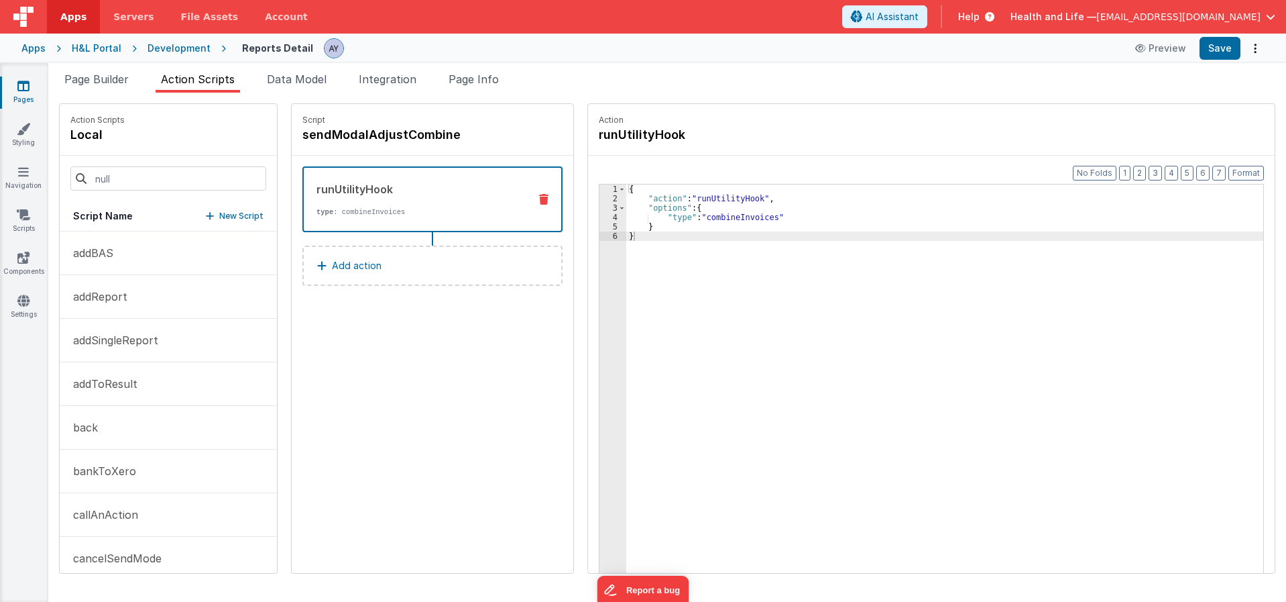
scroll to position [1194, 0]
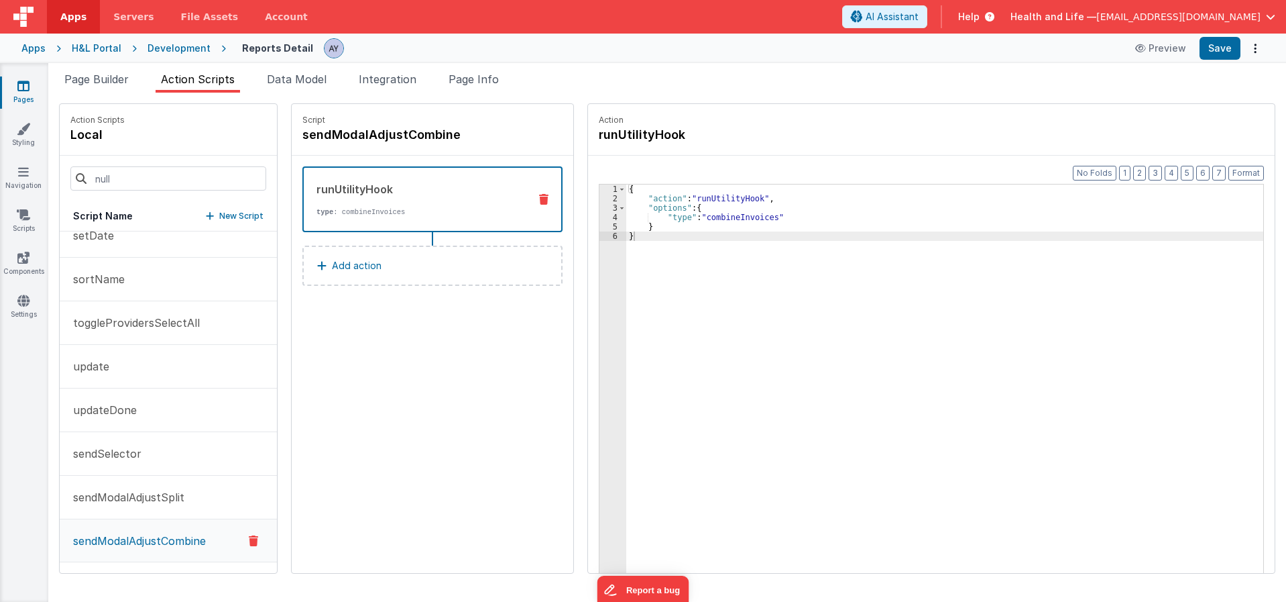
click at [710, 222] on div "{ "action" : "runUtilityHook" , "options" : { "type" : "combineInvoices" } }" at bounding box center [951, 408] width 650 height 449
click at [712, 215] on div "{ "action" : "runUtilityHook" , "options" : { "type" : "combineInvoices" } }" at bounding box center [951, 408] width 650 height 449
click at [144, 496] on p "sendModalAdjustSplit" at bounding box center [124, 497] width 119 height 16
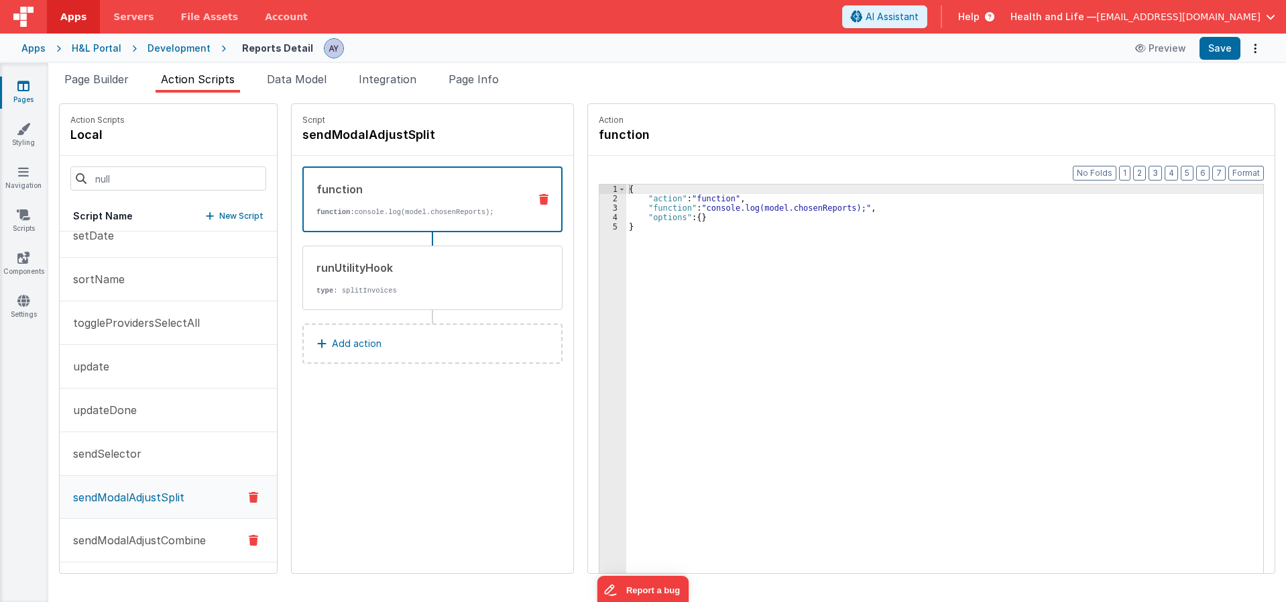
click at [160, 547] on p "sendModalAdjustCombine" at bounding box center [135, 540] width 141 height 16
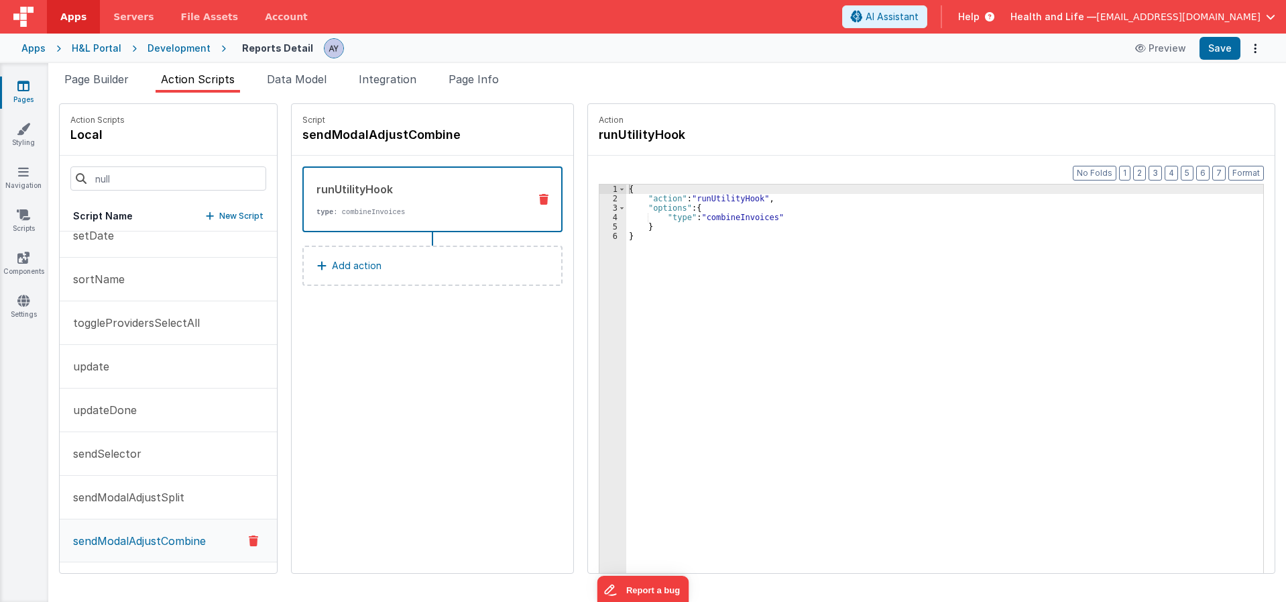
click at [716, 216] on div "{ "action" : "runUtilityHook" , "options" : { "type" : "combineInvoices" } }" at bounding box center [951, 408] width 650 height 449
click at [723, 251] on div "{ "action" : "runUtilityHook" , "options" : { "type" : "combineInvoices" } }" at bounding box center [951, 408] width 650 height 449
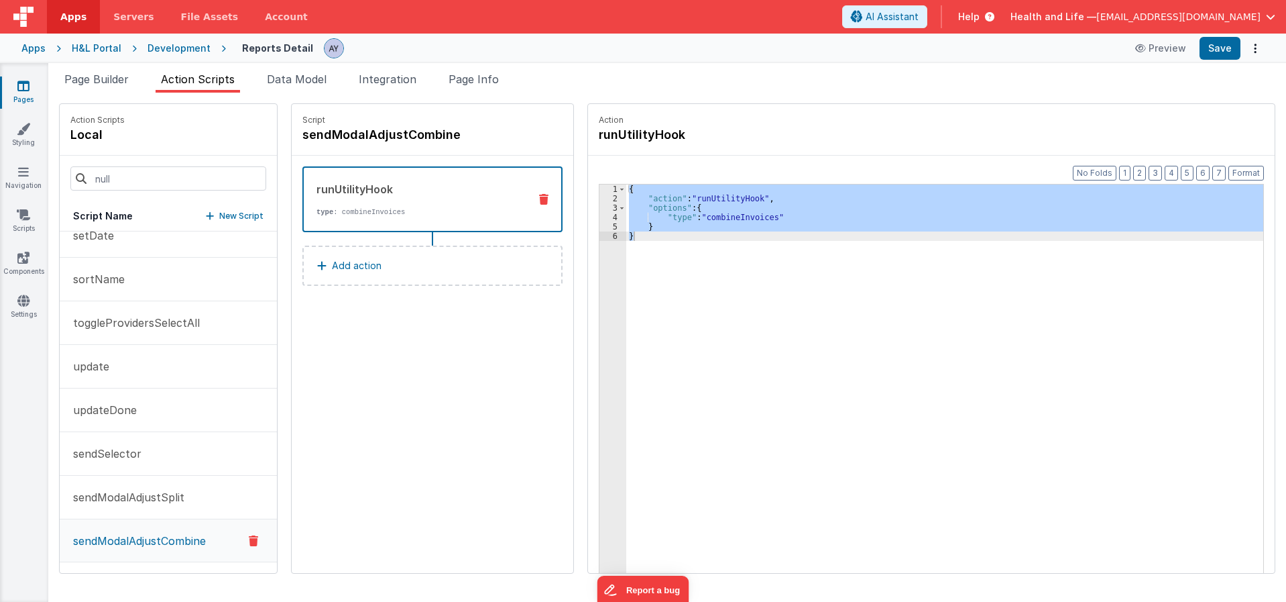
click at [783, 213] on div "{ "action" : "runUtilityHook" , "options" : { "type" : "combineInvoices" } }" at bounding box center [944, 399] width 637 height 430
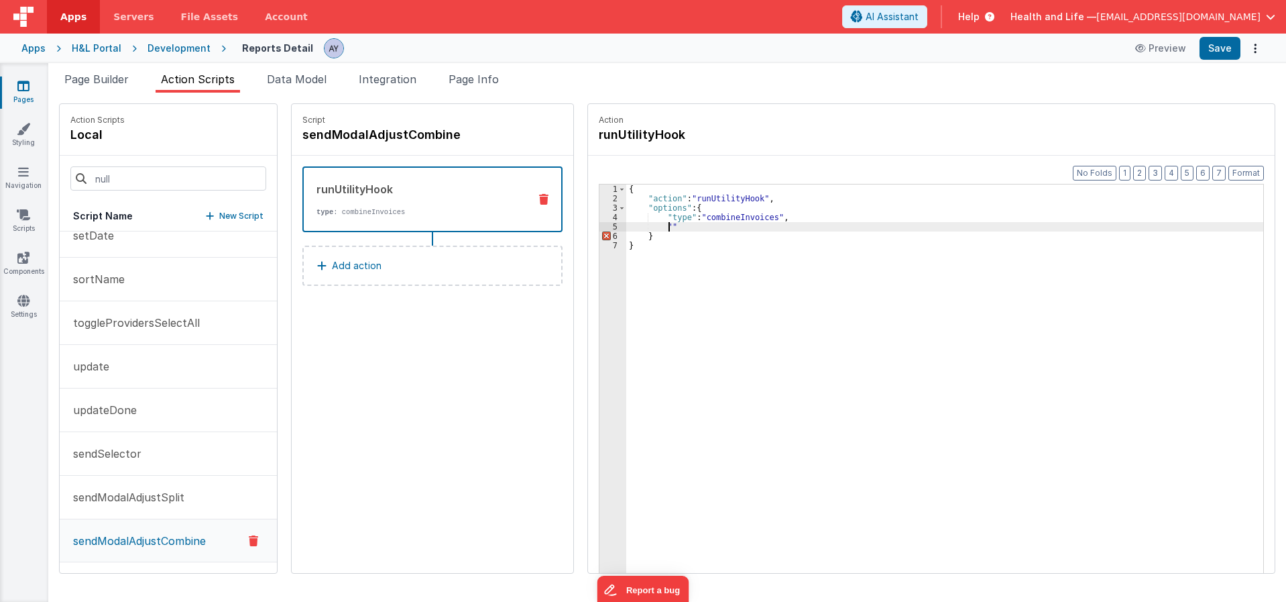
paste textarea
click at [751, 260] on div "{ "action" : "runUtilityHook" , "options" : { "type" : "combineInvoices" , "hoo…" at bounding box center [951, 408] width 650 height 449
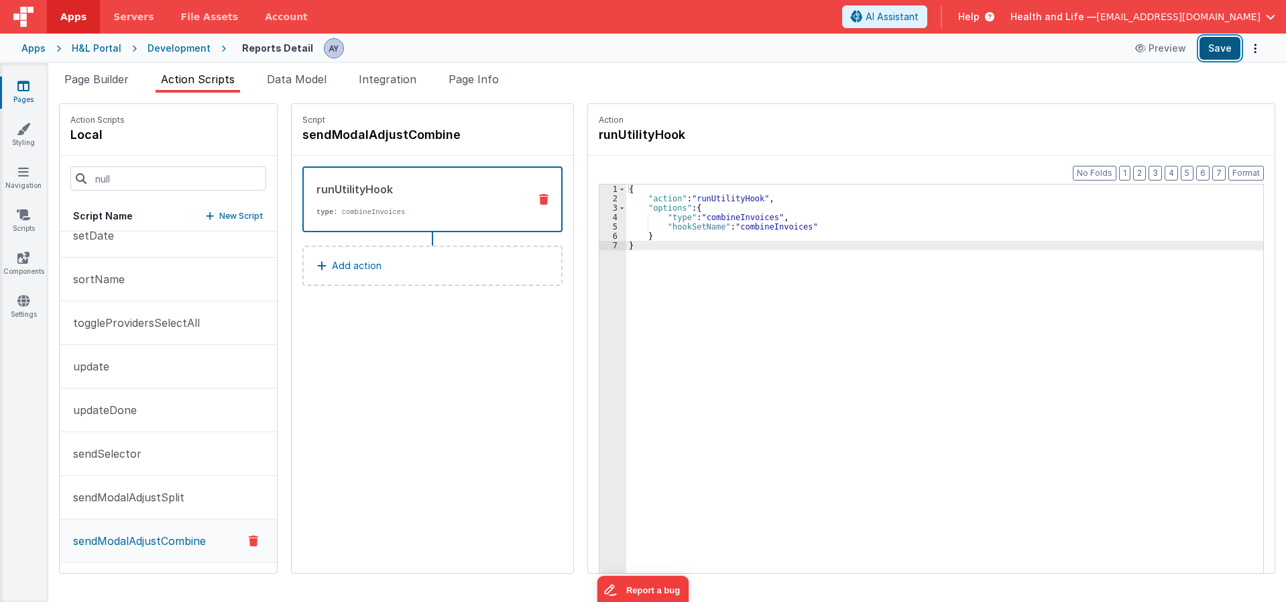
click at [1225, 42] on button "Save" at bounding box center [1220, 48] width 41 height 23
click at [1003, 329] on div "{ "action" : "runUtilityHook" , "options" : { "type" : "combineInvoices" , "hoo…" at bounding box center [951, 408] width 650 height 449
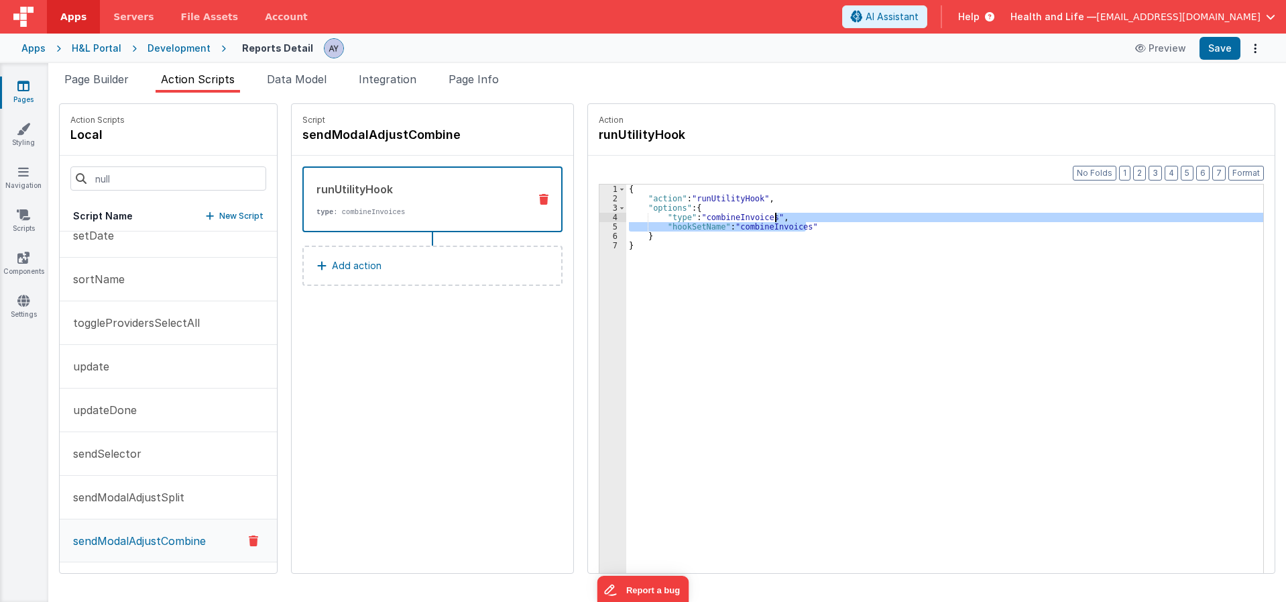
drag, startPoint x: 806, startPoint y: 223, endPoint x: 763, endPoint y: 220, distance: 43.0
click at [763, 220] on div "{ "action" : "runUtilityHook" , "options" : { "type" : "combineInvoices" , "hoo…" at bounding box center [951, 408] width 650 height 449
click at [209, 489] on button "sendModalAdjustSplit" at bounding box center [168, 497] width 217 height 44
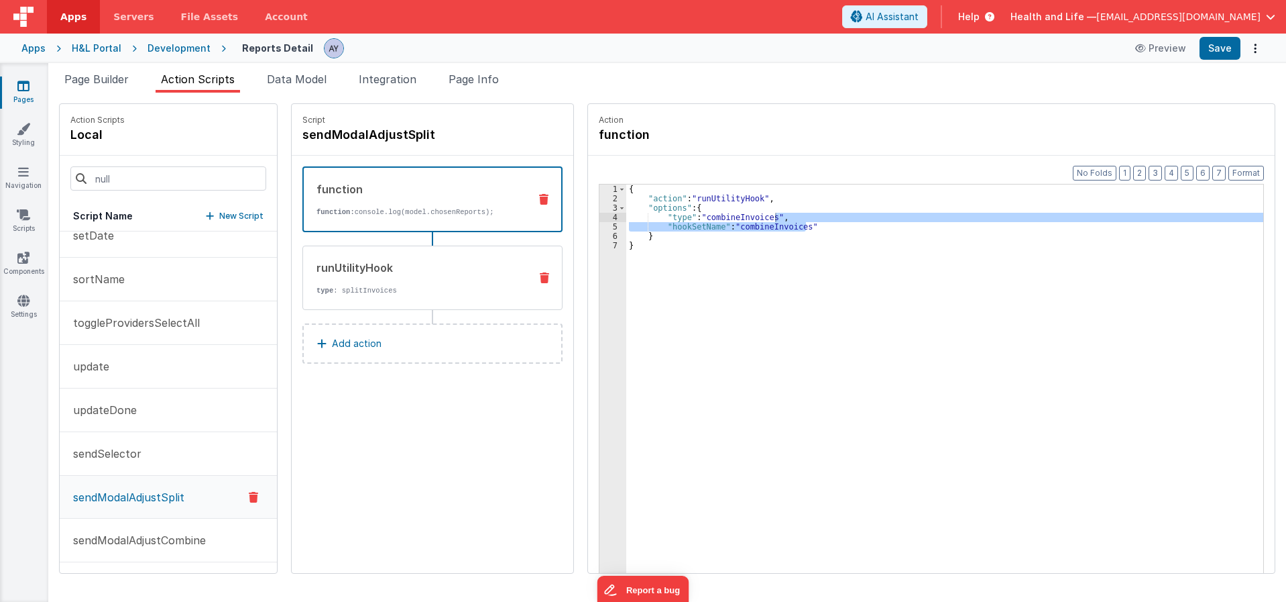
click at [395, 271] on div "runUtilityHook" at bounding box center [418, 268] width 203 height 16
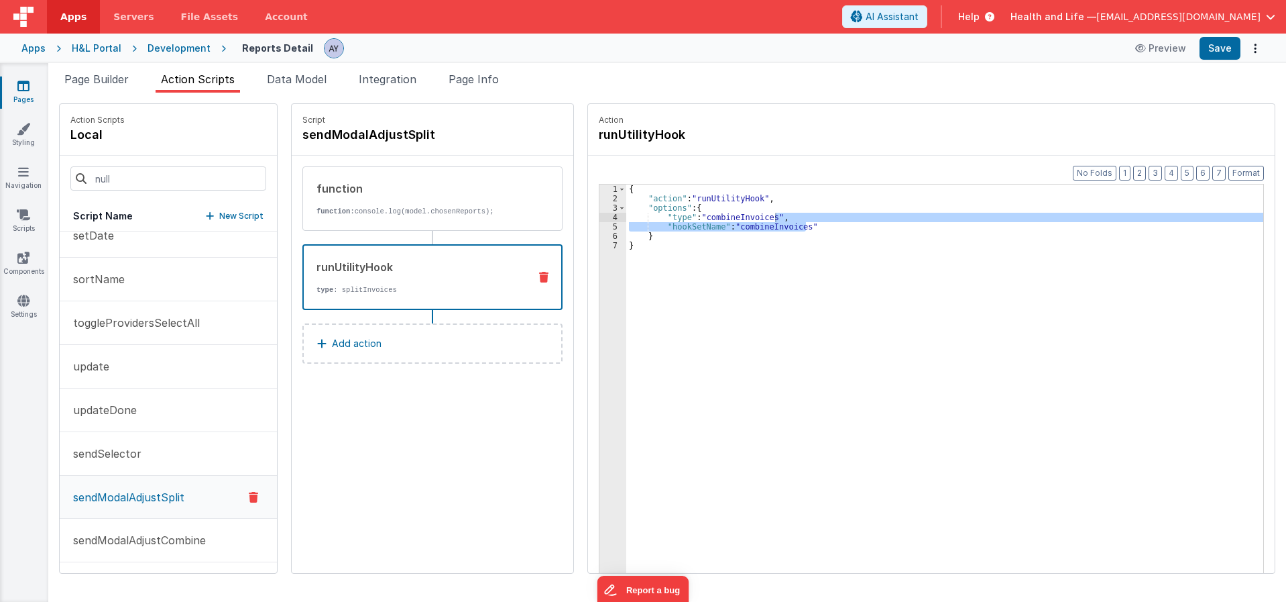
click at [600, 323] on div "1 2 3 4 5 6 7" at bounding box center [613, 408] width 27 height 449
click at [714, 292] on div "{ "action" : "runUtilityHook" , "options" : { "type" : "combineInvoices" , "hoo…" at bounding box center [951, 408] width 650 height 449
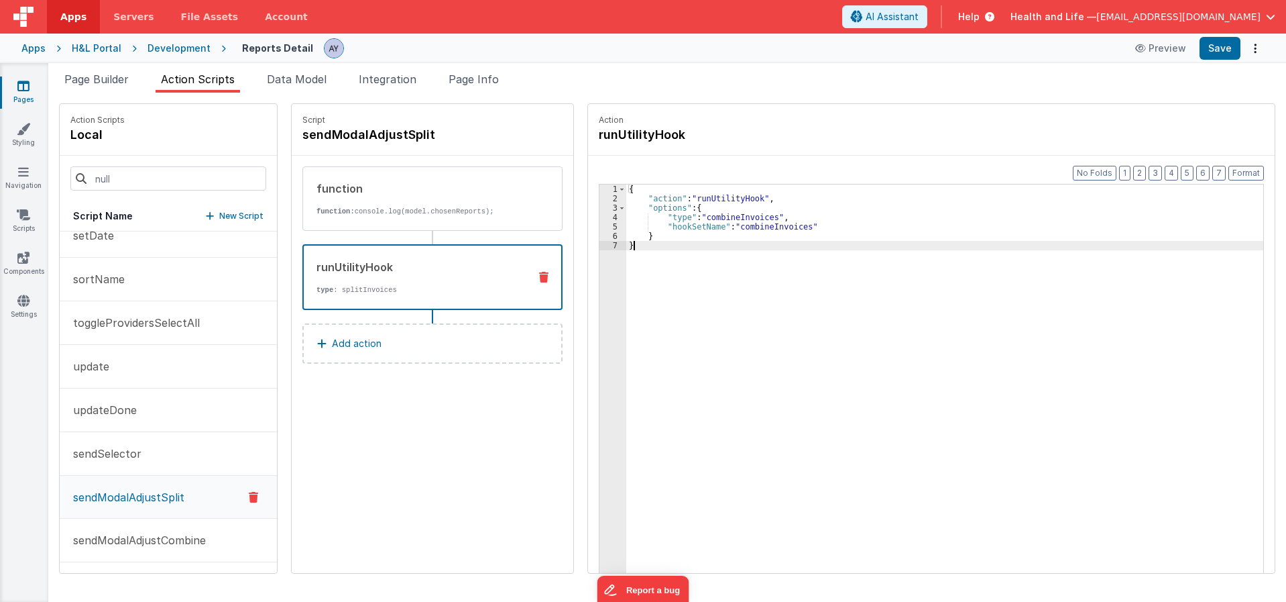
click at [752, 227] on div "{ "action" : "runUtilityHook" , "options" : { "type" : "combineInvoices" , "hoo…" at bounding box center [951, 408] width 650 height 449
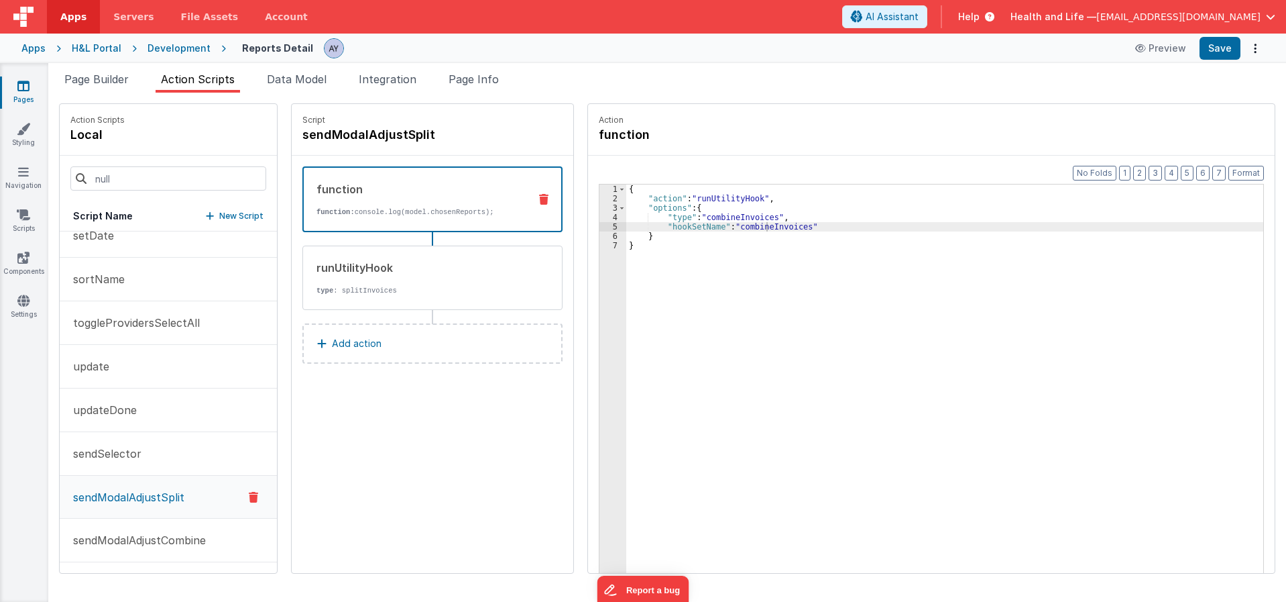
click at [485, 222] on div "function function: console.log(model.chosenReports);" at bounding box center [432, 199] width 260 height 66
click at [473, 270] on div "runUtilityHook" at bounding box center [418, 268] width 203 height 16
click at [461, 194] on div "function" at bounding box center [418, 189] width 202 height 16
click at [444, 264] on div "runUtilityHook" at bounding box center [418, 268] width 203 height 16
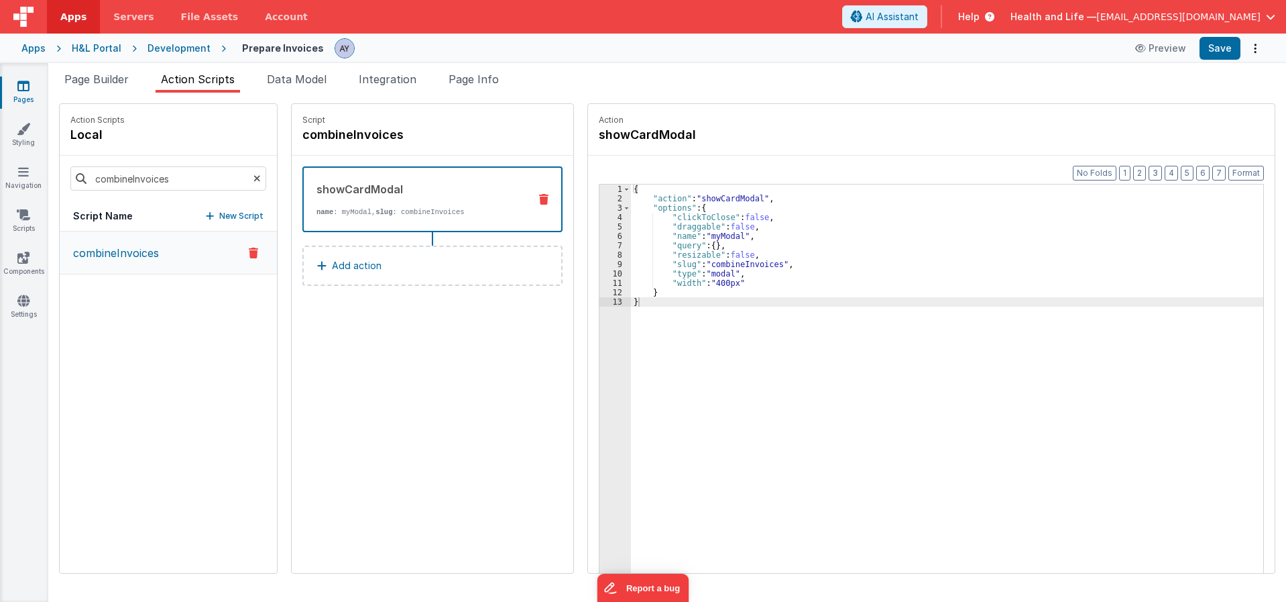
click at [256, 461] on div "combineInvoices" at bounding box center [168, 401] width 217 height 341
click at [193, 51] on div "Development" at bounding box center [179, 48] width 63 height 13
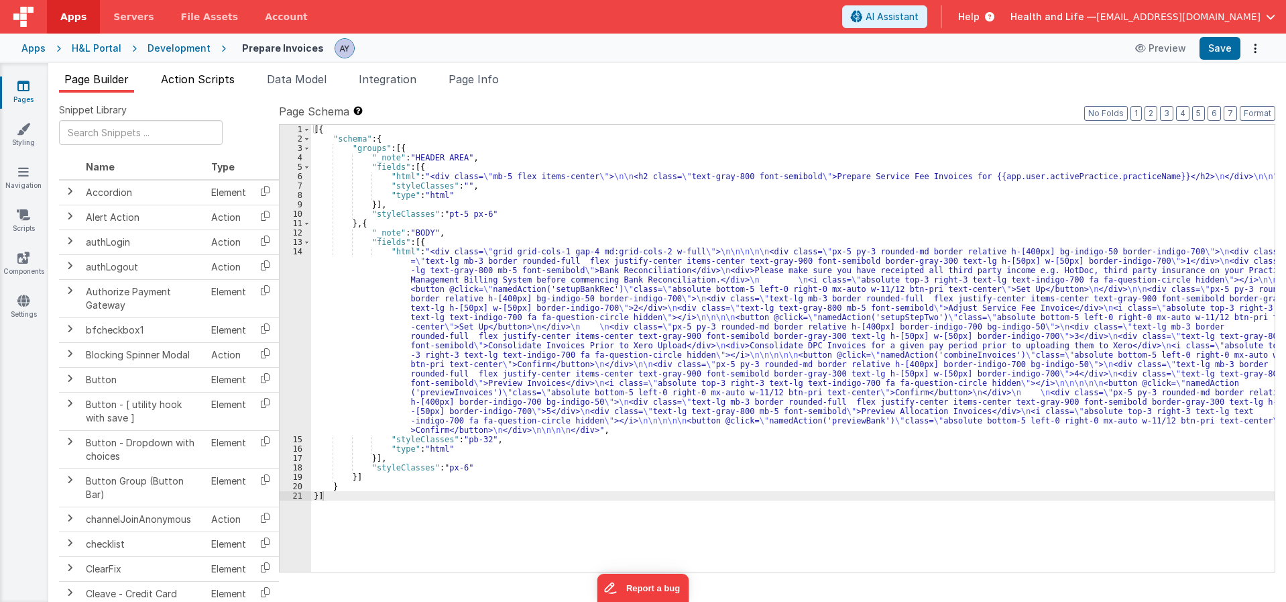
click at [213, 87] on li "Action Scripts" at bounding box center [198, 81] width 84 height 21
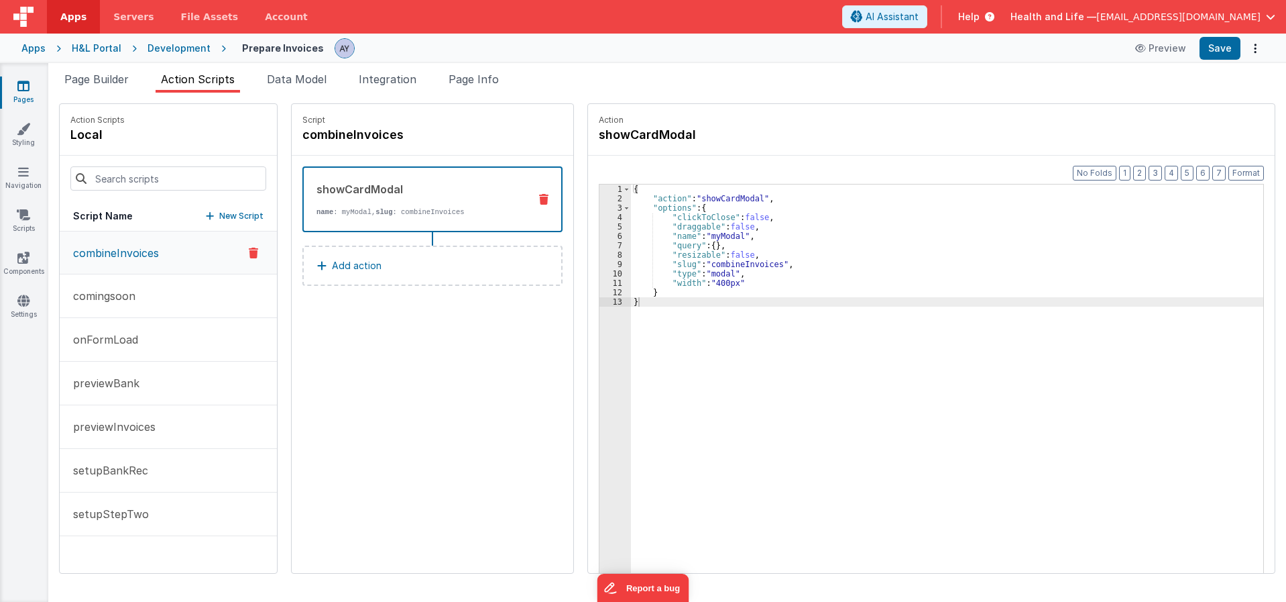
click at [699, 264] on div "{ "action" : "showCardModal" , "options" : { "clickToClose" : false , "draggabl…" at bounding box center [953, 408] width 645 height 449
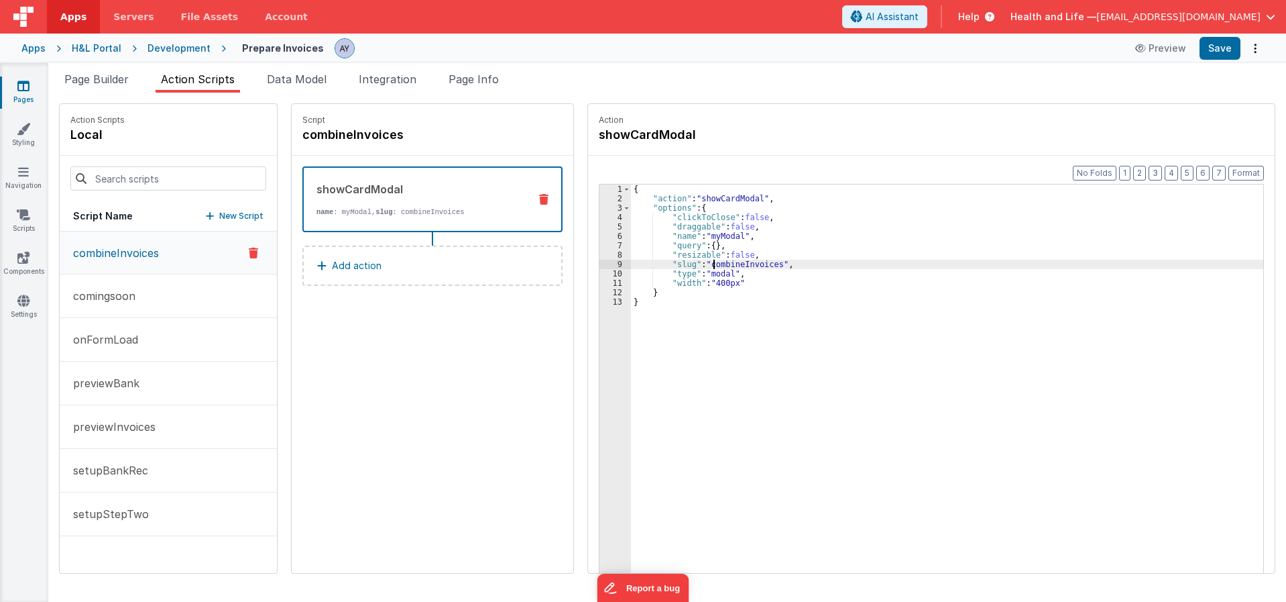
click at [711, 272] on div "{ "action" : "showCardModal" , "options" : { "clickToClose" : false , "draggabl…" at bounding box center [953, 408] width 645 height 449
click at [714, 261] on div "{ "action" : "showCardModal" , "options" : { "clickToClose" : false , "draggabl…" at bounding box center [953, 408] width 645 height 449
click at [183, 48] on div "Development" at bounding box center [179, 48] width 63 height 13
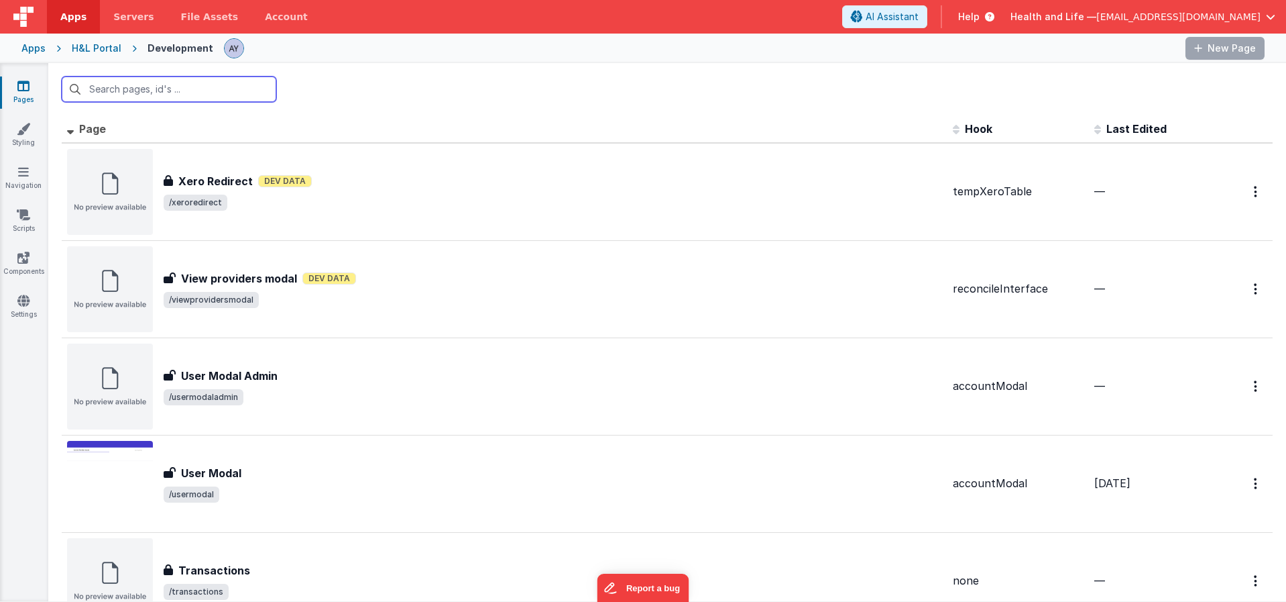
click at [170, 89] on input "text" at bounding box center [169, 88] width 215 height 25
paste input "combineInvoices"
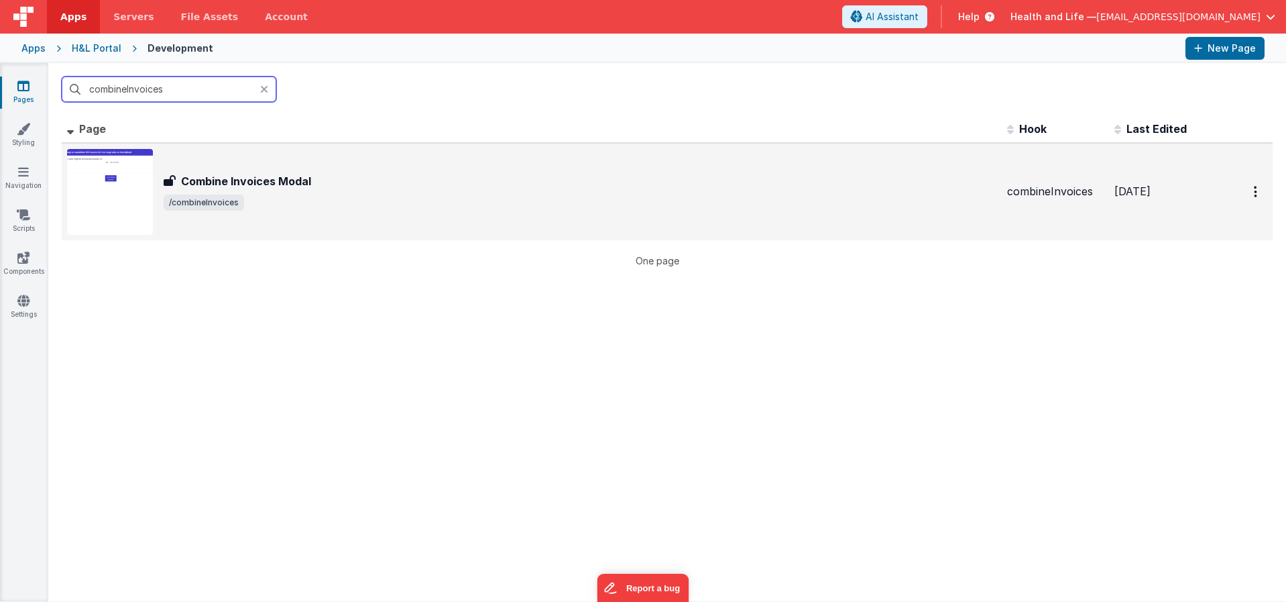
type input "combineInvoices"
click at [234, 173] on h3 "Combine Invoices Modal" at bounding box center [246, 181] width 130 height 16
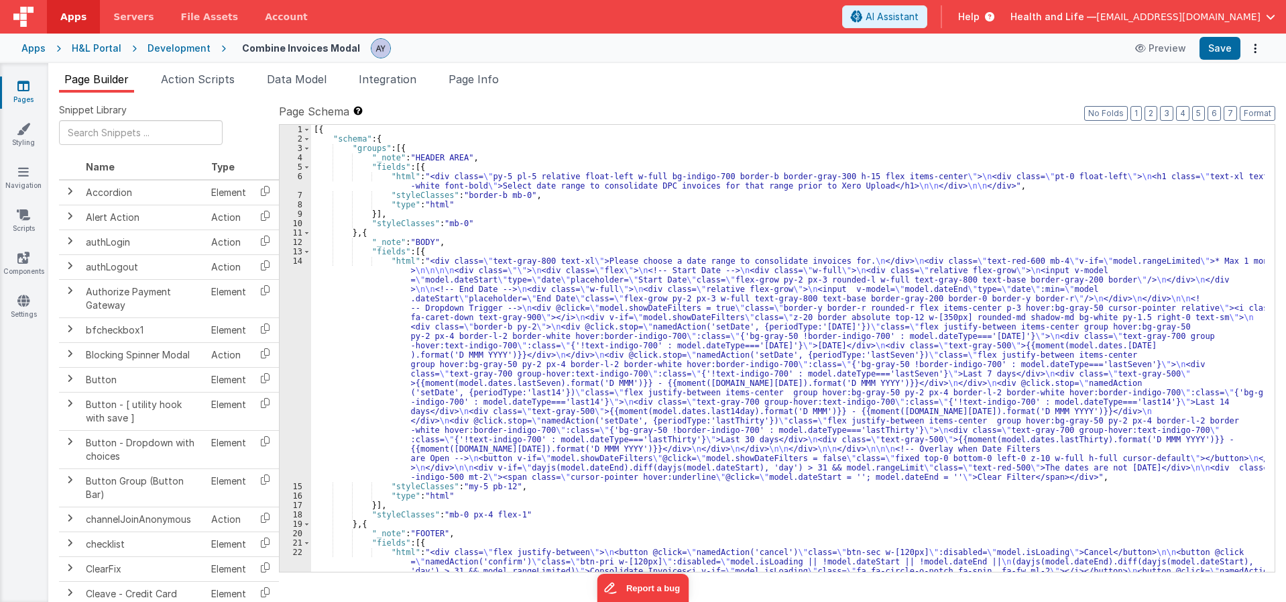
click at [475, 78] on span "Page Info" at bounding box center [474, 78] width 50 height 13
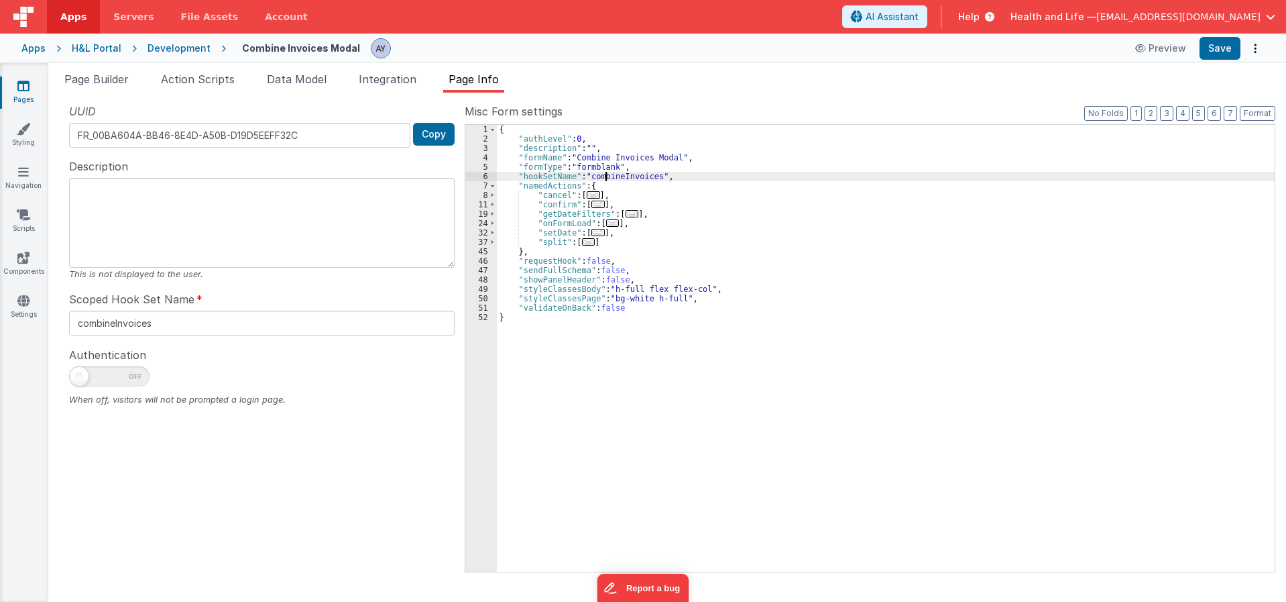
click at [605, 180] on div "{ "authLevel" : 0 , "description" : "" , "formName" : "Combine Invoices Modal" …" at bounding box center [886, 357] width 778 height 465
click at [751, 250] on div "{ "authLevel" : 0 , "description" : "" , "formName" : "Combine Invoices Modal" …" at bounding box center [886, 357] width 778 height 465
click at [166, 497] on div "UUID FR_00BA604A-BB46-8E4D-A50B-D19D5EEFF32C Copy Description This is not displ…" at bounding box center [262, 336] width 406 height 467
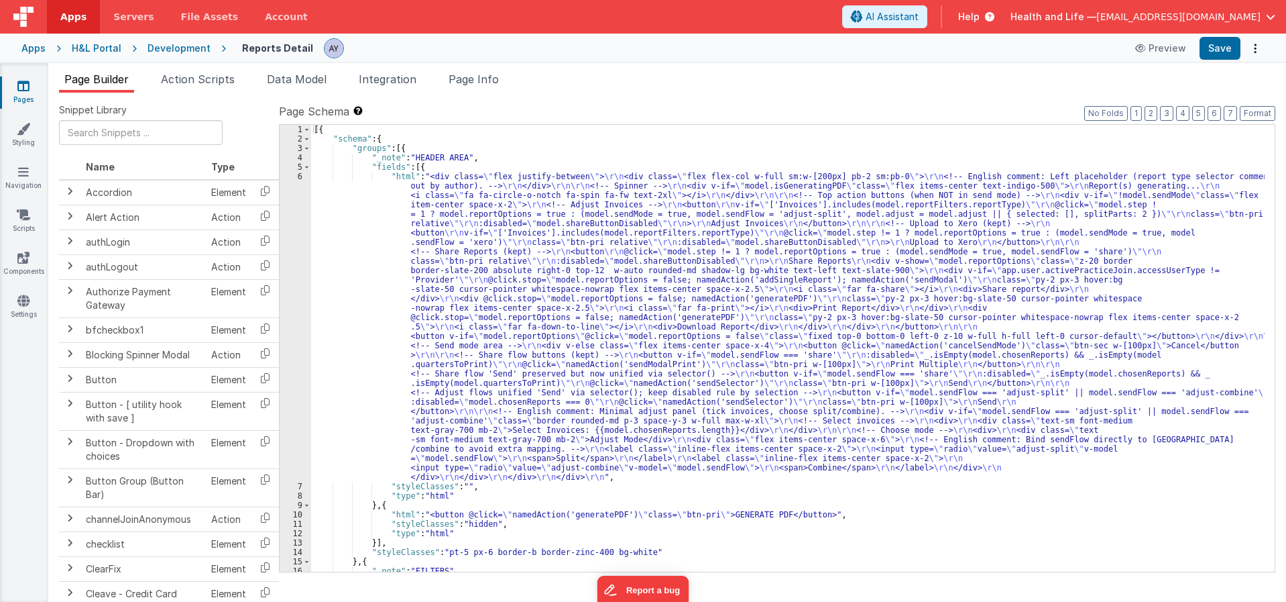
click at [471, 323] on div "[{ "schema" : { "groups" : [{ "_note" : "HEADER AREA" , "fields" : [{ "html" : …" at bounding box center [788, 357] width 954 height 465
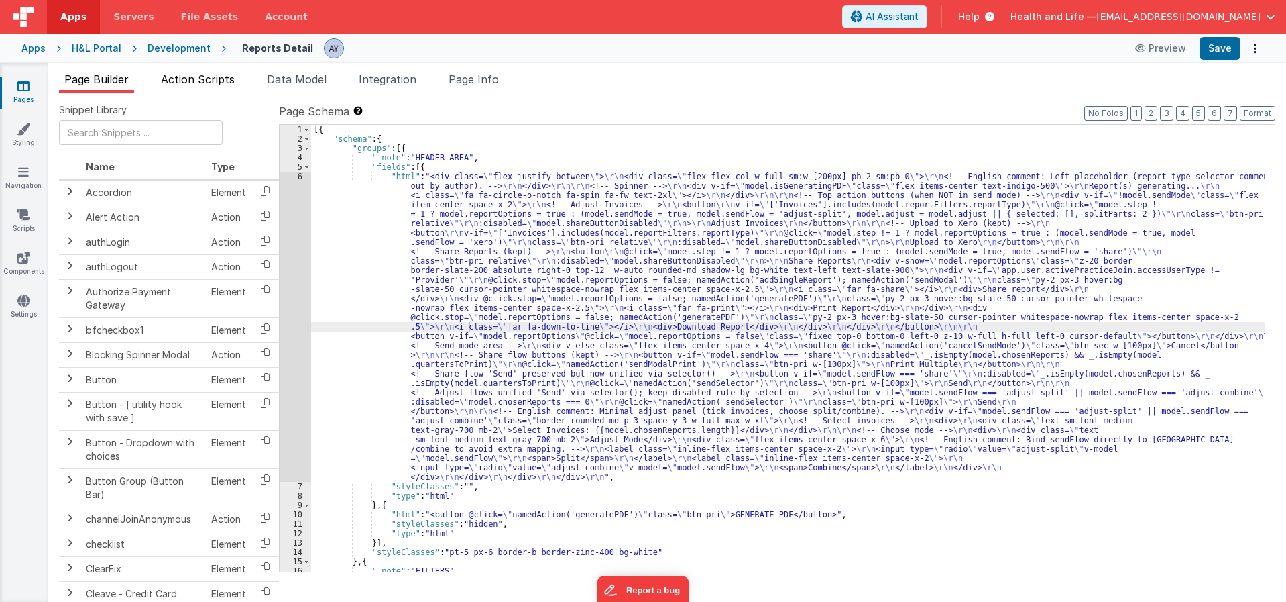
click at [198, 91] on li "Action Scripts" at bounding box center [198, 81] width 84 height 21
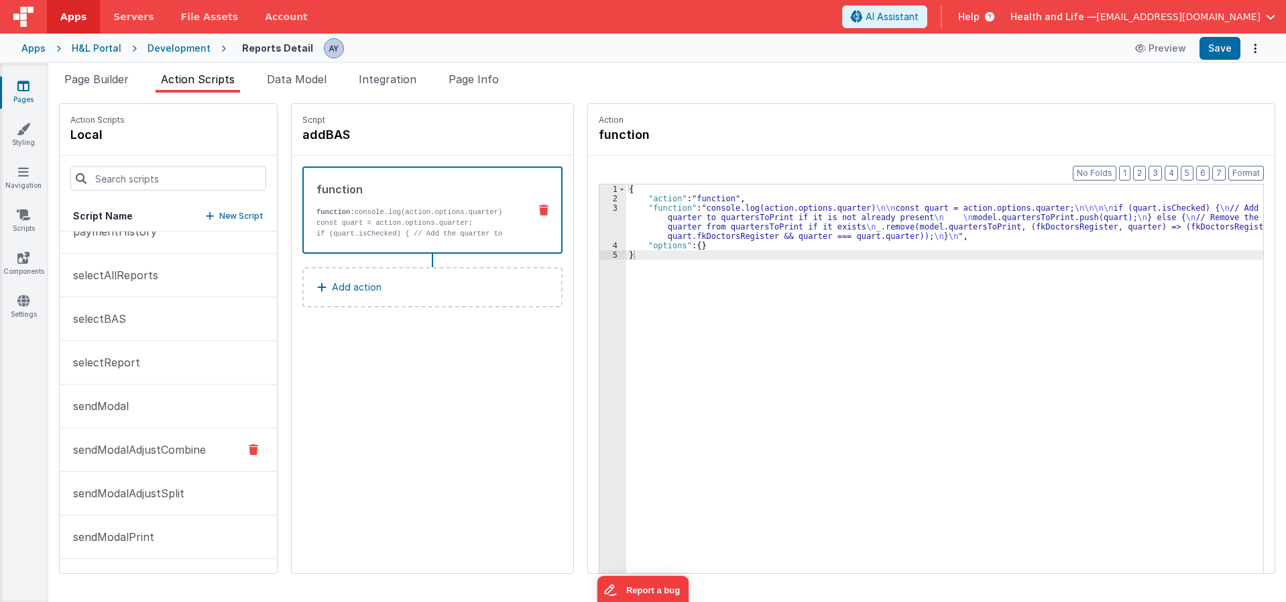
click at [192, 437] on button "sendModalAdjustCombine" at bounding box center [168, 450] width 217 height 44
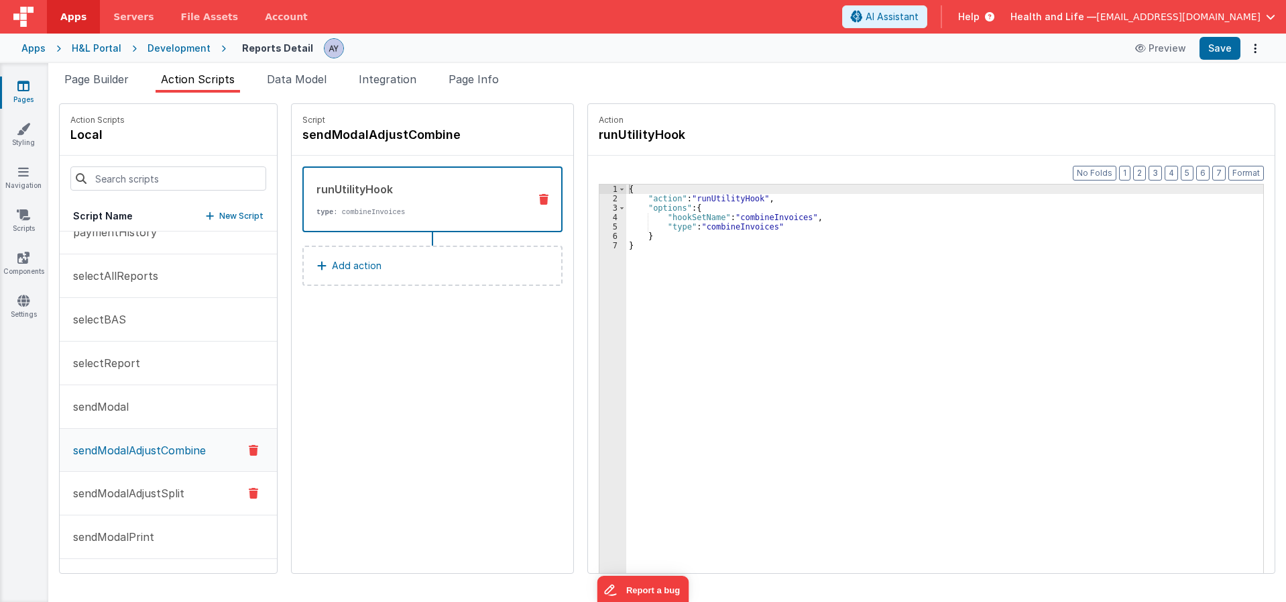
scroll to position [893, 0]
drag, startPoint x: 137, startPoint y: 490, endPoint x: 459, endPoint y: 360, distance: 347.2
click at [137, 490] on p "sendModalAdjustSplit" at bounding box center [124, 492] width 119 height 16
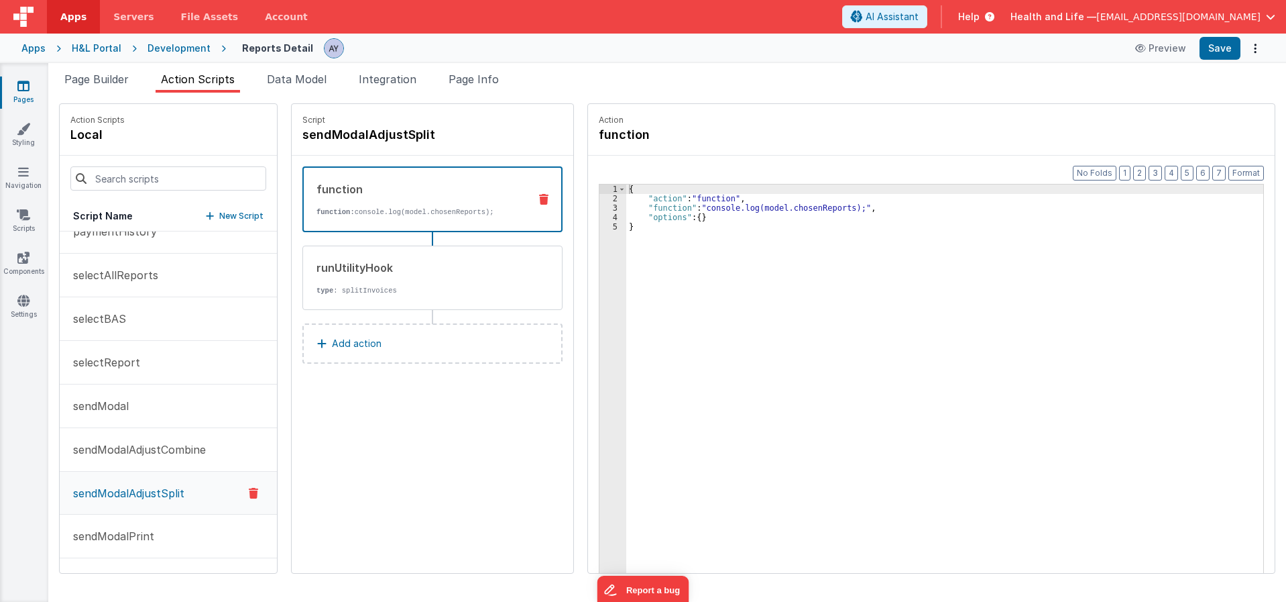
click at [486, 260] on div "runUtilityHook" at bounding box center [418, 268] width 203 height 16
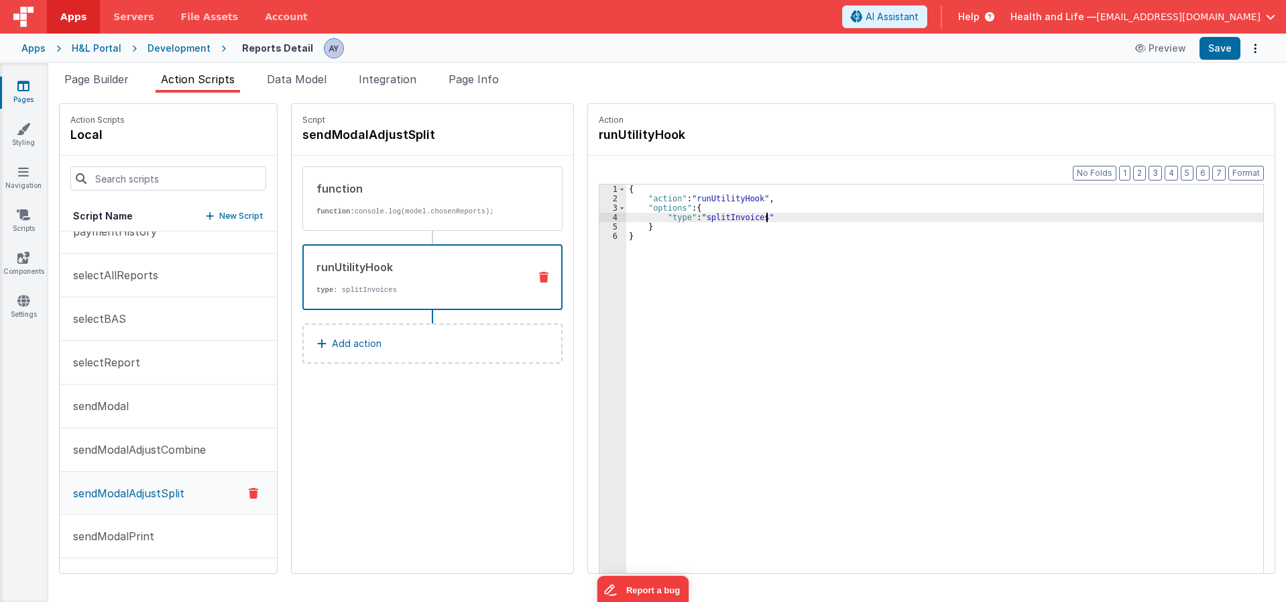
click at [803, 216] on div "{ "action" : "runUtilityHook" , "options" : { "type" : "splitInvoices" } }" at bounding box center [951, 408] width 650 height 449
click at [1238, 49] on button "Save" at bounding box center [1220, 48] width 41 height 23
drag, startPoint x: 737, startPoint y: 283, endPoint x: 773, endPoint y: 282, distance: 36.2
click at [737, 283] on div "{ "action" : "runUtilityHook" , "options" : { "type" : "splitInvoices" , "hookS…" at bounding box center [951, 408] width 650 height 449
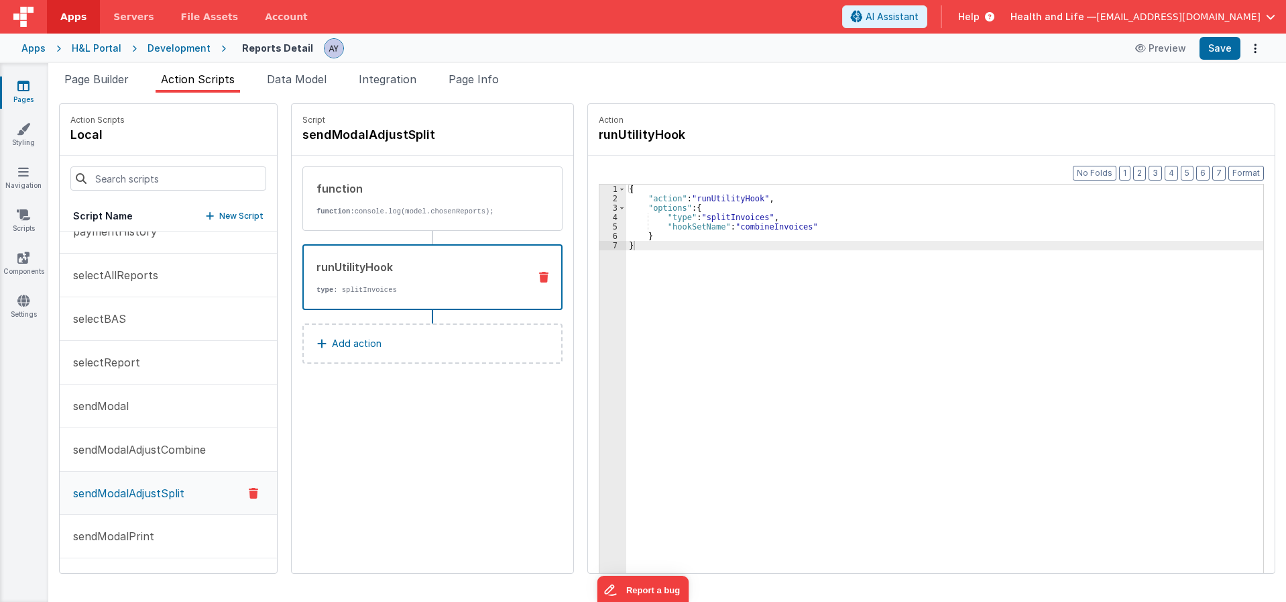
drag, startPoint x: 418, startPoint y: 48, endPoint x: 277, endPoint y: 102, distance: 150.7
click at [418, 48] on div "Reports Detail Preview Save" at bounding box center [745, 48] width 1039 height 23
click at [62, 82] on li "Page Builder" at bounding box center [96, 81] width 75 height 21
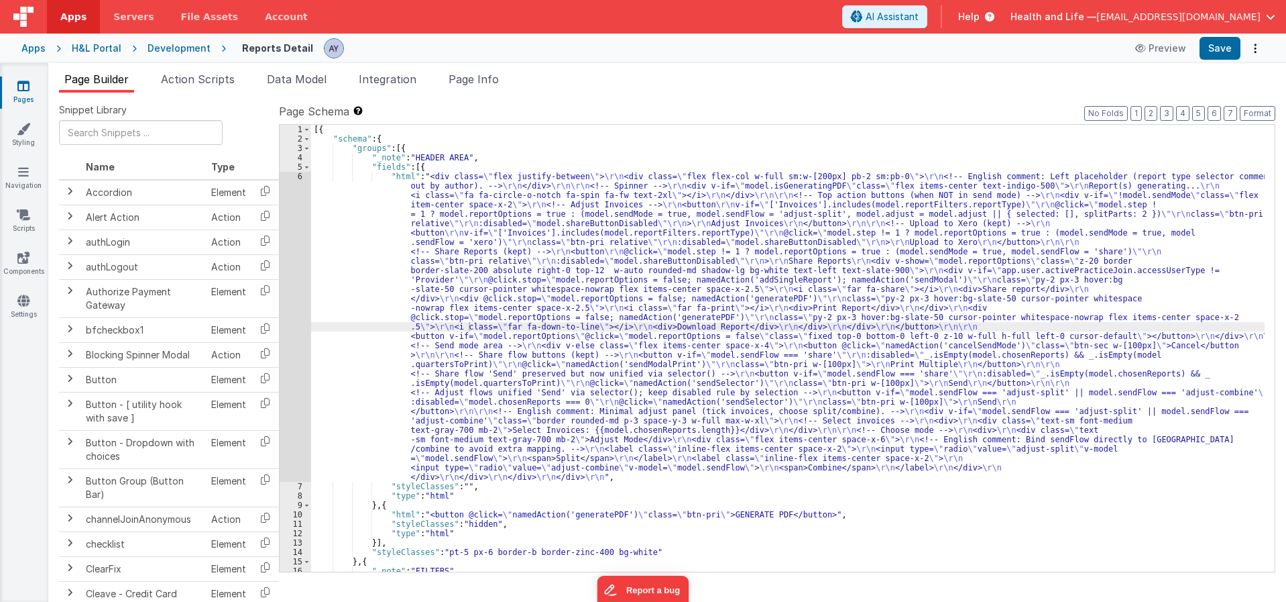
click at [384, 312] on div "[{ "schema" : { "groups" : [{ "_note" : "HEADER AREA" , "fields" : [{ "html" : …" at bounding box center [788, 357] width 954 height 465
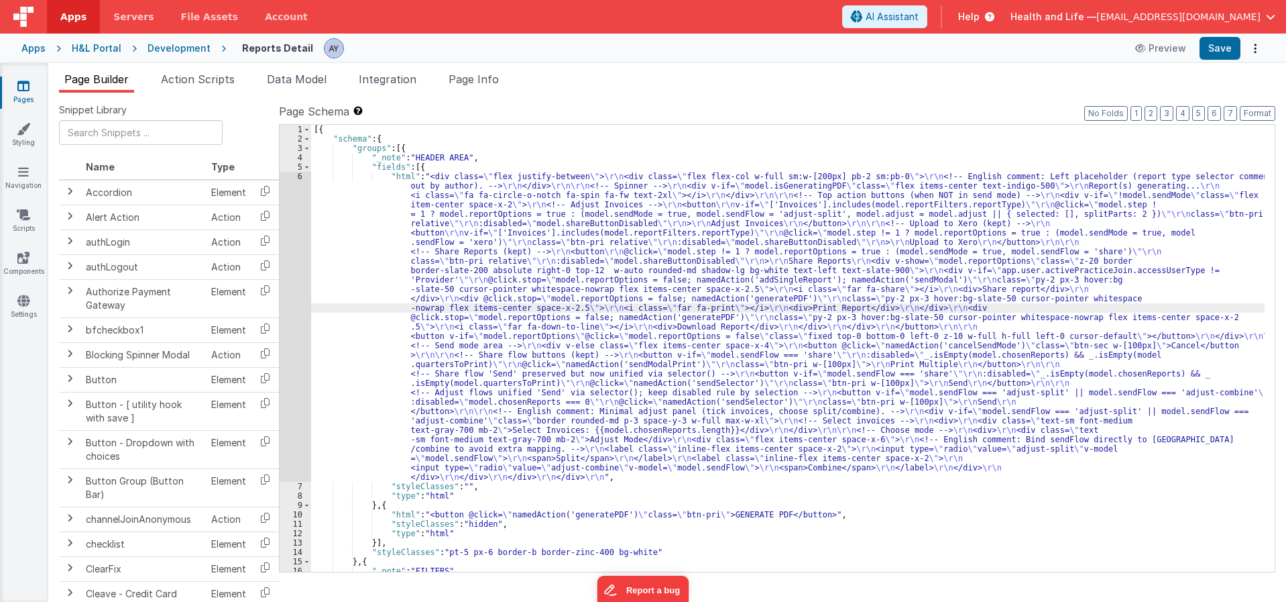
click at [298, 304] on div "6" at bounding box center [296, 327] width 32 height 310
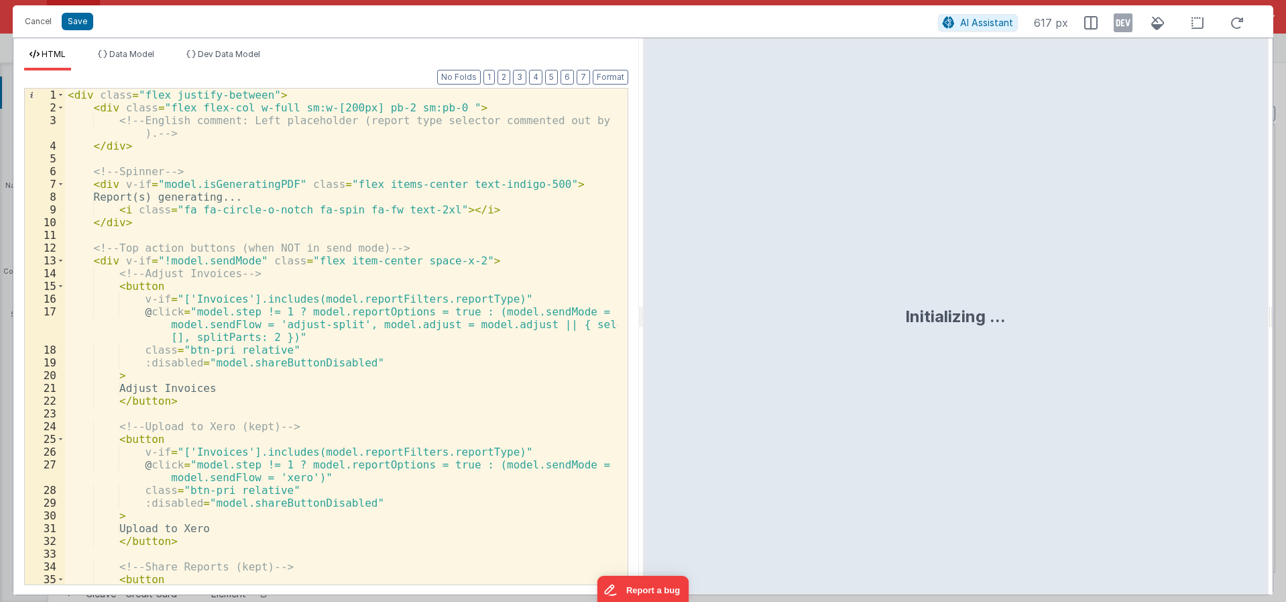
click at [302, 257] on div "< div class = "flex justify-between" > < div class = "flex flex-col w-full sm:w…" at bounding box center [341, 356] width 553 height 534
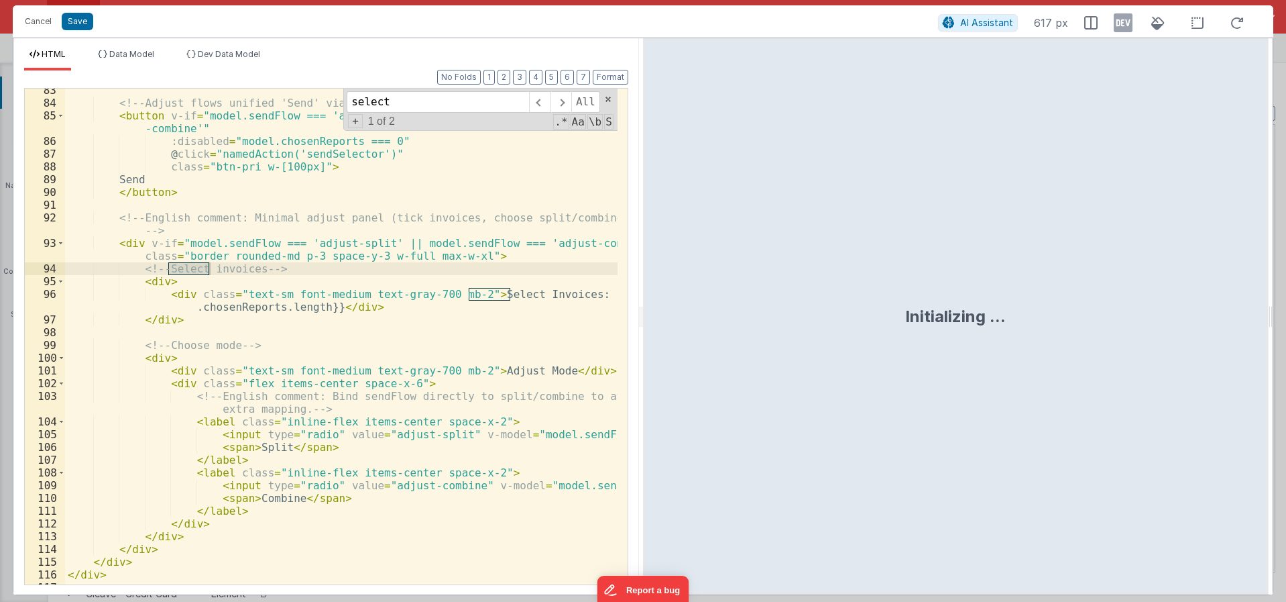
scroll to position [1250, 0]
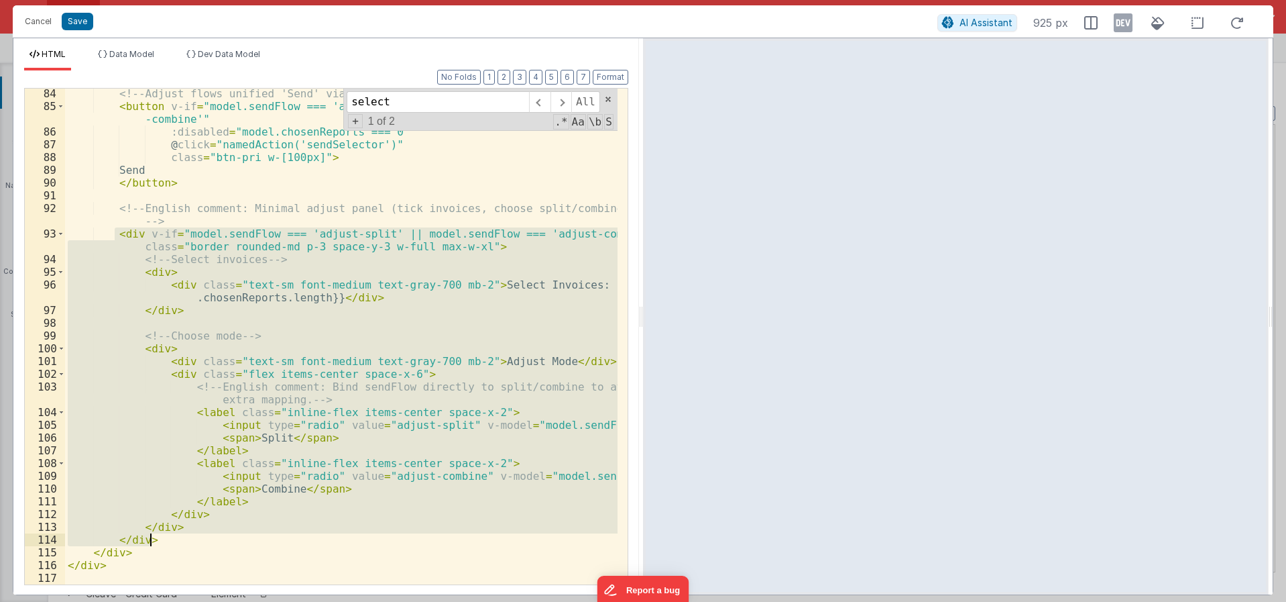
drag, startPoint x: 115, startPoint y: 235, endPoint x: 165, endPoint y: 537, distance: 306.6
click at [165, 537] on div "<!-- Adjust flows unified 'Send' via selector(); keep disabled rule by selectio…" at bounding box center [341, 347] width 553 height 521
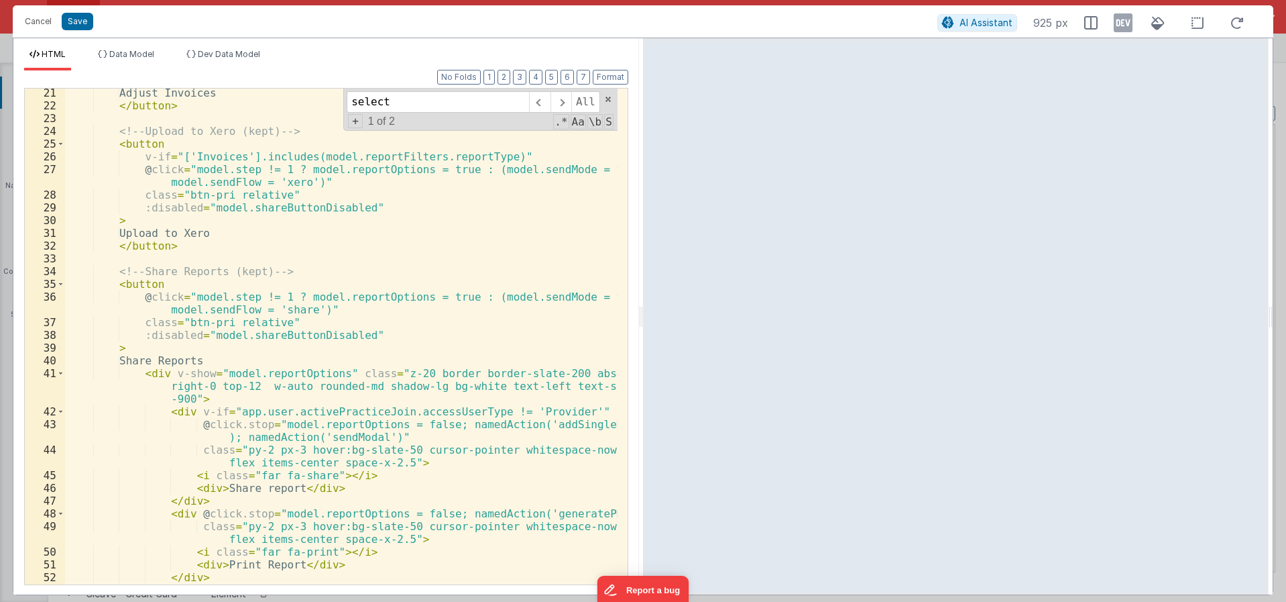
scroll to position [295, 0]
drag, startPoint x: 221, startPoint y: 323, endPoint x: 179, endPoint y: 323, distance: 42.3
click at [179, 323] on div "Adjust Invoices </ button > <!-- Upload to Xero (kept) --> < button v-if = "['I…" at bounding box center [341, 347] width 553 height 521
click at [469, 310] on div "Adjust Invoices </ button > <!-- Upload to Xero (kept) --> < button v-if = "['I…" at bounding box center [341, 347] width 553 height 521
paste input "Select Invoices: 0"
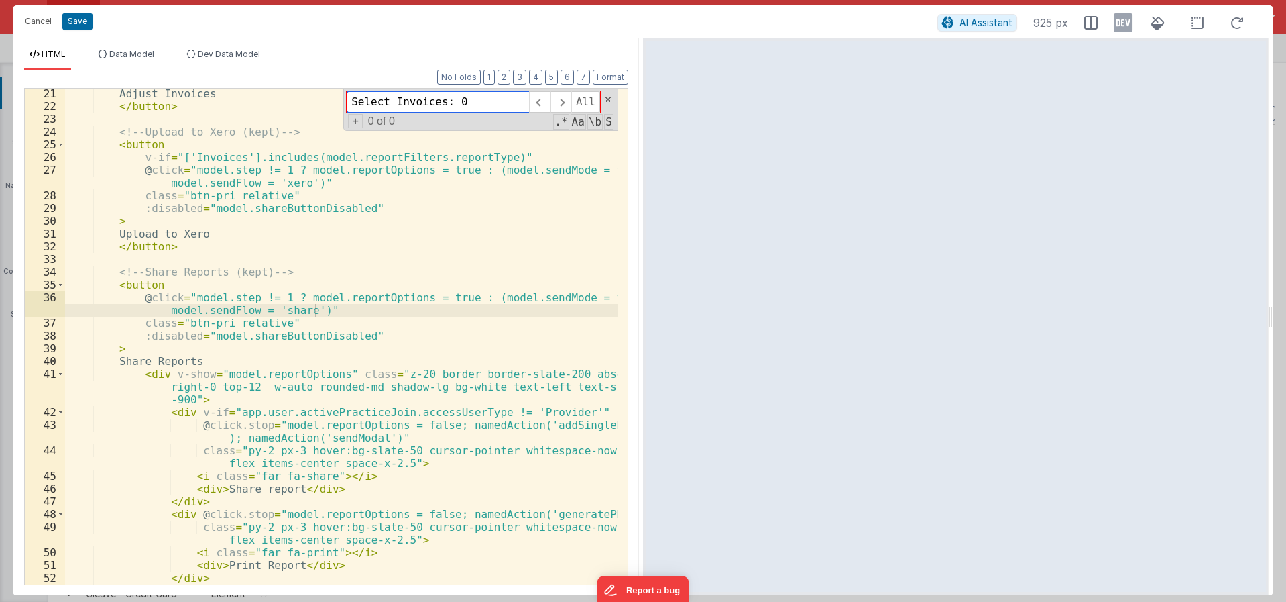
click at [443, 104] on input "Select Invoices: 0" at bounding box center [438, 101] width 182 height 21
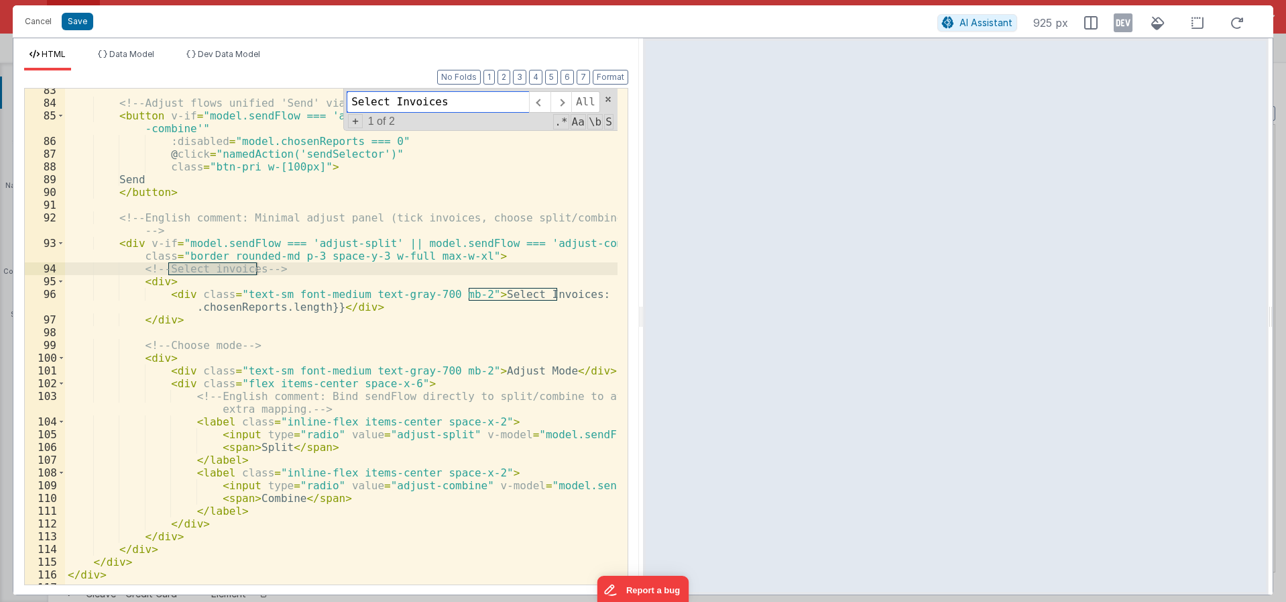
scroll to position [1250, 0]
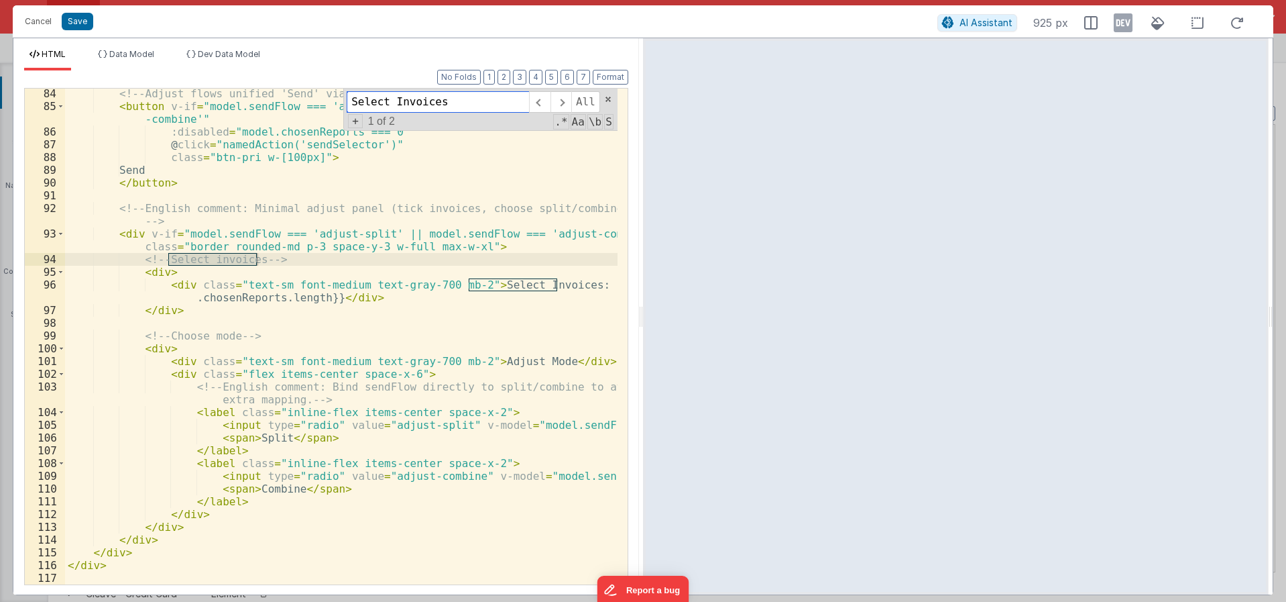
type input "Select Invoices"
click at [280, 303] on div "<!-- Adjust flows unified 'Send' via selector(); keep disabled rule by selectio…" at bounding box center [341, 347] width 553 height 521
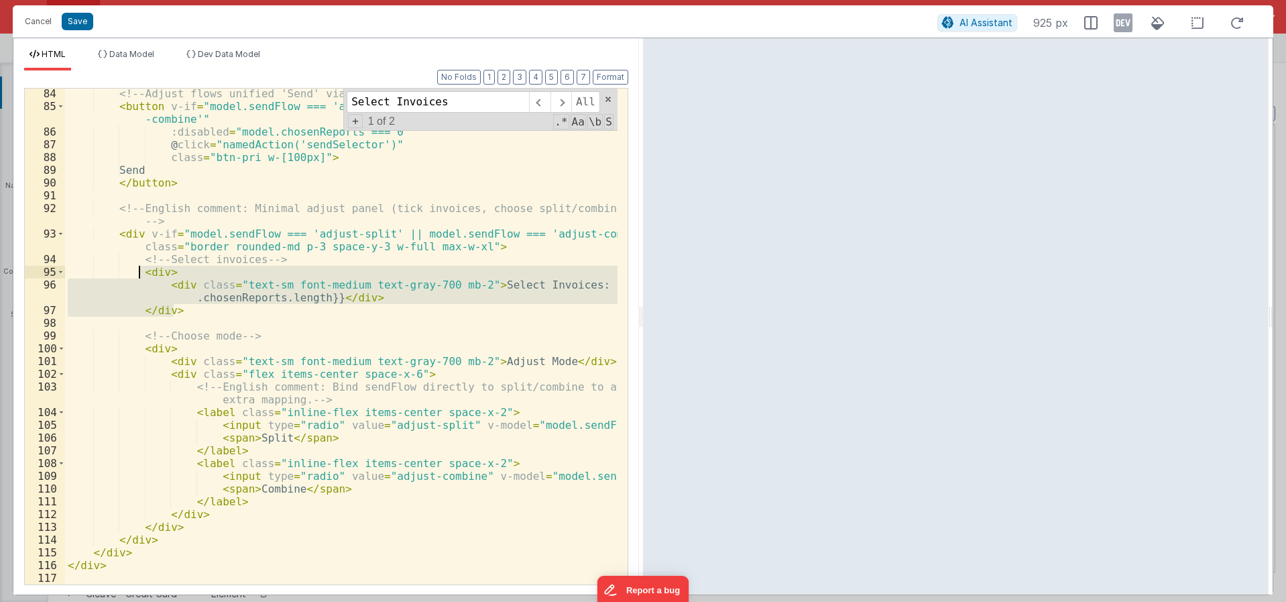
drag, startPoint x: 181, startPoint y: 310, endPoint x: 137, endPoint y: 274, distance: 56.7
click at [137, 274] on div "<!-- Adjust flows unified 'Send' via selector(); keep disabled rule by selectio…" at bounding box center [341, 347] width 553 height 521
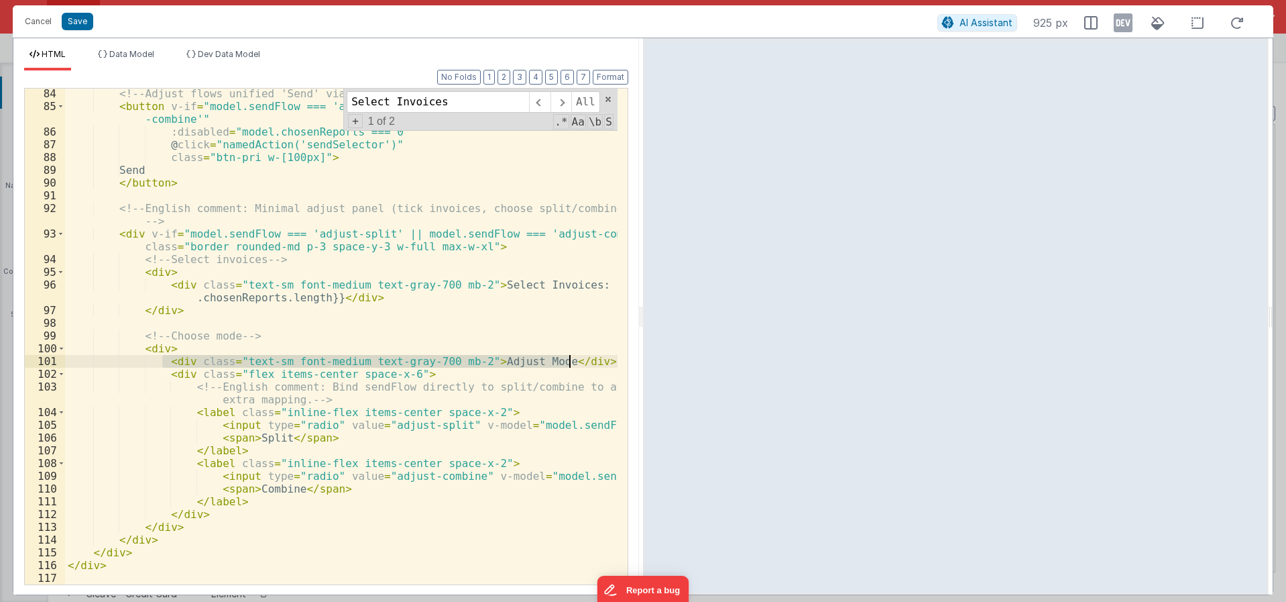
drag, startPoint x: 162, startPoint y: 364, endPoint x: 574, endPoint y: 363, distance: 411.8
click at [574, 363] on div "<!-- Adjust flows unified 'Send' via selector(); keep disabled rule by selectio…" at bounding box center [341, 347] width 553 height 521
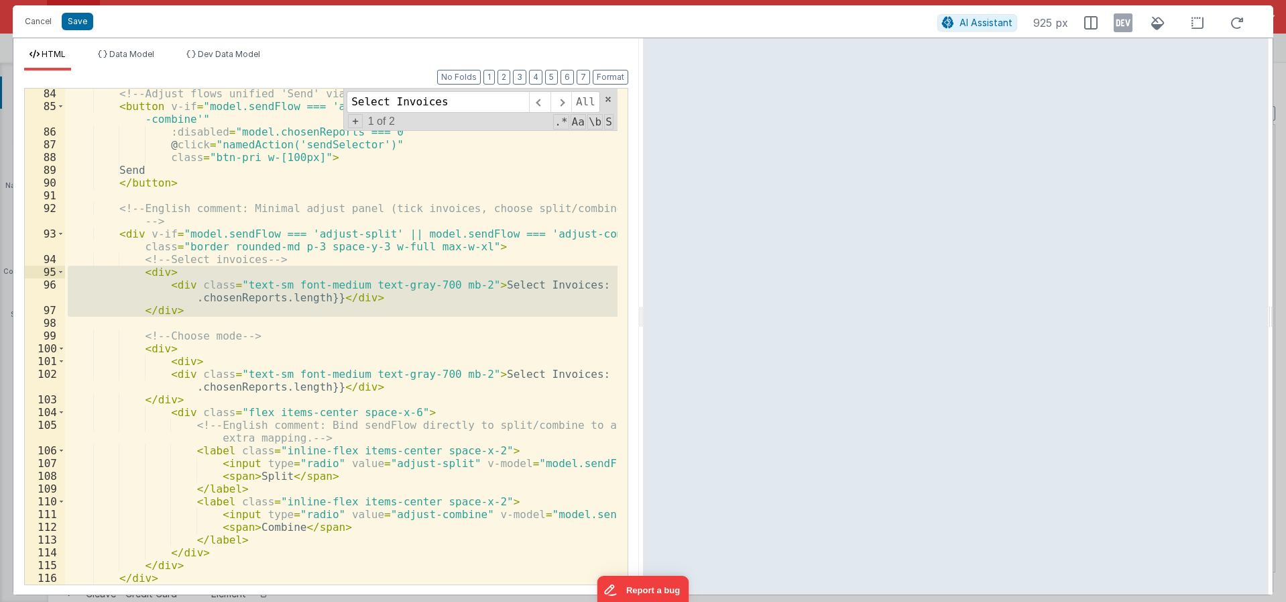
drag, startPoint x: 195, startPoint y: 317, endPoint x: 41, endPoint y: 267, distance: 162.0
click at [41, 267] on div "84 85 86 87 88 89 90 91 92 93 94 95 96 97 98 99 100 101 102 103 104 105 106 107…" at bounding box center [326, 336] width 604 height 497
click at [132, 278] on div "<!-- Adjust flows unified 'Send' via selector(); keep disabled rule by selectio…" at bounding box center [341, 337] width 553 height 496
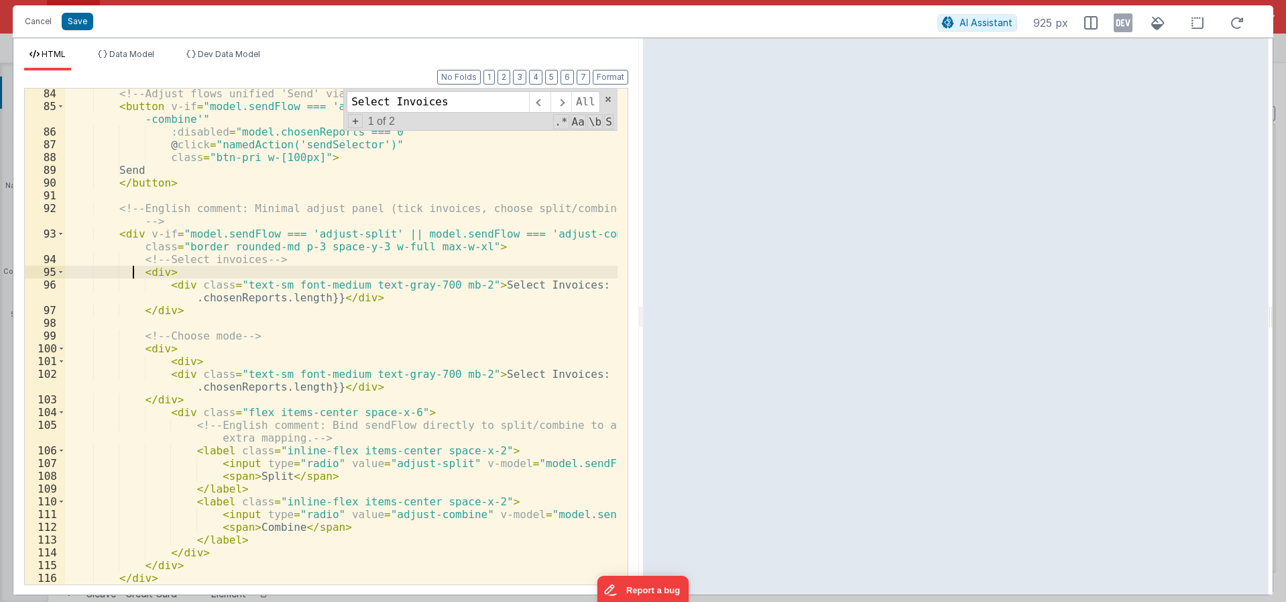
click at [142, 271] on div "<!-- Adjust flows unified 'Send' via selector(); keep disabled rule by selectio…" at bounding box center [341, 347] width 553 height 521
drag, startPoint x: 137, startPoint y: 258, endPoint x: 164, endPoint y: 258, distance: 27.5
click at [162, 258] on div "<!-- Adjust flows unified 'Send' via selector(); keep disabled rule by selectio…" at bounding box center [341, 347] width 553 height 521
click at [140, 271] on div "<!-- Adjust flows unified 'Send' via selector(); keep disabled rule by selectio…" at bounding box center [341, 347] width 553 height 521
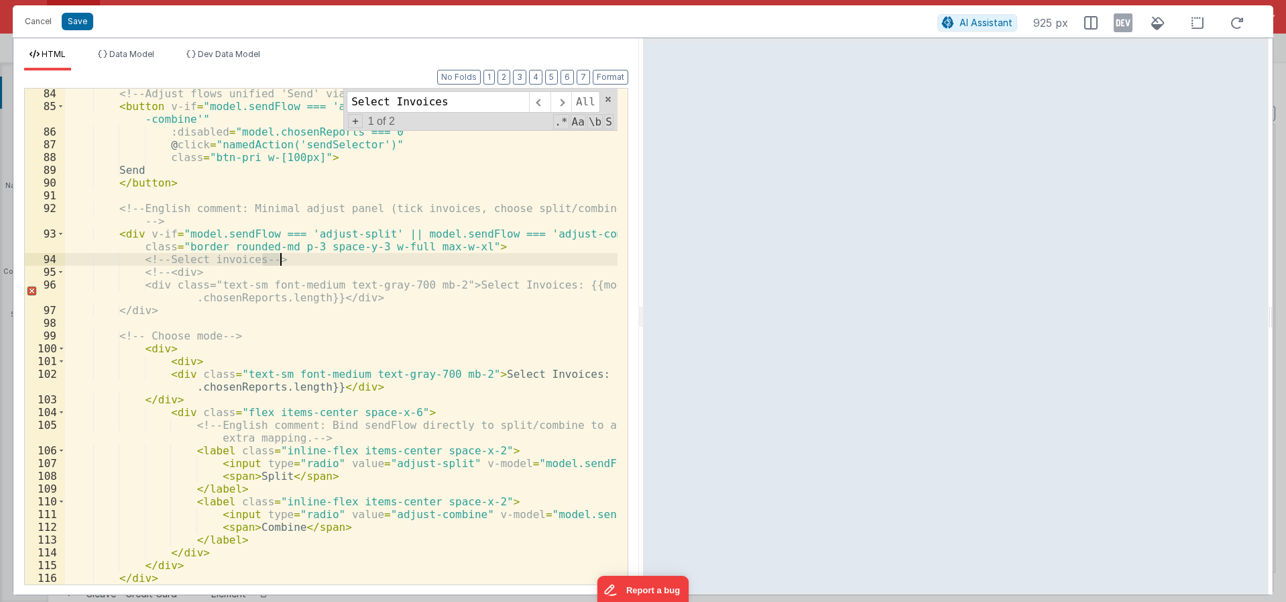
drag, startPoint x: 262, startPoint y: 262, endPoint x: 280, endPoint y: 256, distance: 19.1
click at [280, 256] on div "<!-- Adjust flows unified 'Send' via selector(); keep disabled rule by selectio…" at bounding box center [341, 347] width 553 height 521
click at [235, 306] on div "<!-- Adjust flows unified 'Send' via selector(); keep disabled rule by selectio…" at bounding box center [341, 347] width 553 height 521
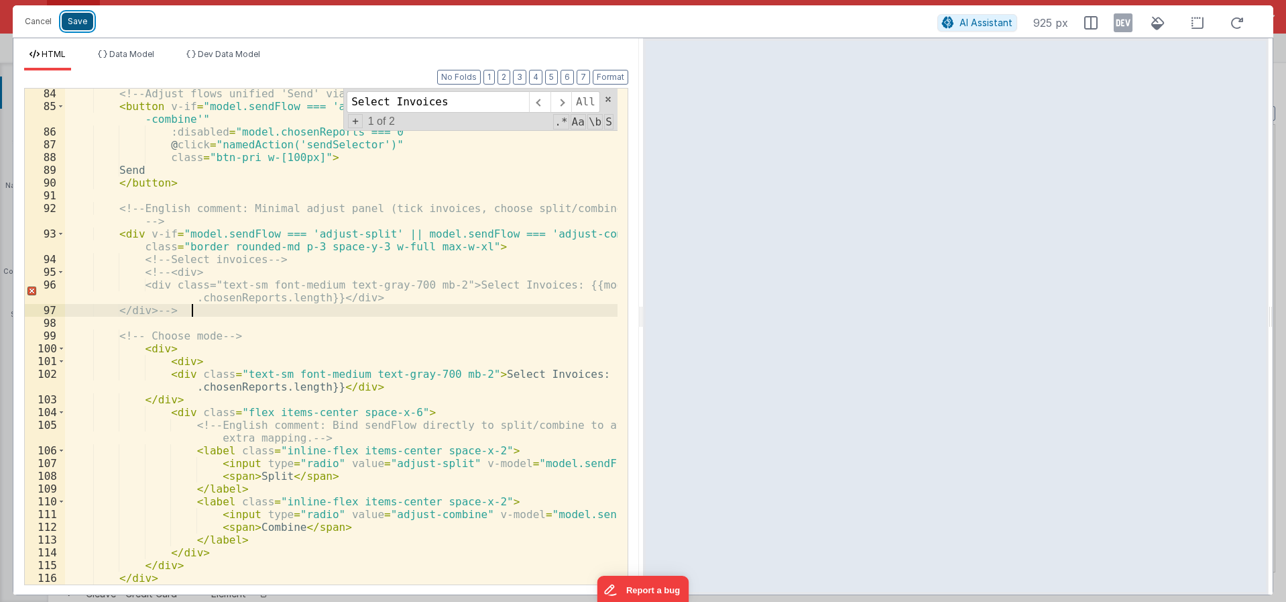
click at [89, 24] on button "Save" at bounding box center [78, 21] width 32 height 17
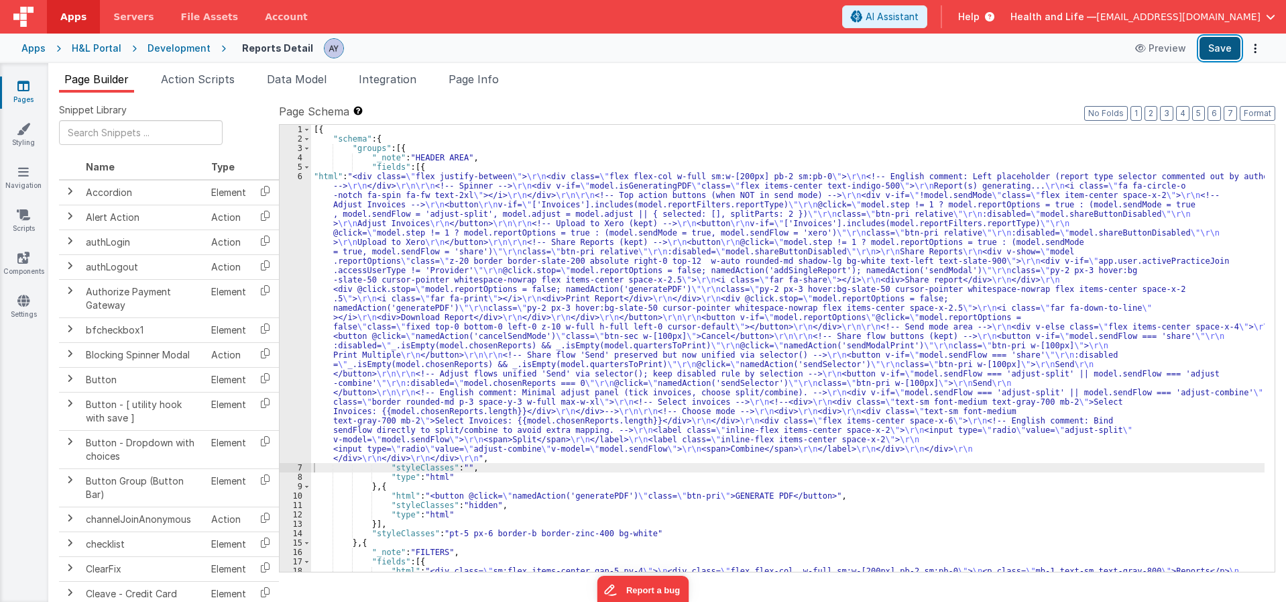
click at [1221, 49] on button "Save" at bounding box center [1220, 48] width 41 height 23
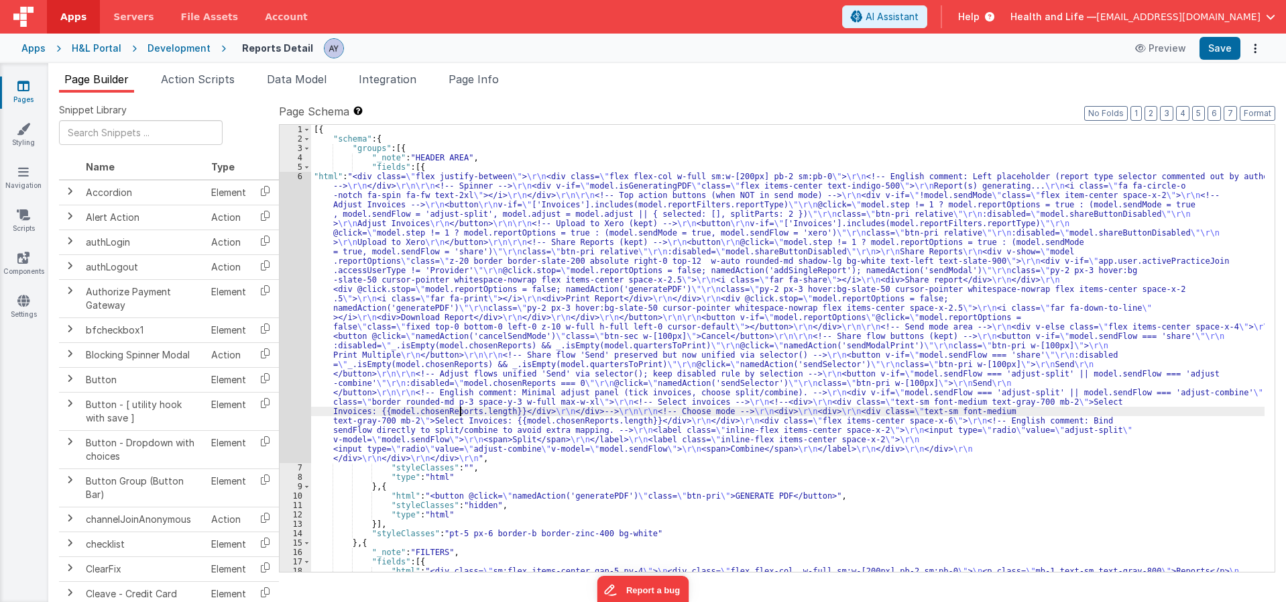
click at [290, 363] on div "6" at bounding box center [296, 317] width 32 height 291
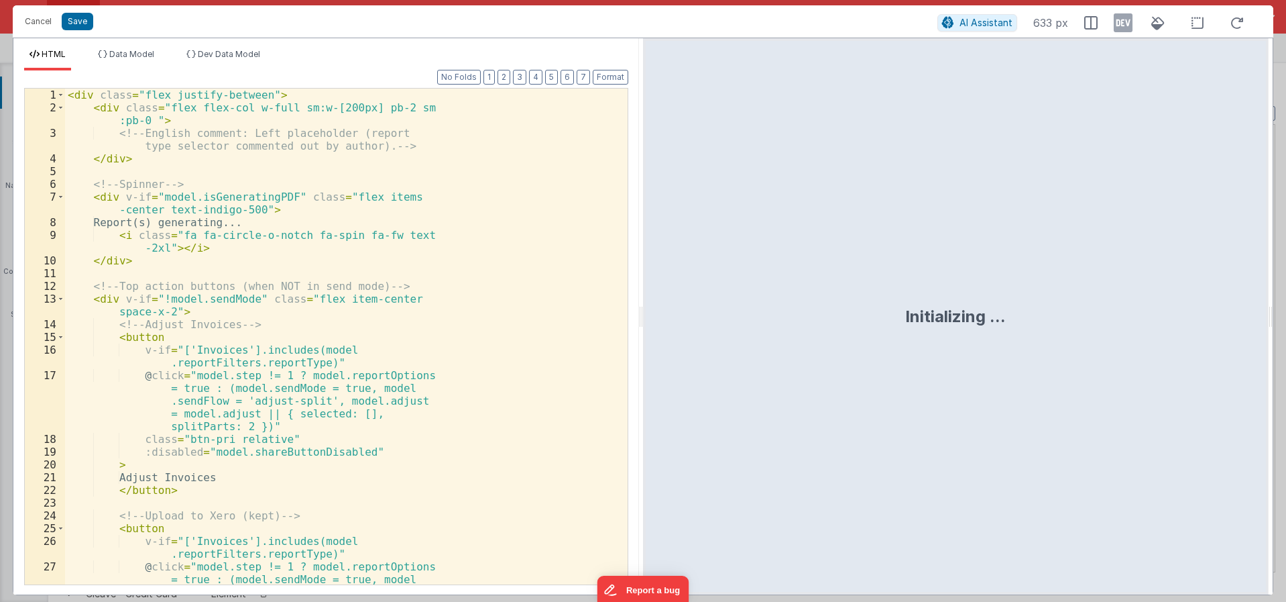
click at [355, 335] on div "< div class = "flex justify-between" > < div class = "flex flex-col w-full sm:w…" at bounding box center [341, 362] width 553 height 547
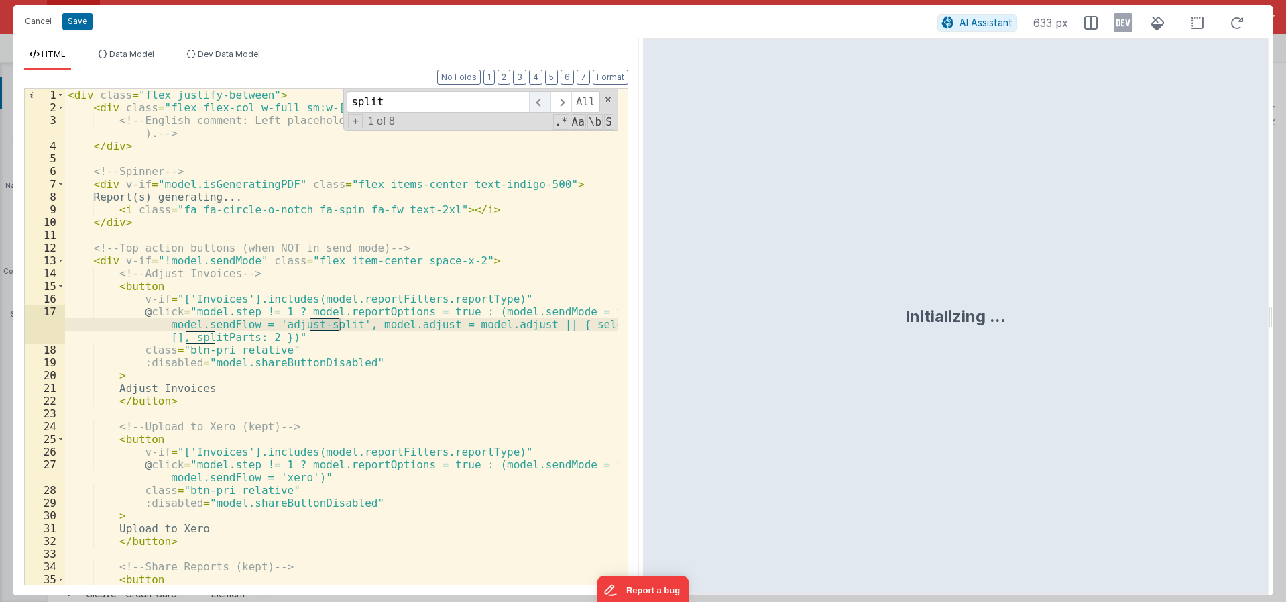
type input "split"
click at [545, 102] on span at bounding box center [539, 101] width 21 height 21
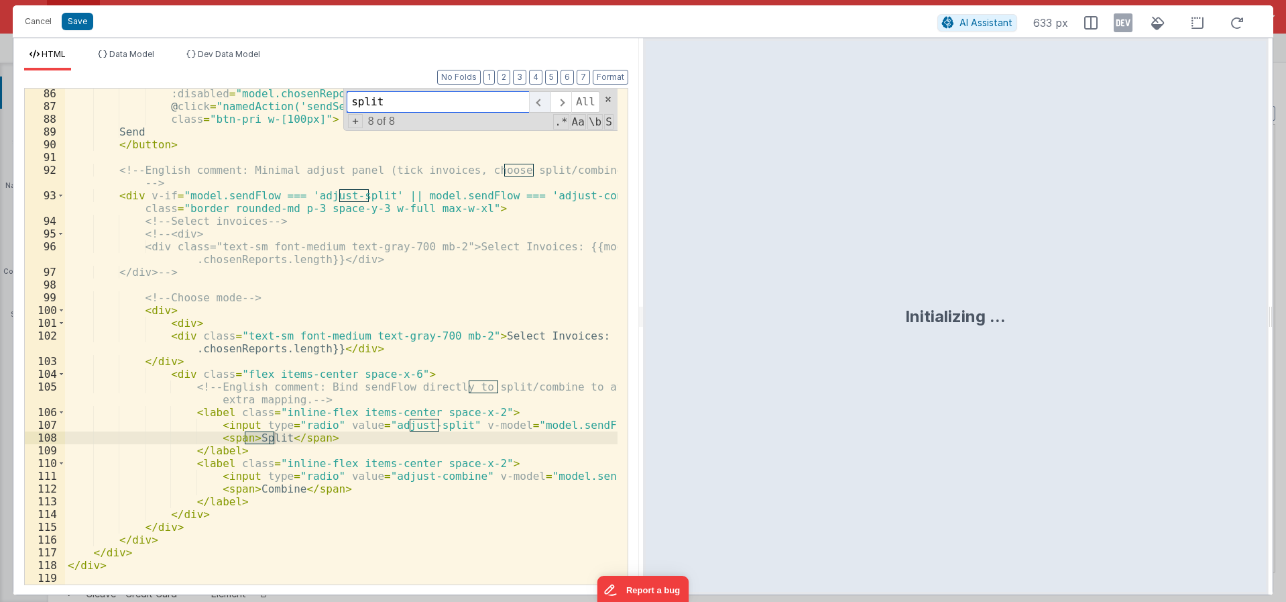
scroll to position [1288, 0]
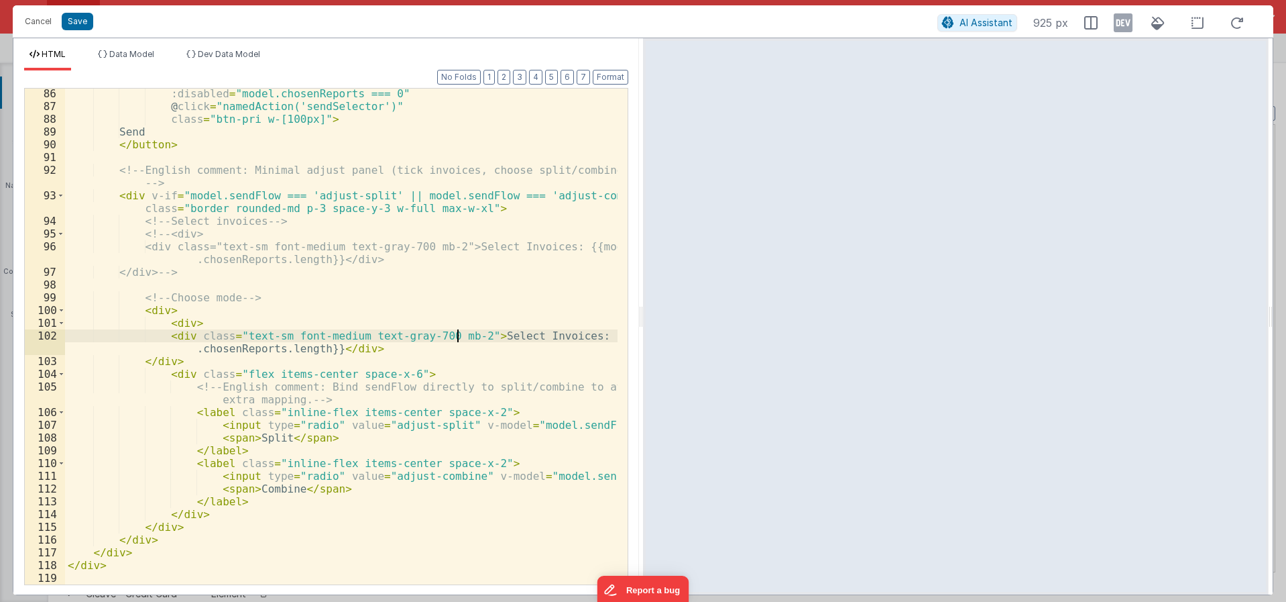
click at [456, 335] on div ":disabled = "model.chosenReports === 0" @ click = "namedAction('sendSelector')"…" at bounding box center [341, 347] width 553 height 521
click at [434, 337] on div ":disabled = "model.chosenReports === 0" @ click = "namedAction('sendSelector')"…" at bounding box center [341, 347] width 553 height 521
click at [319, 317] on div ":disabled = "model.chosenReports === 0" @ click = "namedAction('sendSelector')"…" at bounding box center [341, 347] width 553 height 521
click at [445, 343] on div ":disabled = "model.chosenReports === 0" @ click = "namedAction('sendSelector')"…" at bounding box center [341, 347] width 553 height 521
click at [435, 334] on div ":disabled = "model.chosenReports === 0" @ click = "namedAction('sendSelector')"…" at bounding box center [341, 337] width 553 height 496
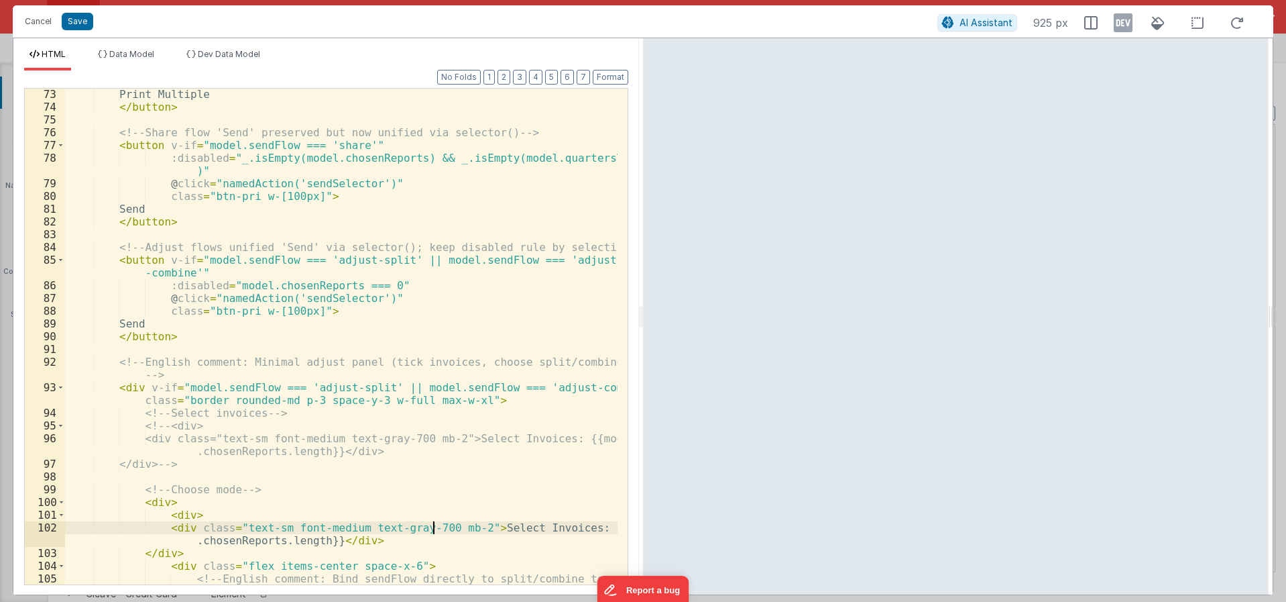
scroll to position [1096, 0]
drag, startPoint x: 302, startPoint y: 402, endPoint x: 286, endPoint y: 403, distance: 16.1
click at [286, 403] on div "Print Multiple </ button > <!-- Share flow 'Send' preserved but now unified via…" at bounding box center [341, 356] width 553 height 534
click at [333, 408] on div "Print Multiple </ button > <!-- Share flow 'Send' preserved but now unified via…" at bounding box center [341, 356] width 553 height 534
drag, startPoint x: 300, startPoint y: 401, endPoint x: 289, endPoint y: 400, distance: 11.4
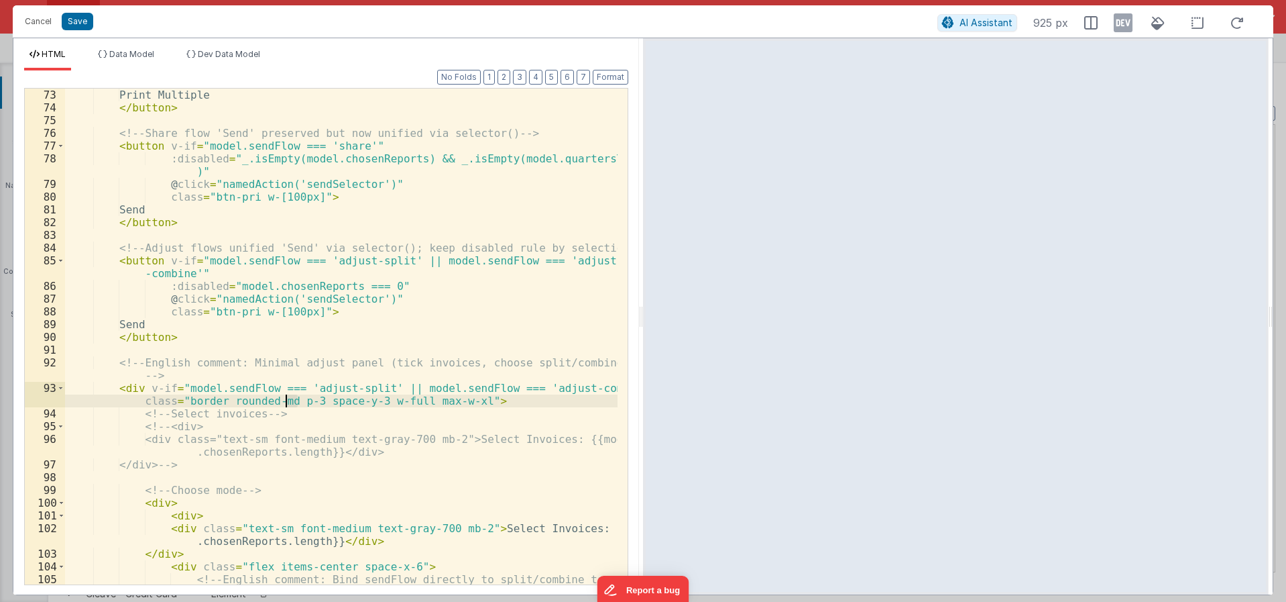
click at [286, 399] on div "Print Multiple </ button > <!-- Share flow 'Send' preserved but now unified via…" at bounding box center [341, 356] width 553 height 534
click at [304, 402] on div "Print Multiple </ button > <!-- Share flow 'Send' preserved but now unified via…" at bounding box center [341, 356] width 553 height 534
drag, startPoint x: 303, startPoint y: 400, endPoint x: 286, endPoint y: 399, distance: 16.8
click at [286, 399] on div "Print Multiple </ button > <!-- Share flow 'Send' preserved but now unified via…" at bounding box center [341, 356] width 553 height 534
click at [321, 387] on div "Print Multiple </ button > <!-- Share flow 'Send' preserved but now unified via…" at bounding box center [341, 356] width 553 height 534
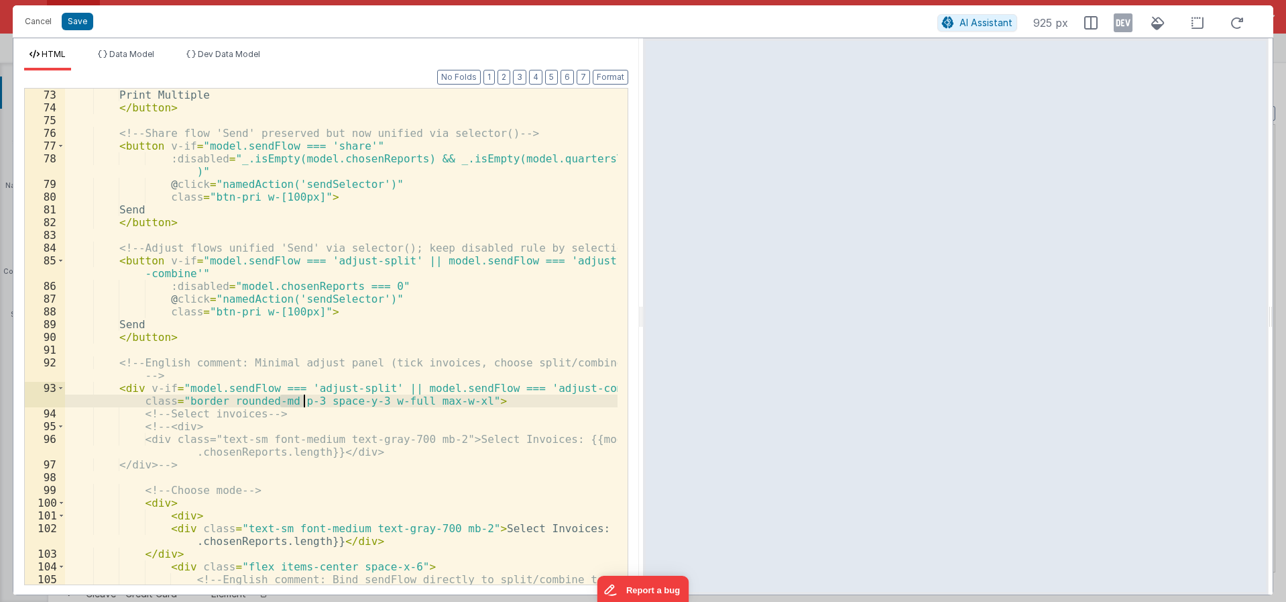
click at [319, 408] on div "Print Multiple </ button > <!-- Share flow 'Send' preserved but now unified via…" at bounding box center [341, 356] width 553 height 534
drag, startPoint x: 310, startPoint y: 401, endPoint x: 368, endPoint y: 400, distance: 57.7
click at [368, 400] on div "Print Multiple </ button > <!-- Share flow 'Send' preserved but now unified via…" at bounding box center [341, 356] width 553 height 534
click at [345, 407] on div "Print Multiple </ button > <!-- Share flow 'Send' preserved but now unified via…" at bounding box center [341, 356] width 553 height 534
drag, startPoint x: 350, startPoint y: 402, endPoint x: 396, endPoint y: 396, distance: 45.9
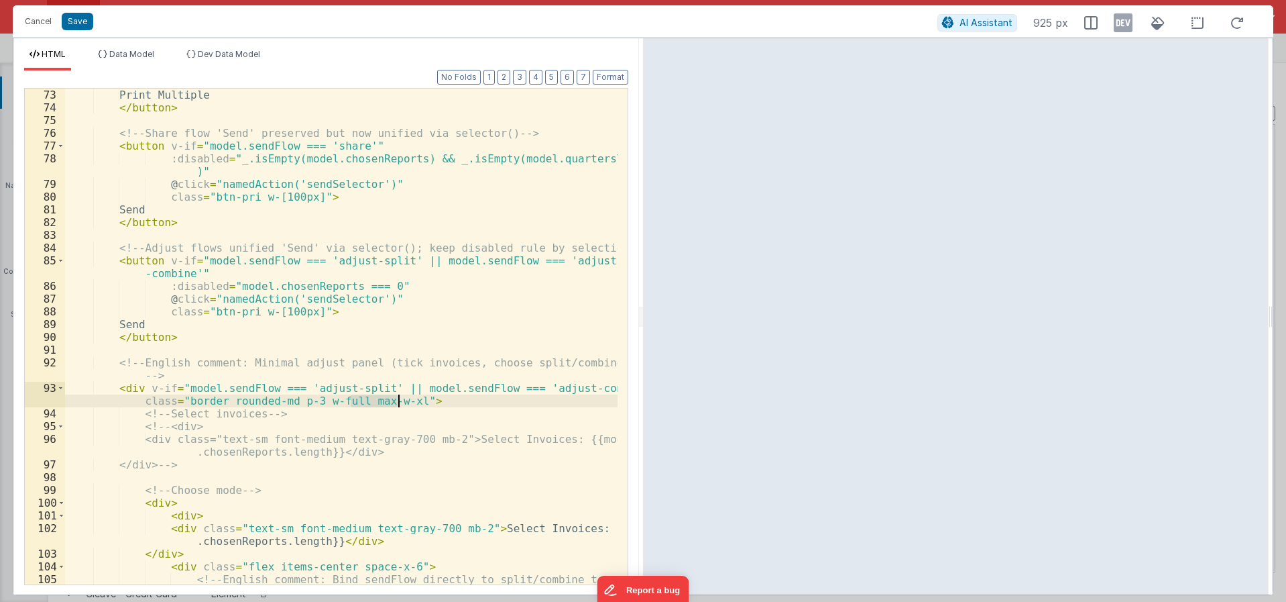
click at [396, 396] on div "Print Multiple </ button > <!-- Share flow 'Send' preserved but now unified via…" at bounding box center [341, 356] width 553 height 534
click at [402, 431] on div "Print Multiple </ button > <!-- Share flow 'Send' preserved but now unified via…" at bounding box center [341, 356] width 553 height 534
click at [314, 415] on div "Print Multiple </ button > <!-- Share flow 'Send' preserved but now unified via…" at bounding box center [341, 356] width 553 height 534
click at [256, 404] on div "Print Multiple </ button > <!-- Share flow 'Send' preserved but now unified via…" at bounding box center [341, 356] width 553 height 534
click at [376, 401] on div "Print Multiple </ button > <!-- Share flow 'Send' preserved but now unified via…" at bounding box center [341, 356] width 553 height 534
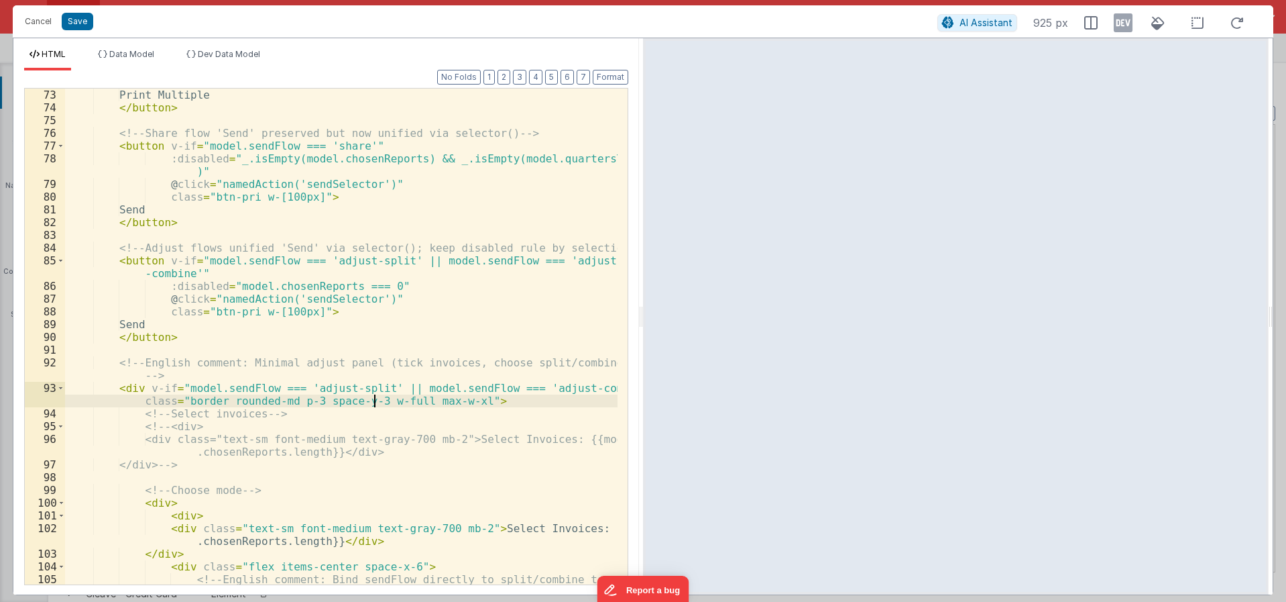
click at [376, 401] on div "Print Multiple </ button > <!-- Share flow 'Send' preserved but now unified via…" at bounding box center [341, 356] width 553 height 534
drag, startPoint x: 406, startPoint y: 402, endPoint x: 370, endPoint y: 401, distance: 36.2
click at [366, 401] on div "Print Multiple </ button > <!-- Share flow 'Send' preserved but now unified via…" at bounding box center [341, 356] width 553 height 534
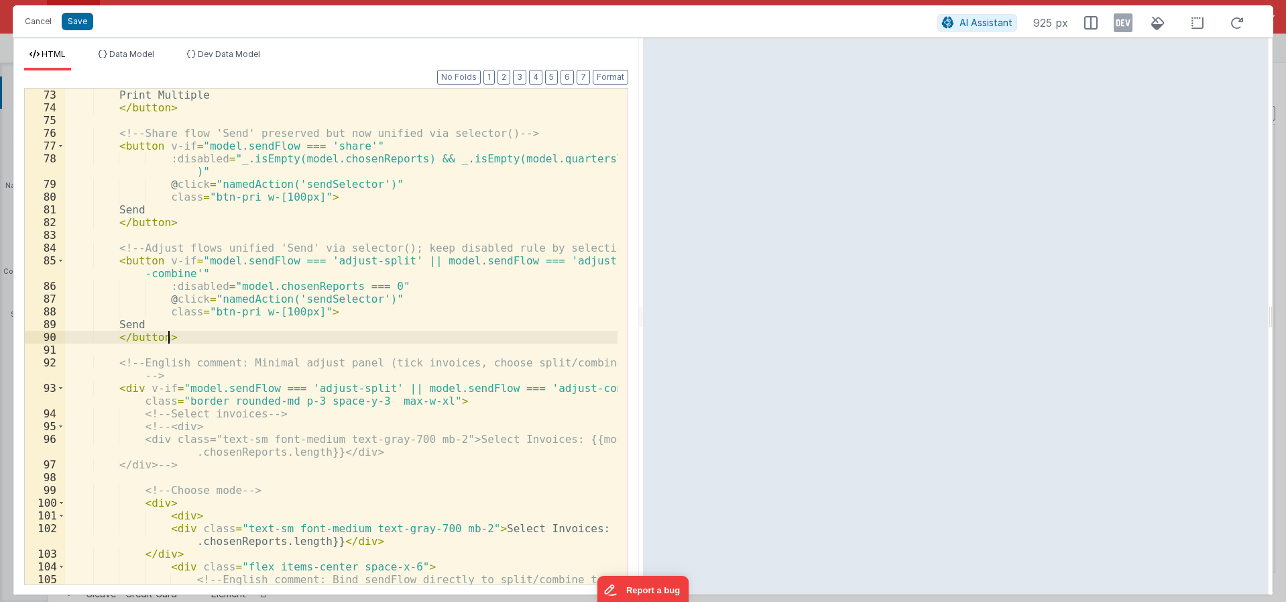
click at [522, 340] on div "Print Multiple </ button > <!-- Share flow 'Send' preserved but now unified via…" at bounding box center [341, 356] width 553 height 534
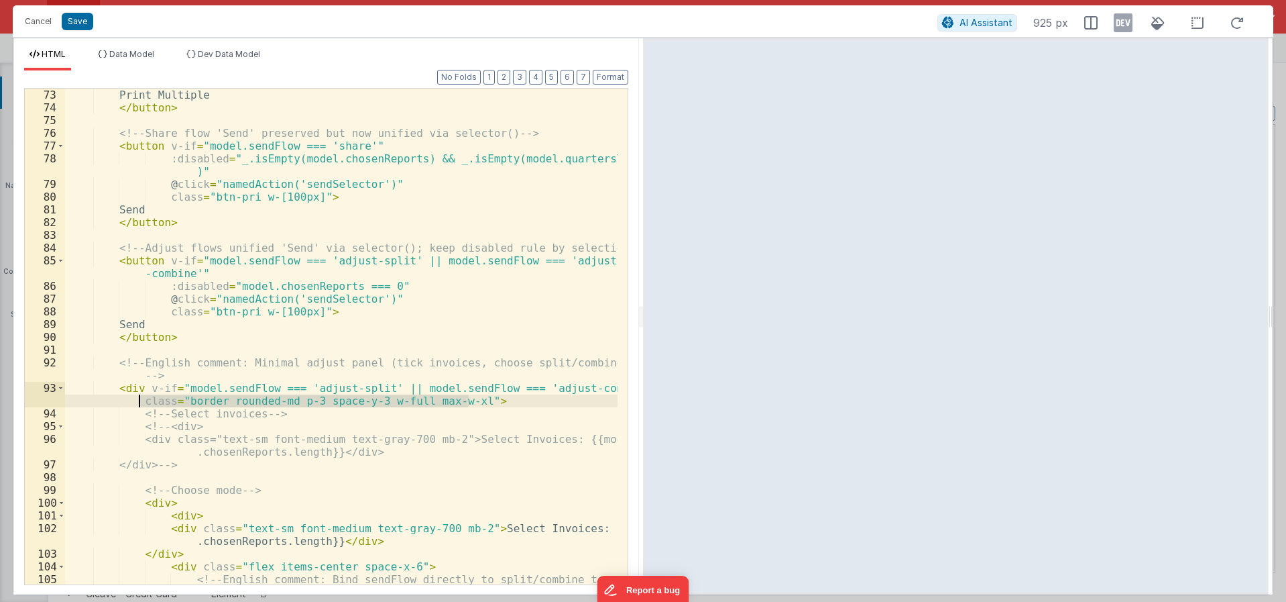
drag, startPoint x: 481, startPoint y: 405, endPoint x: 137, endPoint y: 405, distance: 344.0
click at [137, 405] on div "Print Multiple </ button > <!-- Share flow 'Send' preserved but now unified via…" at bounding box center [341, 356] width 553 height 534
click at [312, 396] on div "Print Multiple </ button > <!-- Share flow 'Send' preserved but now unified via…" at bounding box center [341, 337] width 553 height 496
click at [305, 400] on div "Print Multiple </ button > <!-- Share flow 'Send' preserved but now unified via…" at bounding box center [341, 356] width 553 height 534
click at [300, 402] on div "Print Multiple </ button > <!-- Share flow 'Send' preserved but now unified via…" at bounding box center [341, 356] width 553 height 534
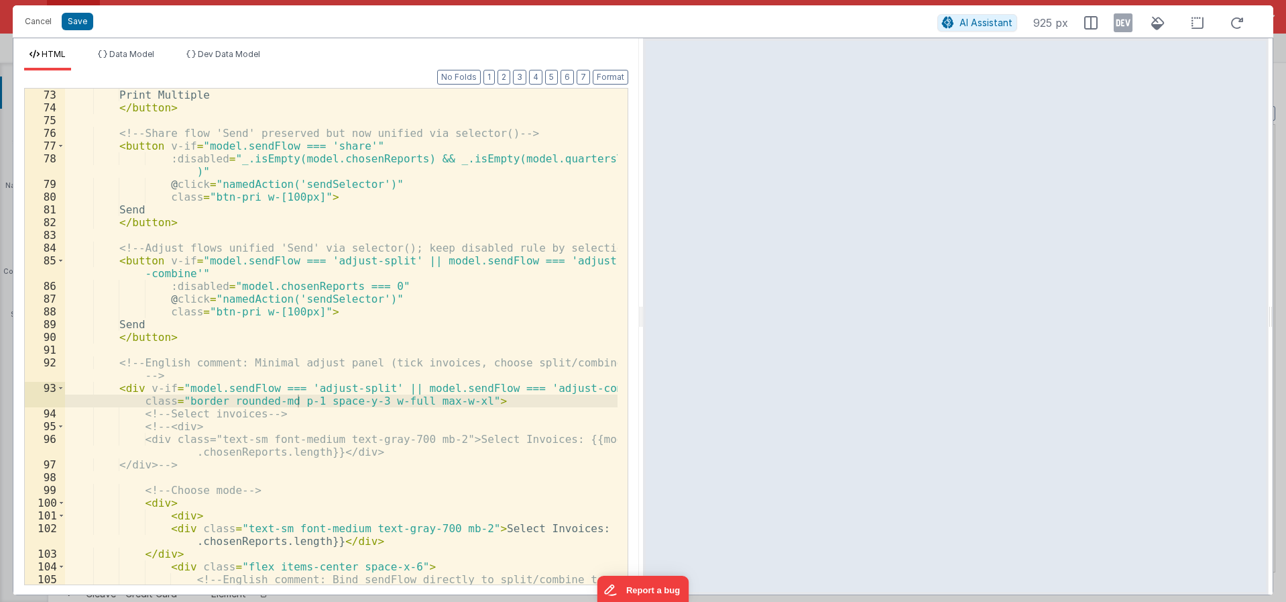
click at [304, 400] on div "Print Multiple </ button > <!-- Share flow 'Send' preserved but now unified via…" at bounding box center [341, 356] width 553 height 534
drag, startPoint x: 398, startPoint y: 427, endPoint x: 357, endPoint y: 430, distance: 41.0
click at [395, 427] on div "Print Multiple </ button > <!-- Share flow 'Send' preserved but now unified via…" at bounding box center [341, 356] width 553 height 534
drag, startPoint x: 284, startPoint y: 400, endPoint x: 304, endPoint y: 402, distance: 19.6
click at [304, 402] on div "Print Multiple </ button > <!-- Share flow 'Send' preserved but now unified via…" at bounding box center [341, 356] width 553 height 534
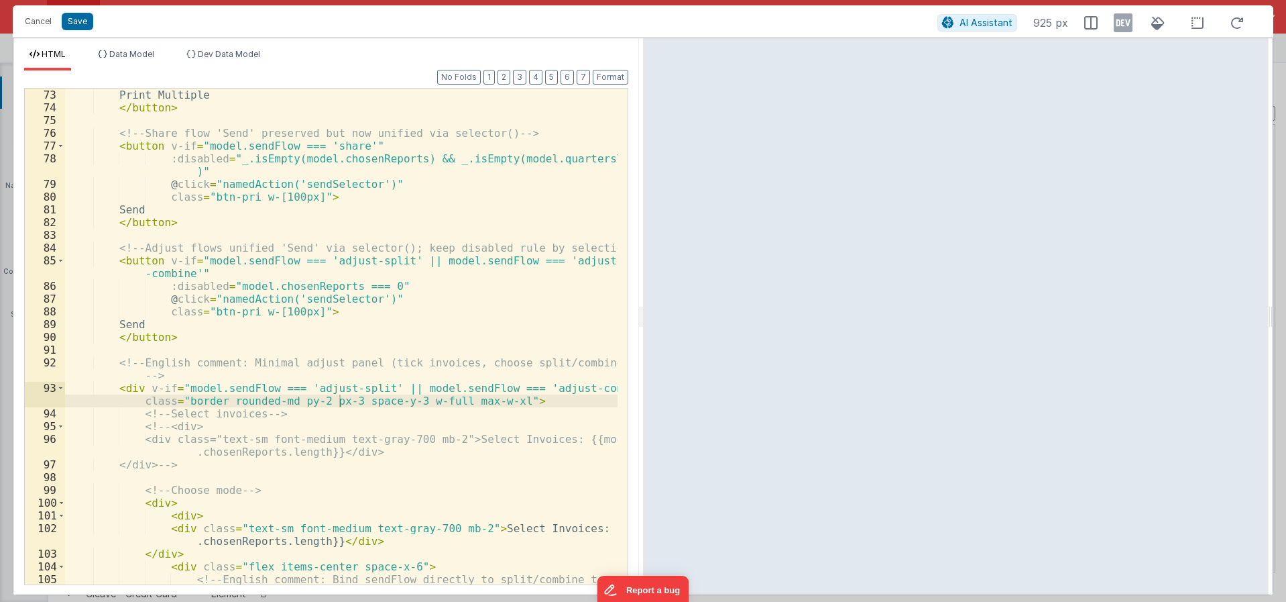
click at [310, 400] on div "Print Multiple </ button > <!-- Share flow 'Send' preserved but now unified via…" at bounding box center [341, 356] width 553 height 534
click at [270, 412] on div "Print Multiple </ button > <!-- Share flow 'Send' preserved but now unified via…" at bounding box center [341, 356] width 553 height 534
drag, startPoint x: 282, startPoint y: 403, endPoint x: 316, endPoint y: 400, distance: 33.7
click at [316, 400] on div "Print Multiple </ button > <!-- Share flow 'Send' preserved but now unified via…" at bounding box center [341, 356] width 553 height 534
click at [998, 72] on div at bounding box center [956, 316] width 626 height 556
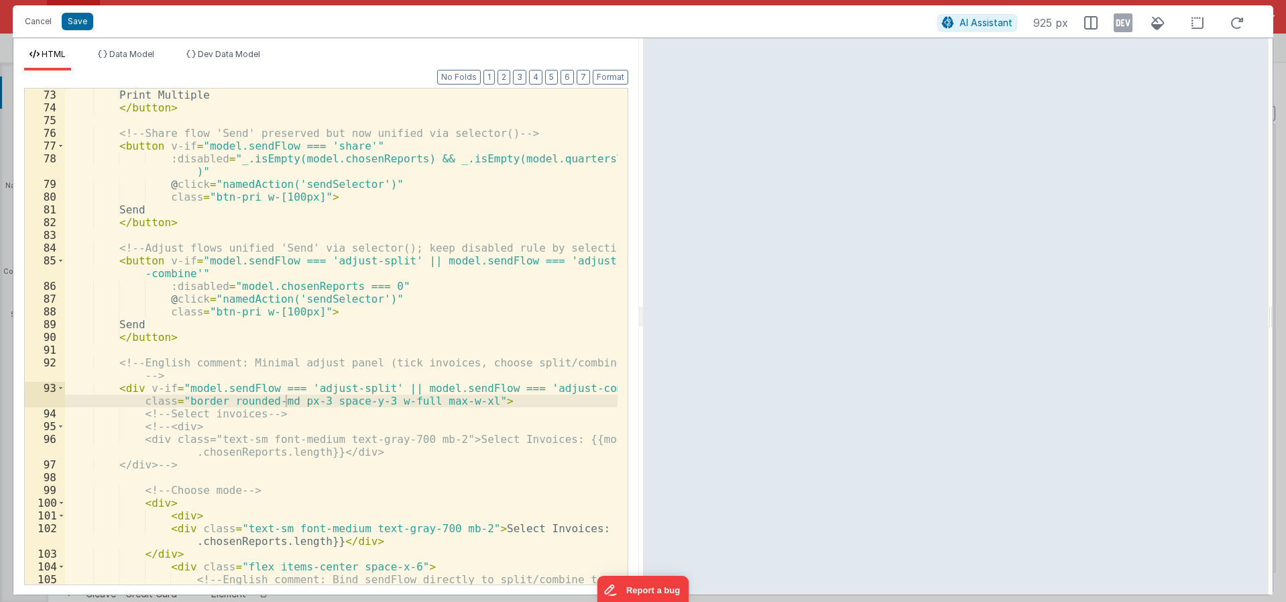
click at [1009, 55] on div at bounding box center [956, 316] width 626 height 556
click at [78, 21] on button "Save" at bounding box center [78, 21] width 32 height 17
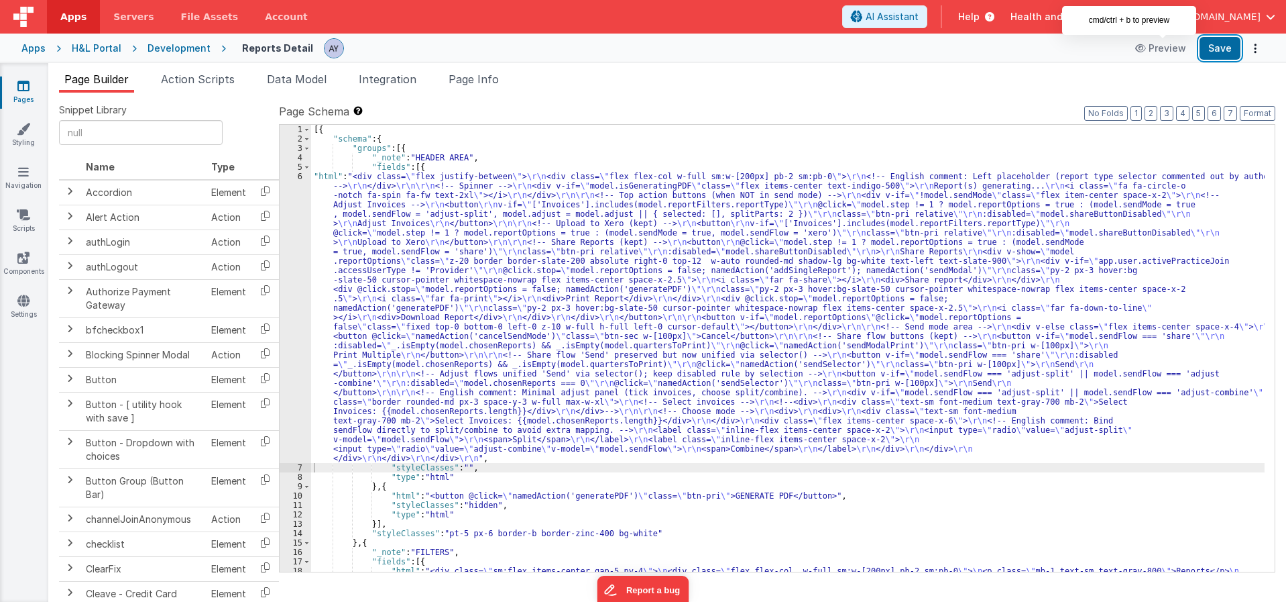
click at [1208, 44] on button "Save" at bounding box center [1220, 48] width 41 height 23
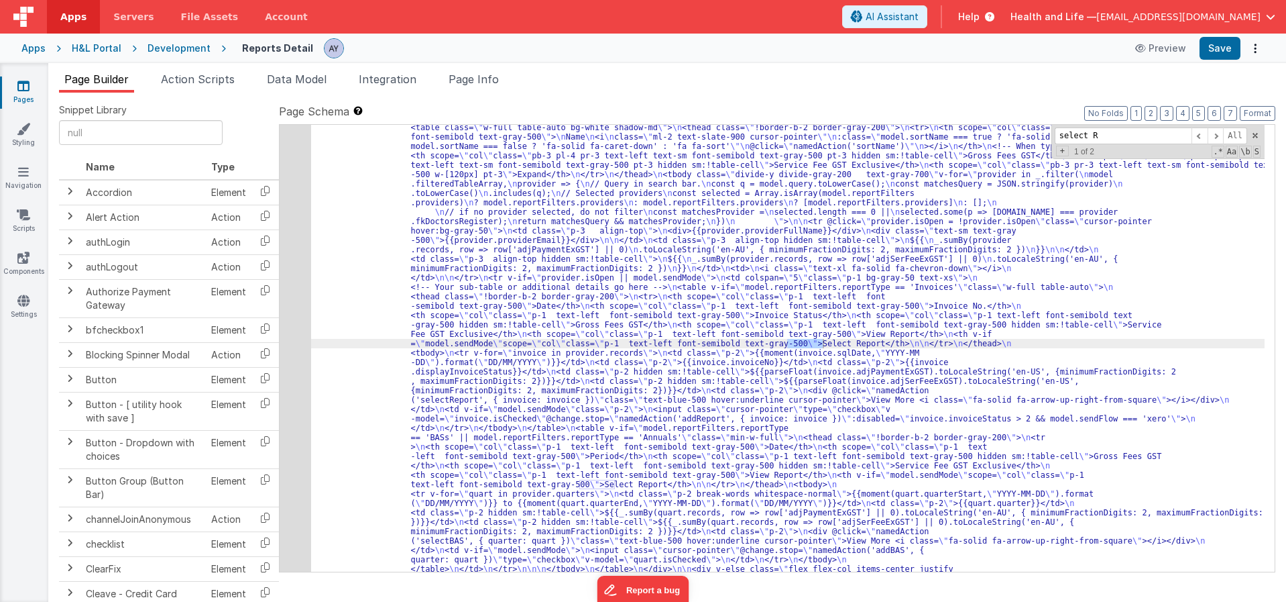
scroll to position [1279, 0]
type input "select Report"
click at [1210, 136] on span at bounding box center [1216, 135] width 16 height 17
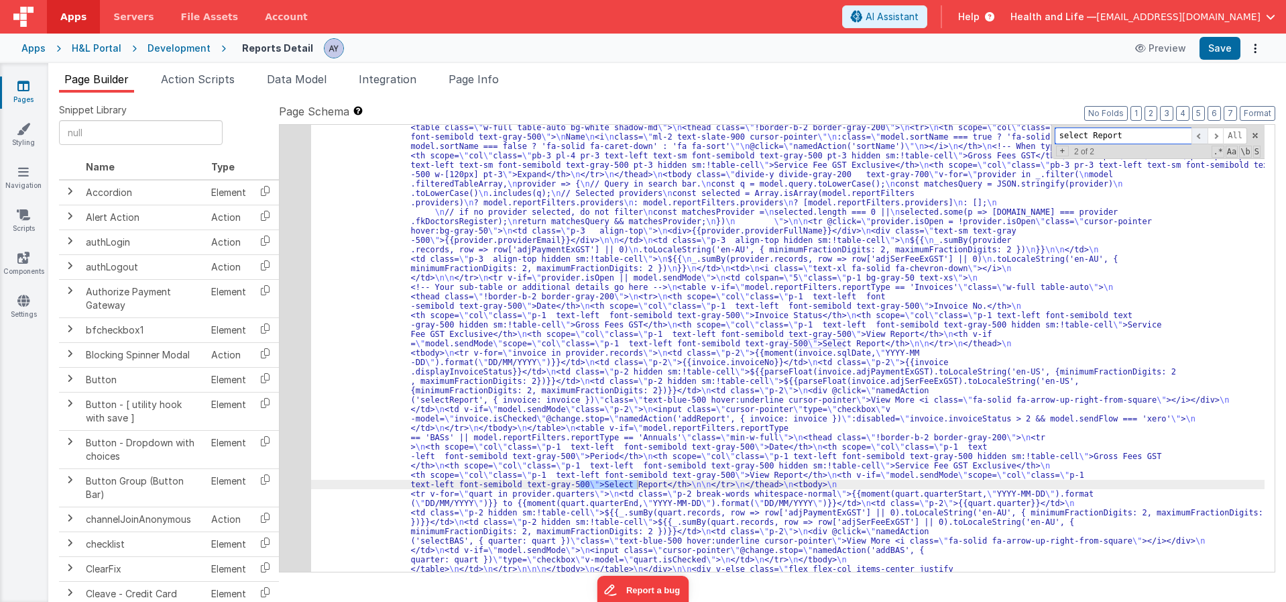
click at [1196, 131] on span at bounding box center [1200, 135] width 16 height 17
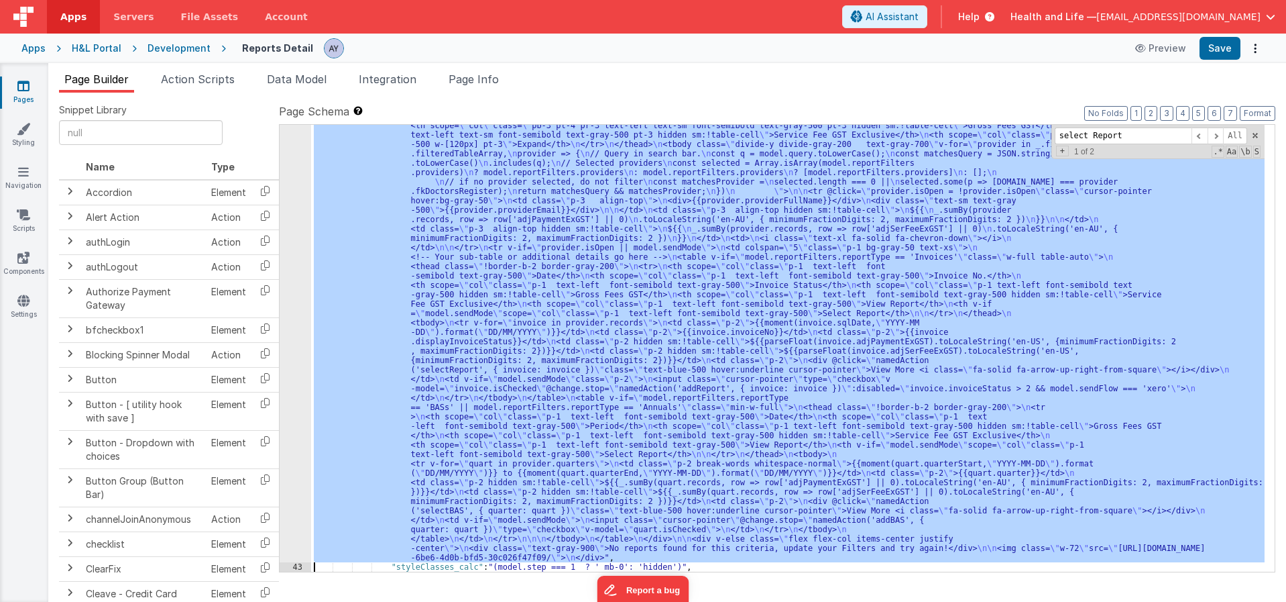
click at [284, 340] on div "42" at bounding box center [296, 304] width 32 height 516
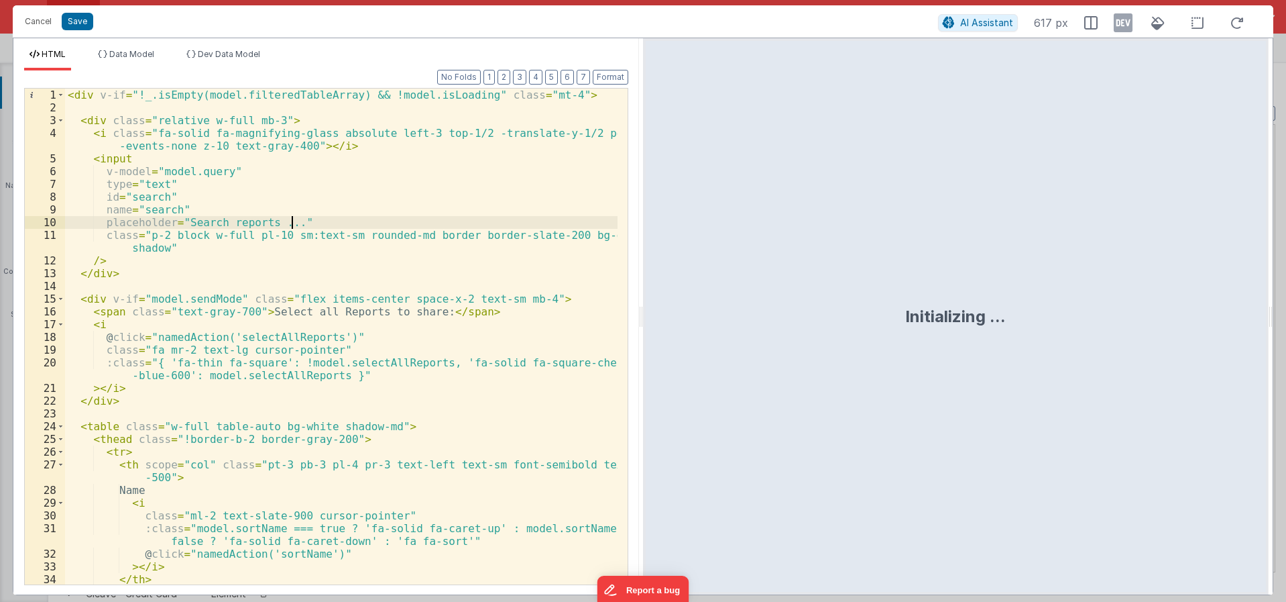
click at [499, 220] on div "< div v-if = "!_.isEmpty(model.filteredTableArray) && !model.isLoading" class =…" at bounding box center [341, 349] width 553 height 521
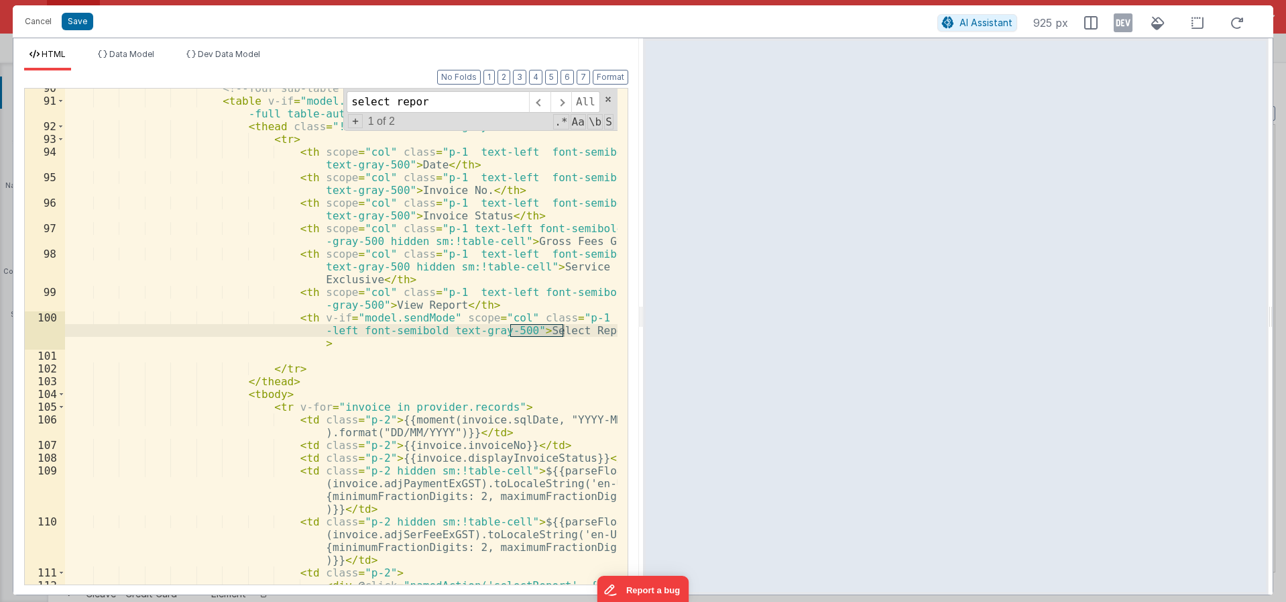
scroll to position [1269, 0]
type input "select report"
click at [567, 101] on span at bounding box center [561, 101] width 21 height 21
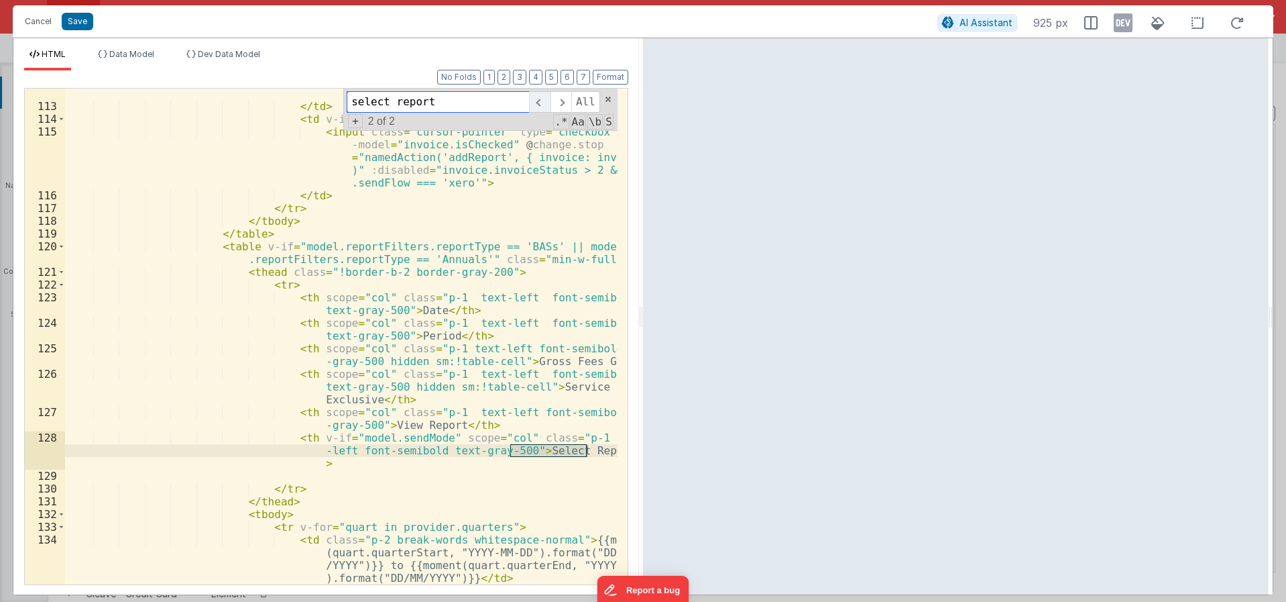
scroll to position [1798, 0]
click at [544, 104] on span at bounding box center [539, 101] width 21 height 21
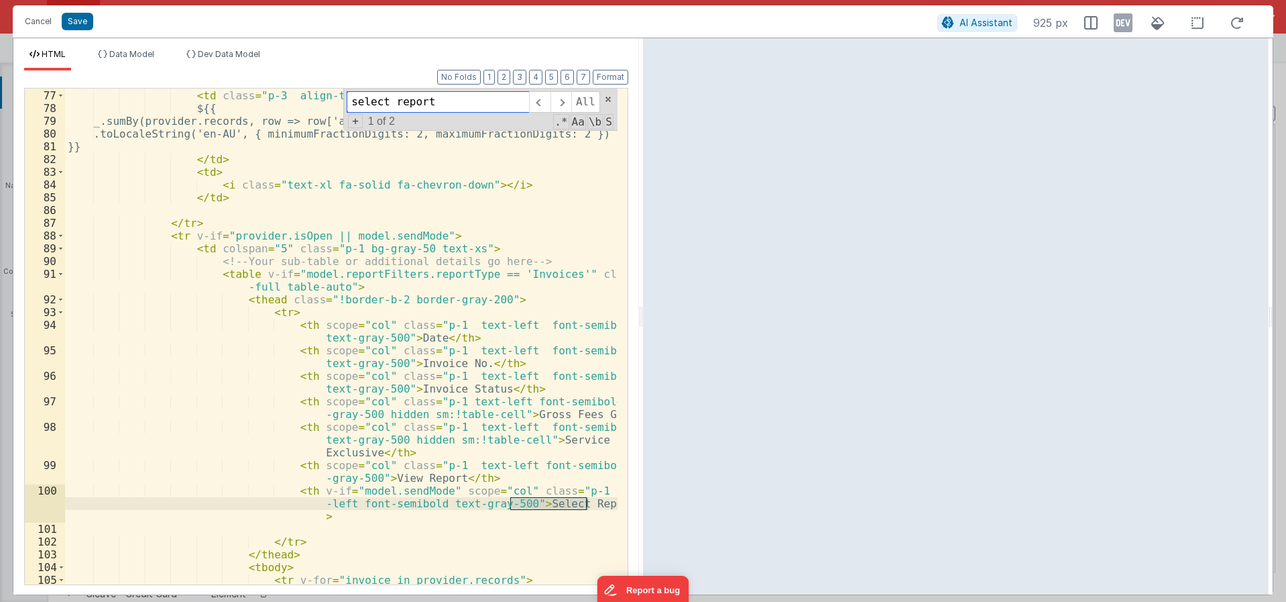
scroll to position [1095, 0]
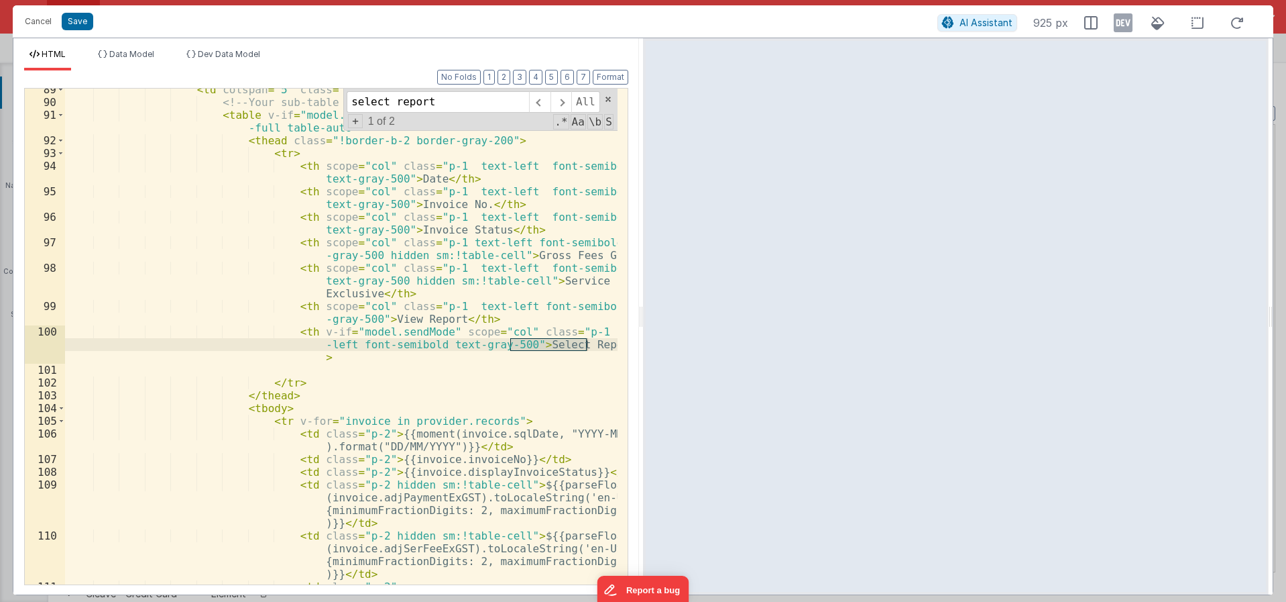
click at [329, 363] on div "< td colspan = "5" class = "p-1 bg-gray-50 text-xs" > <!-- Your sub-table or ad…" at bounding box center [341, 343] width 553 height 521
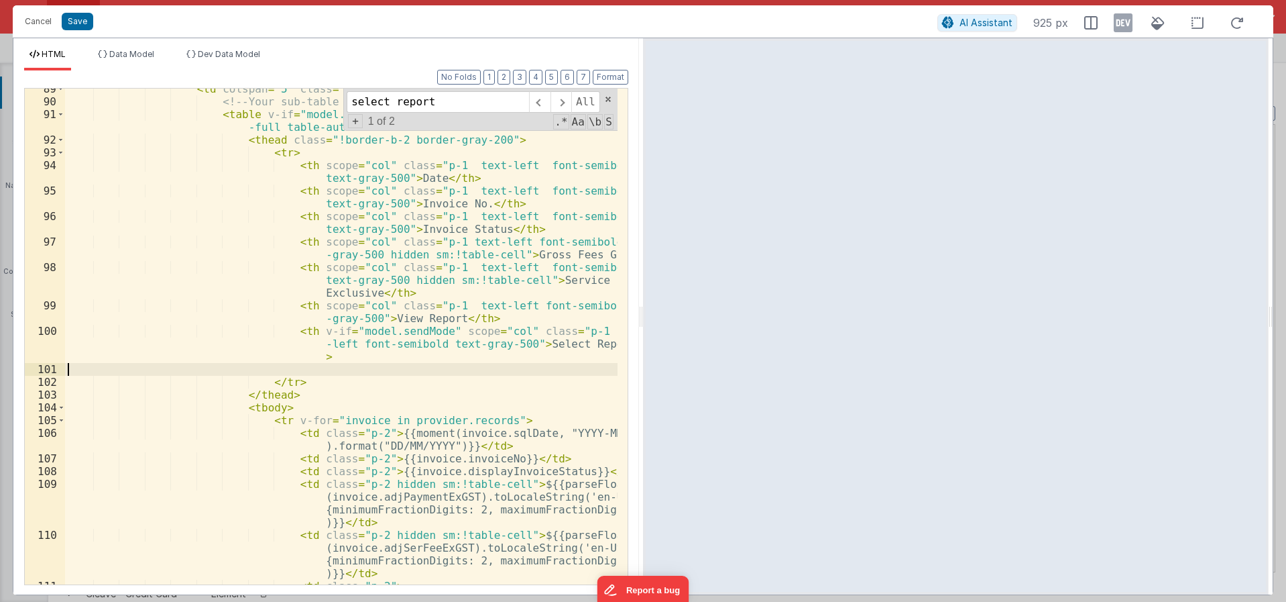
scroll to position [1255, 0]
click at [332, 359] on div "< td colspan = "5" class = "p-1 bg-gray-50 text-xs" > <!-- Your sub-table or ad…" at bounding box center [341, 342] width 553 height 521
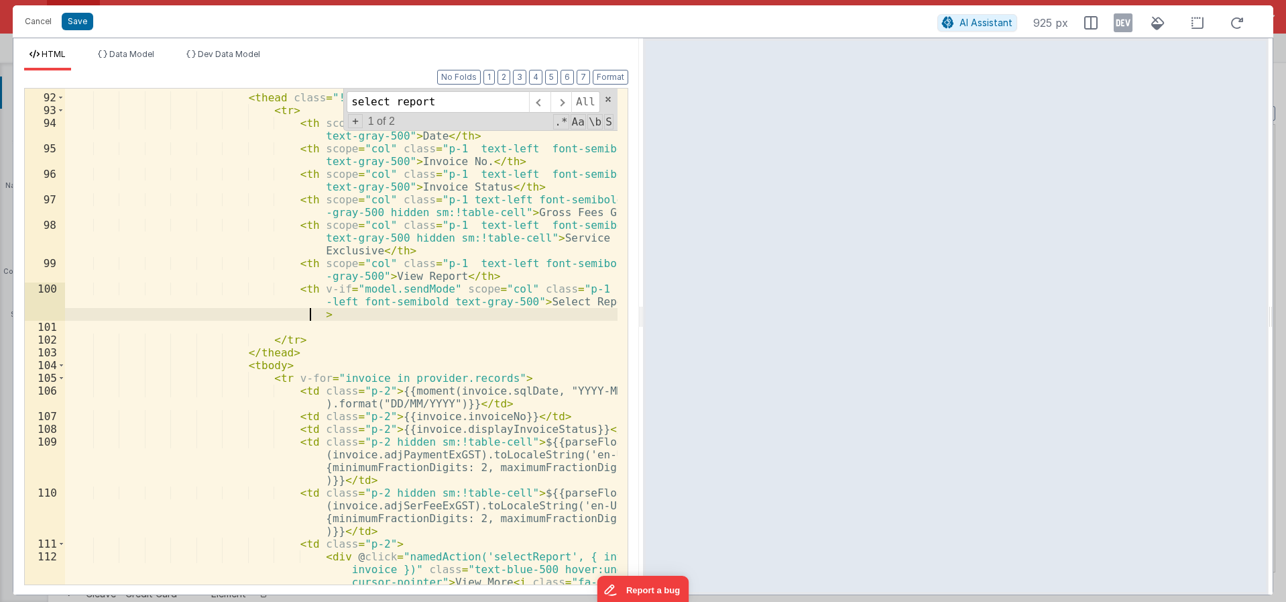
scroll to position [1297, 0]
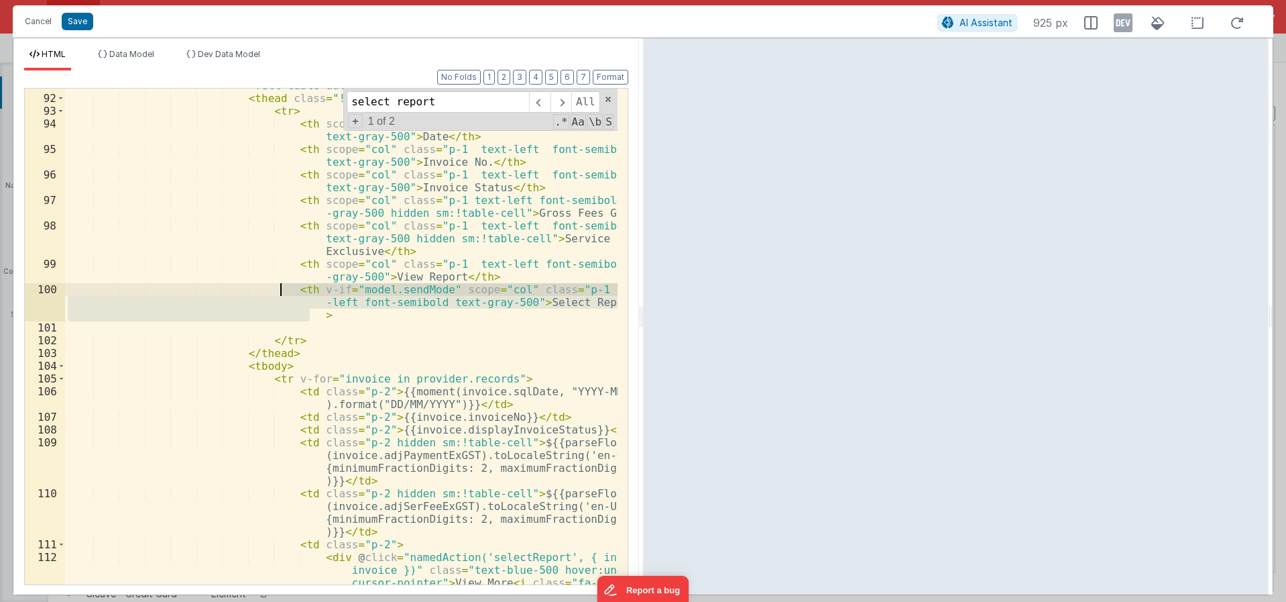
drag, startPoint x: 327, startPoint y: 320, endPoint x: 280, endPoint y: 292, distance: 53.8
click at [280, 292] on div "< table v-if = "model.reportFilters.reportType == 'Invoices'" class = "w -full …" at bounding box center [341, 352] width 553 height 572
click at [337, 310] on div "< table v-if = "model.reportFilters.reportType == 'Invoices'" class = "w -full …" at bounding box center [341, 337] width 553 height 496
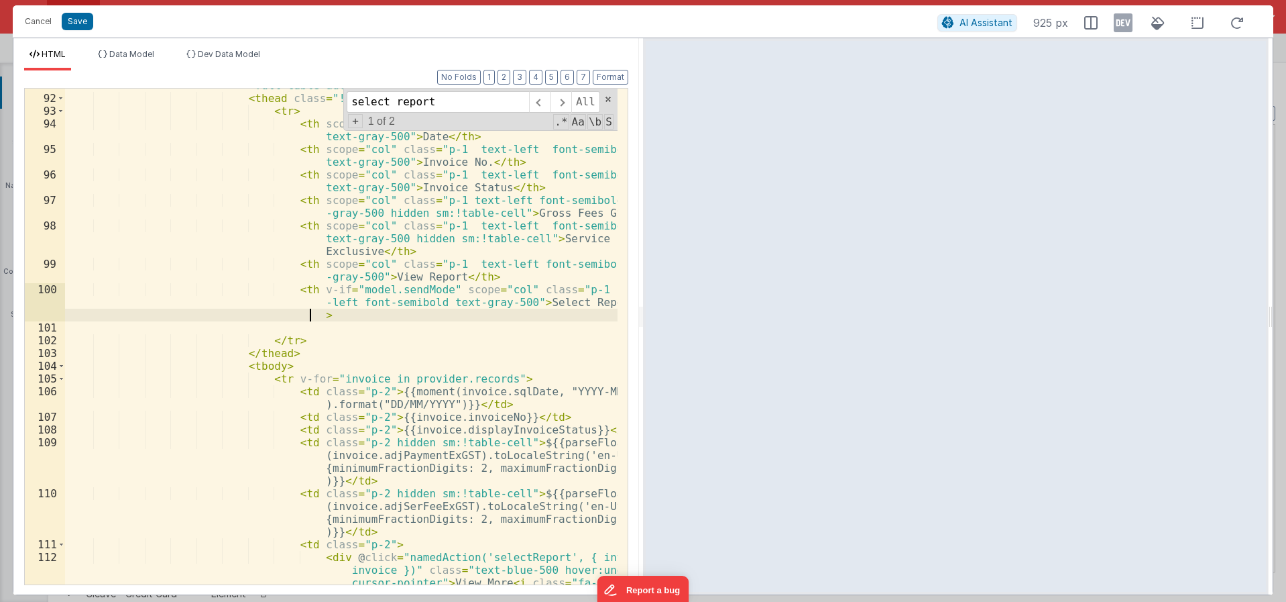
paste textarea
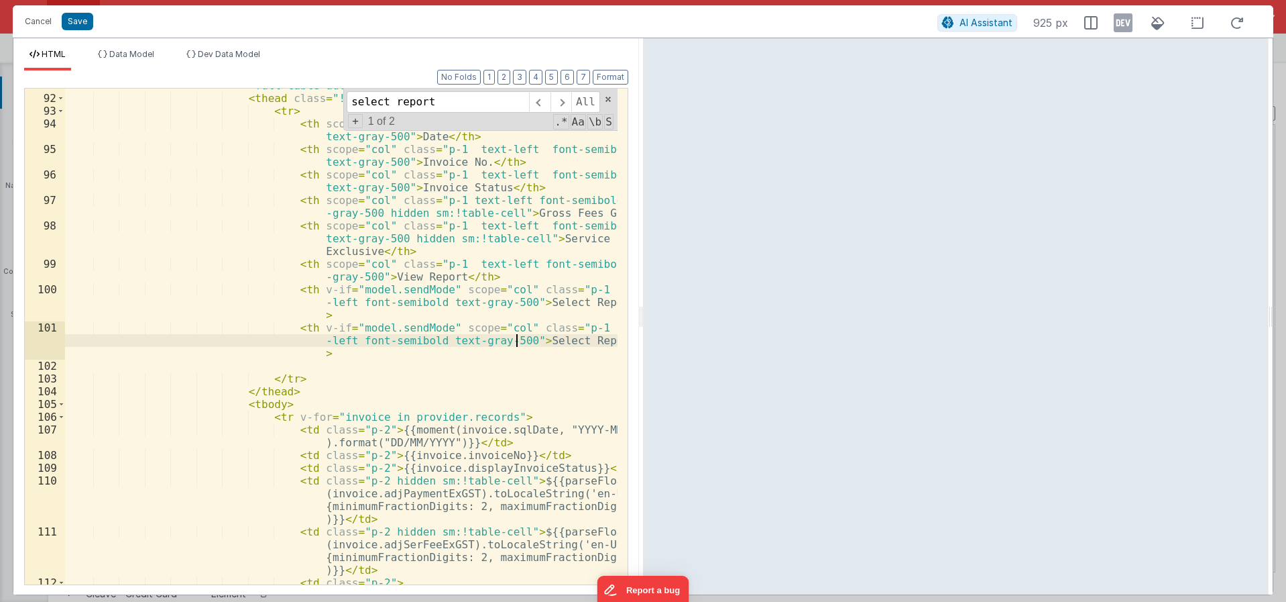
click at [514, 345] on div "< table v-if = "model.reportFilters.reportType == 'Invoices'" class = "w -full …" at bounding box center [341, 333] width 553 height 534
click at [586, 338] on div "< table v-if = "model.reportFilters.reportType == 'Invoices'" class = "w -full …" at bounding box center [341, 333] width 553 height 534
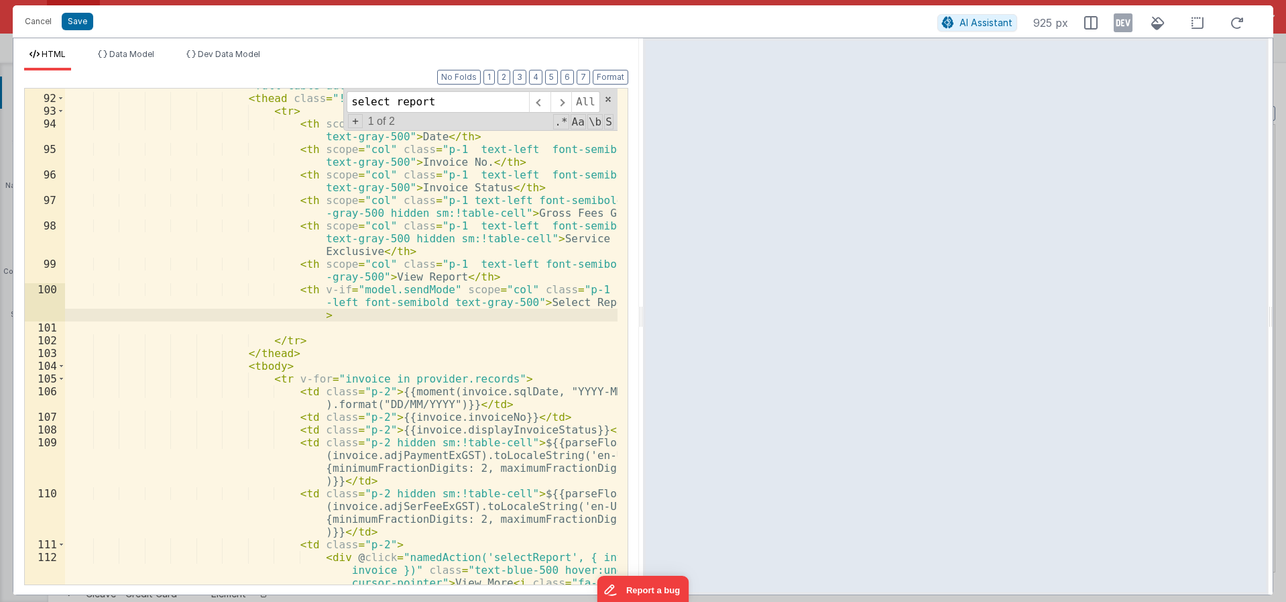
click at [470, 347] on div "< table v-if = "model.reportFilters.reportType == 'Invoices'" class = "w -full …" at bounding box center [341, 352] width 553 height 572
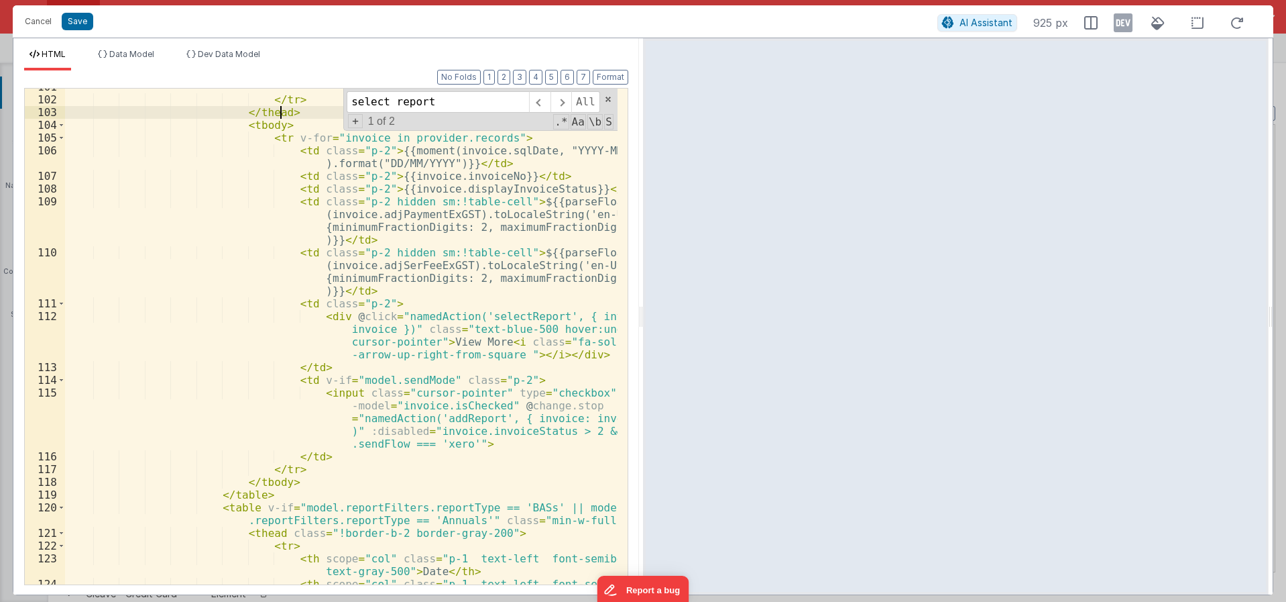
scroll to position [1538, 0]
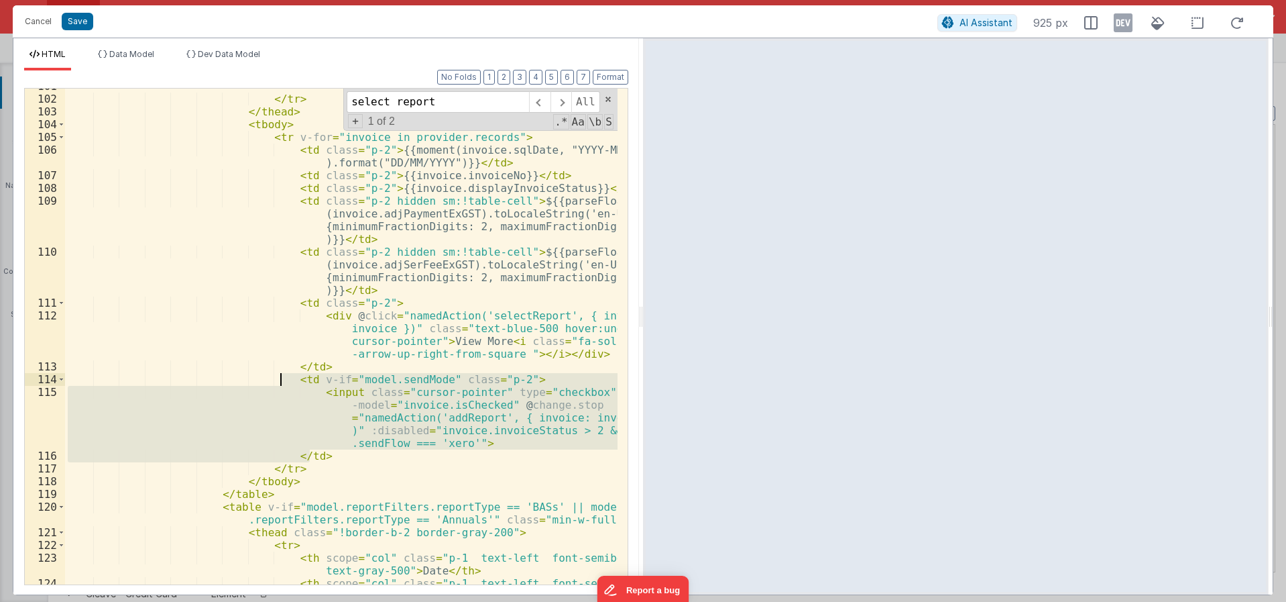
drag, startPoint x: 321, startPoint y: 455, endPoint x: 282, endPoint y: 378, distance: 87.0
click at [282, 378] on div "</ tr > </ thead > < tbody > < tr v-for = "invoice in provider.records" > < td …" at bounding box center [341, 347] width 553 height 534
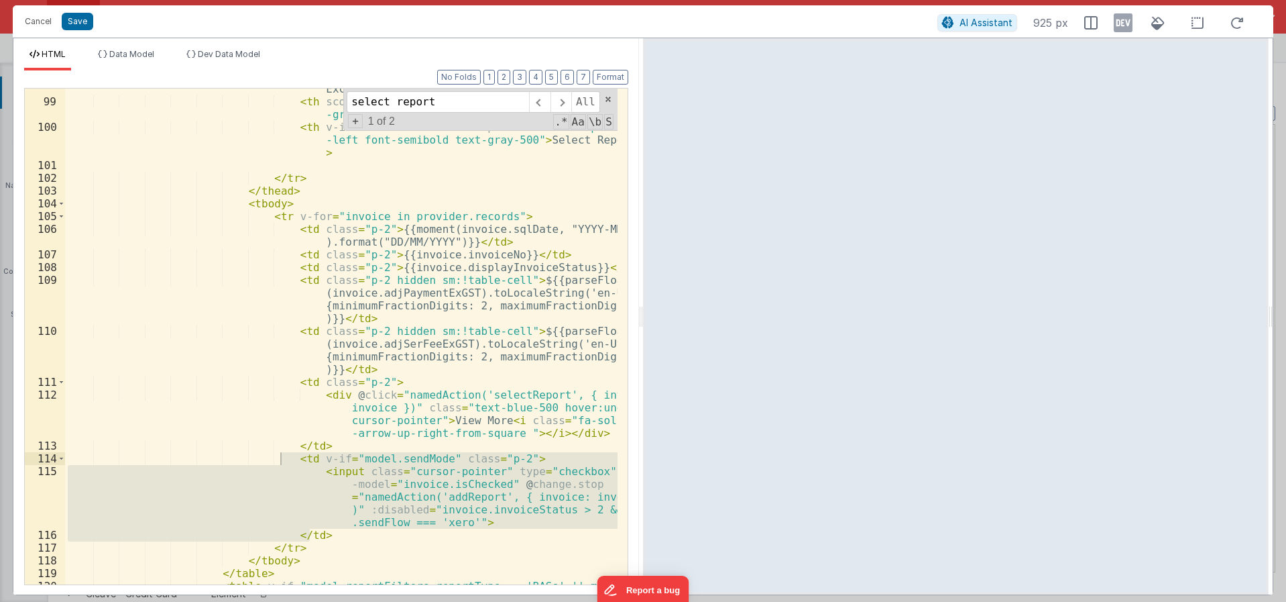
click at [416, 221] on div "< th scope = "col" class = "p-1 text-left font-semibold text-gray-500 hidden sm…" at bounding box center [341, 336] width 553 height 559
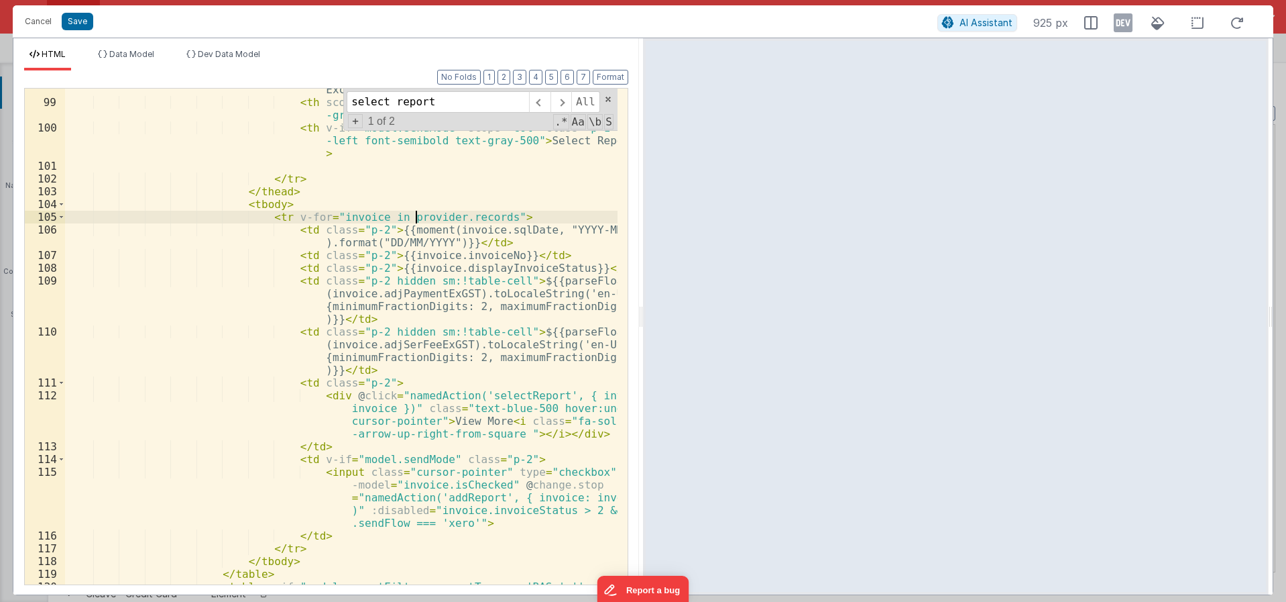
scroll to position [1458, 0]
click at [444, 219] on div "< th scope = "col" class = "p-1 text-left font-semibold text-gray-500 hidden sm…" at bounding box center [341, 337] width 553 height 559
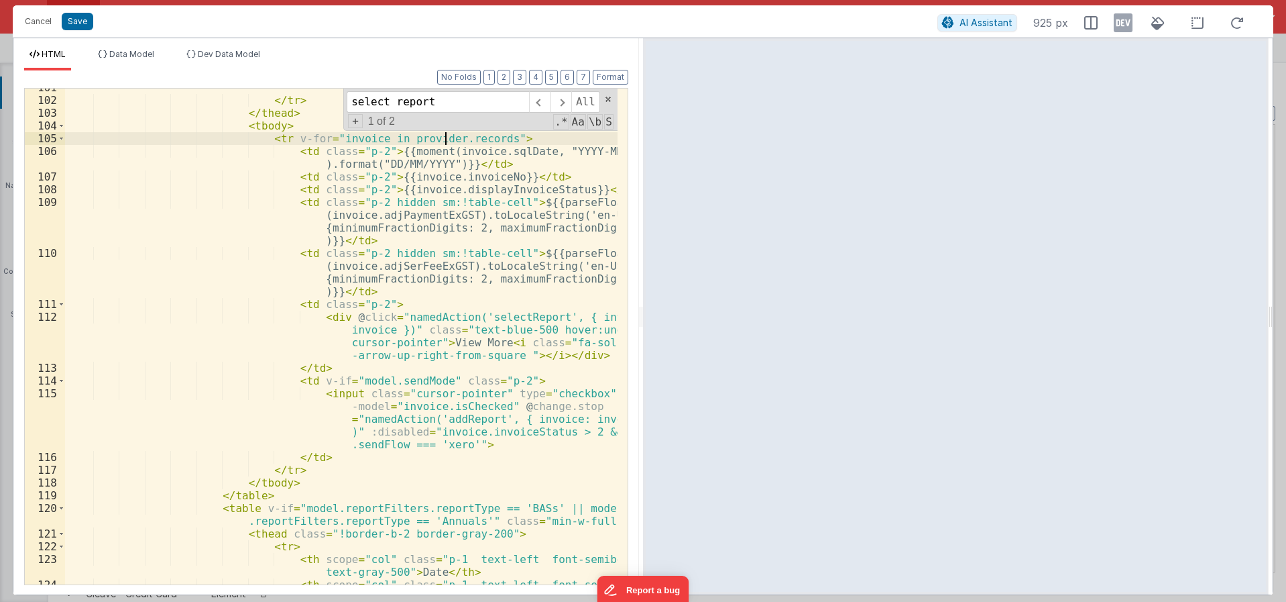
scroll to position [1537, 0]
click at [409, 52] on ul "HTML Data Model Dev Data Model" at bounding box center [326, 59] width 626 height 21
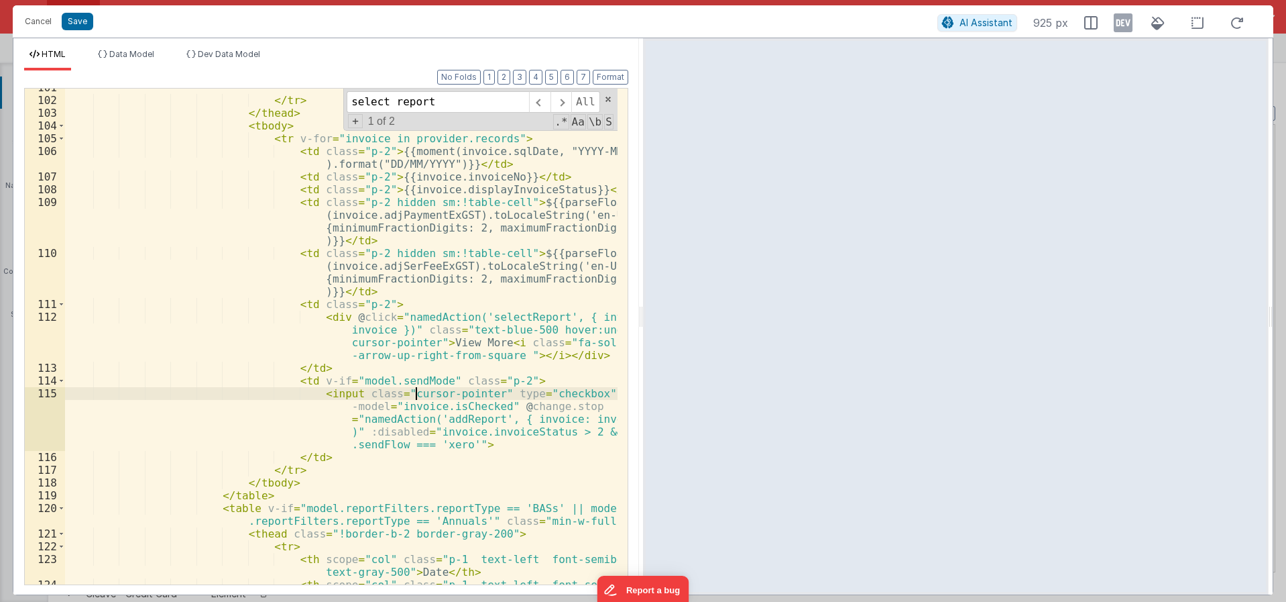
click at [413, 393] on div "</ tr > </ thead > < tbody > < tr v-for = "invoice in provider.records" > < td …" at bounding box center [341, 348] width 553 height 534
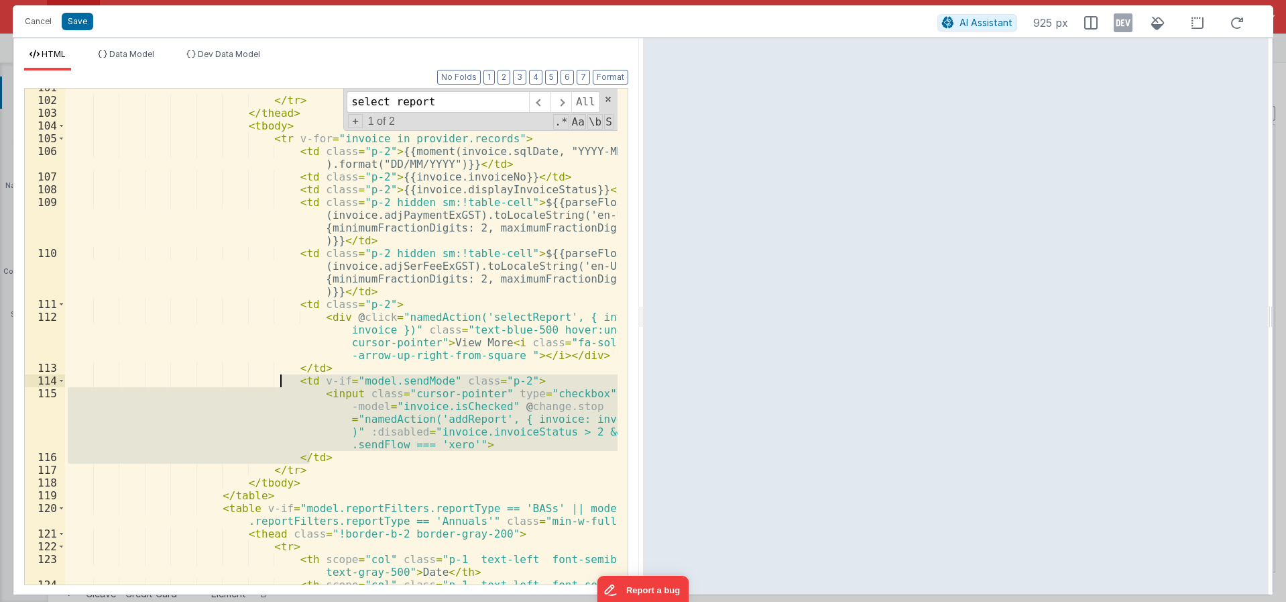
drag, startPoint x: 308, startPoint y: 432, endPoint x: 283, endPoint y: 385, distance: 53.1
click at [283, 385] on div "</ tr > </ thead > < tbody > < tr v-for = "invoice in provider.records" > < td …" at bounding box center [341, 348] width 553 height 534
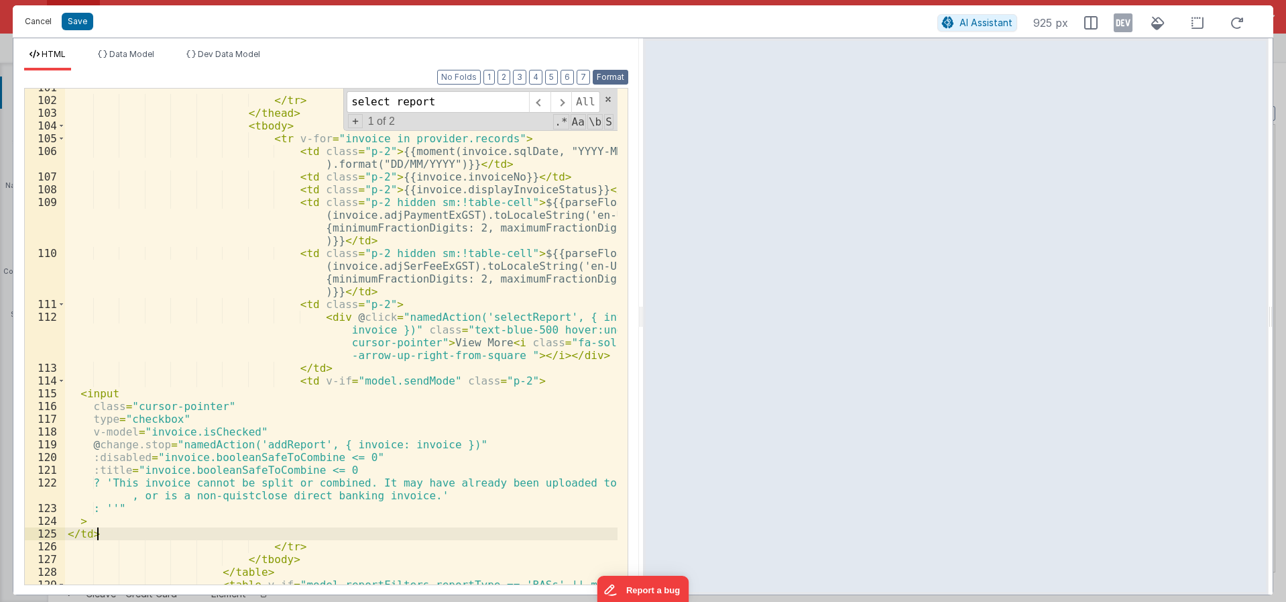
click at [604, 78] on button "Format" at bounding box center [611, 77] width 36 height 15
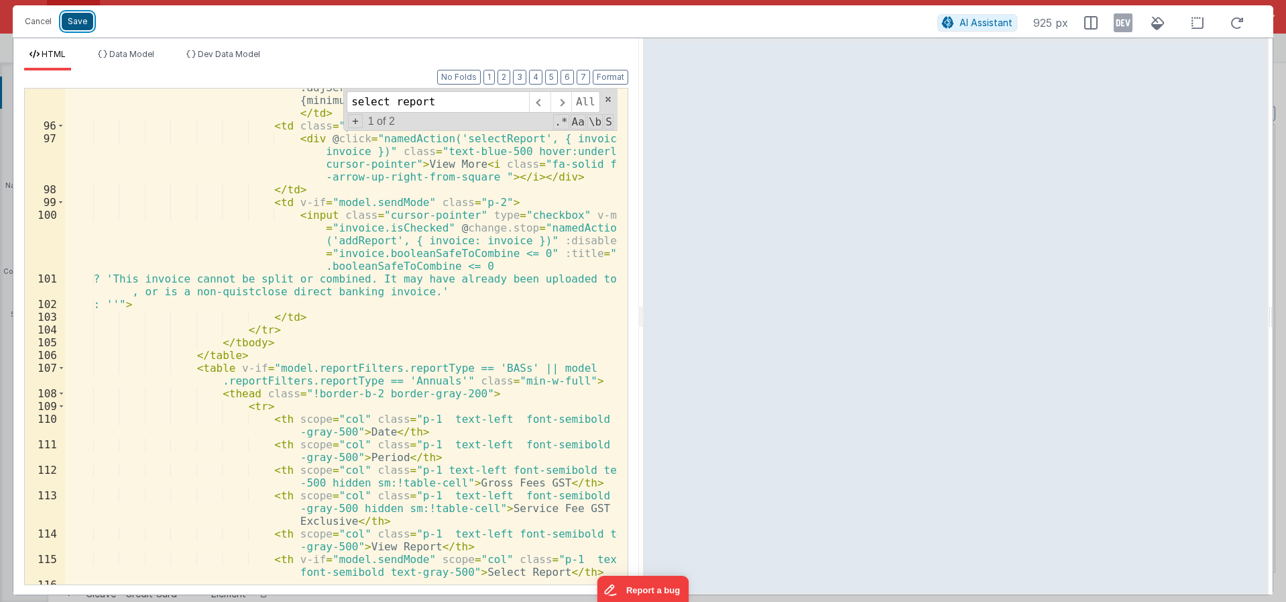
click at [70, 21] on button "Save" at bounding box center [78, 21] width 32 height 17
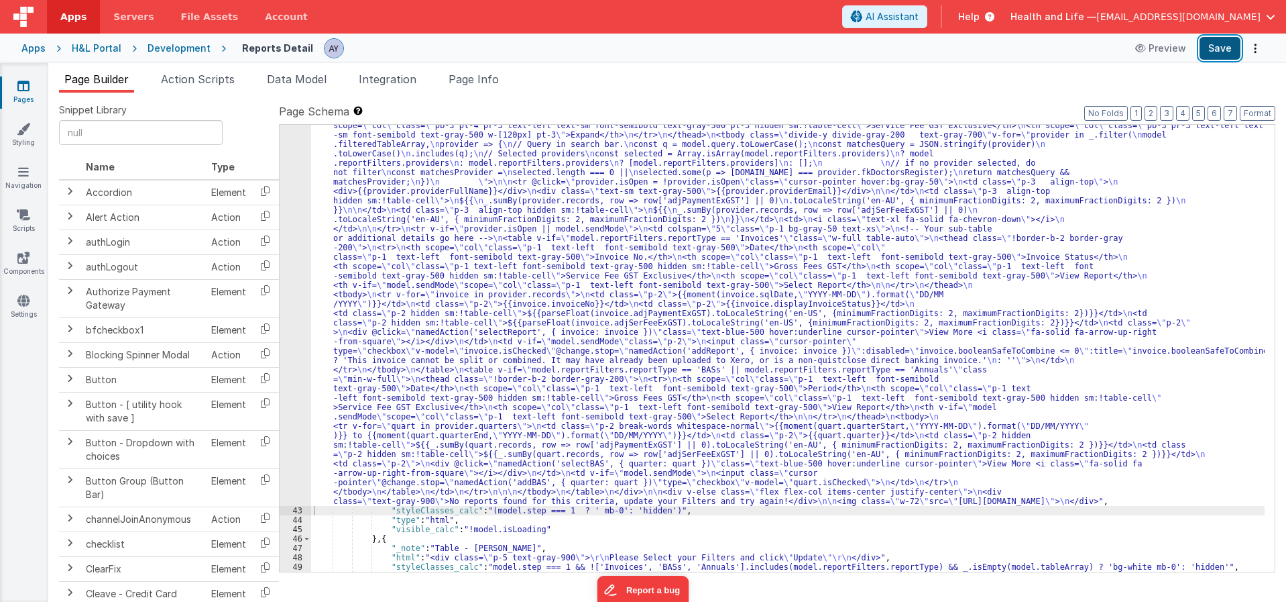
click at [1225, 47] on button "Save" at bounding box center [1220, 48] width 41 height 23
click at [805, 375] on div ""html" : "<div v-if= \" !_.isEmpty(model.filteredTableArray) && !model.isLoadin…" at bounding box center [788, 504] width 954 height 916
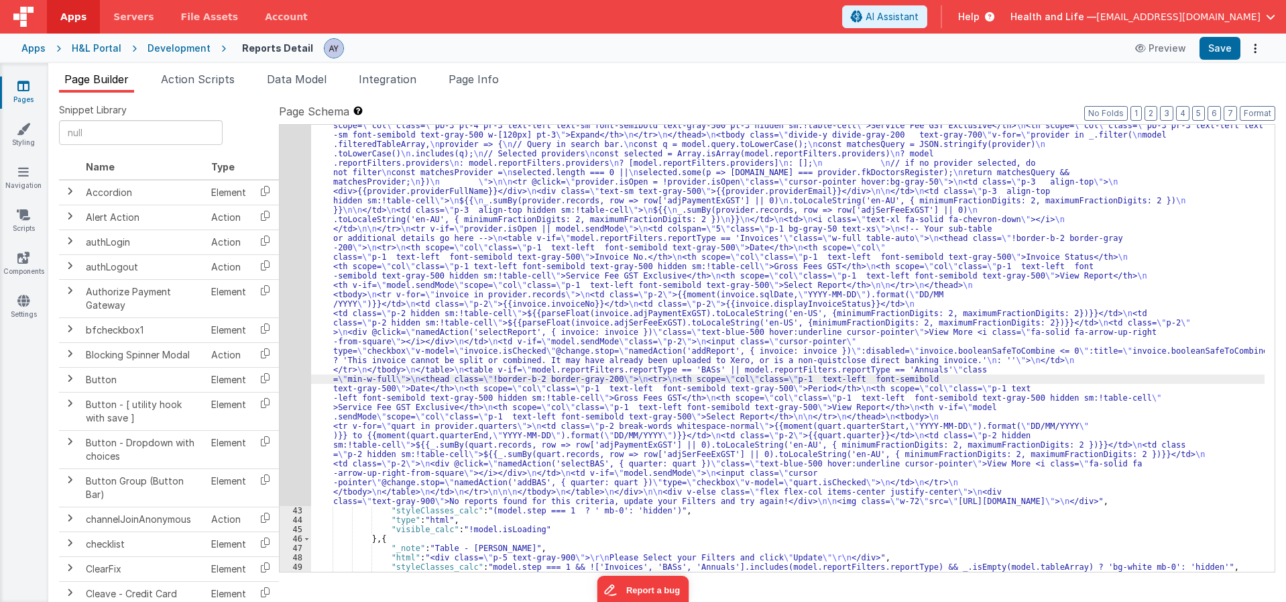
click at [296, 365] on div "42" at bounding box center [296, 276] width 32 height 460
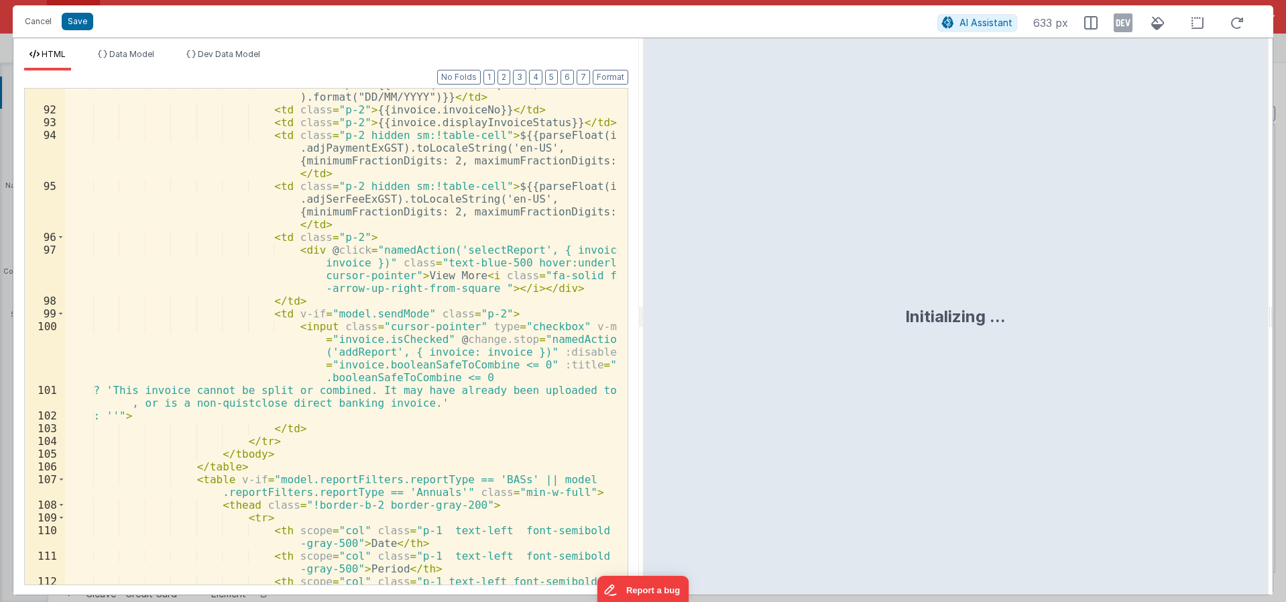
scroll to position [1449, 0]
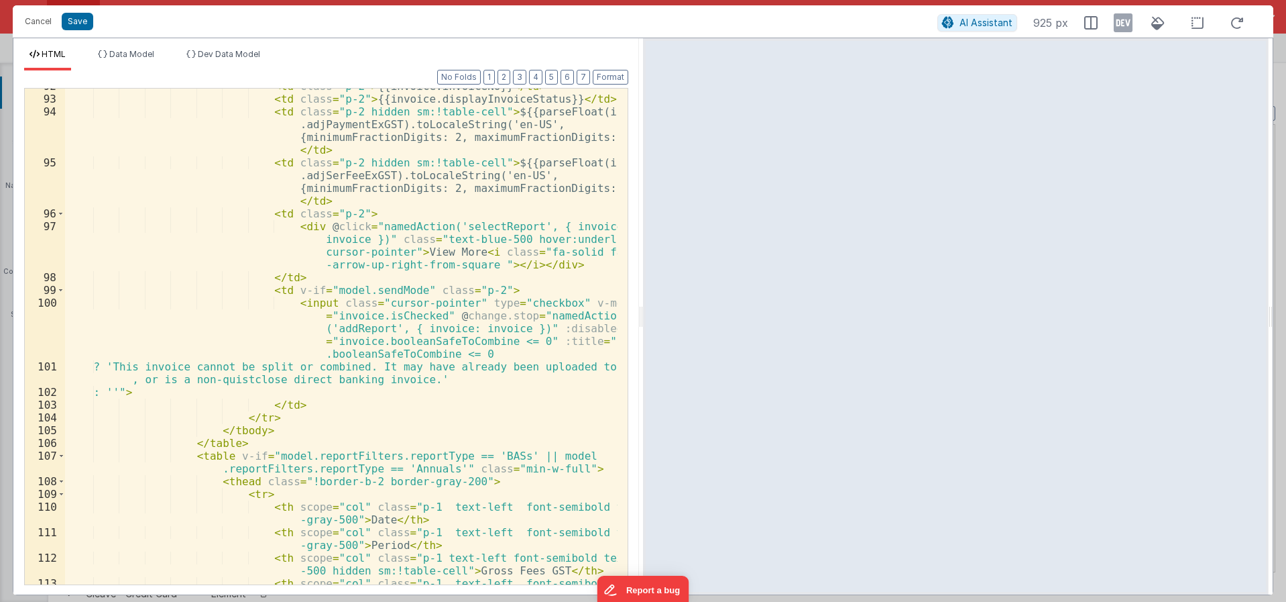
click at [503, 359] on div "< td class = "p-2" > {{invoice.invoiceNo}} </ td > < td class = "p-2" > {{invoi…" at bounding box center [341, 353] width 553 height 547
click at [512, 341] on div "< td class = "p-2" > {{invoice.invoiceNo}} </ td > < td class = "p-2" > {{invoi…" at bounding box center [341, 352] width 553 height 547
click at [533, 346] on div "< td class = "p-2" > {{invoice.invoiceNo}} </ td > < td class = "p-2" > {{invoi…" at bounding box center [341, 352] width 553 height 547
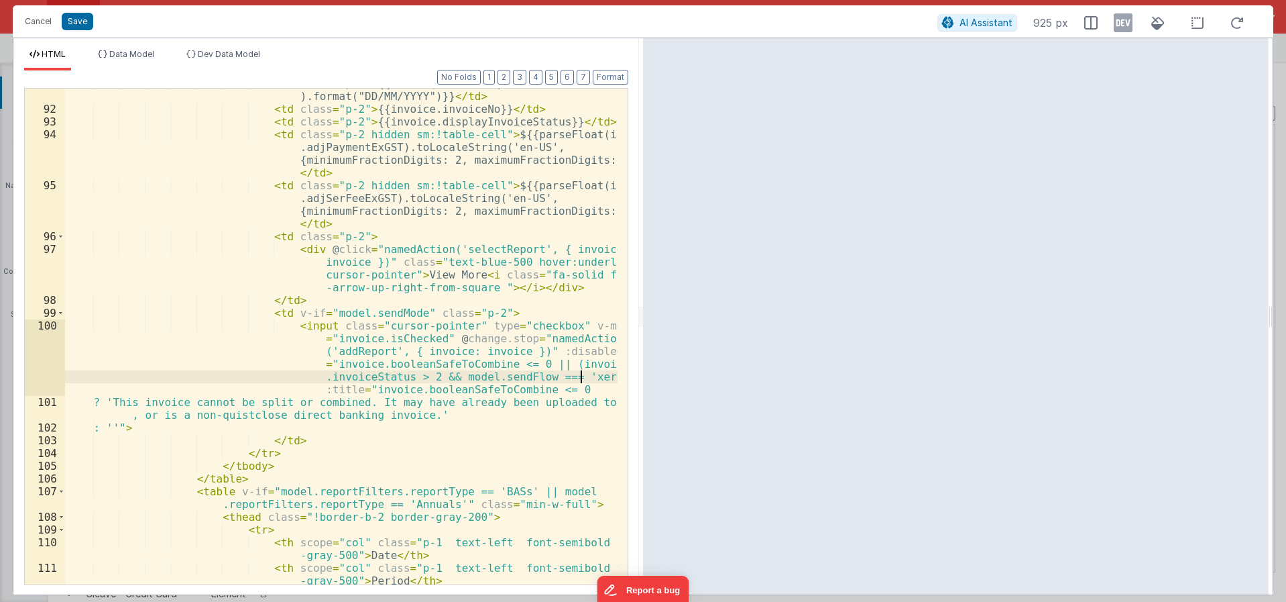
scroll to position [1426, 0]
click at [451, 412] on div "< td class = "p-2" > {{moment(invoice.sqlDate, "YYYY-MM-DD" ).format("DD/MM/YYY…" at bounding box center [341, 350] width 553 height 547
click at [78, 23] on button "Save" at bounding box center [78, 21] width 32 height 17
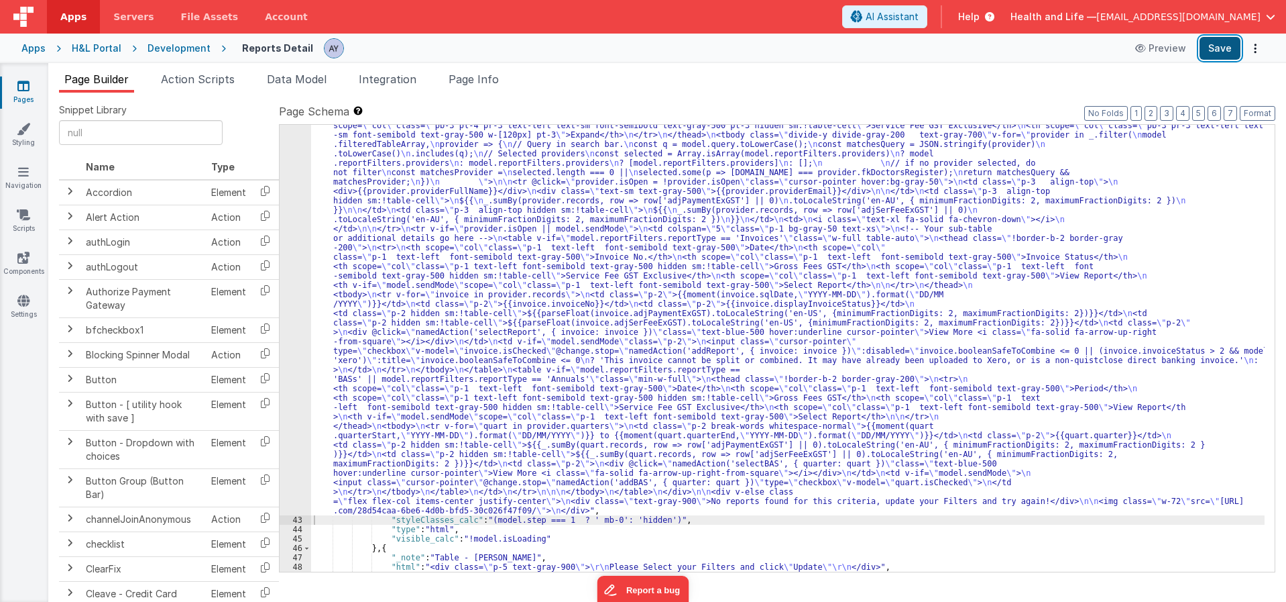
click at [1210, 49] on button "Save" at bounding box center [1220, 48] width 41 height 23
click at [1090, 286] on div ""html" : "<div v-if= \" !_.isEmpty(model.filteredTableArray) && !model.isLoadin…" at bounding box center [788, 508] width 954 height 925
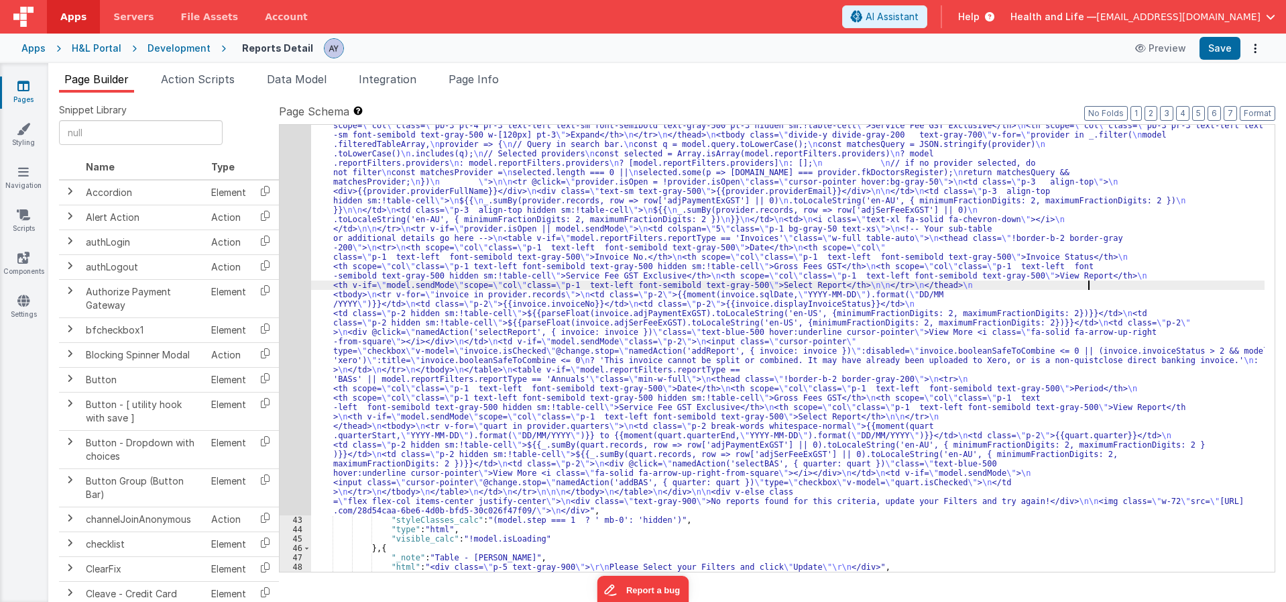
click at [295, 372] on div "42" at bounding box center [296, 280] width 32 height 469
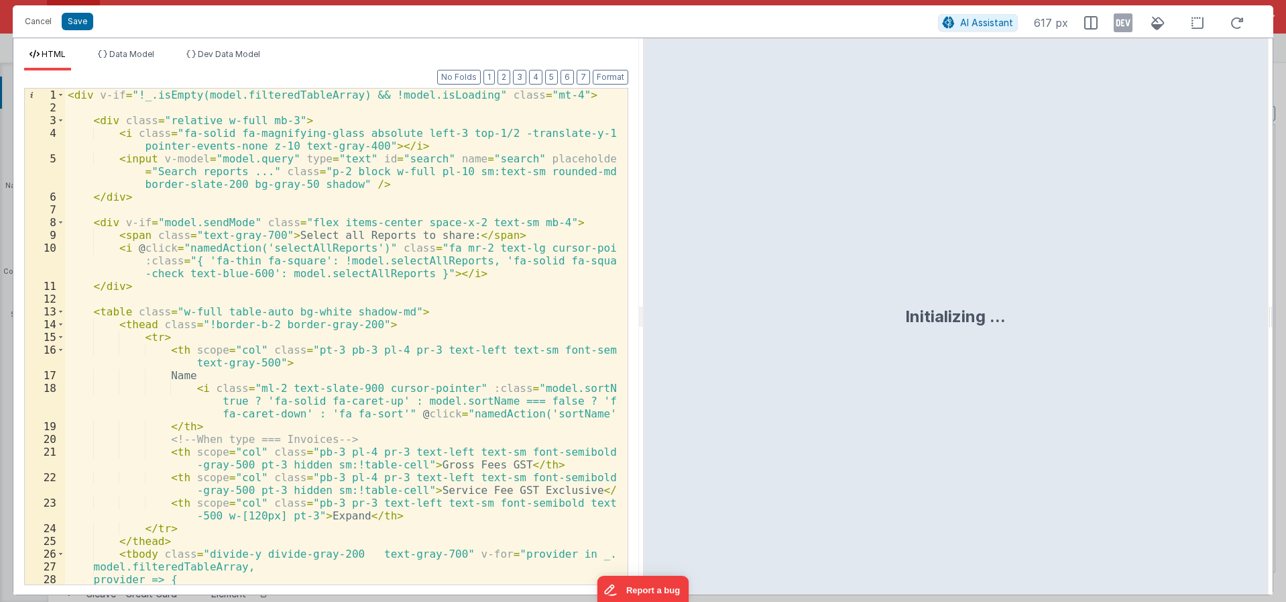
click at [495, 384] on div "< div v-if = "!_.isEmpty(model.filteredTableArray) && !model.isLoading" class =…" at bounding box center [341, 349] width 553 height 521
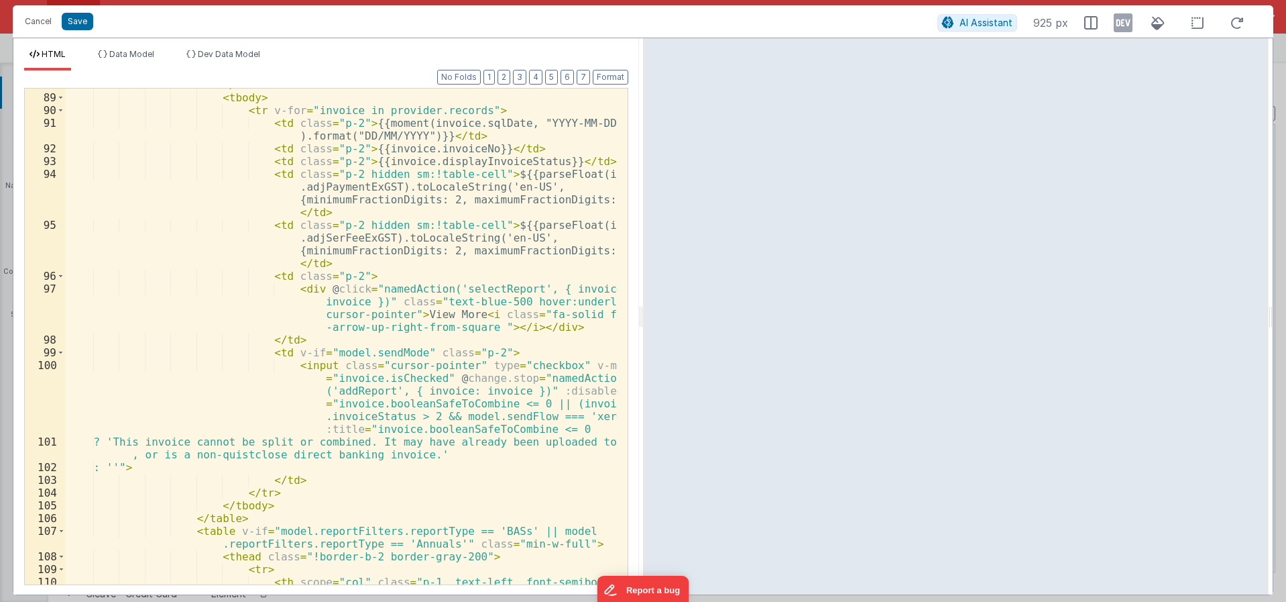
scroll to position [1434, 0]
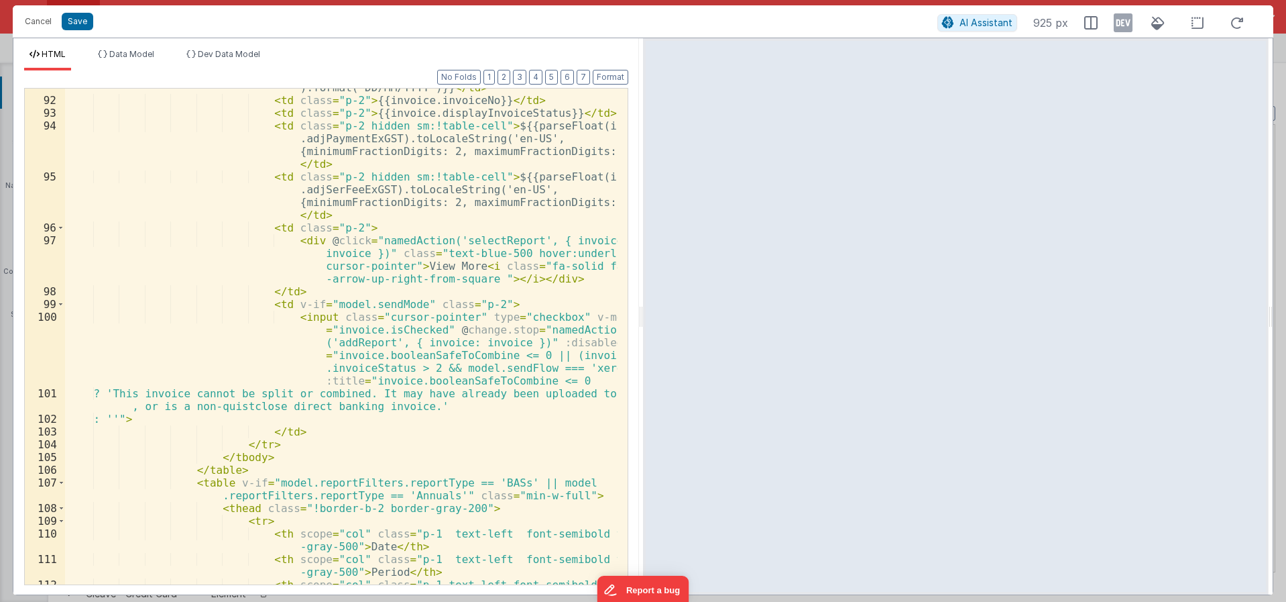
click at [388, 394] on div "< td class = "p-2" > {{moment(invoice.sqlDate, "YYYY-MM-DD" ).format("DD/MM/YYY…" at bounding box center [341, 341] width 553 height 547
click at [398, 373] on div "< td class = "p-2" > {{moment(invoice.sqlDate, "YYYY-MM-DD" ).format("DD/MM/YYY…" at bounding box center [341, 341] width 553 height 547
click at [409, 372] on div "< td class = "p-2" > {{moment(invoice.sqlDate, "YYYY-MM-DD" ).format("DD/MM/YYY…" at bounding box center [341, 341] width 553 height 547
click at [541, 355] on div "< td class = "p-2" > {{moment(invoice.sqlDate, "YYYY-MM-DD" ).format("DD/MM/YYY…" at bounding box center [341, 341] width 553 height 547
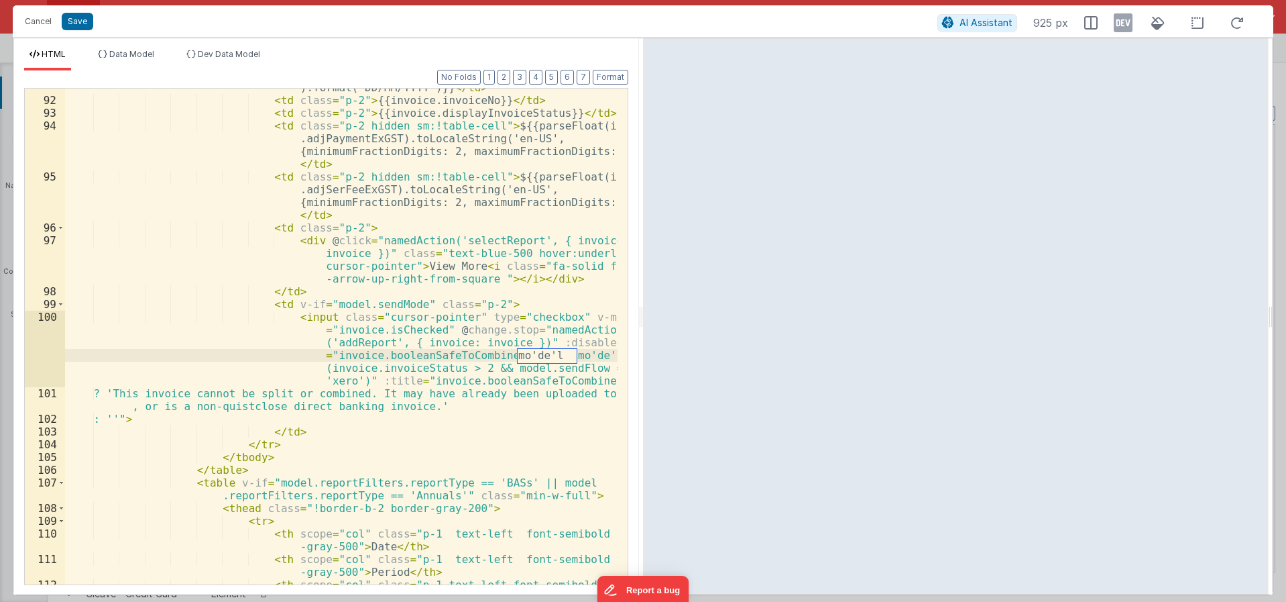
scroll to position [0, 0]
type textarea "mo"
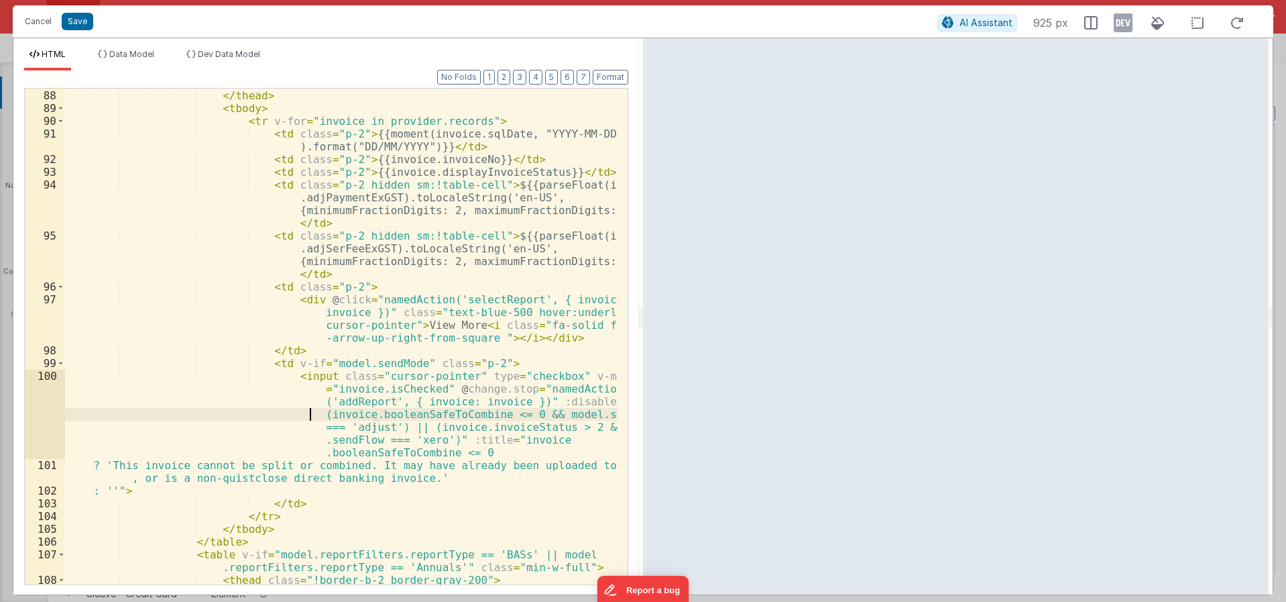
scroll to position [1375, 0]
click at [69, 24] on button "Save" at bounding box center [78, 21] width 32 height 17
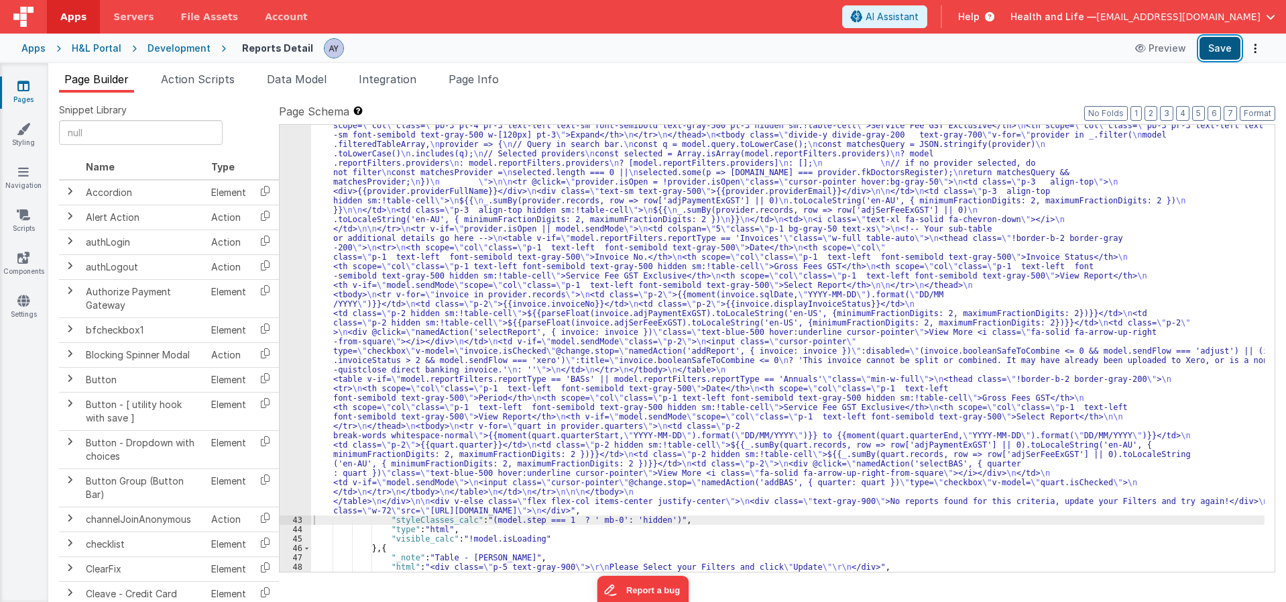
click at [1210, 54] on button "Save" at bounding box center [1220, 48] width 41 height 23
click at [637, 347] on div ""html" : "<div v-if= \" !_.isEmpty(model.filteredTableArray) && !model.isLoadin…" at bounding box center [788, 508] width 954 height 925
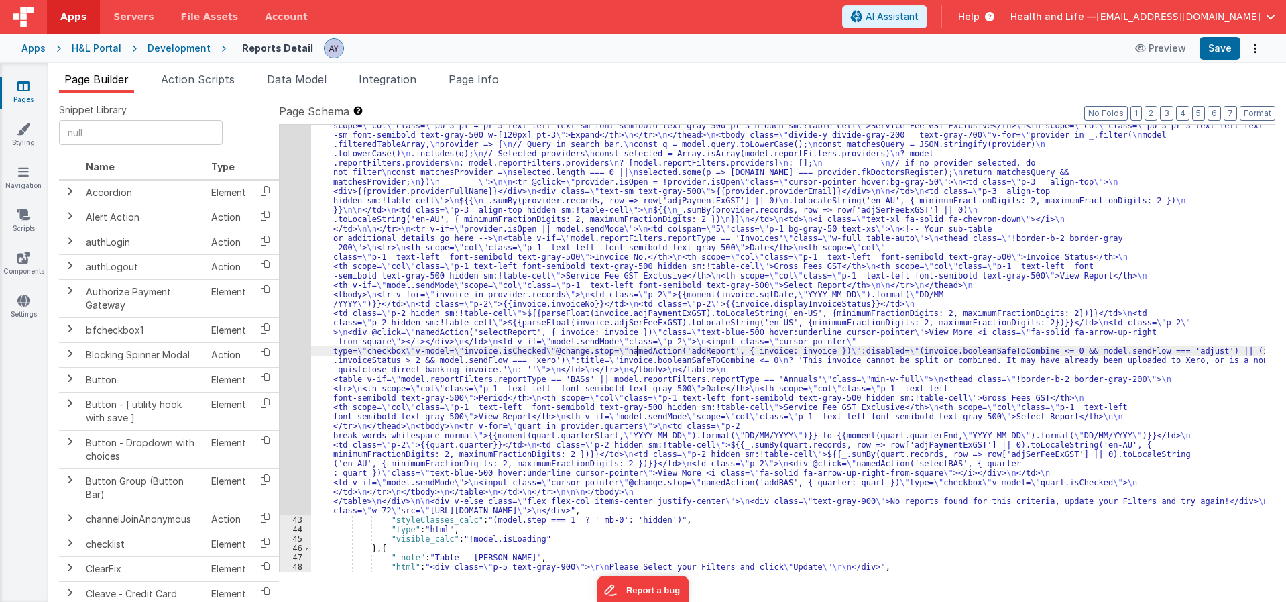
click at [296, 327] on div "42" at bounding box center [296, 280] width 32 height 469
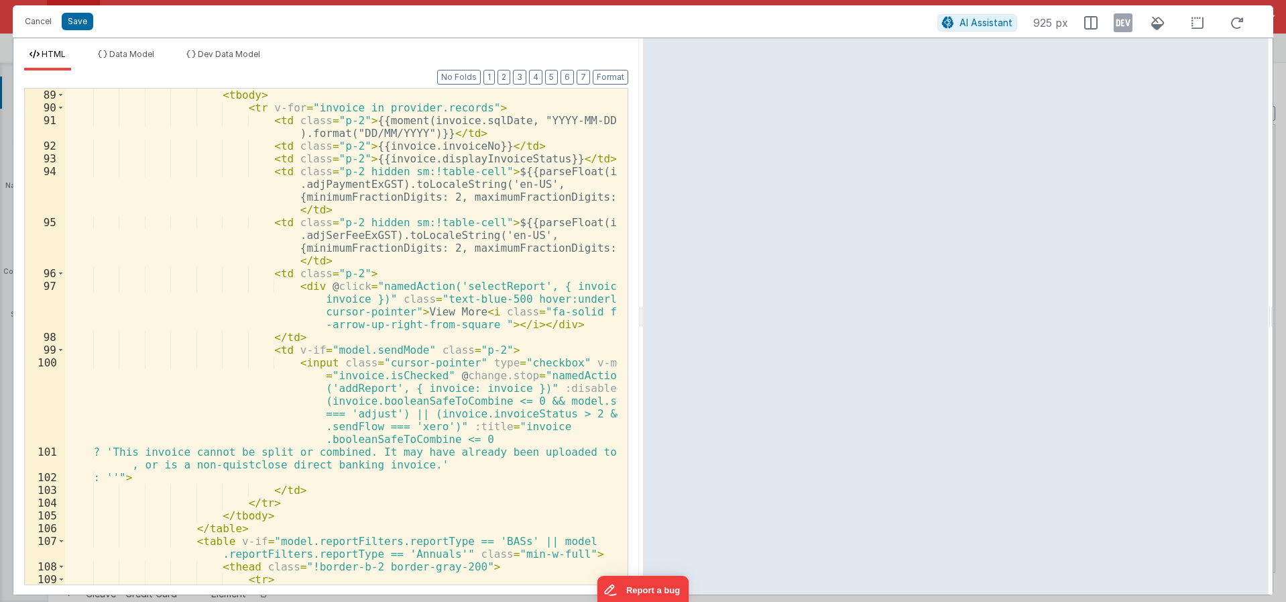
scroll to position [1389, 0]
click at [347, 436] on div "< tbody > < tr v-for = "invoice in provider.records" > < td class = "p-2" > {{m…" at bounding box center [341, 356] width 553 height 534
drag, startPoint x: 512, startPoint y: 416, endPoint x: 410, endPoint y: 417, distance: 101.3
click at [410, 417] on div "< tbody > < tr v-for = "invoice in provider.records" > < td class = "p-2" > {{m…" at bounding box center [341, 356] width 553 height 534
click at [496, 412] on div "< tbody > < tr v-for = "invoice in provider.records" > < td class = "p-2" > {{m…" at bounding box center [341, 337] width 553 height 496
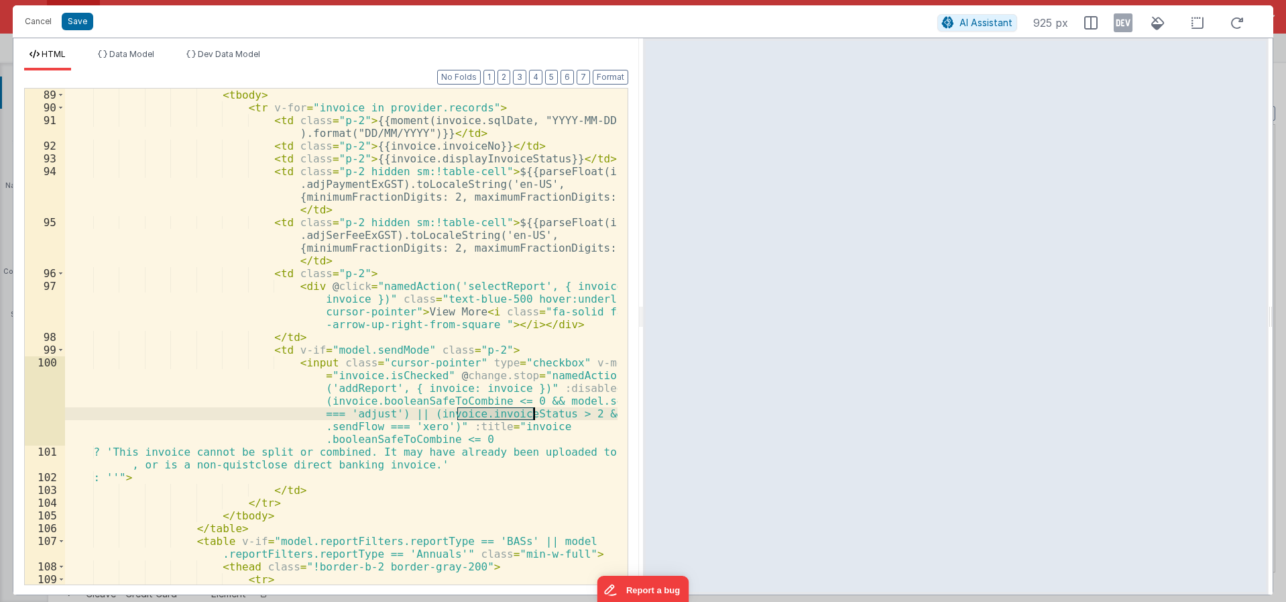
click at [496, 412] on div "< tbody > < tr v-for = "invoice in provider.records" > < td class = "p-2" > {{m…" at bounding box center [341, 356] width 553 height 534
click at [465, 429] on div "< tbody > < tr v-for = "invoice in provider.records" > < td class = "p-2" > {{m…" at bounding box center [341, 356] width 553 height 534
click at [471, 419] on div "< tbody > < tr v-for = "invoice in provider.records" > < td class = "p-2" > {{m…" at bounding box center [341, 356] width 553 height 534
click at [610, 400] on div "< tbody > < tr v-for = "invoice in provider.records" > < td class = "p-2" > {{m…" at bounding box center [341, 356] width 553 height 534
click at [89, 25] on button "Save" at bounding box center [78, 21] width 32 height 17
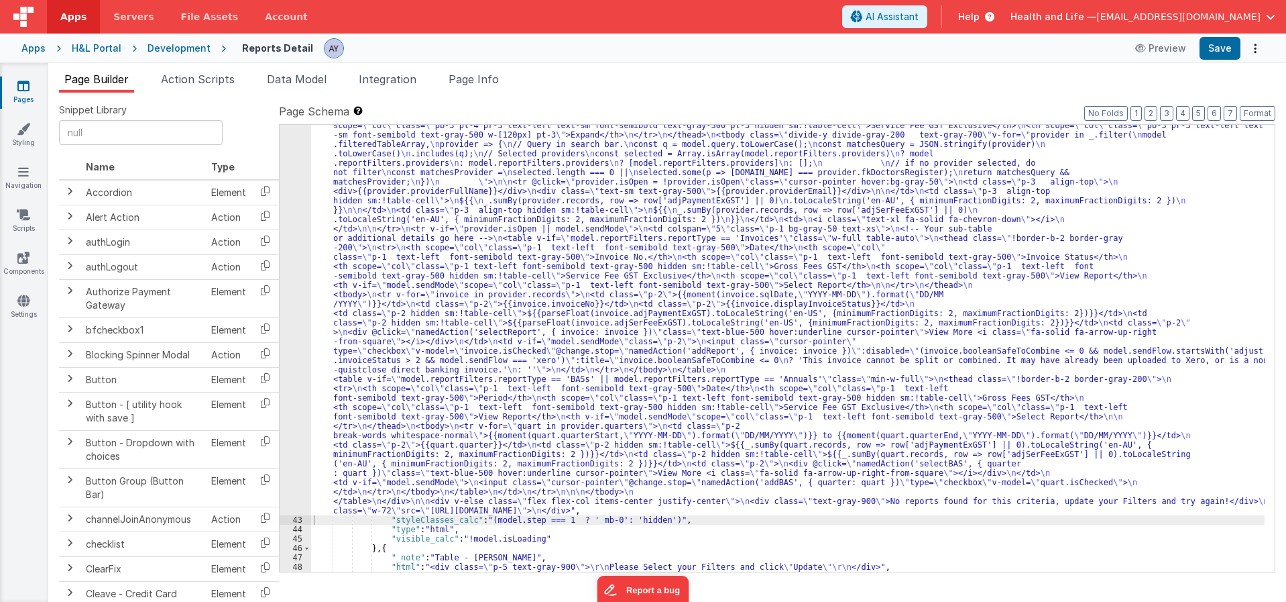
click at [1223, 60] on div "Apps H&L Portal Development Reports Detail Preview Save" at bounding box center [643, 49] width 1286 height 30
click at [1225, 52] on button "Save" at bounding box center [1220, 48] width 41 height 23
drag, startPoint x: 710, startPoint y: 372, endPoint x: 300, endPoint y: 424, distance: 413.2
click at [710, 372] on div ""html" : "<div v-if= \" !_.isEmpty(model.filteredTableArray) && !model.isLoadin…" at bounding box center [788, 508] width 954 height 925
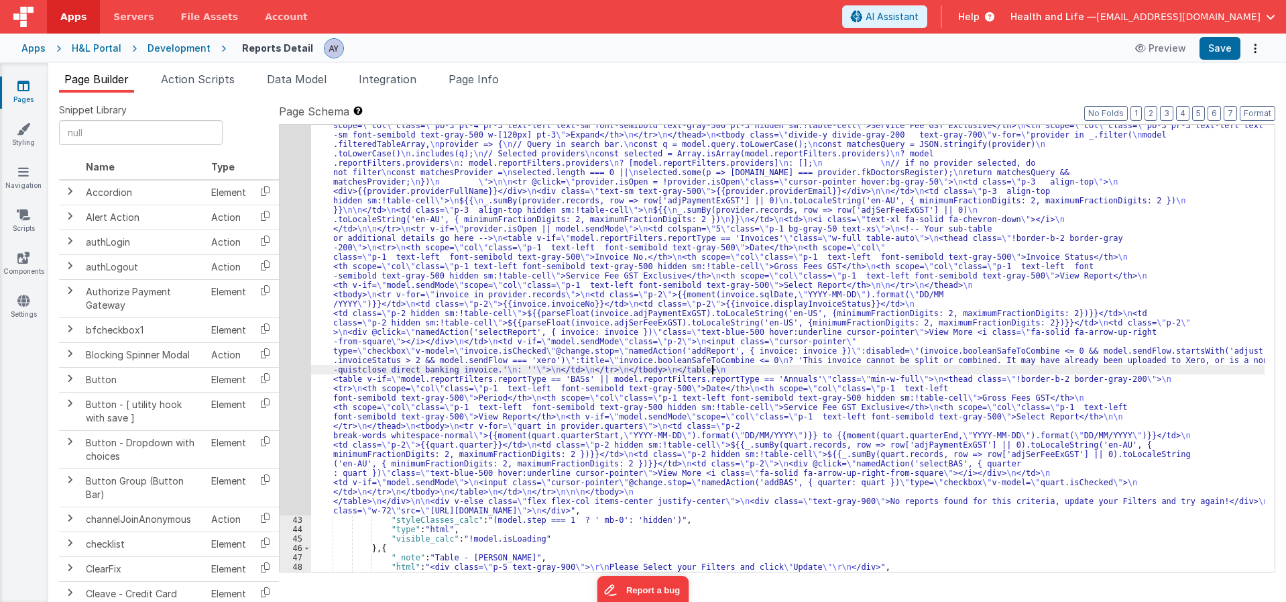
click at [292, 385] on div "42" at bounding box center [296, 280] width 32 height 469
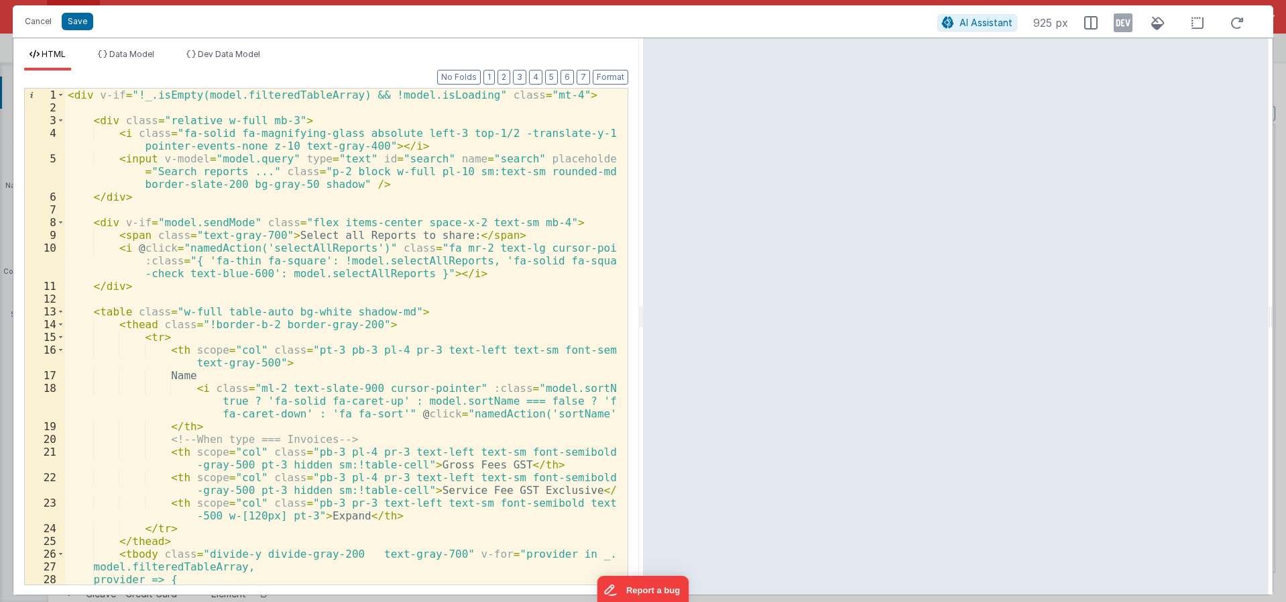
click at [487, 374] on div "< div v-if = "!_.isEmpty(model.filteredTableArray) && !model.isLoading" class =…" at bounding box center [341, 349] width 553 height 521
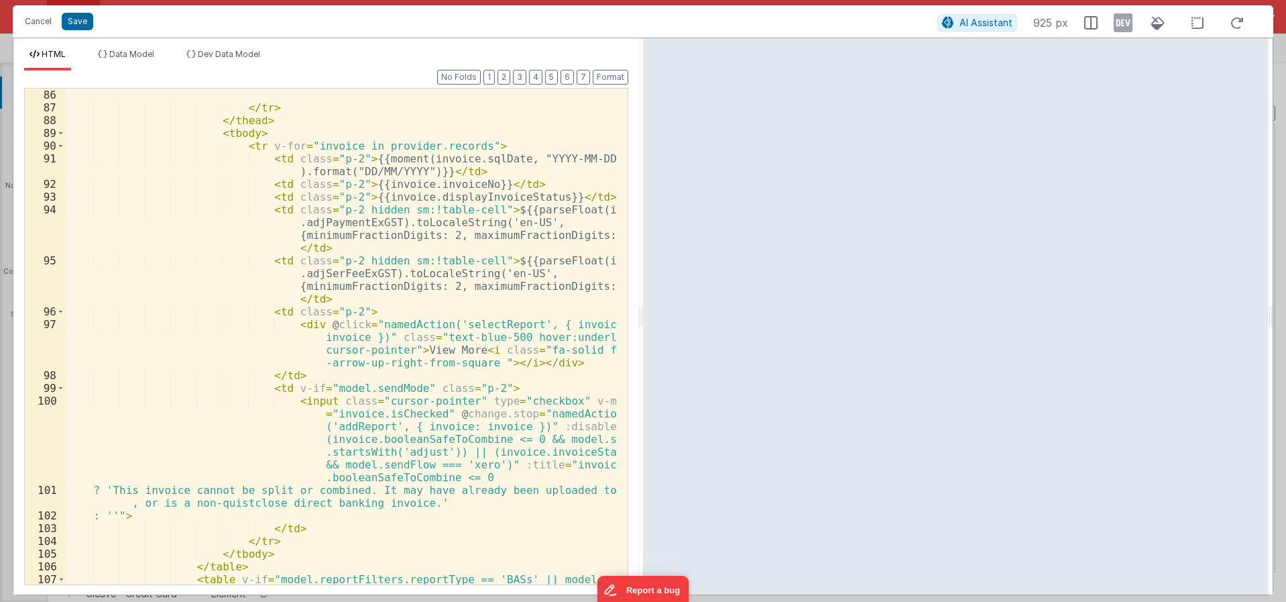
scroll to position [1351, 0]
click at [43, 33] on div "Cancel Save AI Assistant 925 px" at bounding box center [643, 21] width 1261 height 32
click at [39, 27] on button "Cancel" at bounding box center [38, 21] width 40 height 19
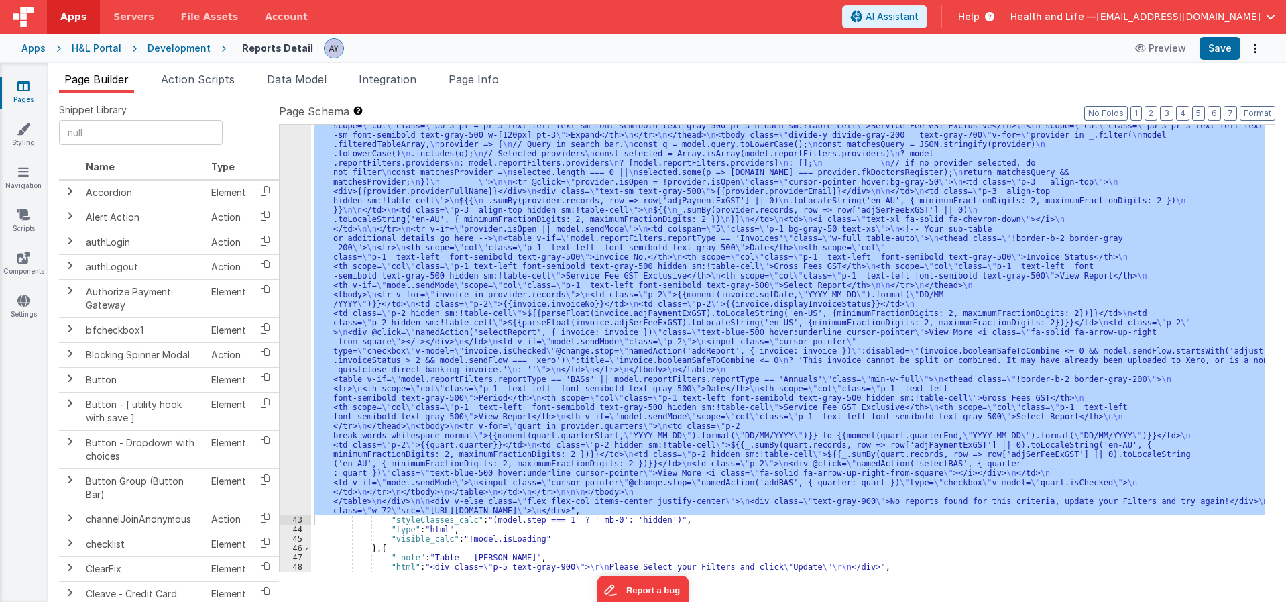
click at [750, 344] on div ""html" : "<div v-if= \" !_.isEmpty(model.filteredTableArray) && !model.isLoadin…" at bounding box center [788, 348] width 954 height 447
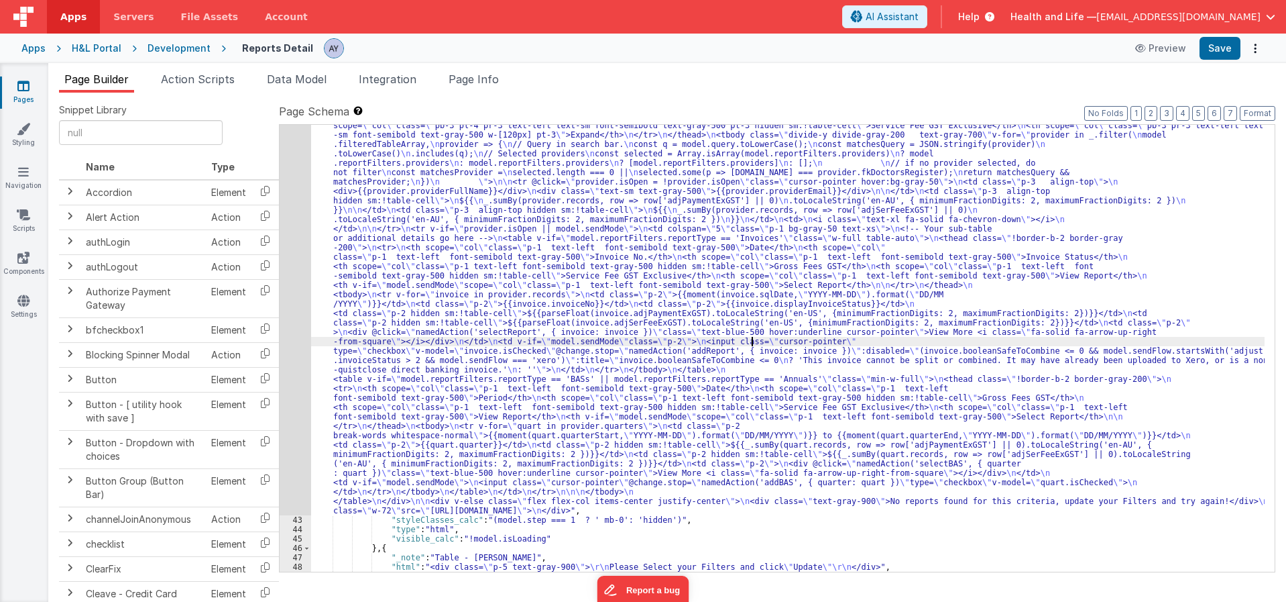
click at [296, 294] on div "42" at bounding box center [296, 280] width 32 height 469
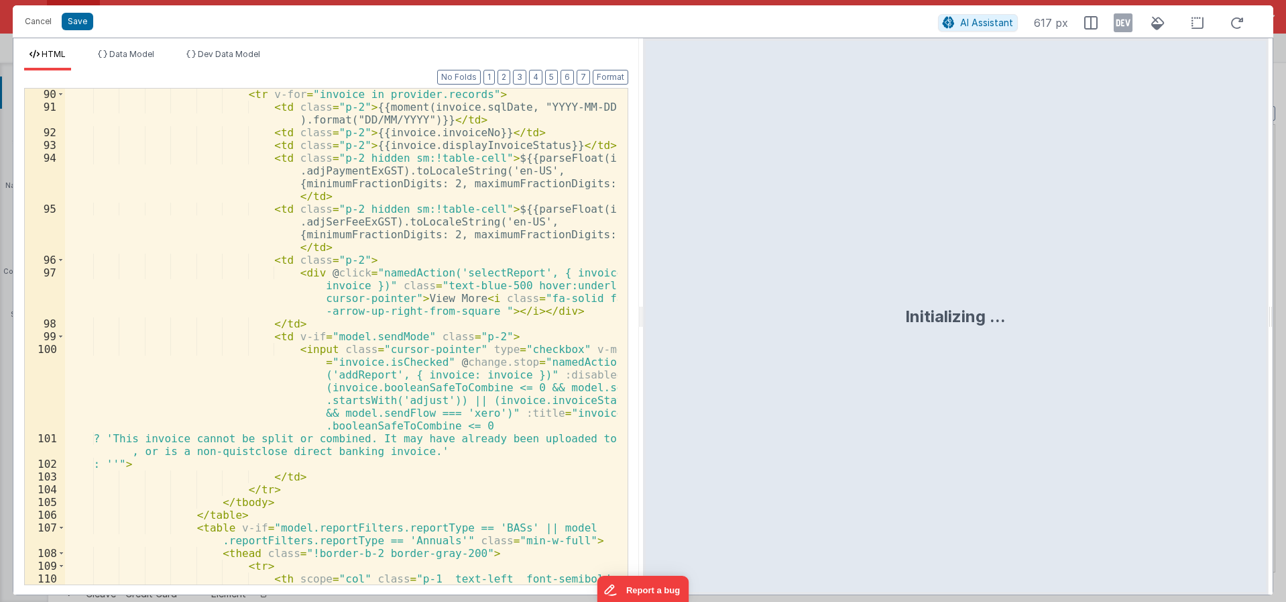
scroll to position [1405, 0]
click at [434, 459] on div "< tr v-for = "invoice in provider.records" > < td class = "p-2" > {{moment(invo…" at bounding box center [341, 352] width 553 height 534
paste textarea
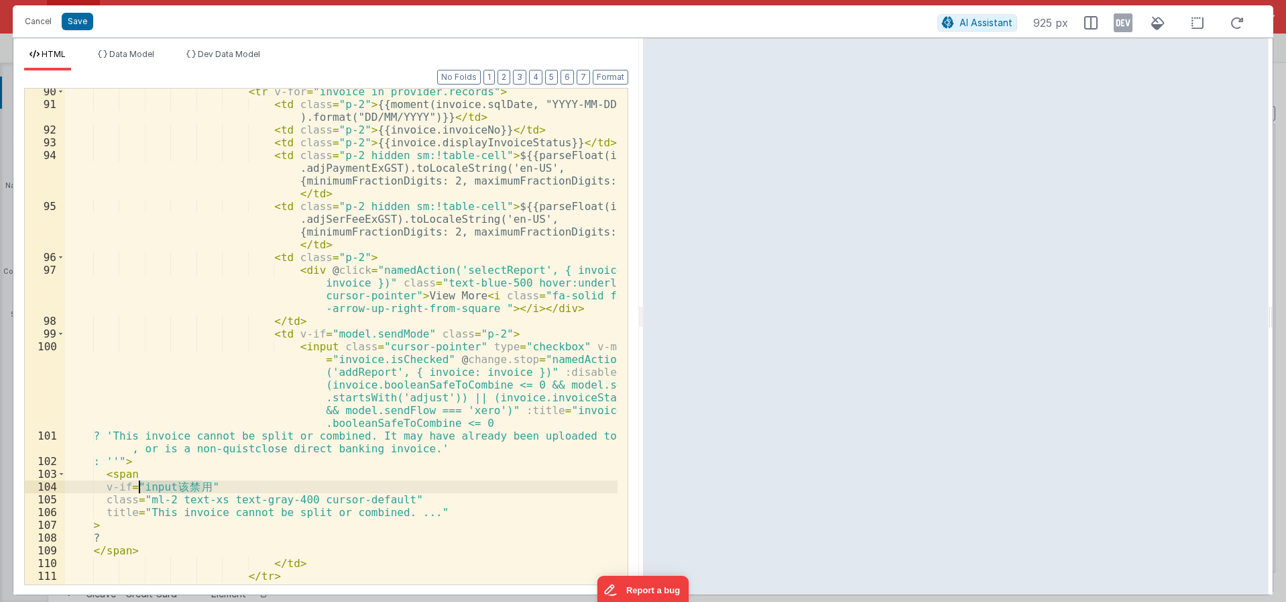
drag, startPoint x: 201, startPoint y: 488, endPoint x: 140, endPoint y: 492, distance: 61.2
click at [140, 492] on div "< tr v-for = "invoice in provider.records" > < td class = "p-2" > {{moment(invo…" at bounding box center [341, 345] width 553 height 521
click at [397, 407] on div "< tr v-for = "invoice in provider.records" > < td class = "p-2" > {{moment(invo…" at bounding box center [341, 345] width 553 height 521
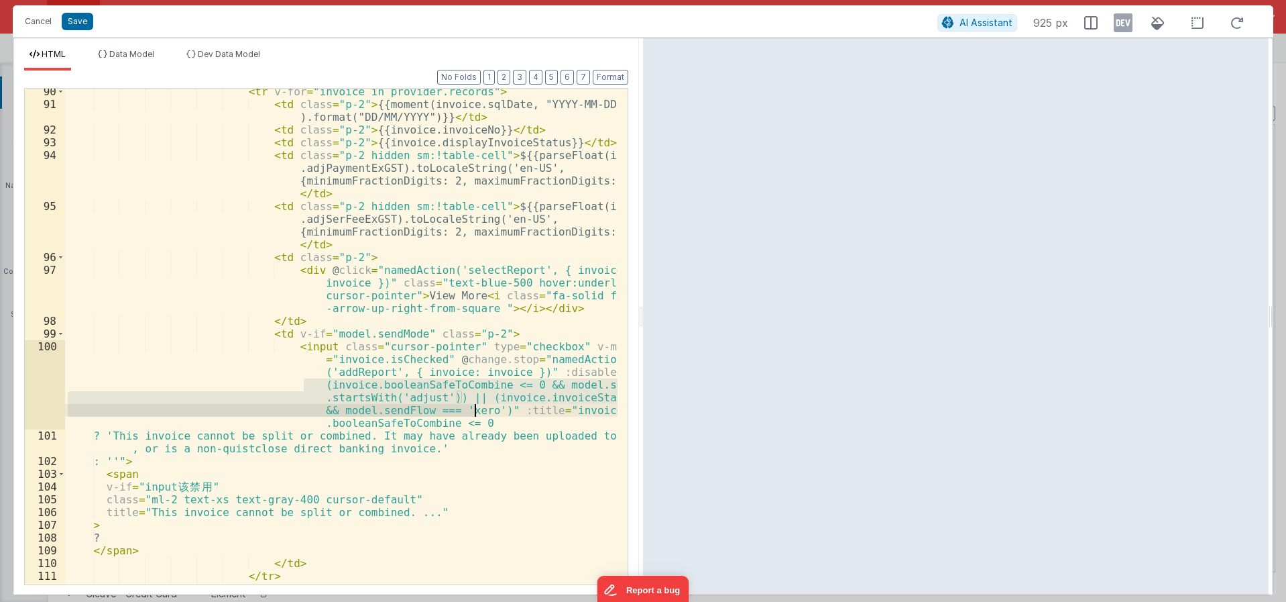
drag, startPoint x: 303, startPoint y: 386, endPoint x: 473, endPoint y: 412, distance: 172.4
click at [473, 412] on div "< tr v-for = "invoice in provider.records" > < td class = "p-2" > {{moment(invo…" at bounding box center [341, 345] width 553 height 521
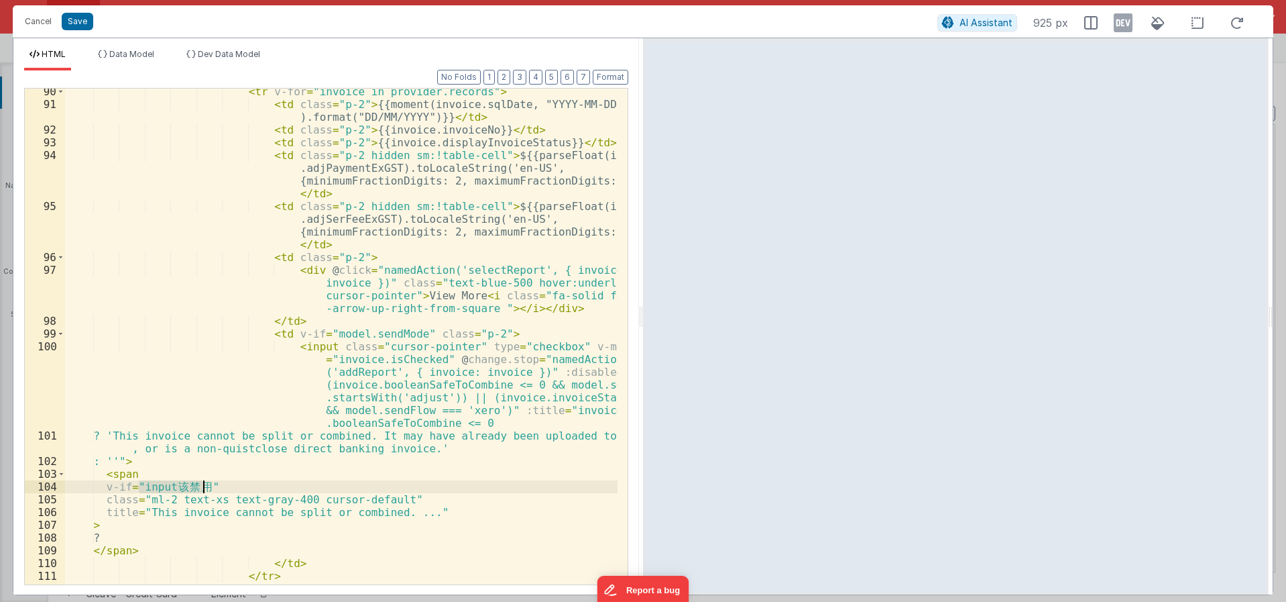
drag, startPoint x: 139, startPoint y: 488, endPoint x: 202, endPoint y: 488, distance: 63.0
click at [202, 488] on div "< tr v-for = "invoice in provider.records" > < td class = "p-2" > {{moment(invo…" at bounding box center [341, 345] width 553 height 521
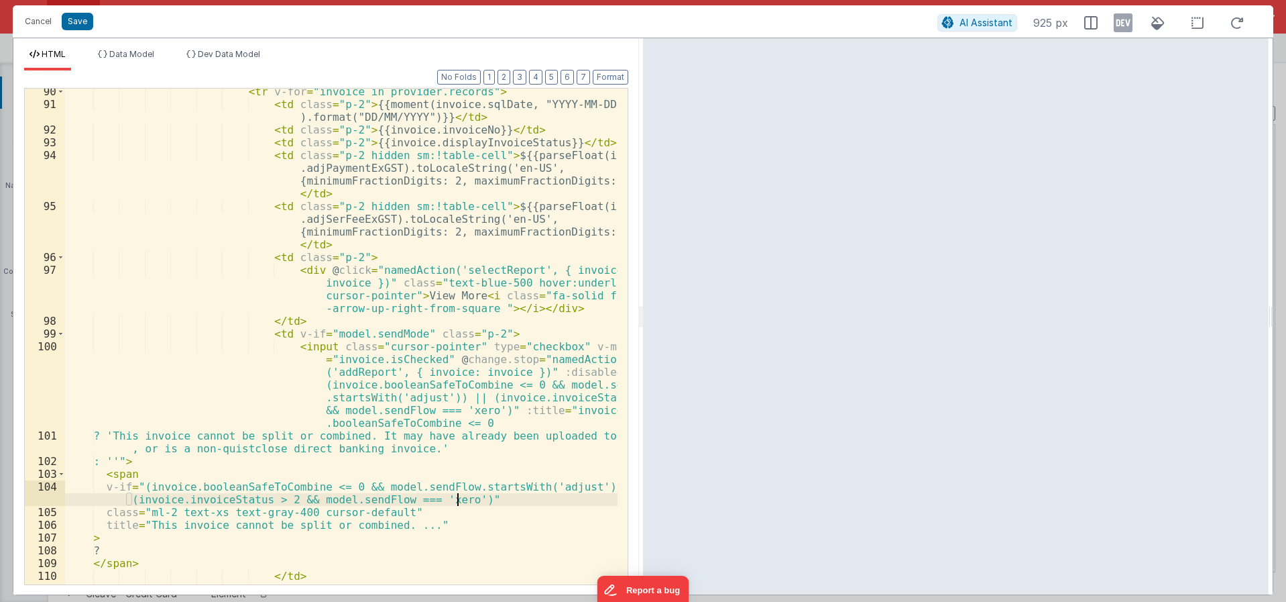
click at [289, 514] on div "< tr v-for = "invoice in provider.records" > < td class = "p-2" > {{moment(invo…" at bounding box center [341, 345] width 553 height 521
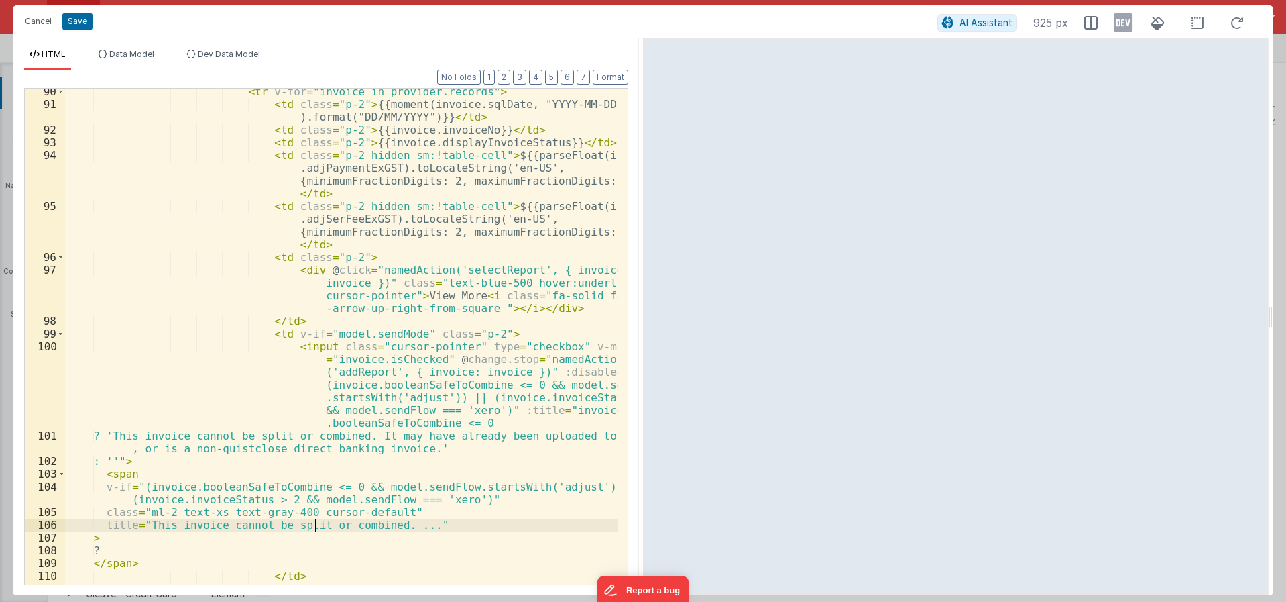
click at [313, 527] on div "< tr v-for = "invoice in provider.records" > < td class = "p-2" > {{moment(invo…" at bounding box center [341, 345] width 553 height 521
click at [316, 539] on div "< tr v-for = "invoice in provider.records" > < td class = "p-2" > {{moment(invo…" at bounding box center [341, 345] width 553 height 521
click at [345, 432] on div "< tr v-for = "invoice in provider.records" > < td class = "p-2" > {{moment(invo…" at bounding box center [341, 345] width 553 height 521
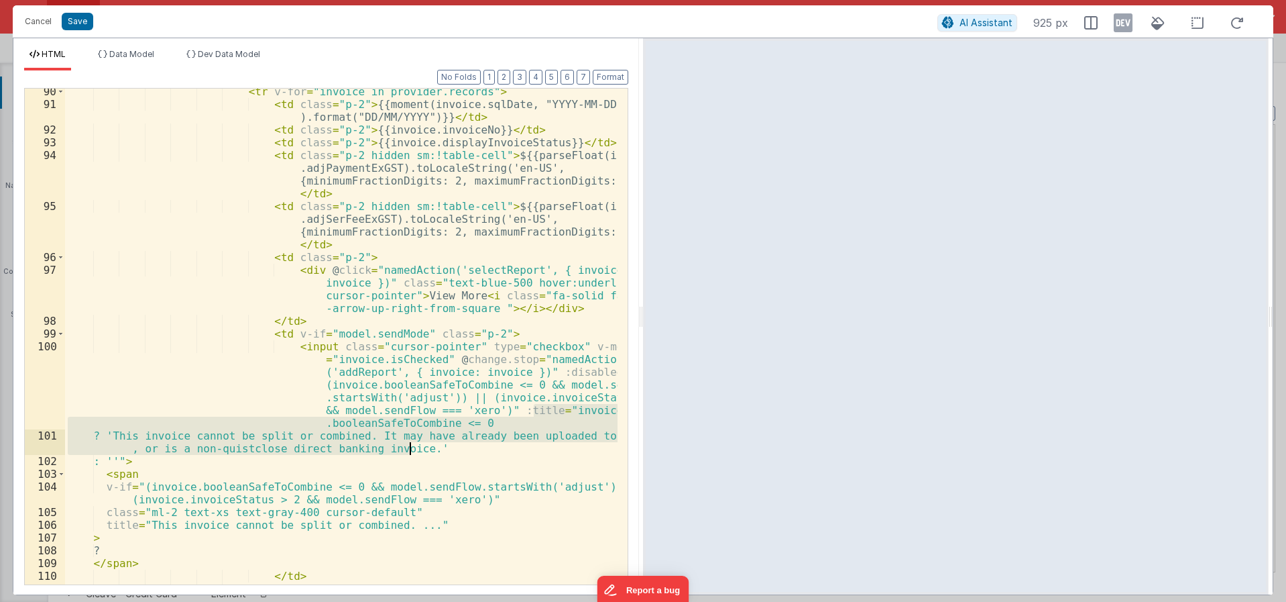
drag, startPoint x: 534, startPoint y: 409, endPoint x: 412, endPoint y: 450, distance: 129.4
click at [412, 450] on div "< tr v-for = "invoice in provider.records" > < td class = "p-2" > {{moment(invo…" at bounding box center [341, 345] width 553 height 521
click at [394, 526] on div "< tr v-for = "invoice in provider.records" > < td class = "p-2" > {{moment(invo…" at bounding box center [341, 345] width 553 height 521
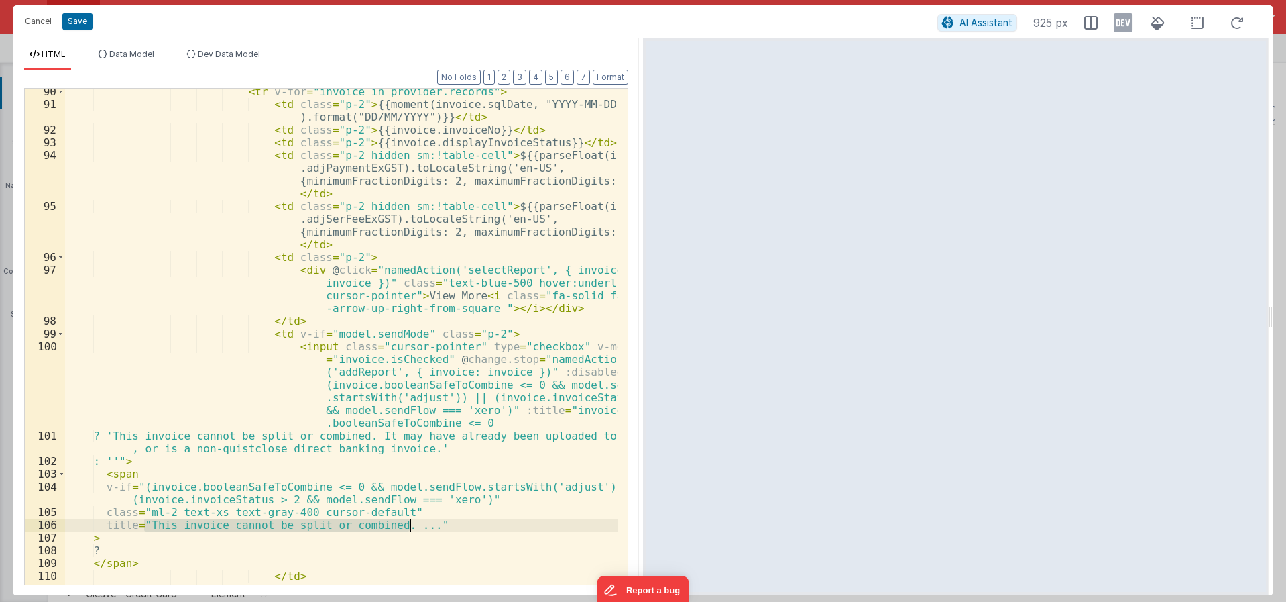
drag, startPoint x: 151, startPoint y: 524, endPoint x: 410, endPoint y: 522, distance: 259.5
click at [410, 522] on div "< tr v-for = "invoice in provider.records" > < td class = "p-2" > {{moment(invo…" at bounding box center [341, 345] width 553 height 521
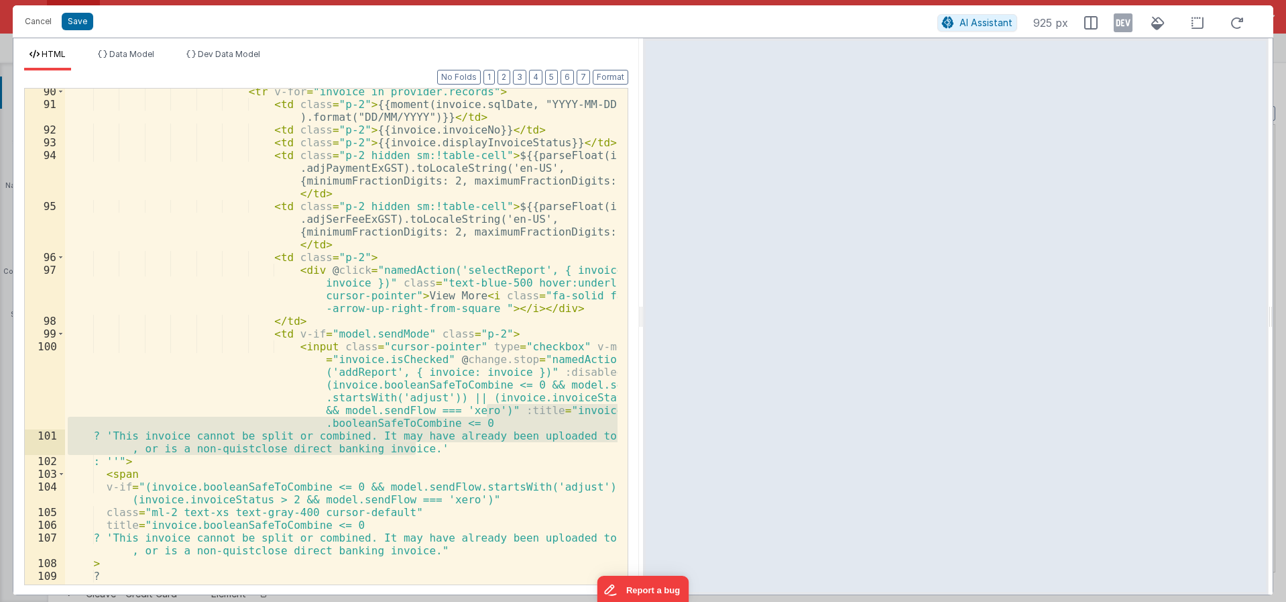
drag, startPoint x: 485, startPoint y: 409, endPoint x: 435, endPoint y: 445, distance: 61.4
click at [435, 445] on div "< tr v-for = "invoice in provider.records" > < td class = "p-2" > {{moment(invo…" at bounding box center [341, 345] width 553 height 521
click at [442, 447] on div "< tr v-for = "invoice in provider.records" > < td class = "p-2" > {{moment(invo…" at bounding box center [341, 337] width 553 height 496
drag, startPoint x: 534, startPoint y: 411, endPoint x: 127, endPoint y: 465, distance: 411.2
click at [127, 465] on div "< tr v-for = "invoice in provider.records" > < td class = "p-2" > {{moment(invo…" at bounding box center [341, 345] width 553 height 521
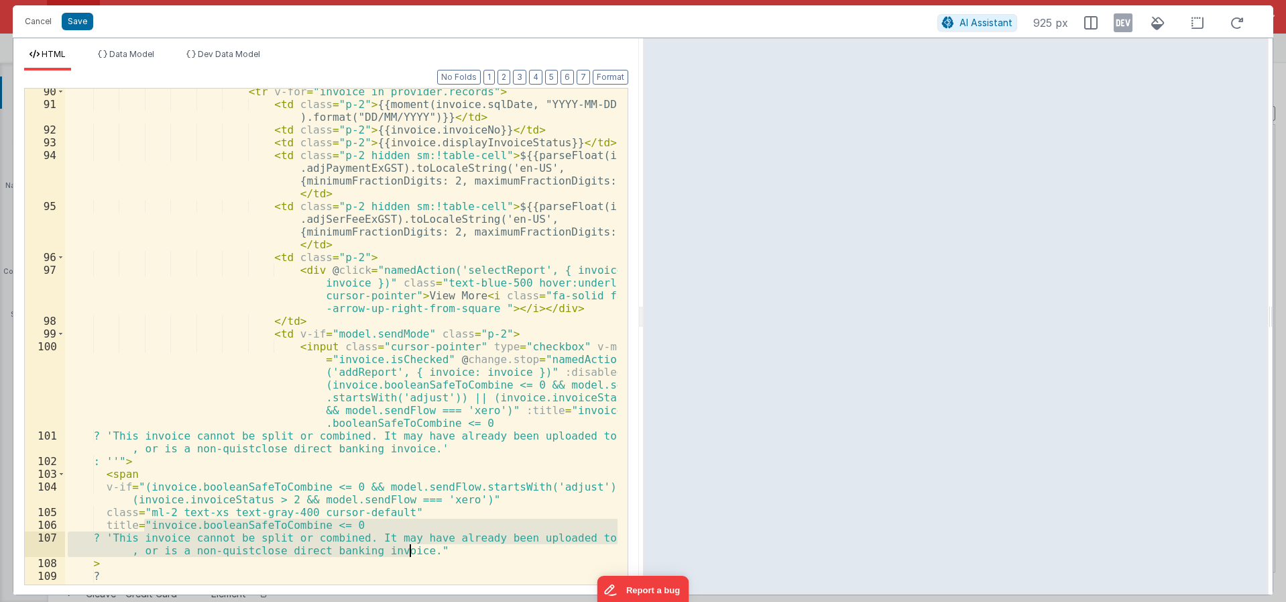
drag, startPoint x: 146, startPoint y: 526, endPoint x: 407, endPoint y: 545, distance: 262.2
click at [407, 545] on div "< tr v-for = "invoice in provider.records" > < td class = "p-2" > {{moment(invo…" at bounding box center [341, 345] width 553 height 521
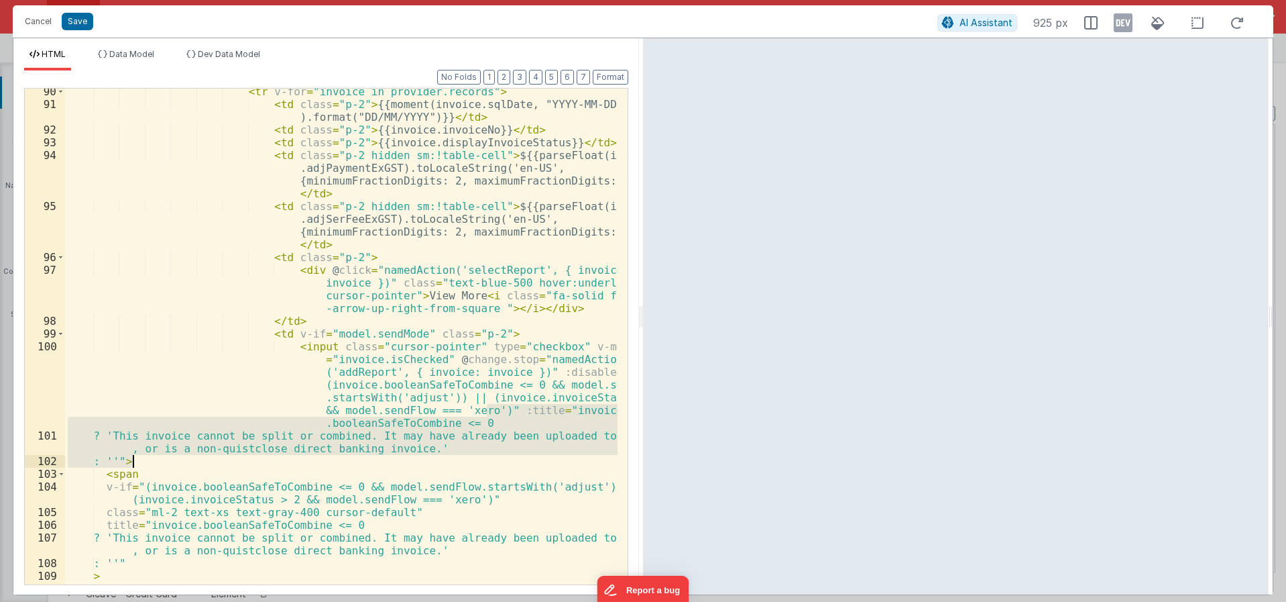
drag, startPoint x: 486, startPoint y: 412, endPoint x: 135, endPoint y: 460, distance: 354.0
click at [135, 460] on div "< tr v-for = "invoice in provider.records" > < td class = "p-2" > {{moment(invo…" at bounding box center [341, 345] width 553 height 521
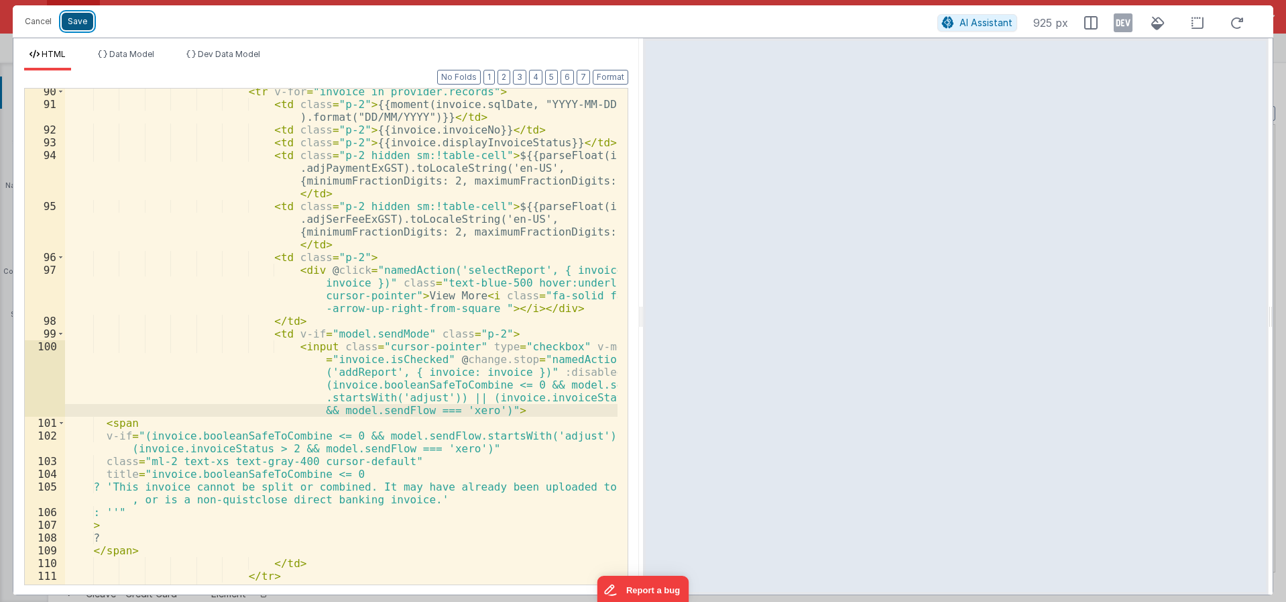
click at [86, 24] on button "Save" at bounding box center [78, 21] width 32 height 17
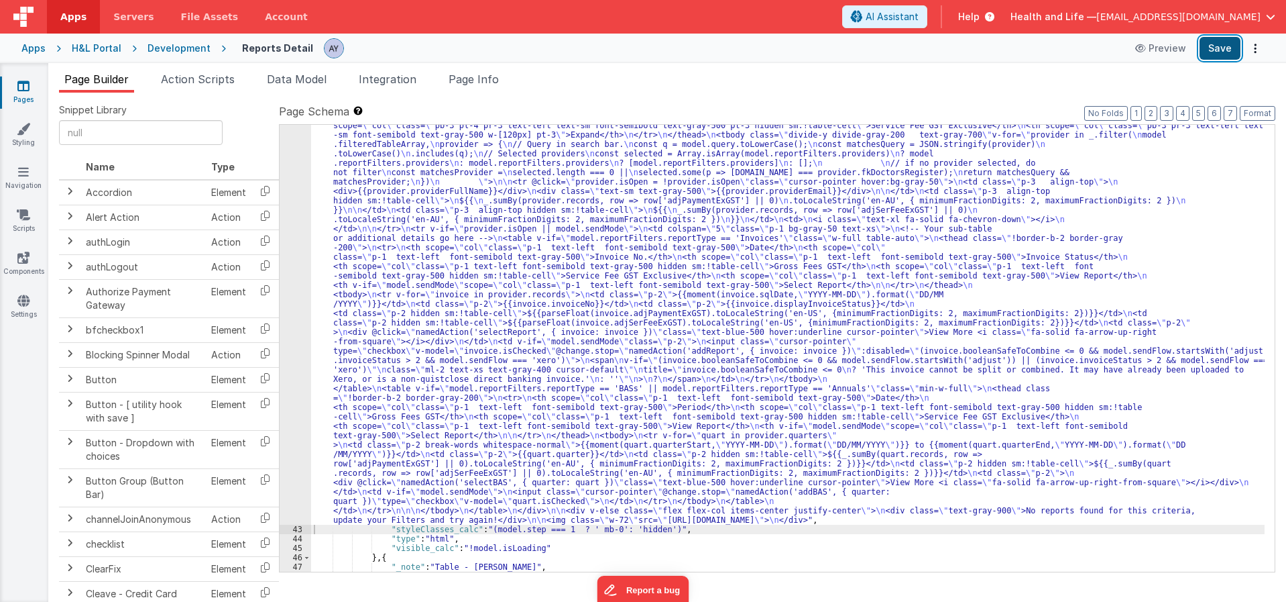
click at [1204, 47] on button "Save" at bounding box center [1220, 48] width 41 height 23
click at [834, 329] on div ""html" : "<div v-if= \" !_.isEmpty(model.filteredTableArray) && !model.isLoadin…" at bounding box center [788, 513] width 954 height 935
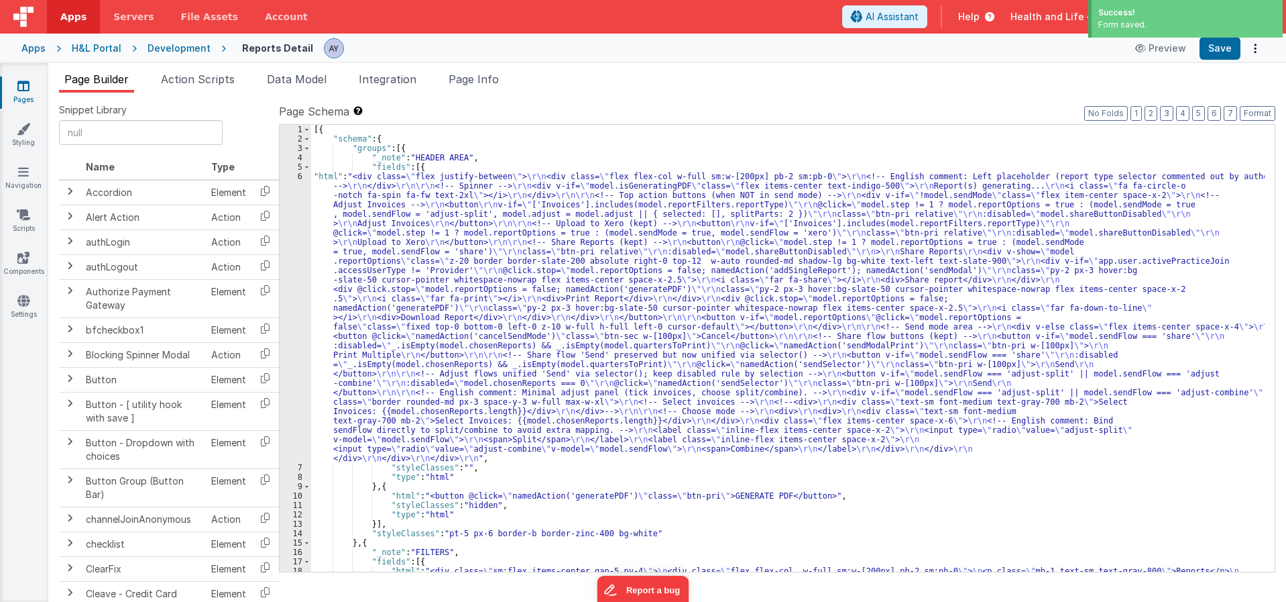
scroll to position [0, 0]
click at [284, 270] on div "6" at bounding box center [296, 317] width 32 height 291
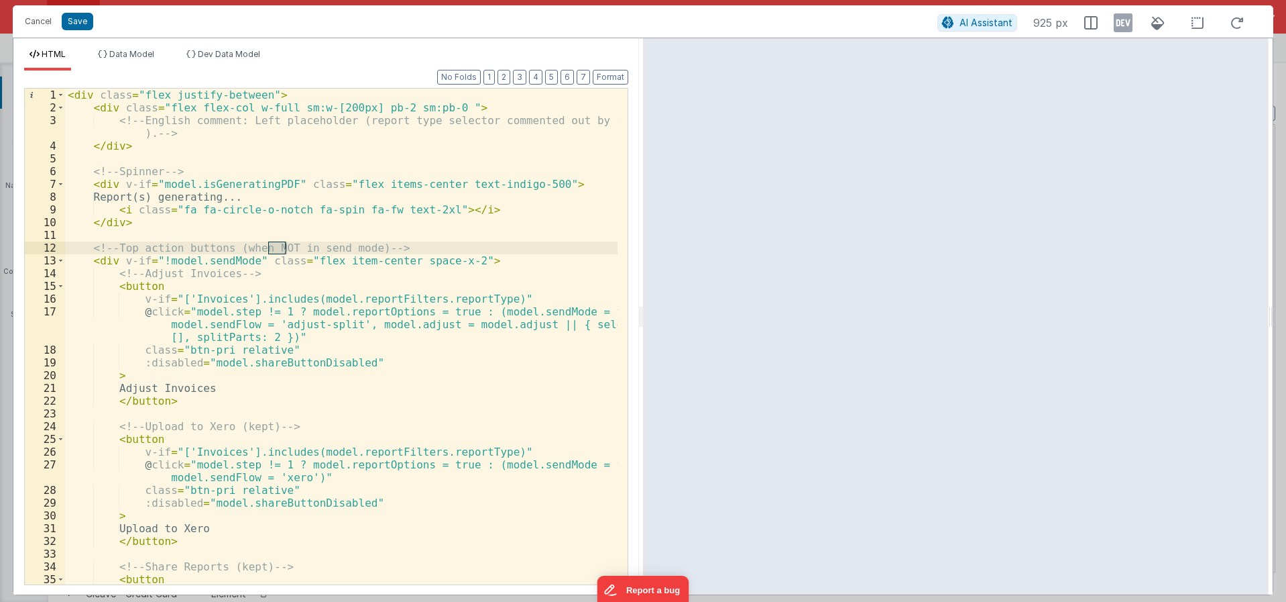
drag, startPoint x: 435, startPoint y: 258, endPoint x: 380, endPoint y: 249, distance: 55.0
click at [435, 258] on div "< div class = "flex justify-between" > < div class = "flex flex-col w-full sm:w…" at bounding box center [341, 356] width 553 height 534
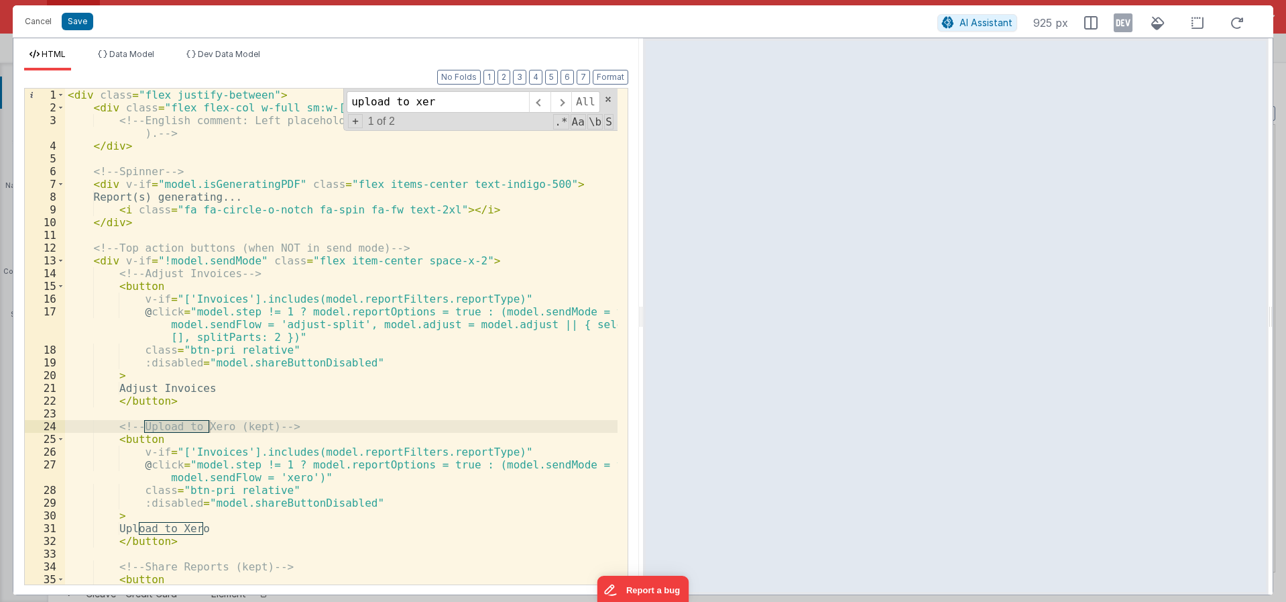
type input "upload to xero"
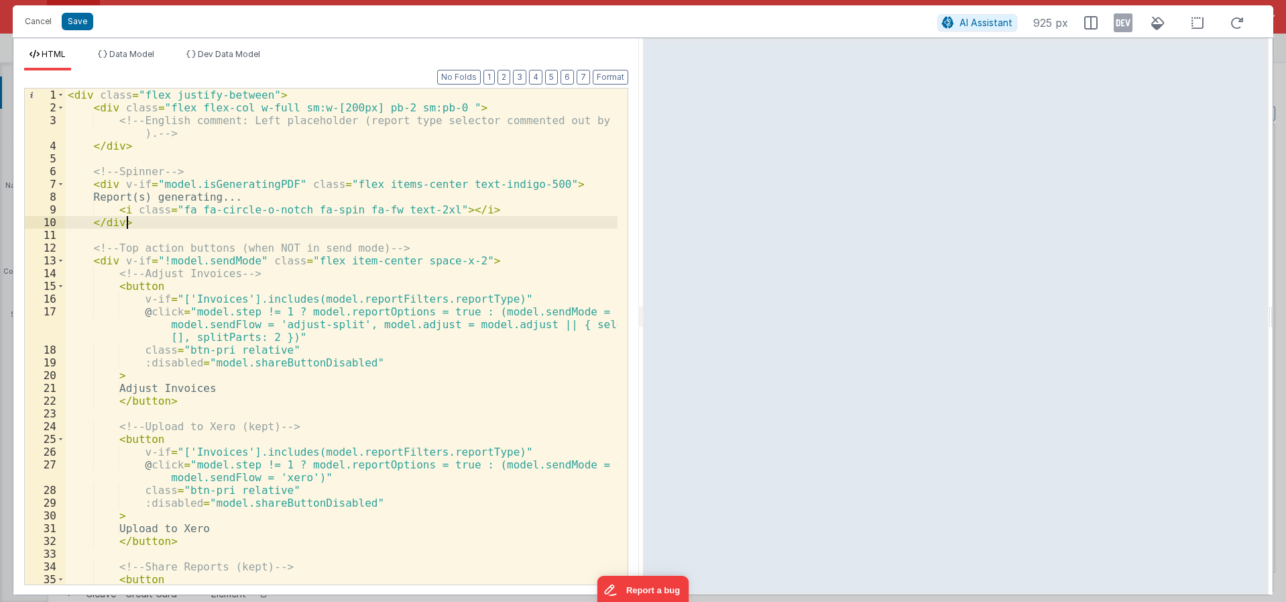
click at [332, 225] on div "< div class = "flex justify-between" > < div class = "flex flex-col w-full sm:w…" at bounding box center [341, 356] width 553 height 534
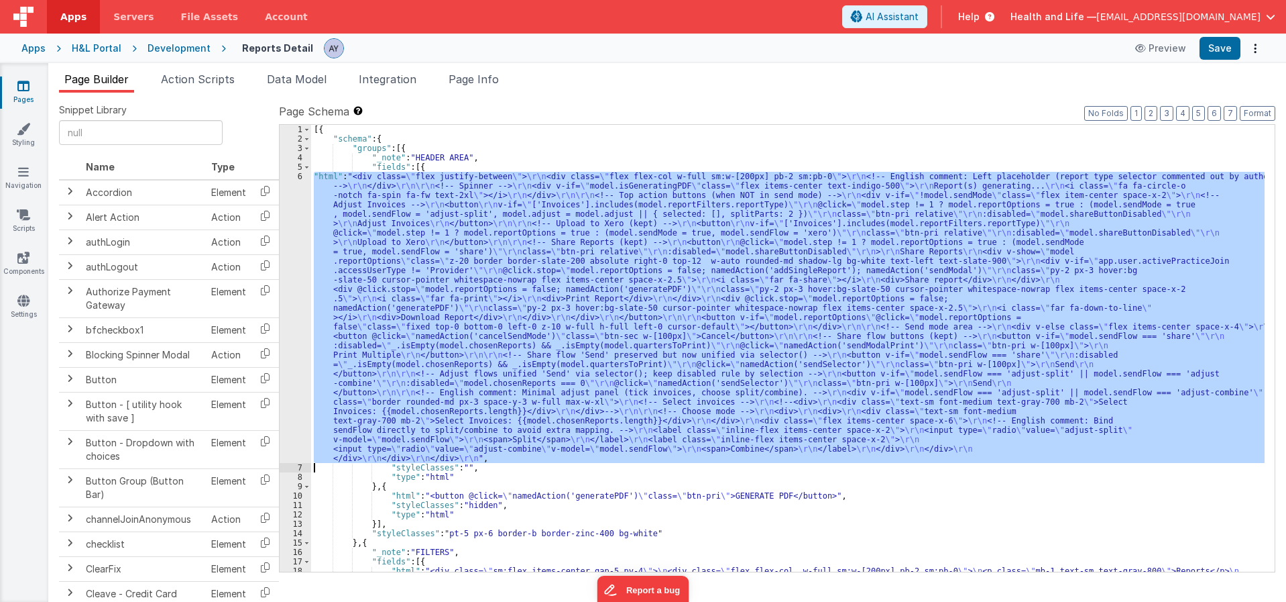
click at [498, 211] on div "[{ "schema" : { "groups" : [{ "_note" : "HEADER AREA" , "fields" : [{ "html" : …" at bounding box center [788, 348] width 954 height 447
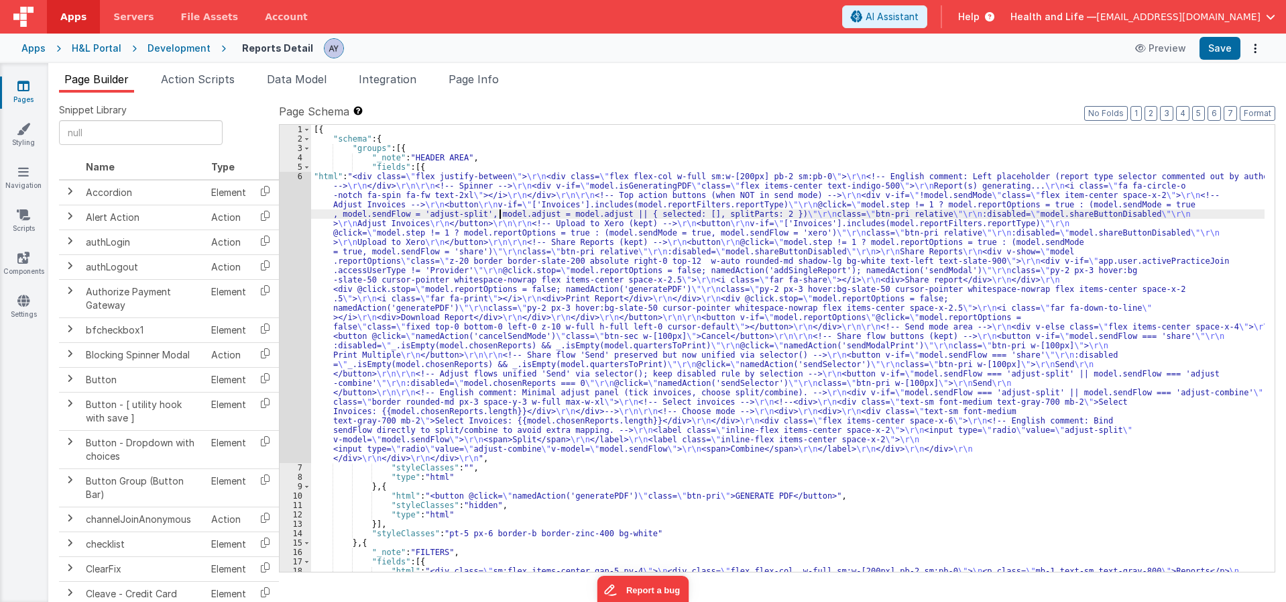
click at [282, 256] on div "6" at bounding box center [296, 317] width 32 height 291
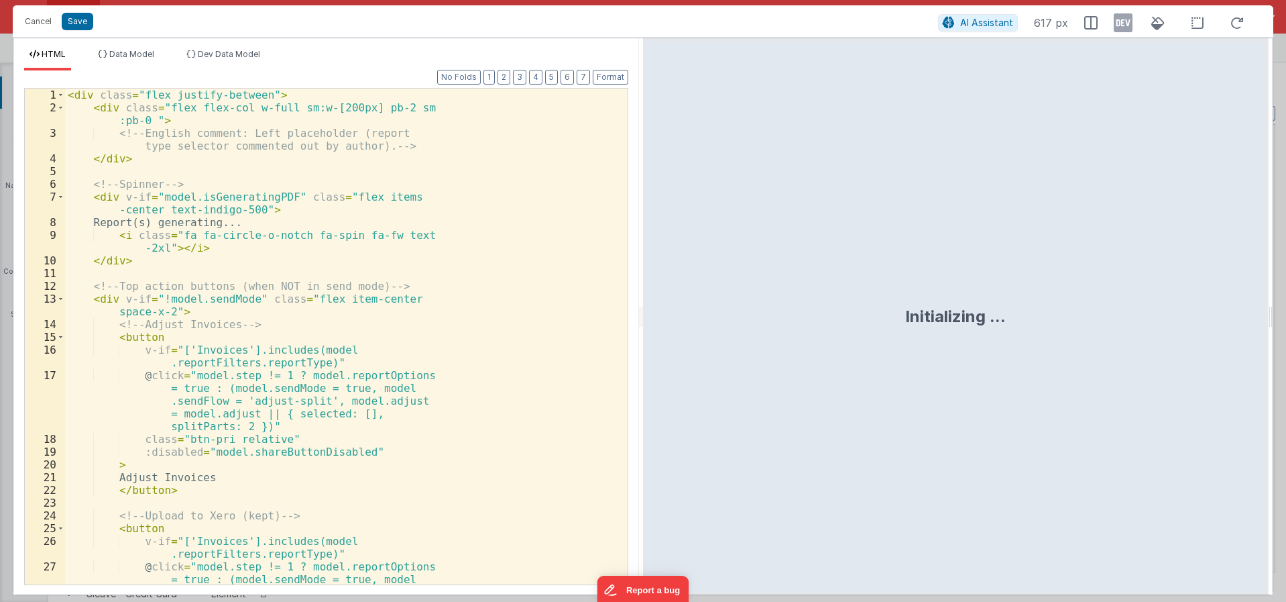
click at [262, 239] on div "< div class = "flex justify-between" > < div class = "flex flex-col w-full sm:w…" at bounding box center [341, 362] width 553 height 547
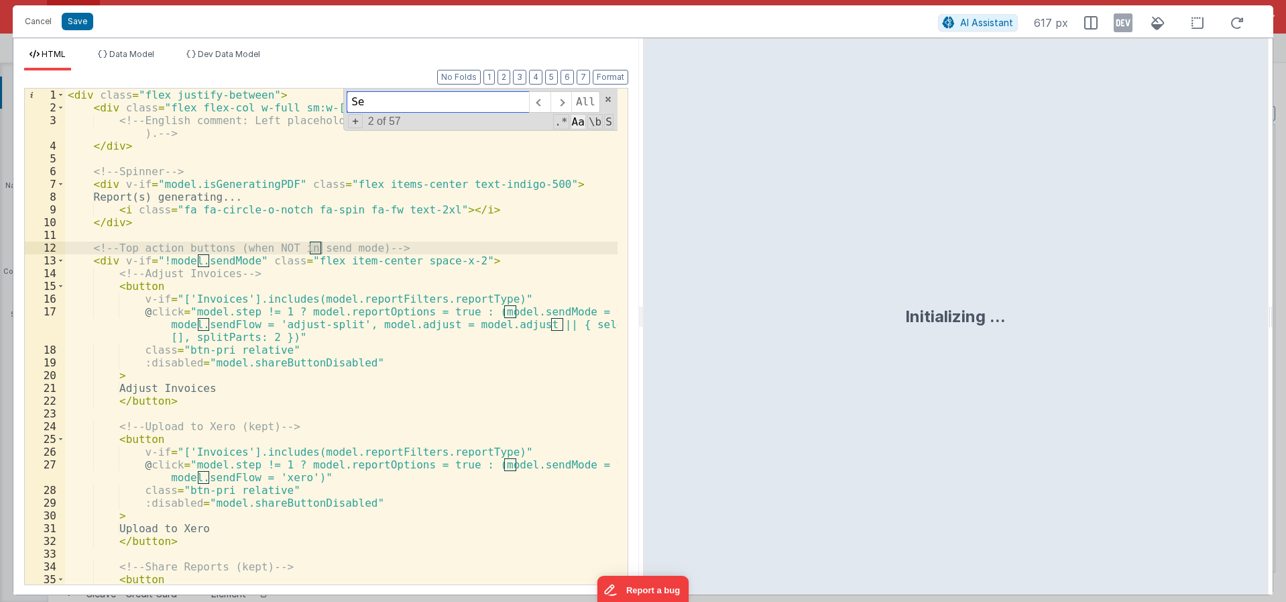
click at [580, 123] on span "Aa" at bounding box center [578, 121] width 15 height 15
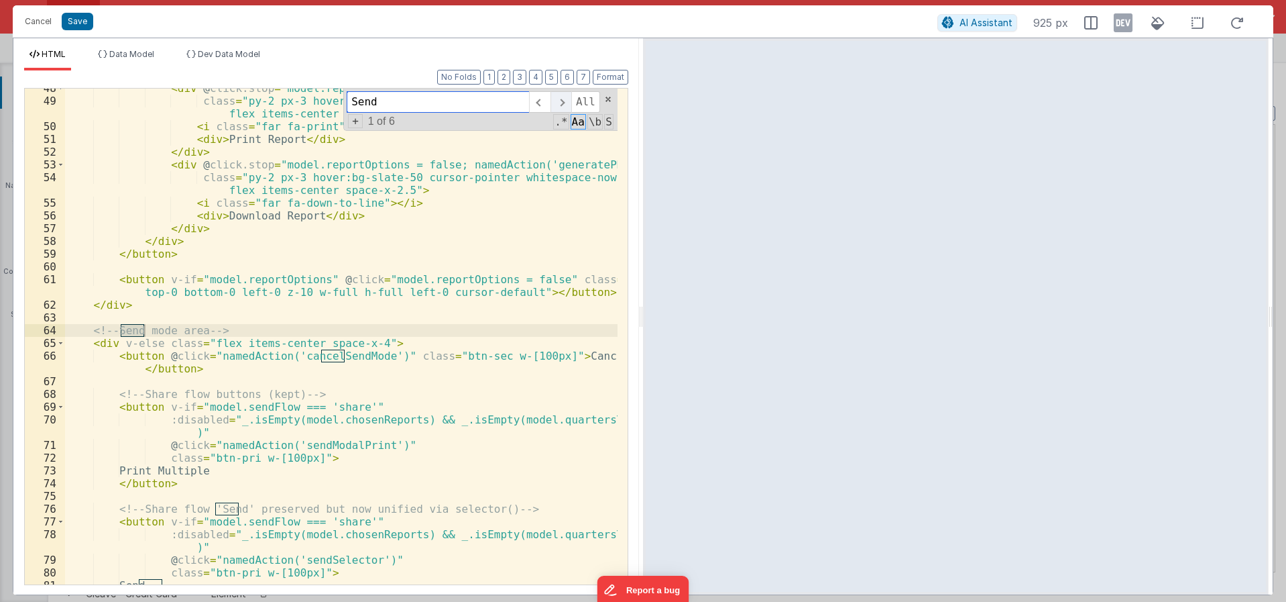
type input "Send"
click at [567, 100] on span at bounding box center [561, 101] width 21 height 21
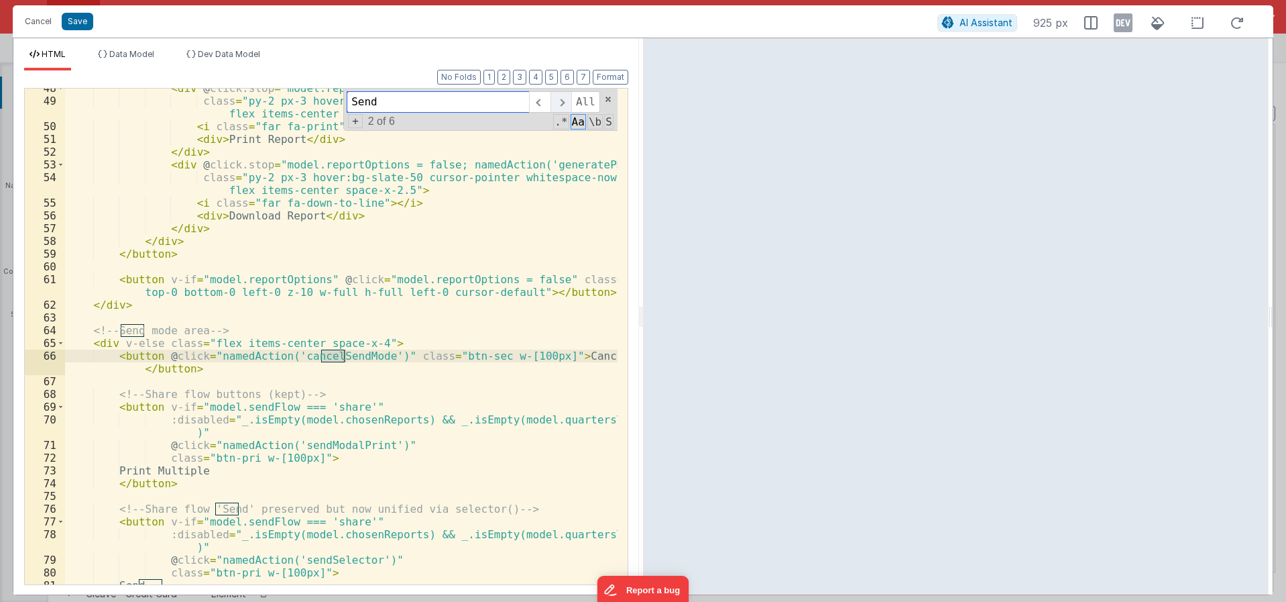
click at [567, 100] on span at bounding box center [561, 101] width 21 height 21
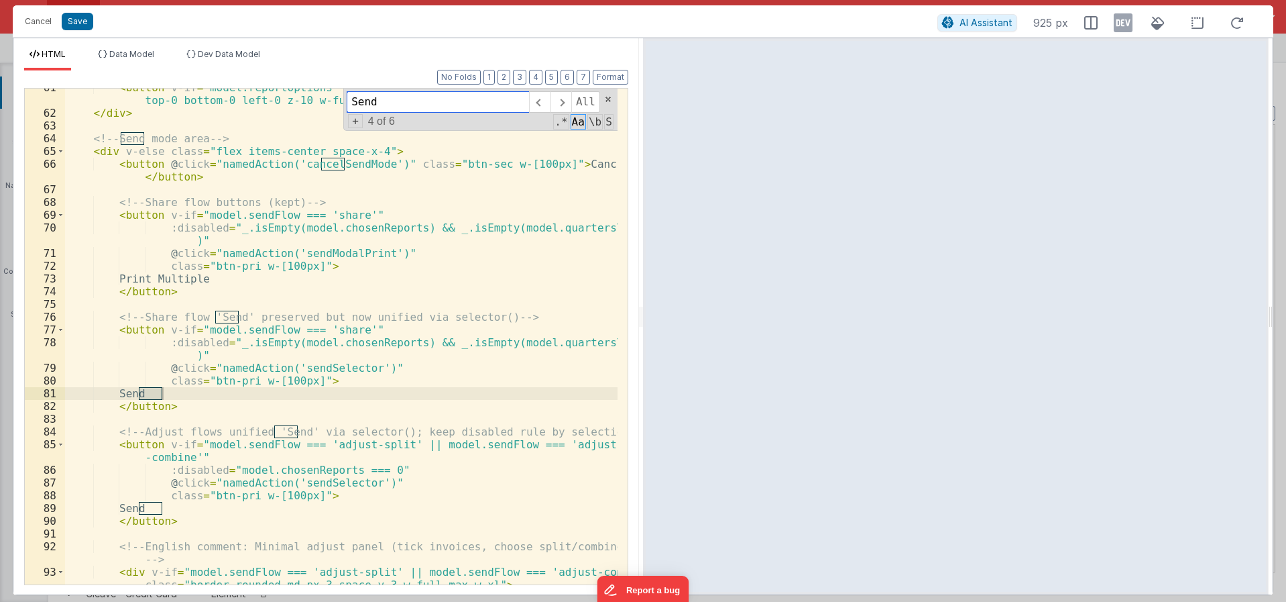
scroll to position [913, 0]
click at [374, 326] on div "< button v-if = "model.reportOptions" @ click = "model.reportOptions = false" c…" at bounding box center [341, 353] width 553 height 547
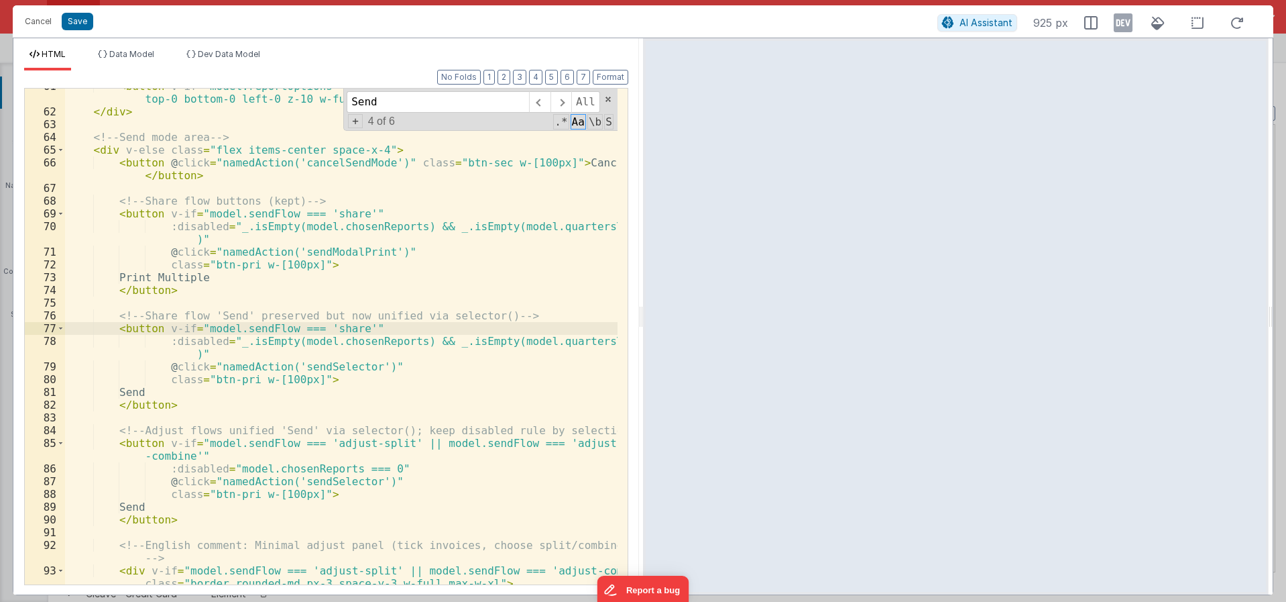
click at [349, 327] on div "< button v-if = "model.reportOptions" @ click = "model.reportOptions = false" c…" at bounding box center [341, 353] width 553 height 547
click at [475, 332] on div "< button v-if = "model.reportOptions" @ click = "model.reportOptions = false" c…" at bounding box center [341, 353] width 553 height 547
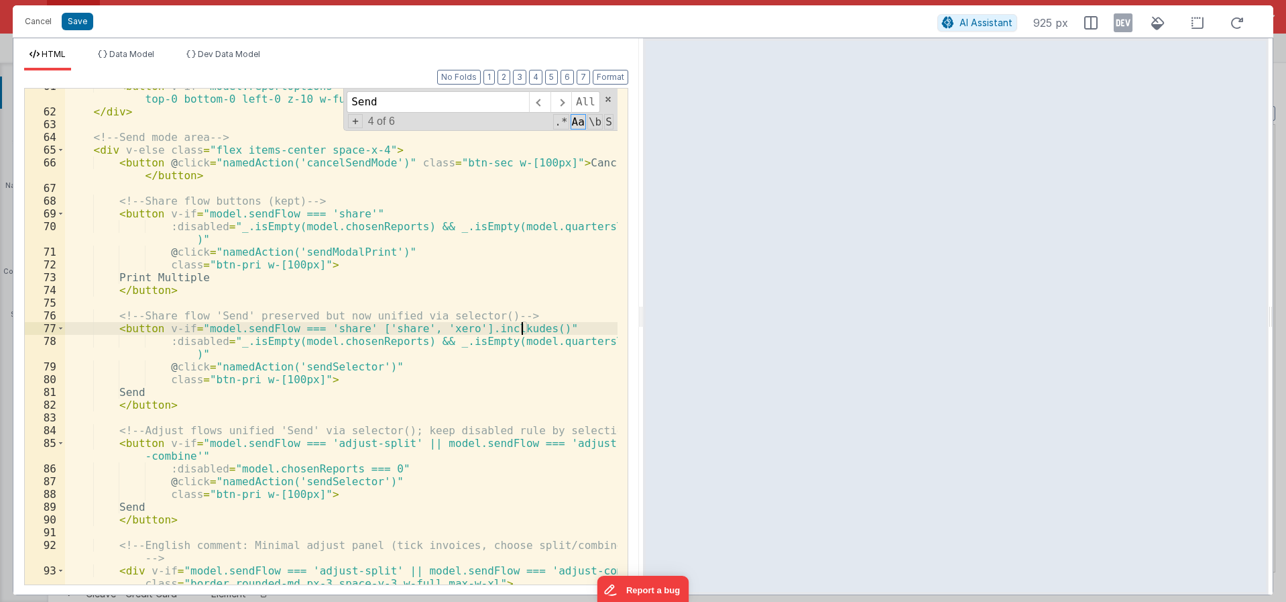
click at [476, 359] on div "< button v-if = "model.reportOptions" @ click = "model.reportOptions = false" c…" at bounding box center [341, 353] width 553 height 547
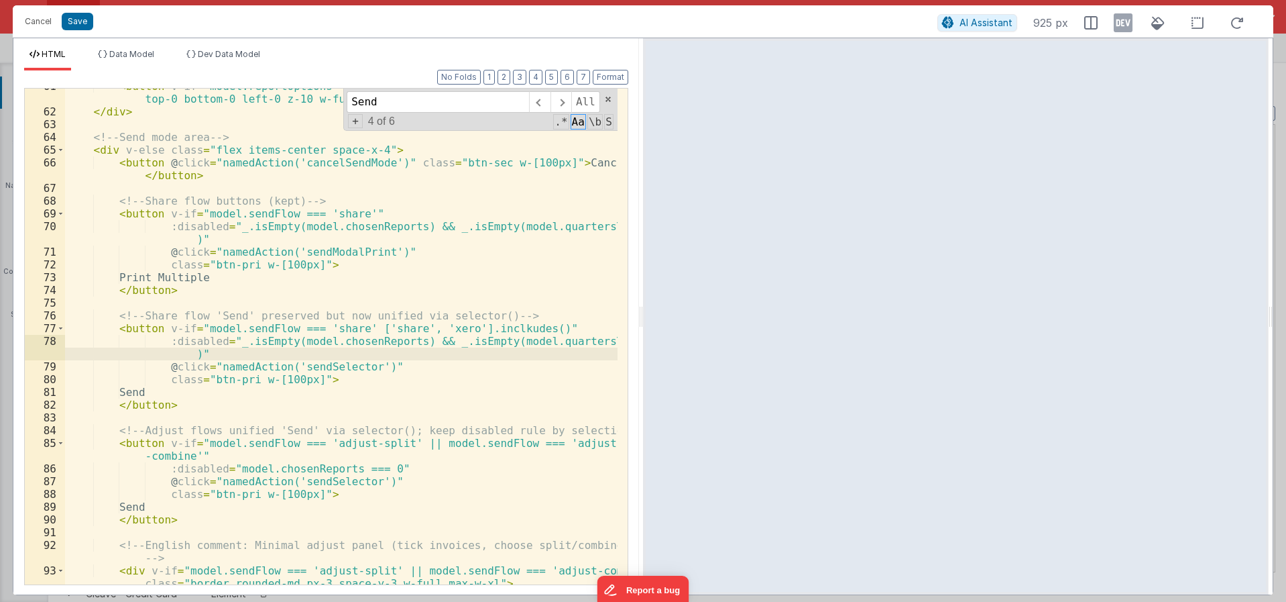
click at [490, 328] on div "< button v-if = "model.reportOptions" @ click = "model.reportOptions = false" c…" at bounding box center [341, 353] width 553 height 547
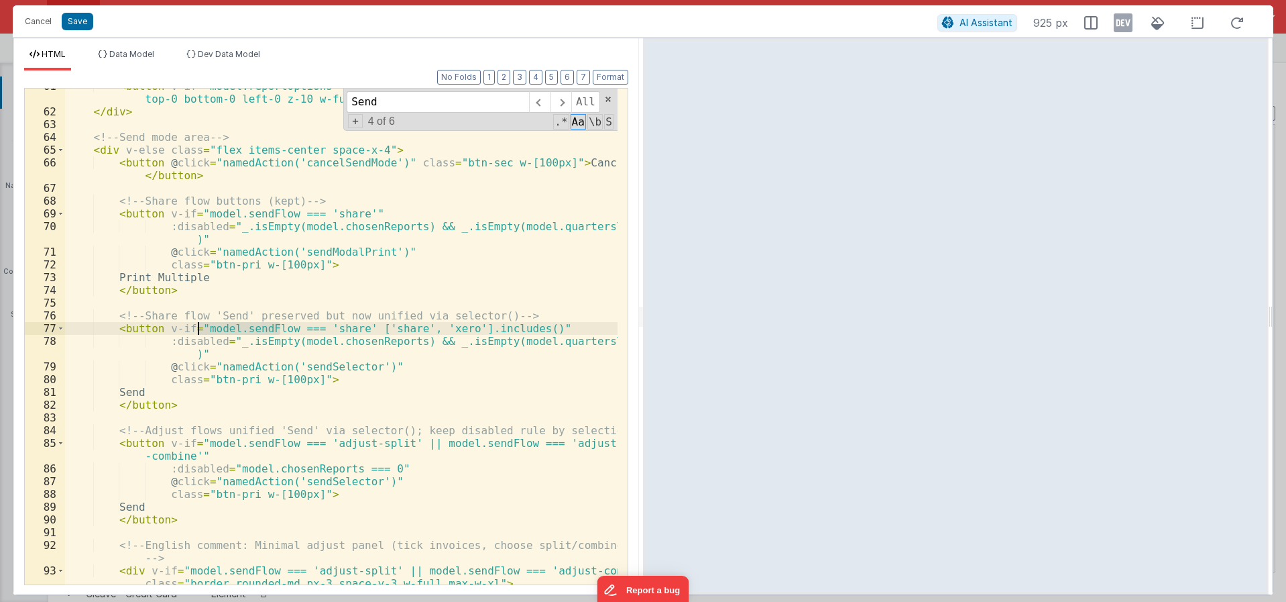
drag, startPoint x: 276, startPoint y: 329, endPoint x: 197, endPoint y: 326, distance: 78.5
click at [197, 326] on div "< button v-if = "model.reportOptions" @ click = "model.reportOptions = false" c…" at bounding box center [341, 353] width 553 height 547
click at [517, 328] on div "< button v-if = "model.reportOptions" @ click = "model.reportOptions = false" c…" at bounding box center [341, 353] width 553 height 547
drag, startPoint x: 356, startPoint y: 330, endPoint x: 200, endPoint y: 329, distance: 156.3
click at [200, 329] on div "< button v-if = "model.reportOptions" @ click = "model.reportOptions = false" c…" at bounding box center [341, 353] width 553 height 547
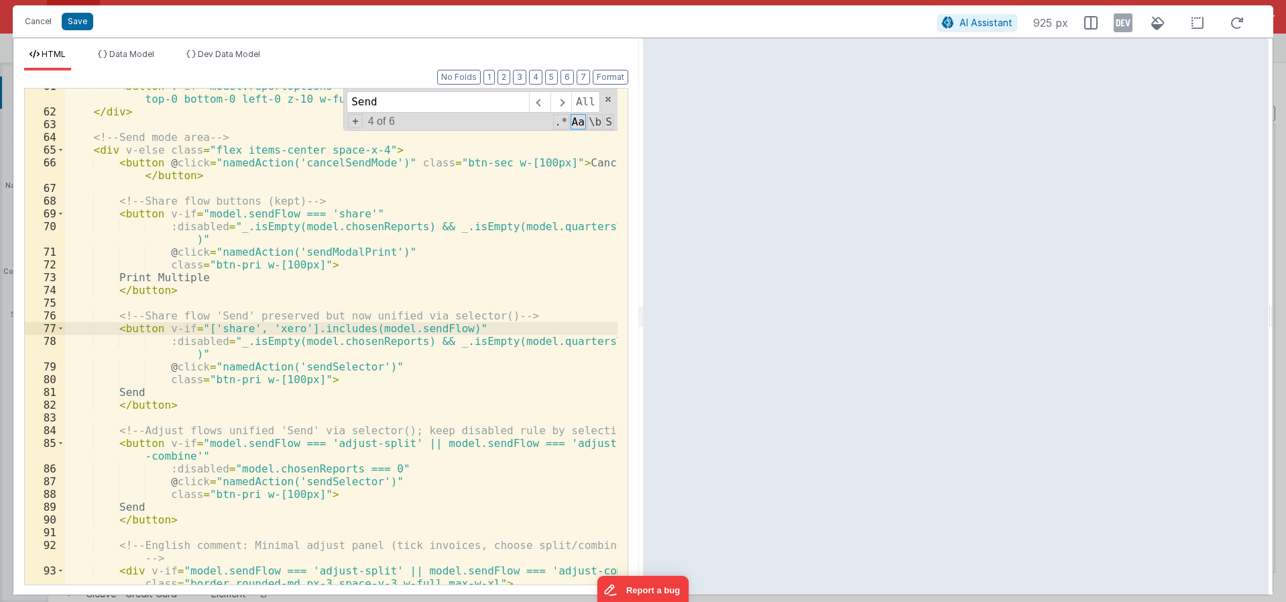
click at [323, 369] on div "< button v-if = "model.reportOptions" @ click = "model.reportOptions = false" c…" at bounding box center [341, 353] width 553 height 547
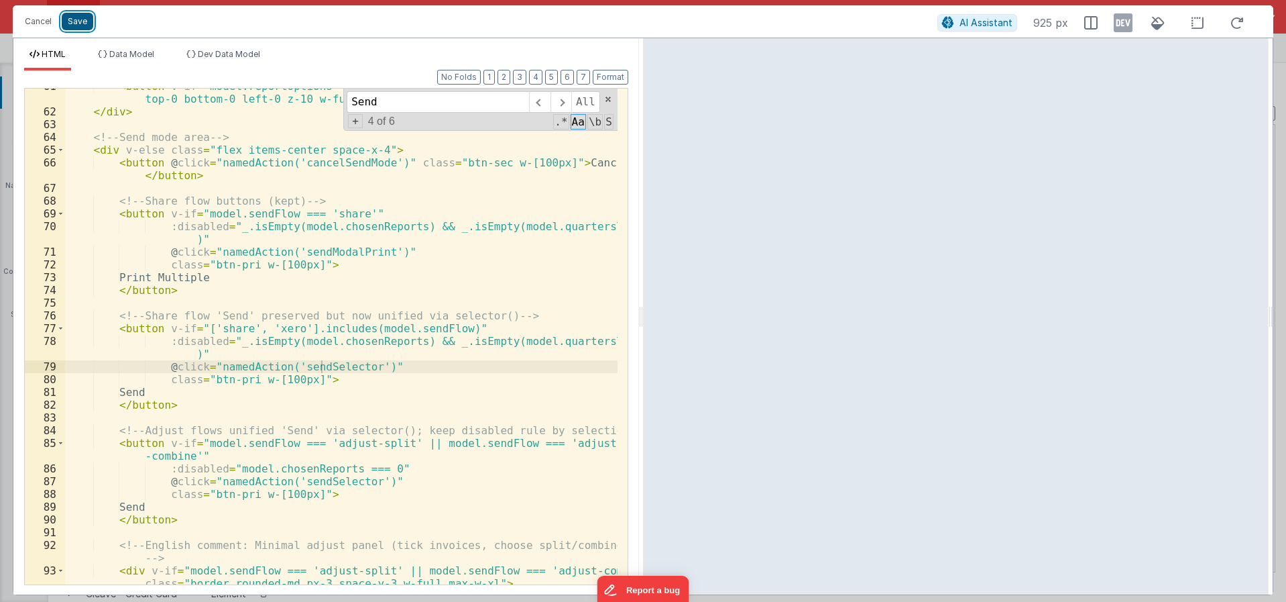
click at [74, 25] on button "Save" at bounding box center [78, 21] width 32 height 17
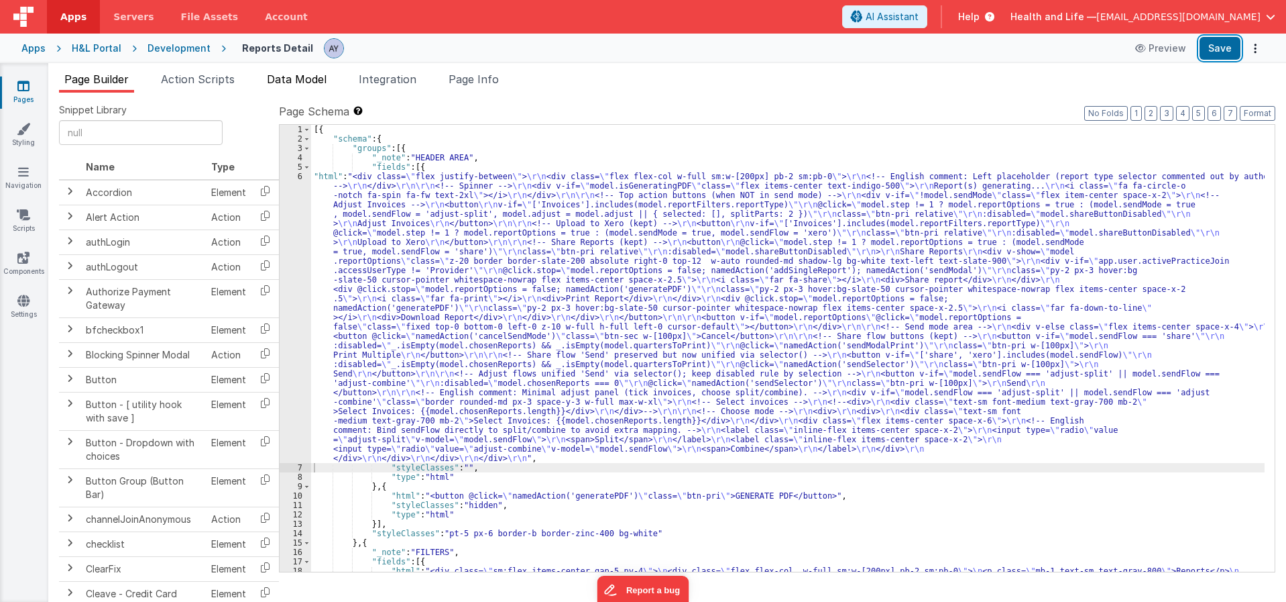
click at [1215, 44] on button "Save" at bounding box center [1220, 48] width 41 height 23
click at [231, 76] on span "Action Scripts" at bounding box center [198, 78] width 74 height 13
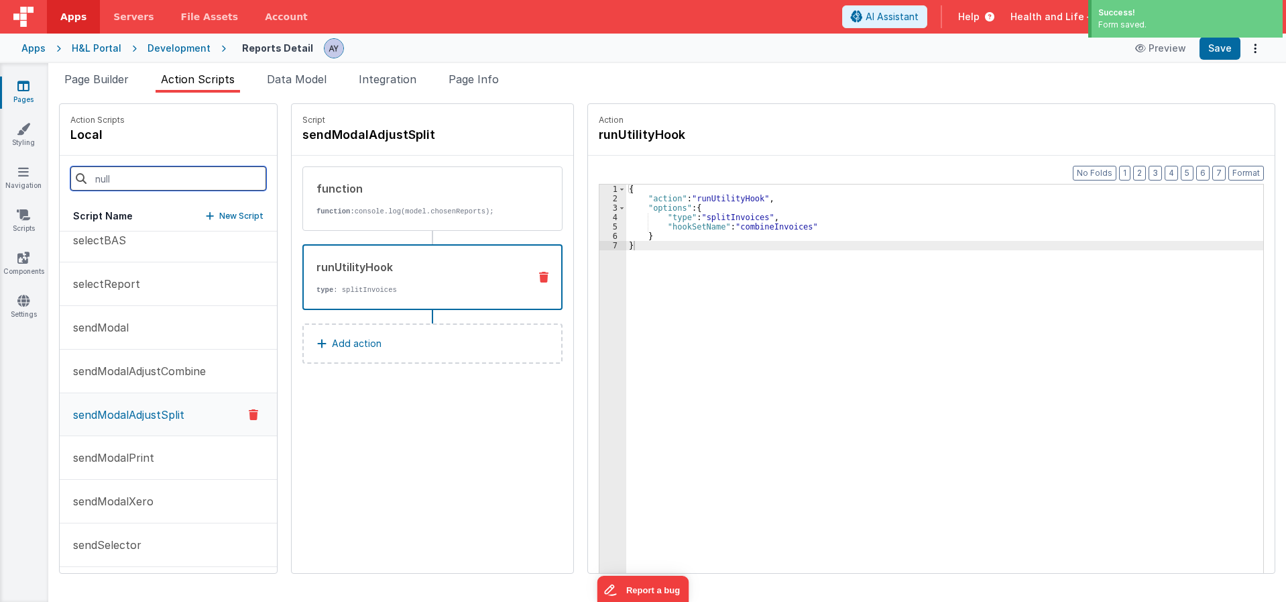
click at [138, 172] on input at bounding box center [168, 178] width 196 height 24
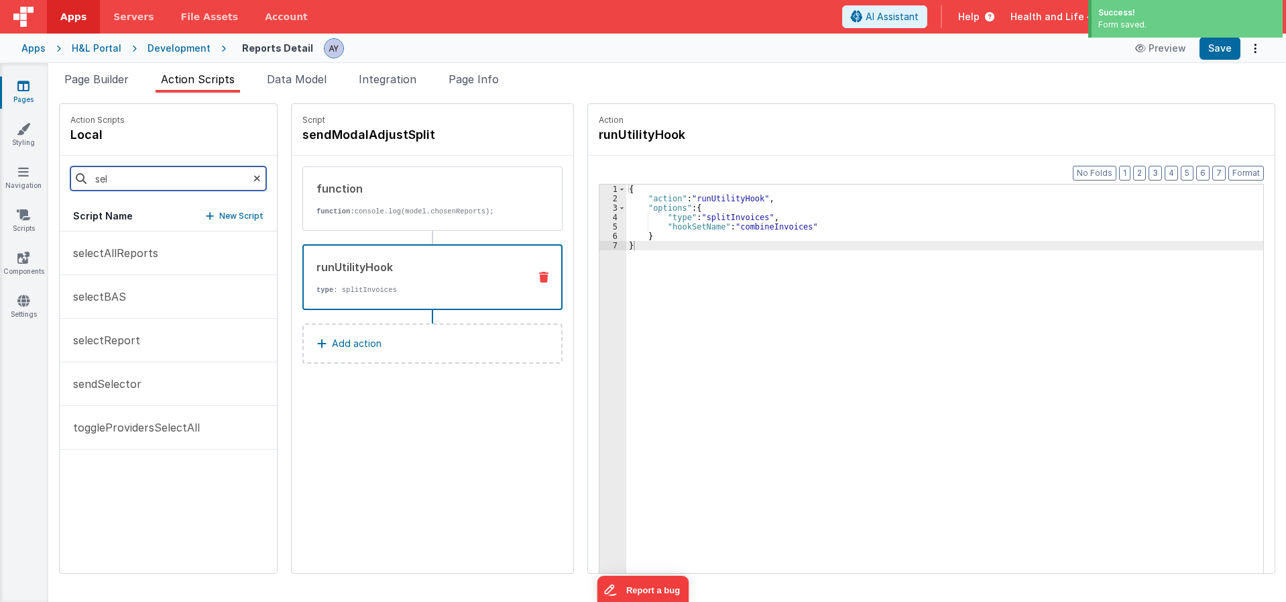
scroll to position [0, 0]
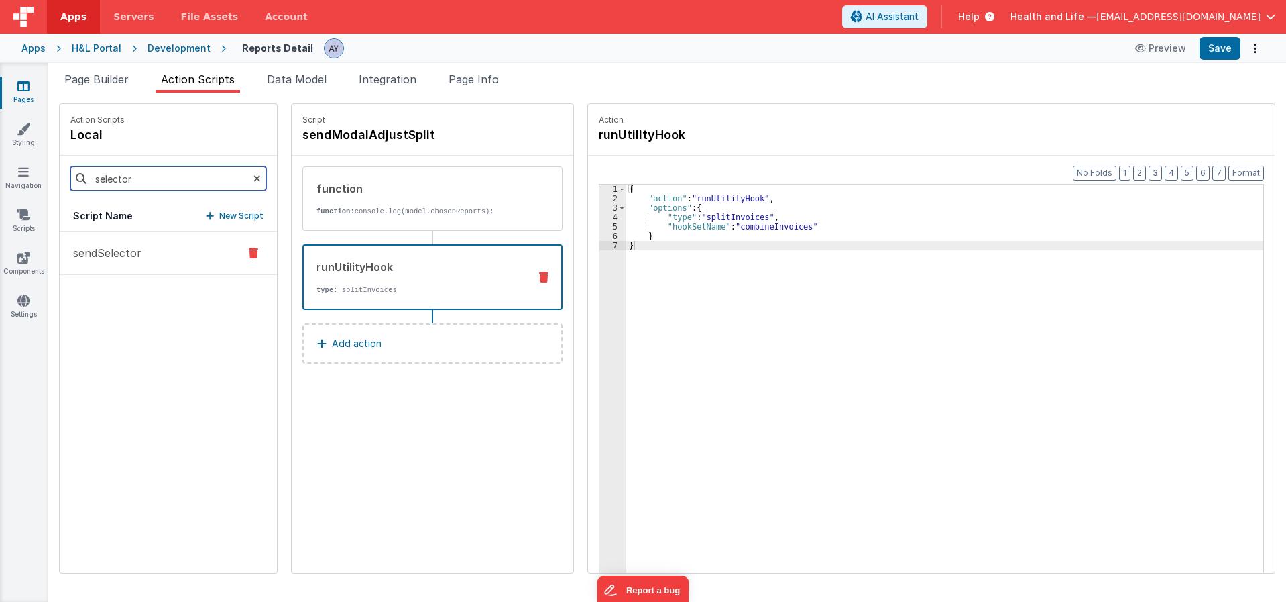
type input "selector"
click at [148, 243] on button "sendSelector" at bounding box center [168, 253] width 217 height 44
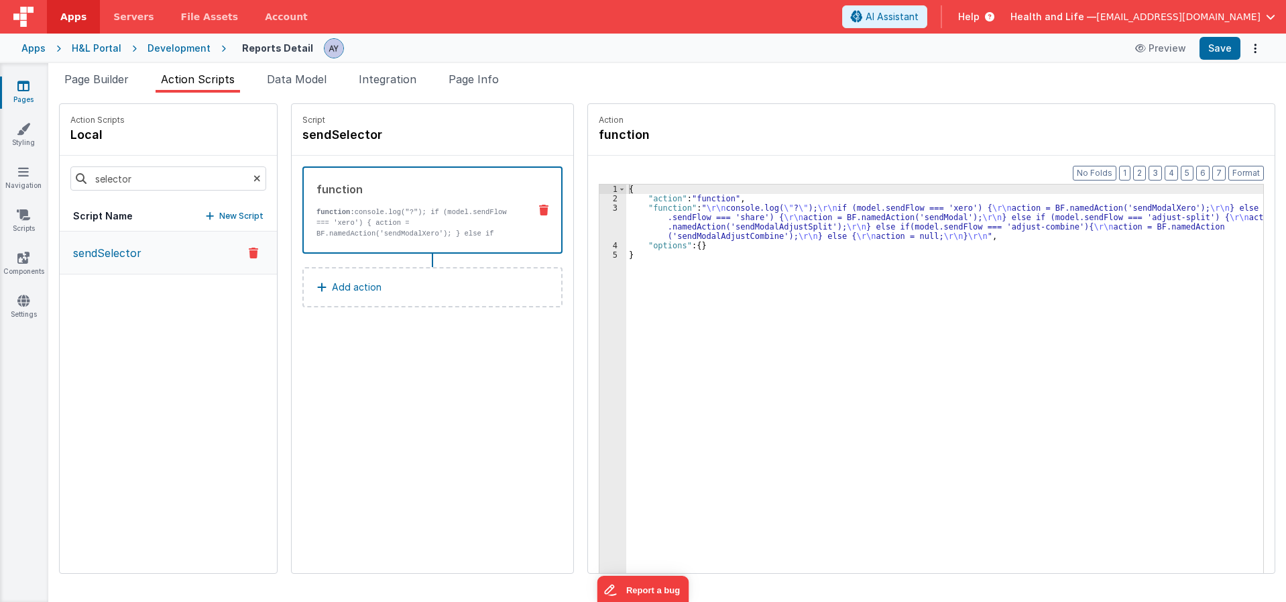
click at [760, 223] on div "{ "action" : "function" , "function" : " \r\n console.log( \" ? \" ); \r\n if (…" at bounding box center [951, 408] width 650 height 449
click at [600, 211] on div "3" at bounding box center [613, 222] width 27 height 38
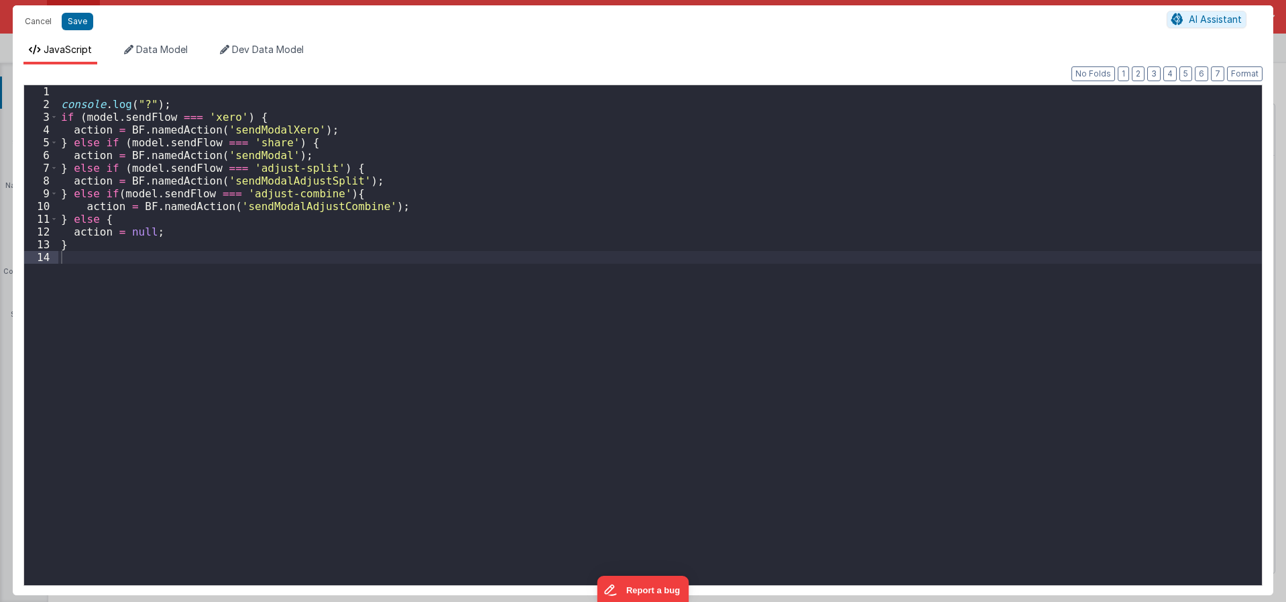
click at [272, 126] on div "console . log ( "?" ) ; if ( model . sendFlow === 'xero' ) { action = BF . name…" at bounding box center [660, 347] width 1204 height 525
click at [42, 25] on button "Cancel" at bounding box center [38, 21] width 40 height 19
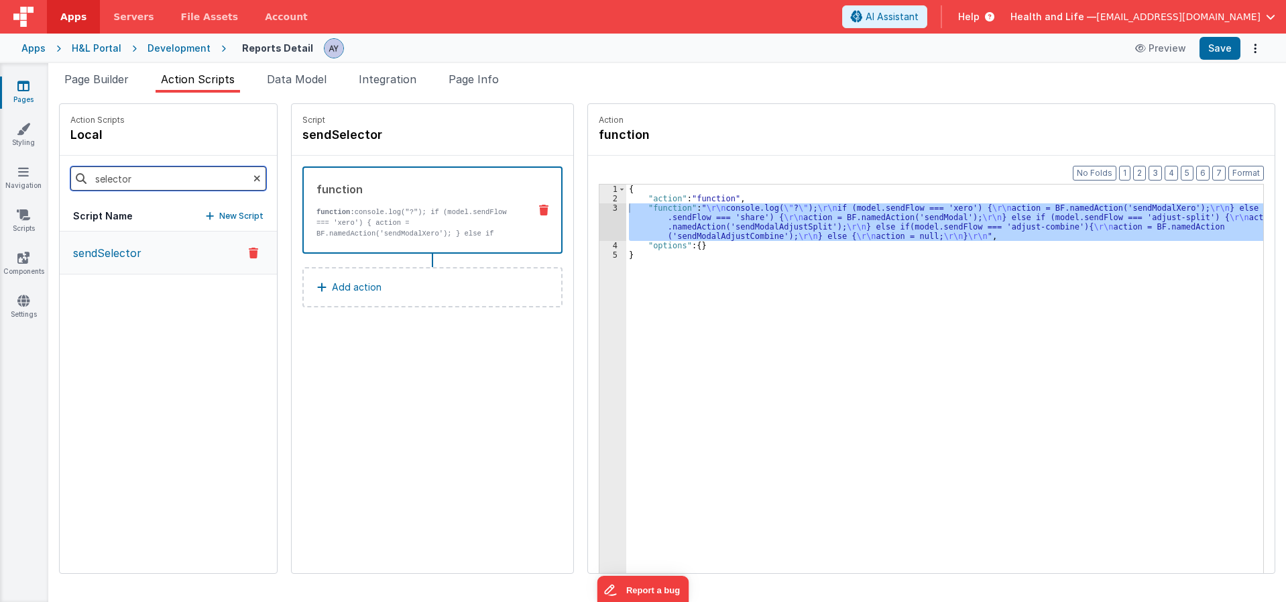
click at [170, 174] on input "selector" at bounding box center [168, 178] width 196 height 24
paste input "ndModalXero"
type input "sendModalXero"
click at [235, 246] on div at bounding box center [253, 253] width 36 height 16
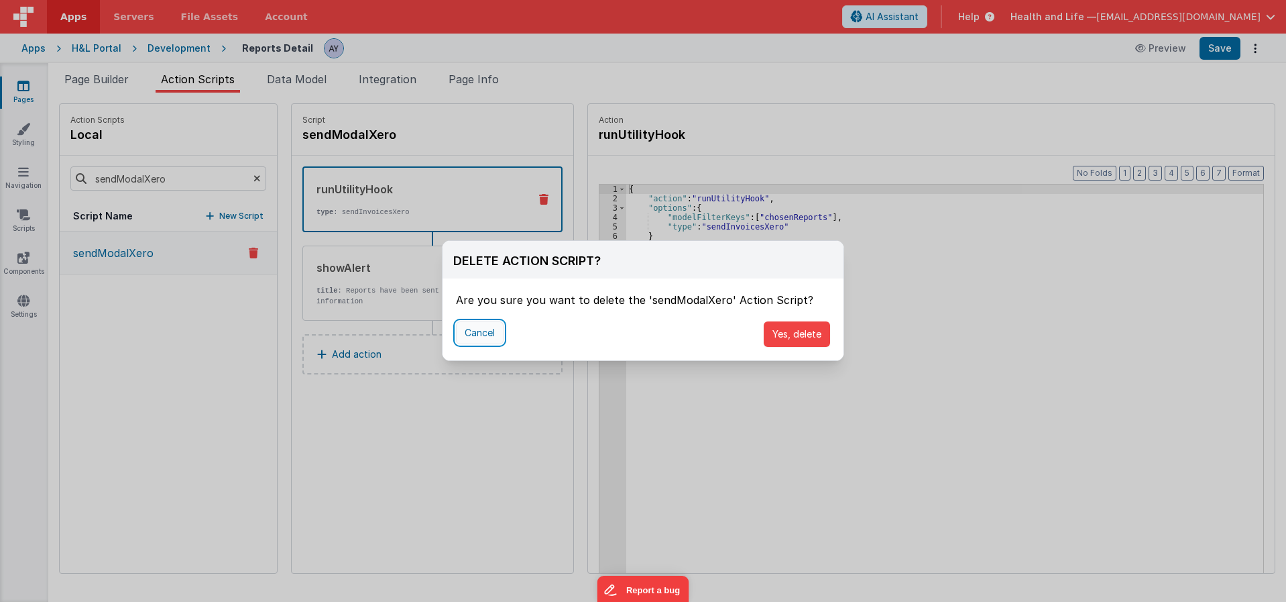
click at [464, 335] on button "Cancel" at bounding box center [480, 332] width 48 height 23
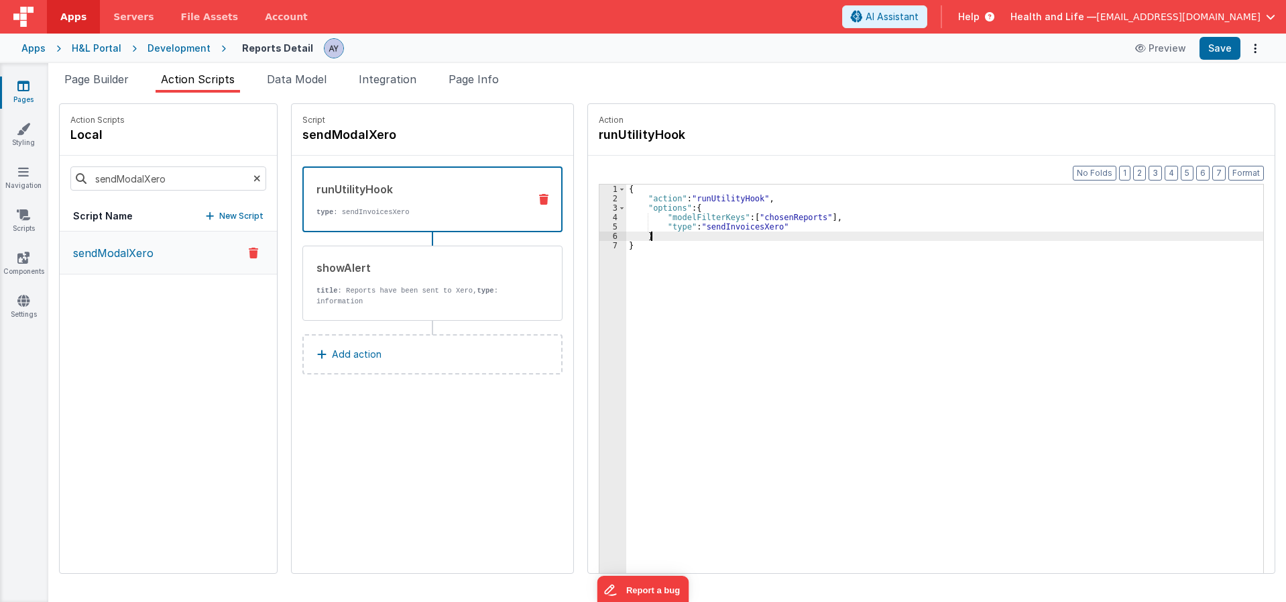
click at [663, 232] on div "{ "action" : "runUtilityHook" , "options" : { "modelFilterKeys" : [ "chosenRepo…" at bounding box center [951, 408] width 650 height 449
click at [1211, 51] on button "Save" at bounding box center [1220, 48] width 41 height 23
click at [181, 388] on div "sendModalXero" at bounding box center [168, 401] width 217 height 341
click at [99, 83] on span "Page Builder" at bounding box center [96, 78] width 64 height 13
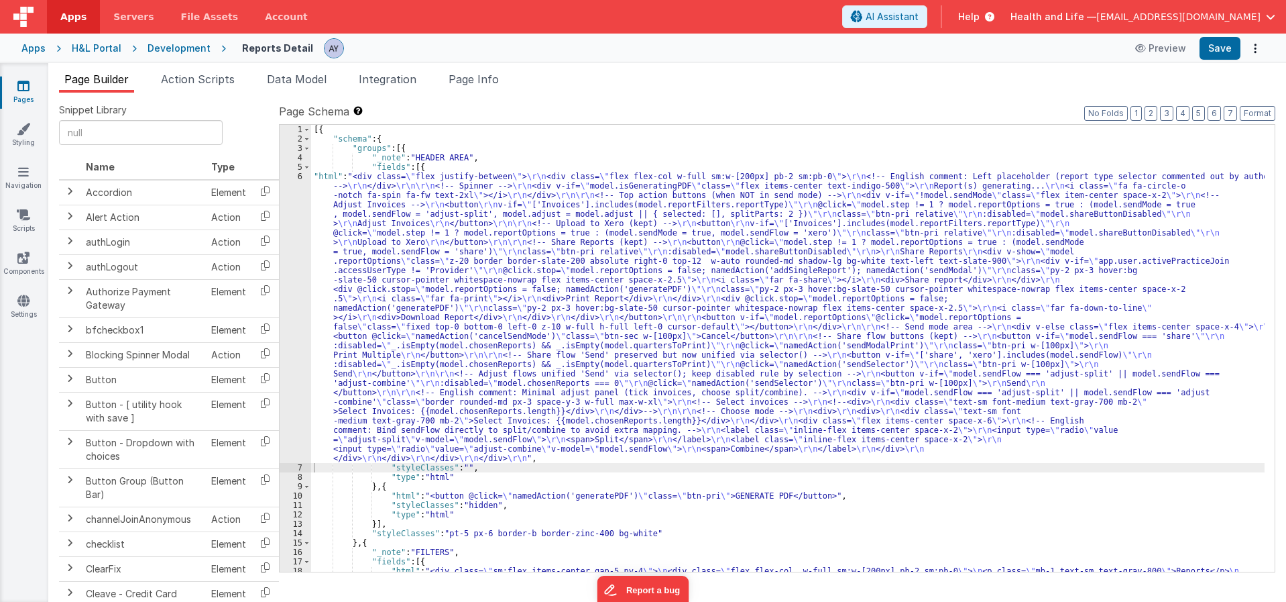
drag, startPoint x: 431, startPoint y: 273, endPoint x: 324, endPoint y: 282, distance: 107.7
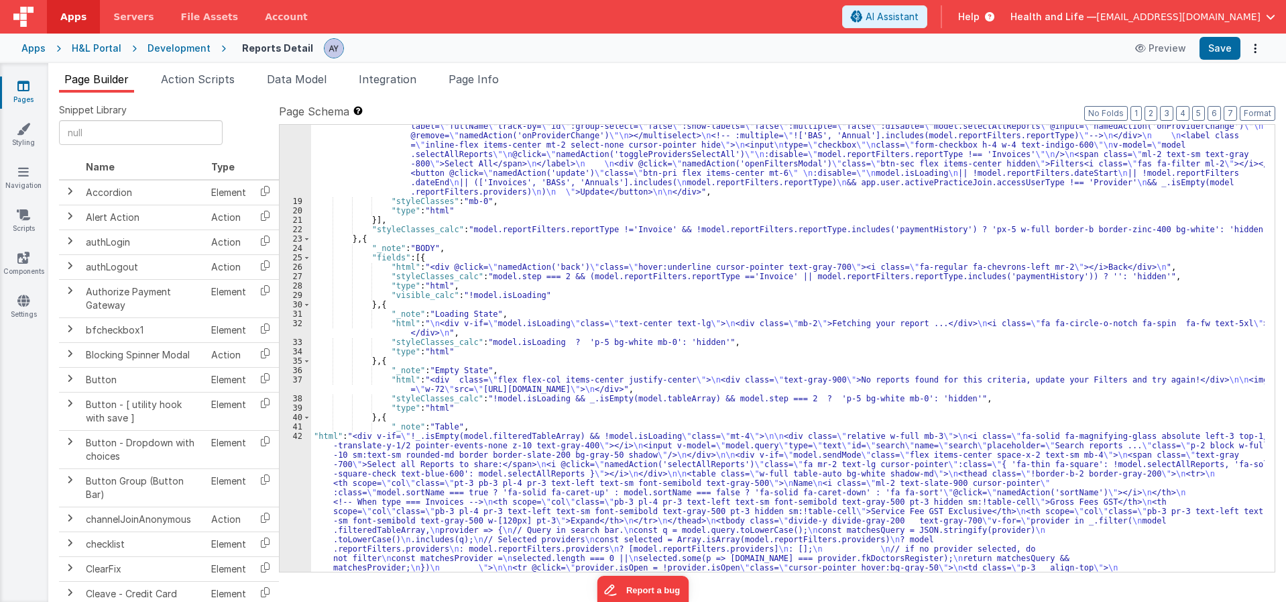
scroll to position [925, 0]
click at [587, 325] on div ""html" : "<div class= \" sm:flex items-center gap-5 py-4 \" > \n <div class= \"…" at bounding box center [788, 380] width 954 height 1479
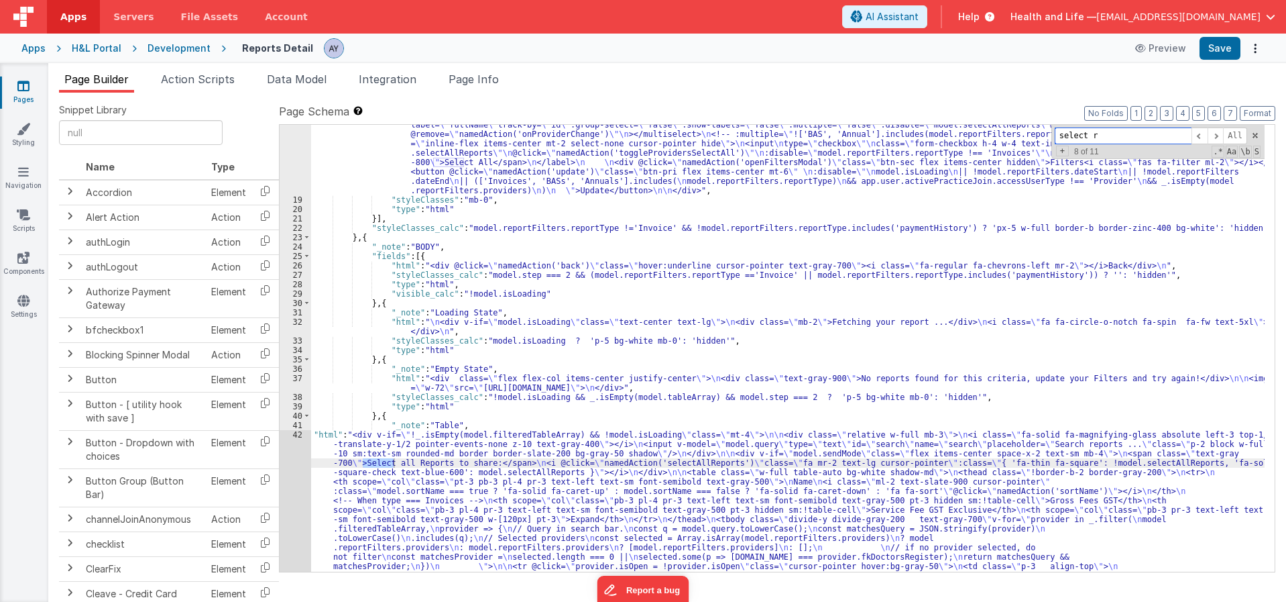
scroll to position [1251, 0]
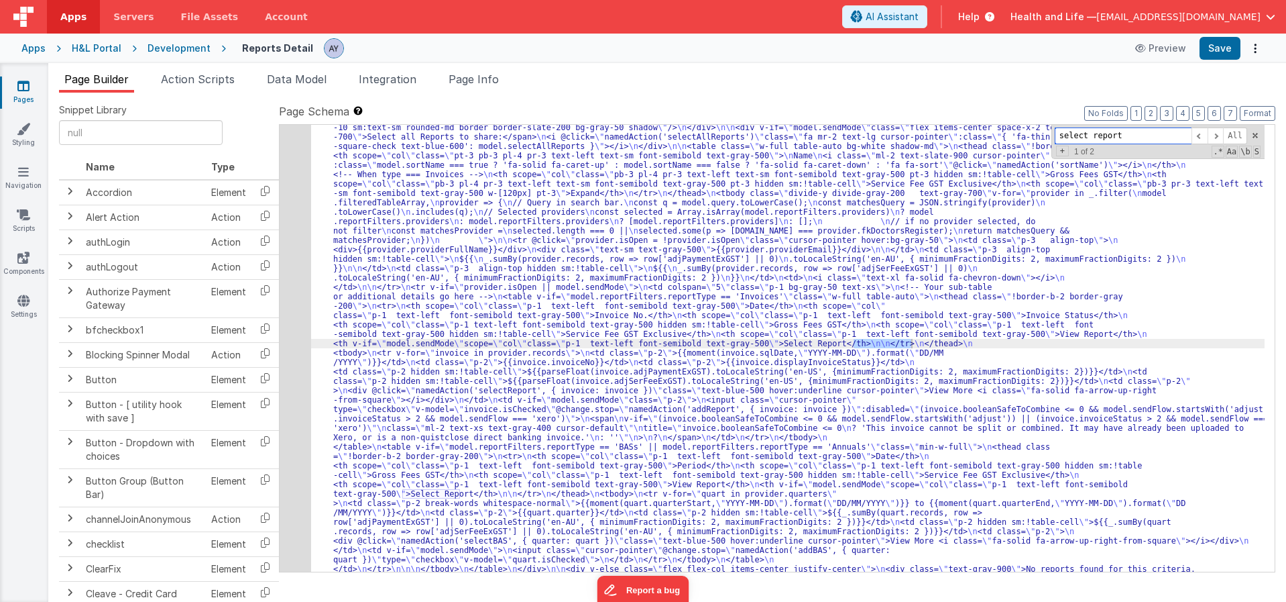
type input "select report"
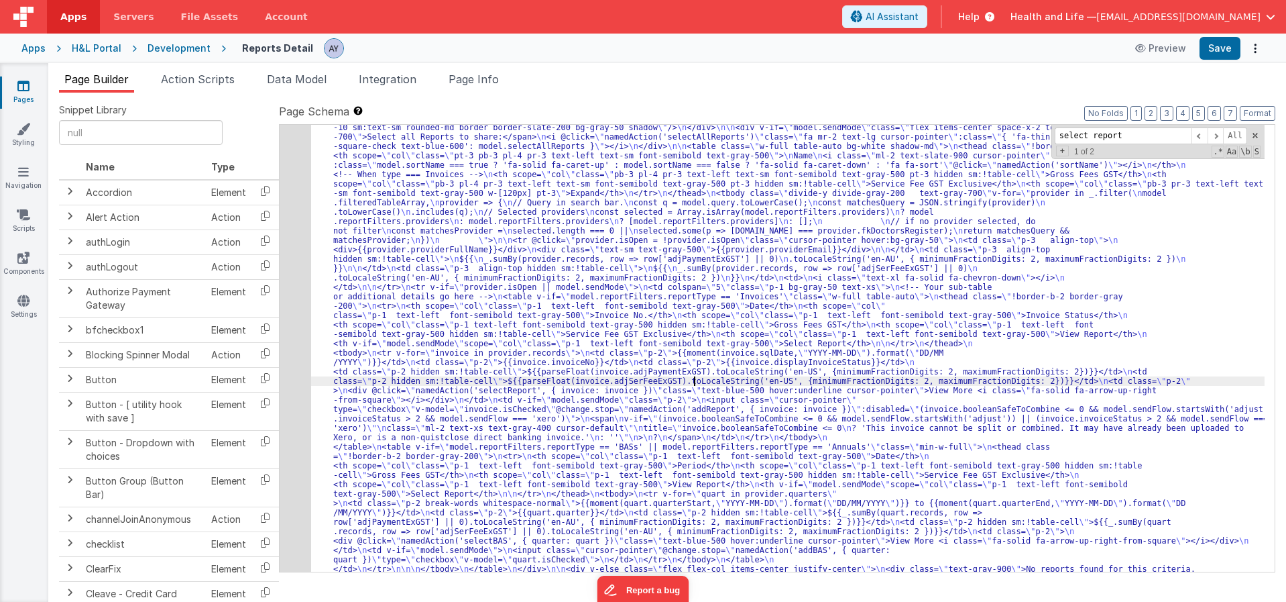
click at [296, 294] on div "42" at bounding box center [296, 343] width 32 height 479
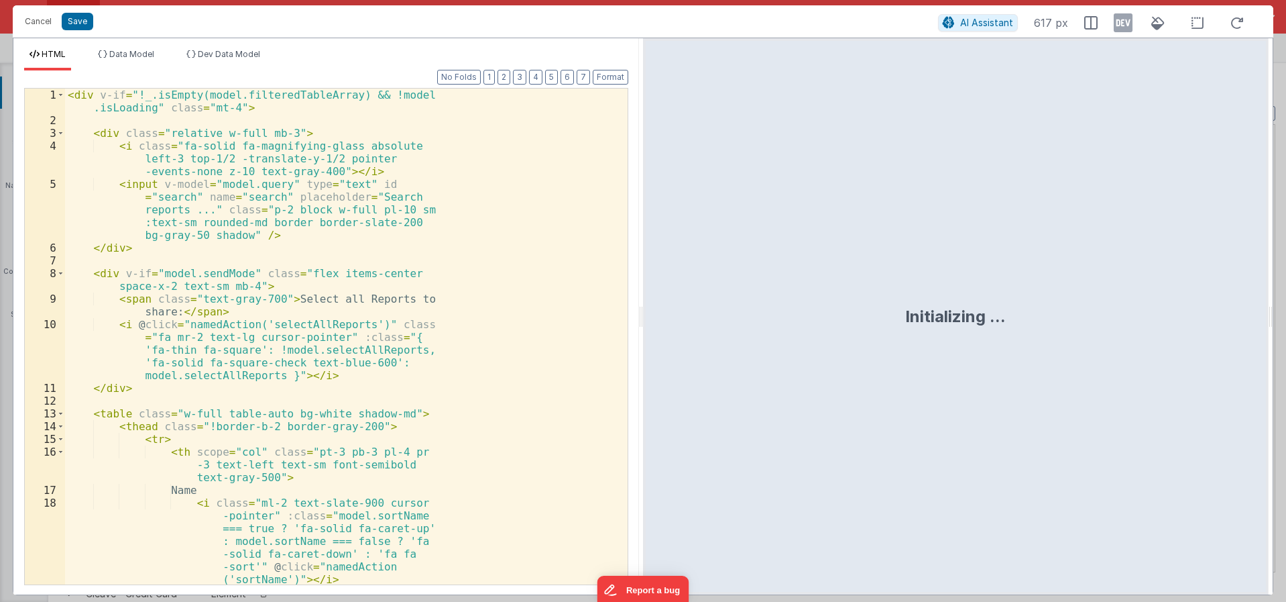
scroll to position [1271, 0]
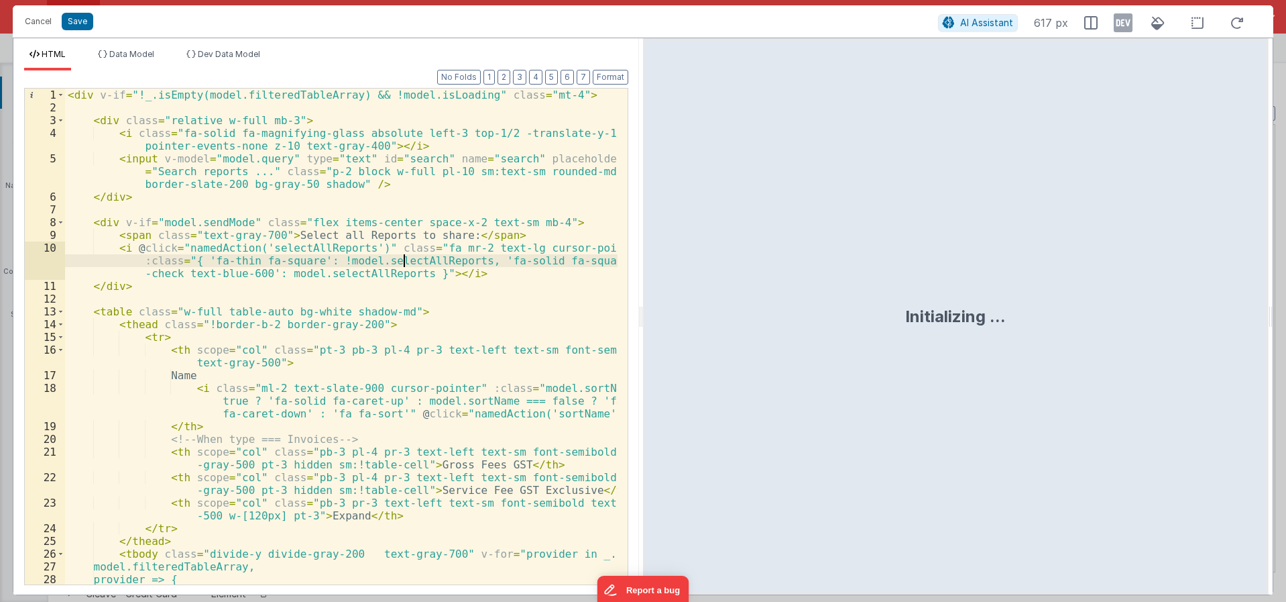
click at [404, 255] on div "< div v-if = "!_.isEmpty(model.filteredTableArray) && !model.isLoading" class =…" at bounding box center [341, 349] width 553 height 521
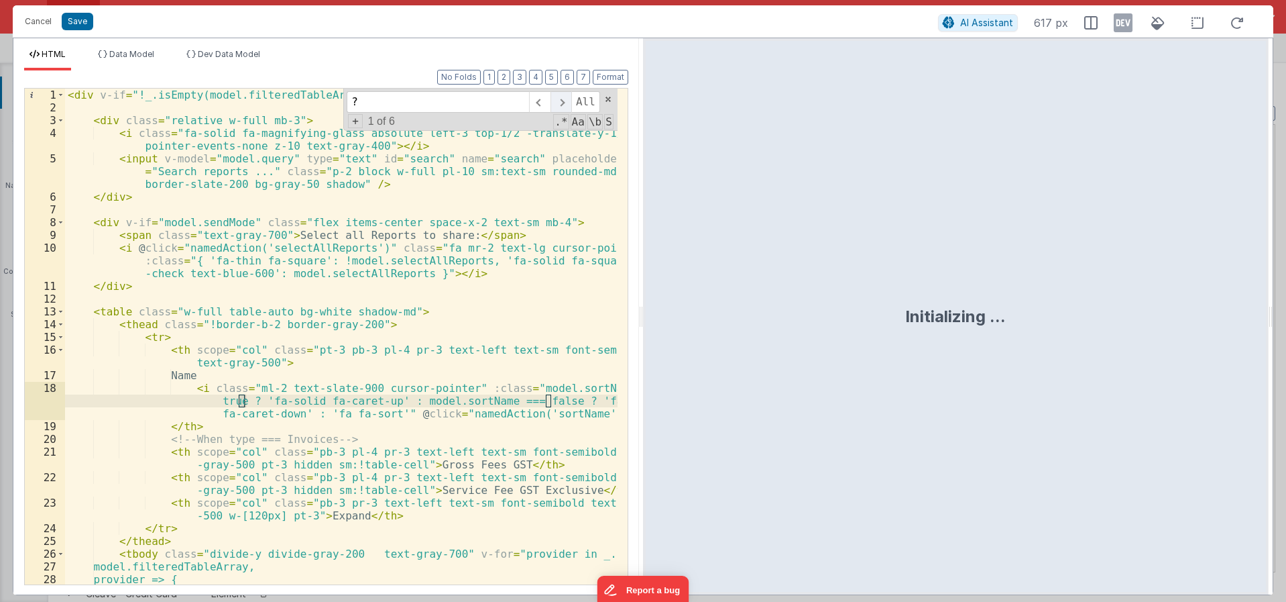
type input "?"
click at [567, 97] on span at bounding box center [561, 101] width 21 height 21
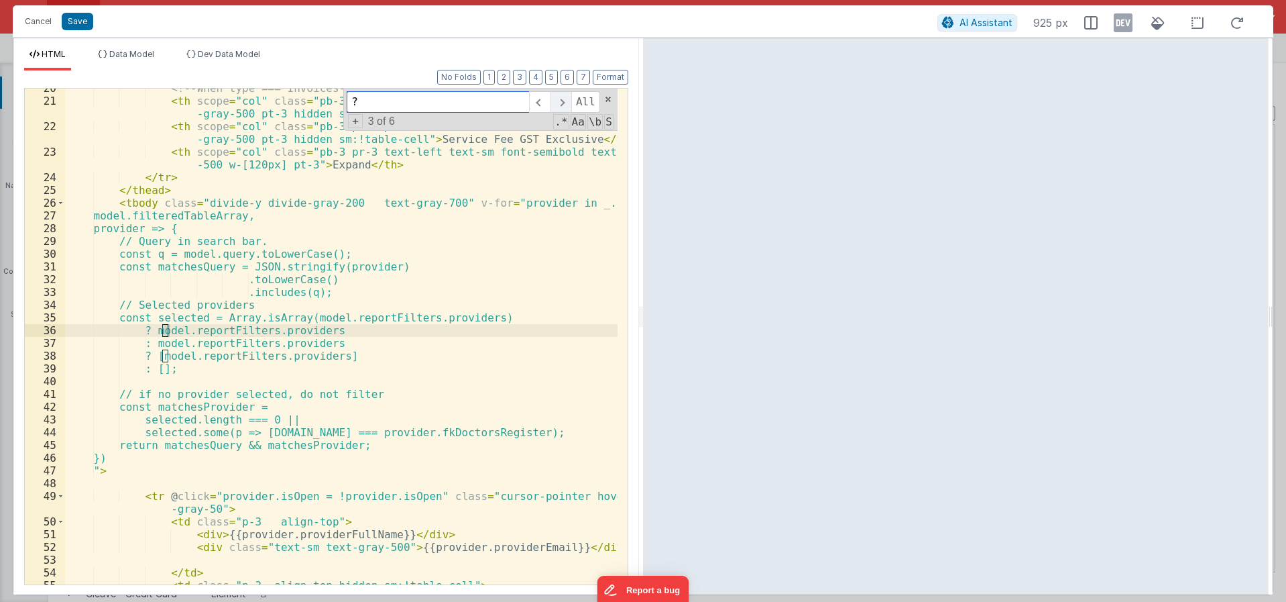
click at [567, 97] on span at bounding box center [561, 101] width 21 height 21
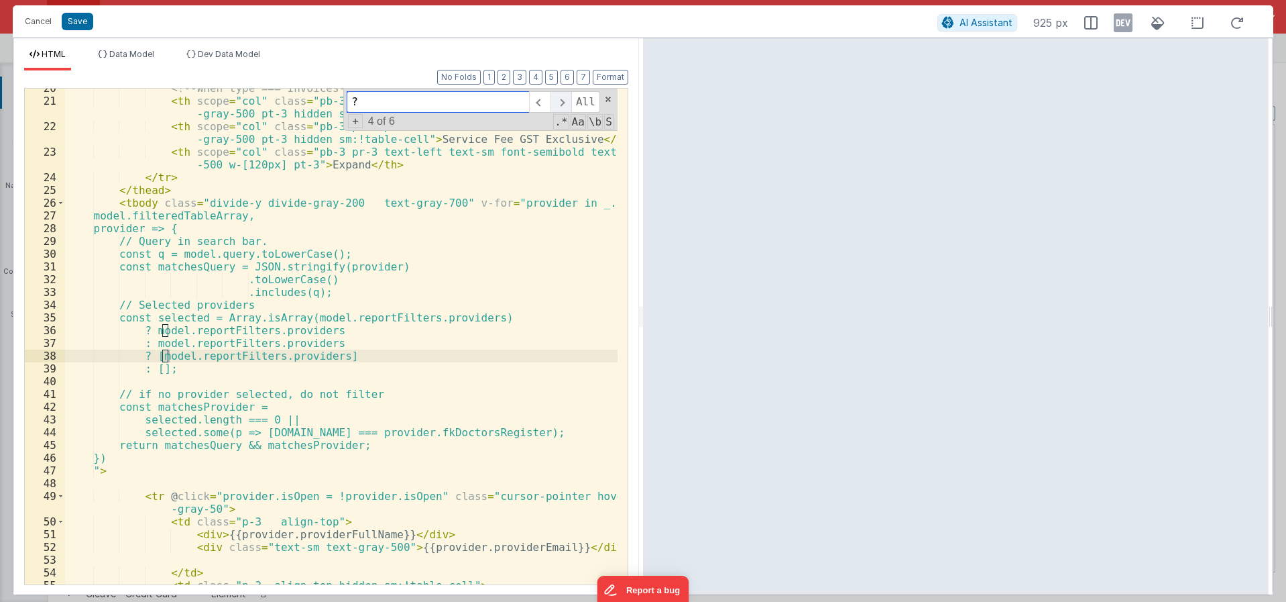
click at [567, 97] on span at bounding box center [561, 101] width 21 height 21
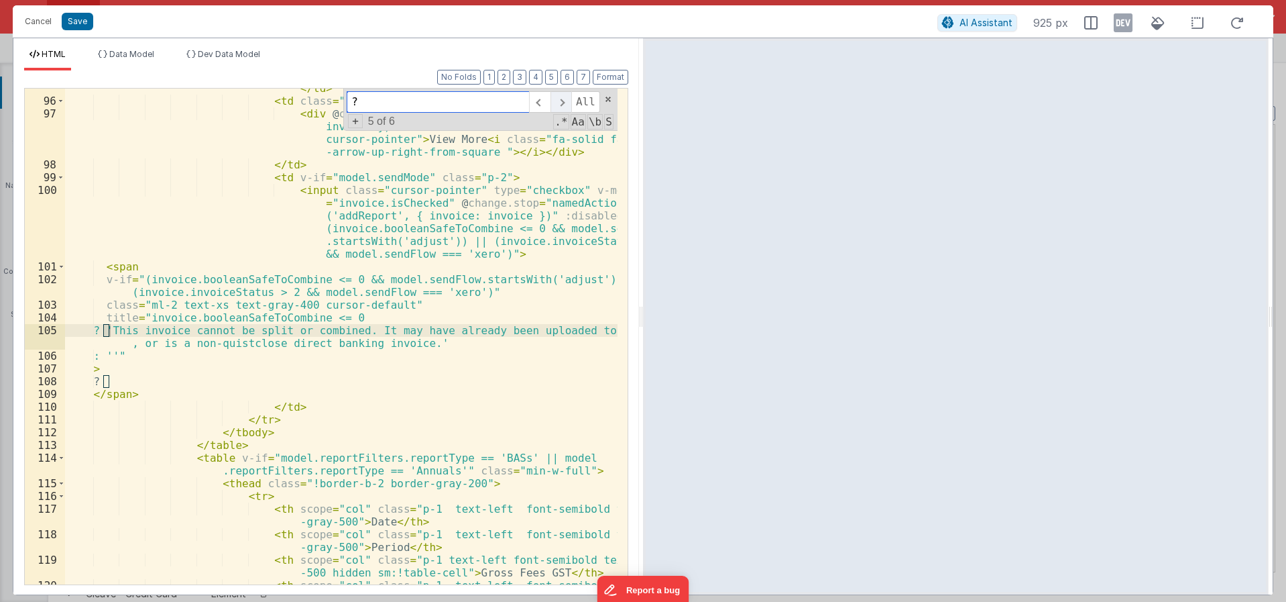
click at [567, 97] on span at bounding box center [561, 101] width 21 height 21
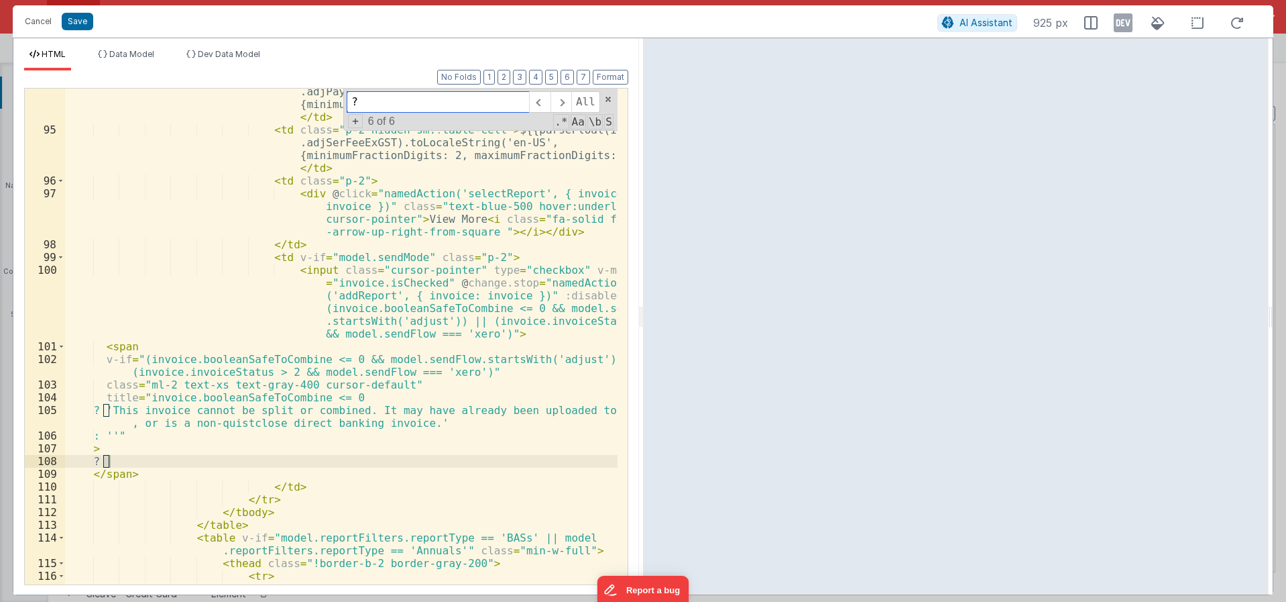
scroll to position [1482, 0]
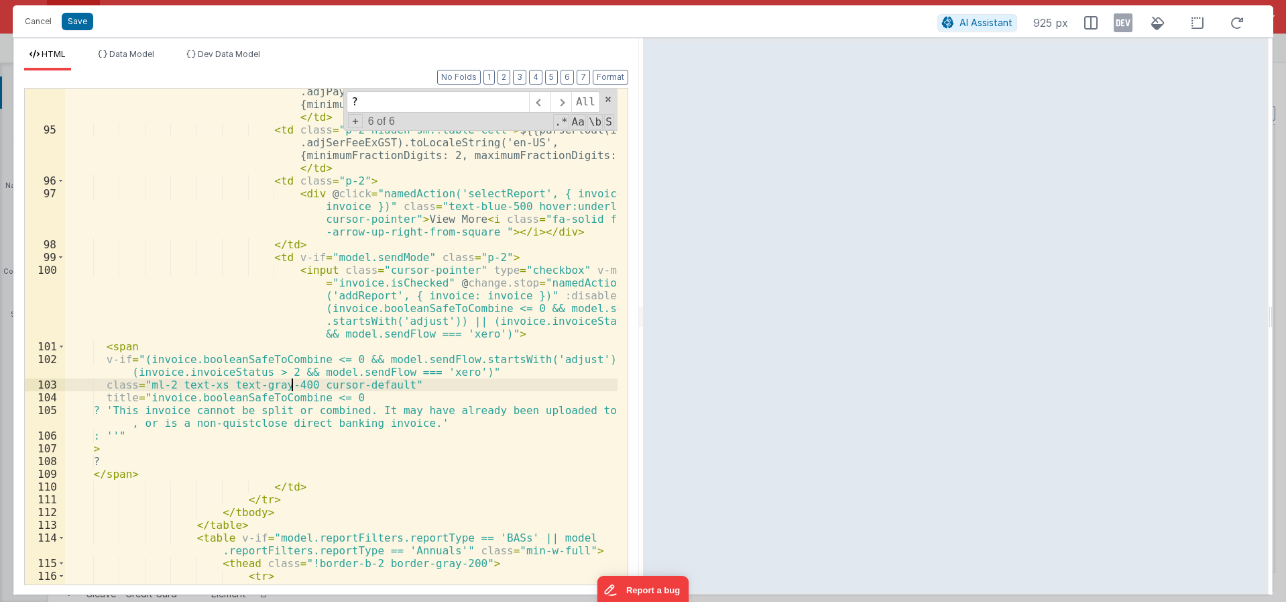
click at [291, 388] on div "< td class = "p-2 hidden sm:!table-cell" > ${{parseFloat(invoice .adjPaymentExG…" at bounding box center [341, 358] width 553 height 572
click at [346, 453] on div "< td class = "p-2 hidden sm:!table-cell" > ${{parseFloat(invoice .adjPaymentExG…" at bounding box center [341, 358] width 553 height 572
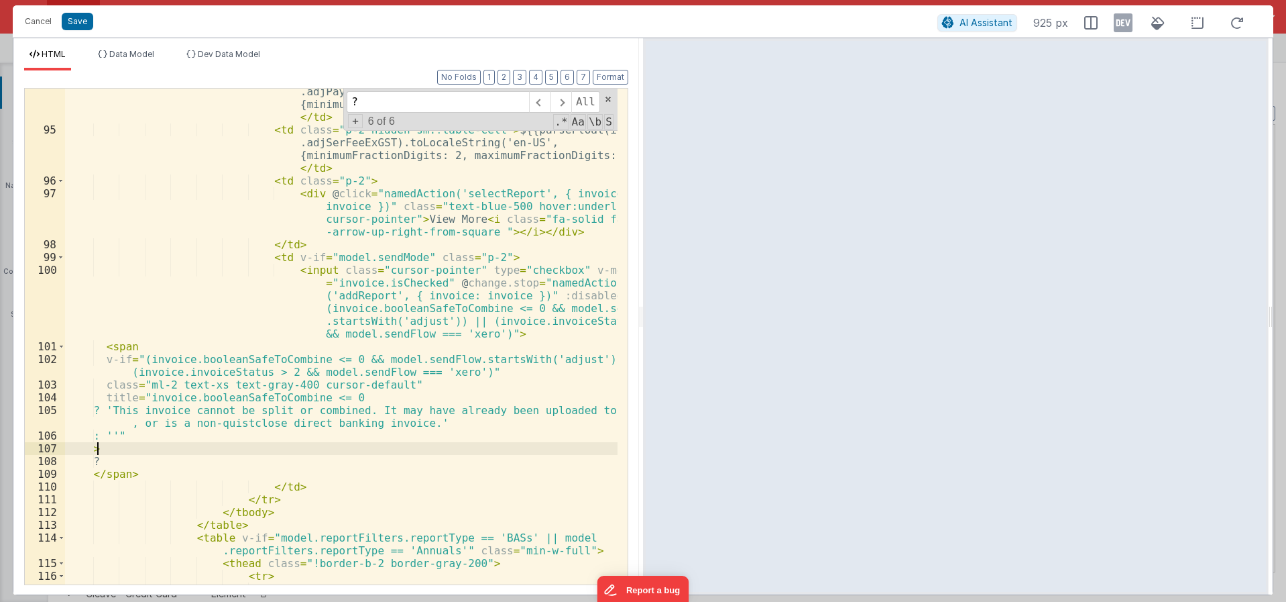
click at [339, 416] on div "< td class = "p-2 hidden sm:!table-cell" > ${{parseFloat(invoice .adjPaymentExG…" at bounding box center [341, 358] width 553 height 572
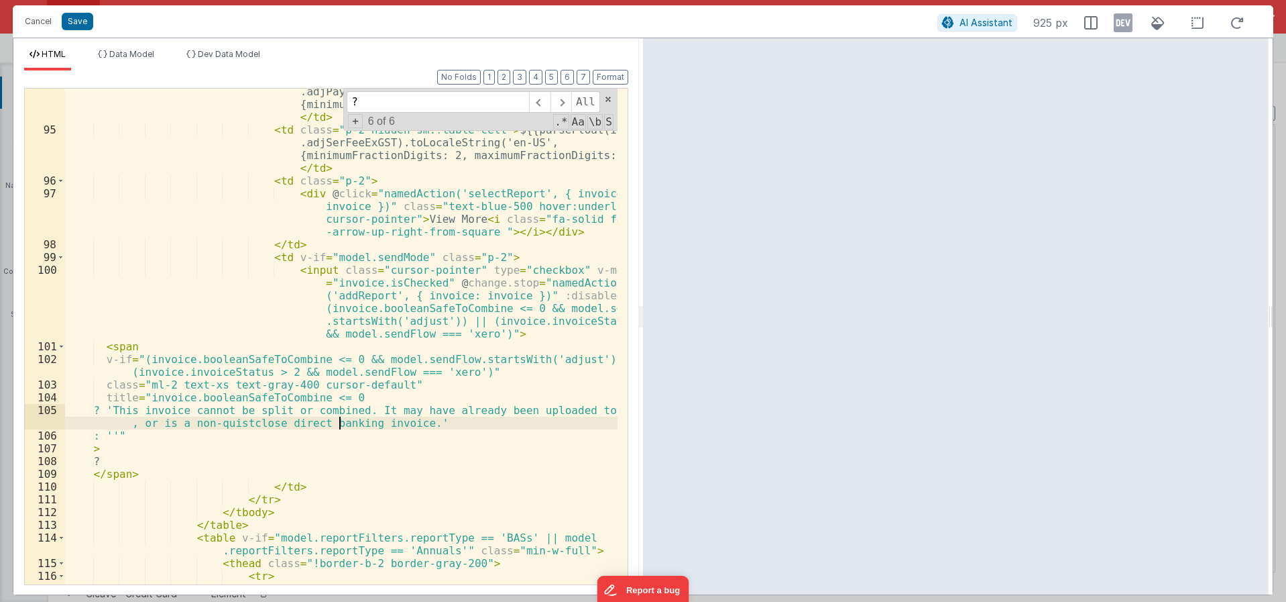
click at [369, 335] on div "< td class = "p-2 hidden sm:!table-cell" > ${{parseFloat(invoice .adjPaymentExG…" at bounding box center [341, 358] width 553 height 572
click at [453, 300] on div "< td class = "p-2 hidden sm:!table-cell" > ${{parseFloat(invoice .adjPaymentExG…" at bounding box center [341, 358] width 553 height 572
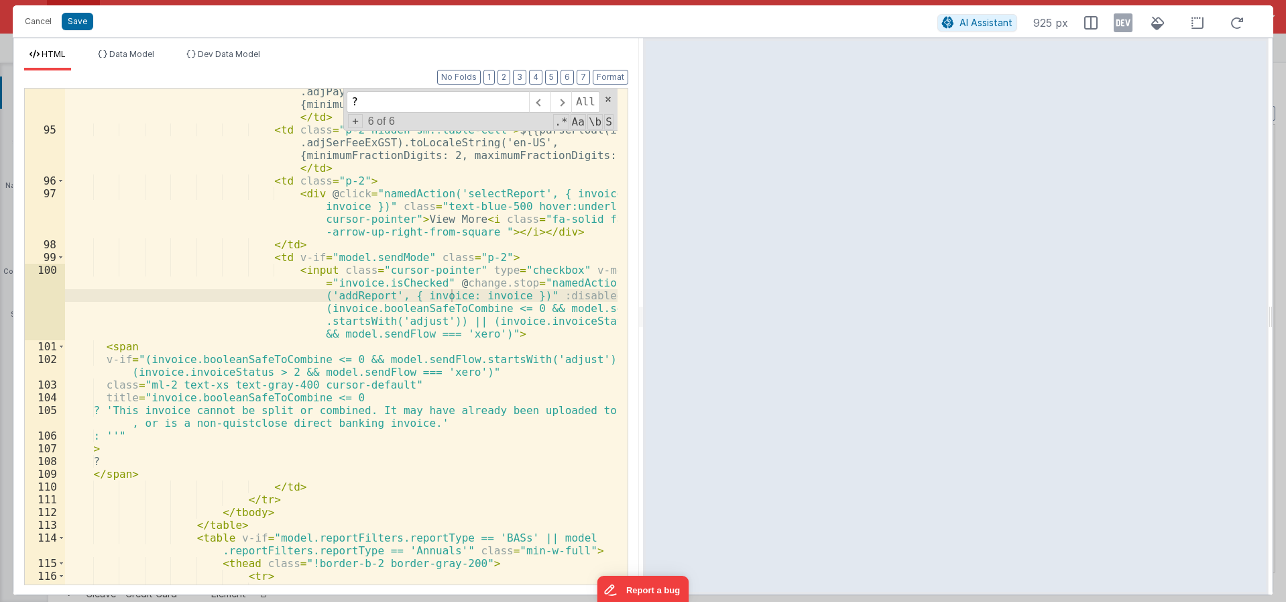
click at [218, 43] on div "HTML Data Model Dev Data Model Format 7 6 5 4 3 2 1 No Folds 94 95 96 97 98 99 …" at bounding box center [326, 316] width 626 height 556
click at [221, 56] on span "Dev Data Model" at bounding box center [229, 54] width 62 height 10
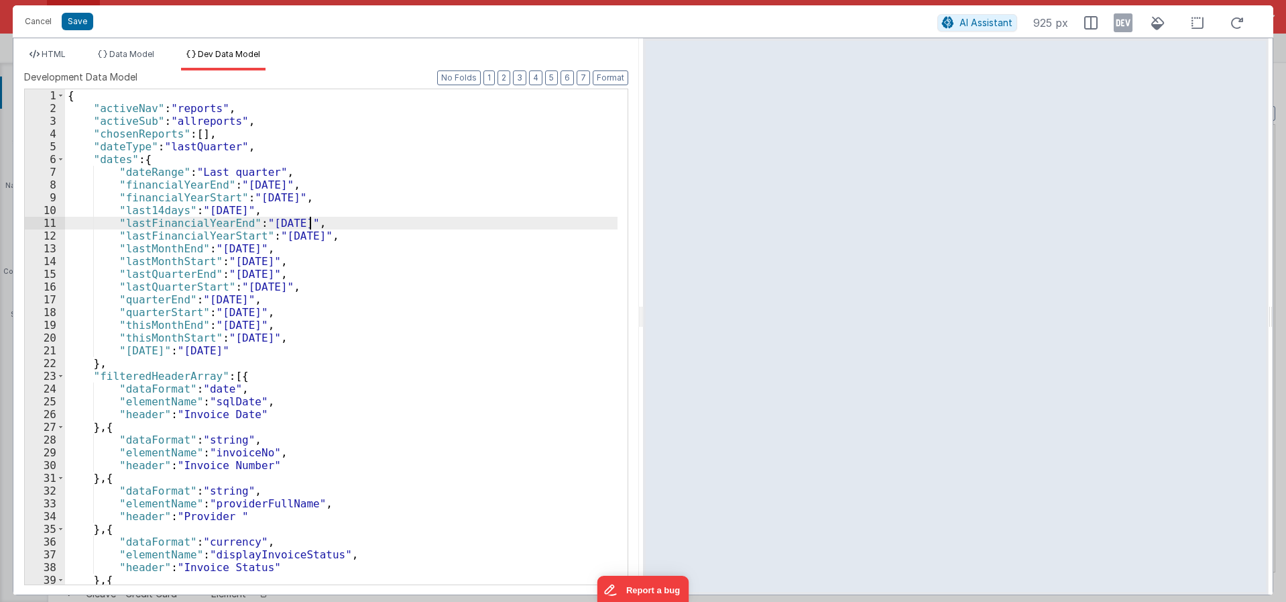
click at [313, 225] on div "{ "activeNav" : "reports" , "activeSub" : "allreports" , "chosenReports" : [ ] …" at bounding box center [341, 349] width 553 height 520
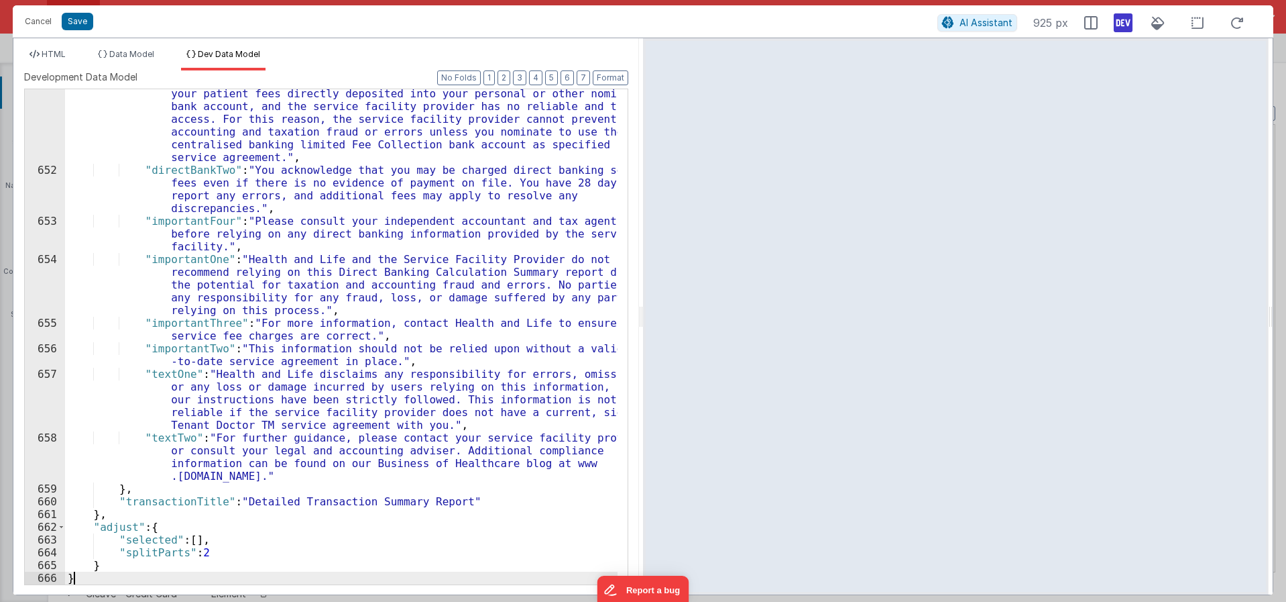
scroll to position [8335, 0]
click at [1118, 23] on icon at bounding box center [1123, 22] width 19 height 21
click at [71, 58] on li "HTML" at bounding box center [47, 59] width 47 height 21
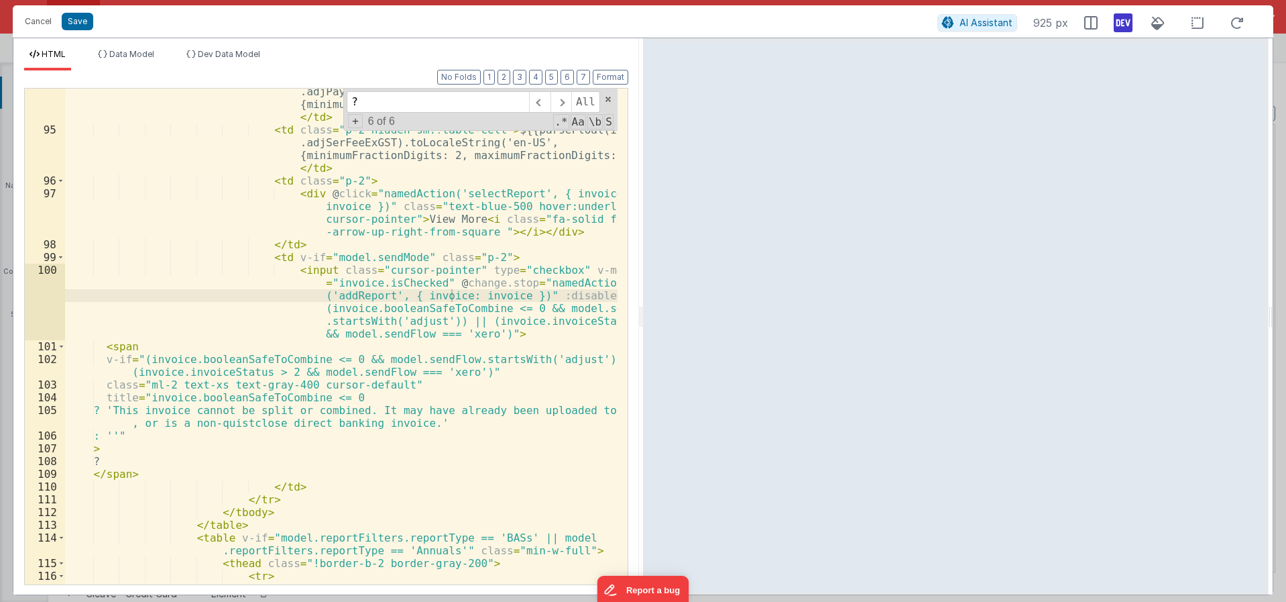
click at [123, 432] on div "< td class = "p-2 hidden sm:!table-cell" > ${{parseFloat(invoice .adjPaymentExG…" at bounding box center [341, 358] width 553 height 572
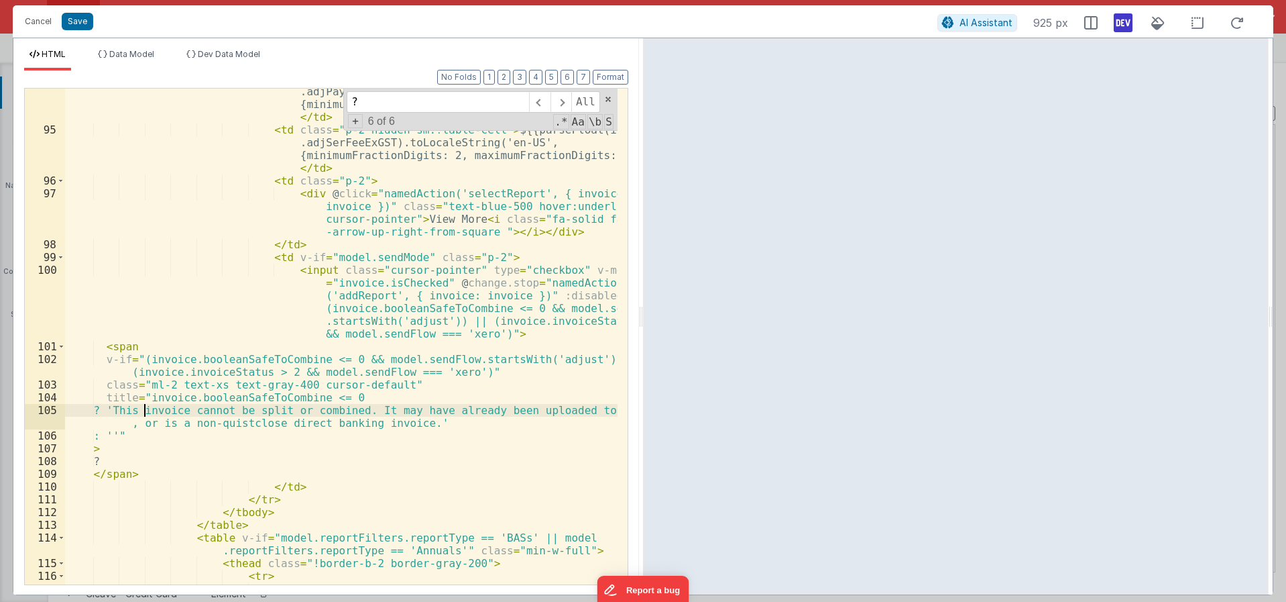
click at [144, 404] on div "< td class = "p-2 hidden sm:!table-cell" > ${{parseFloat(invoice .adjPaymentExG…" at bounding box center [341, 358] width 553 height 572
click at [146, 400] on div "< td class = "p-2 hidden sm:!table-cell" > ${{parseFloat(invoice .adjPaymentExG…" at bounding box center [341, 358] width 553 height 572
click at [596, 73] on button "Format" at bounding box center [611, 77] width 36 height 15
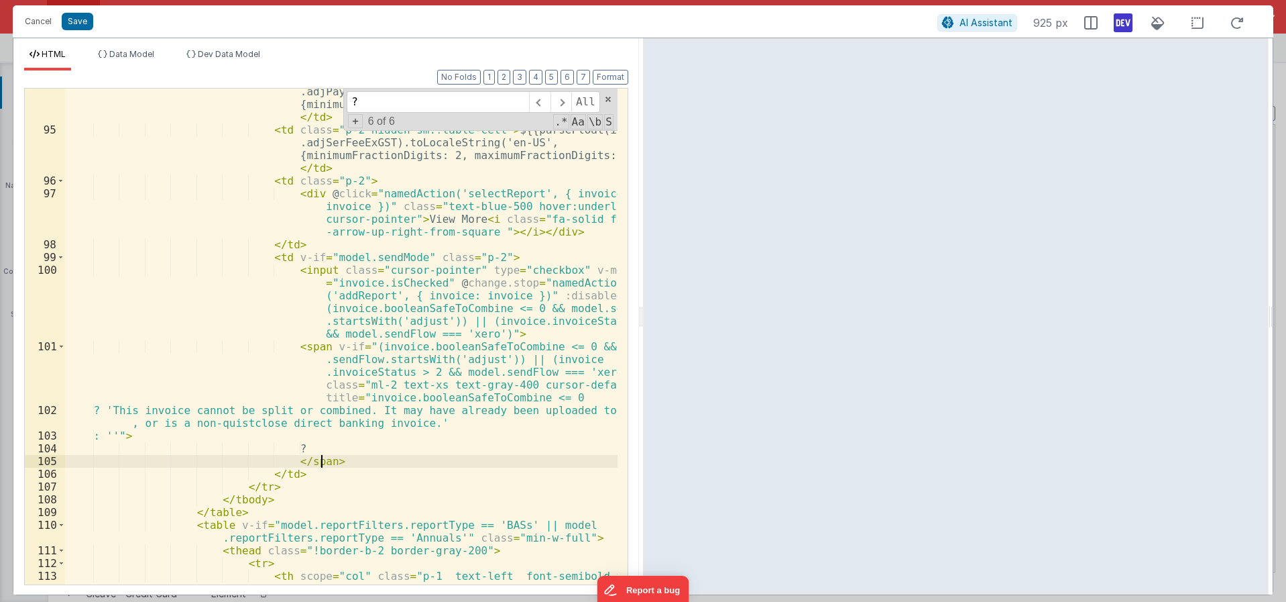
click at [336, 457] on div "< td class = "p-2 hidden sm:!table-cell" > ${{parseFloat(invoice .adjPaymentExG…" at bounding box center [341, 358] width 553 height 572
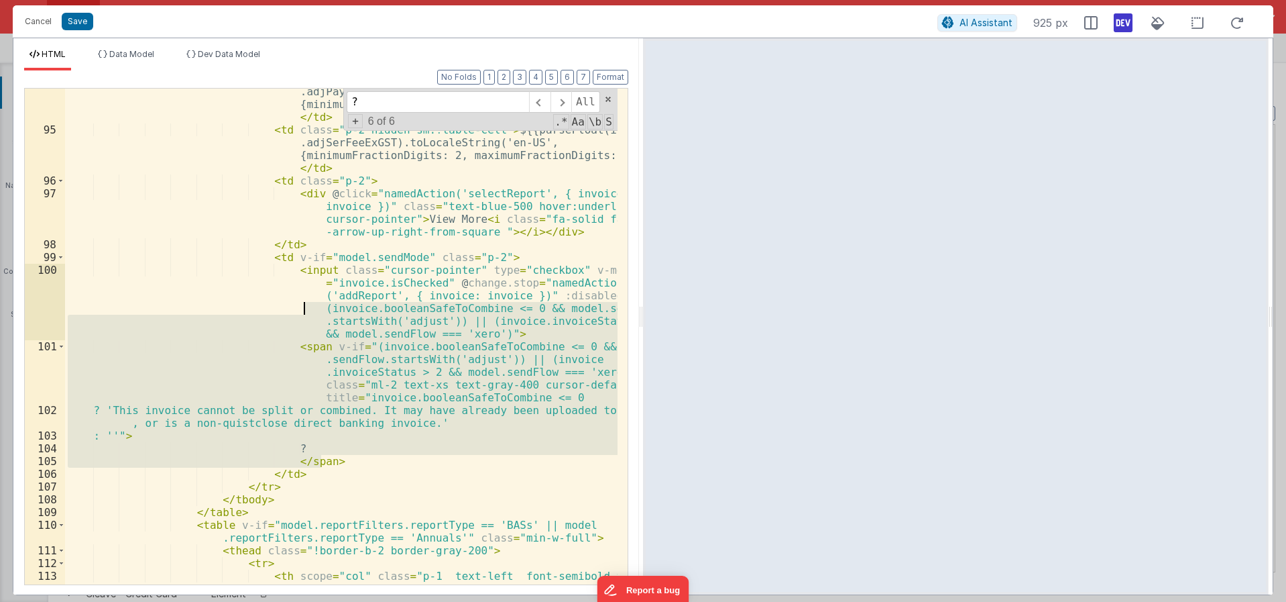
drag, startPoint x: 345, startPoint y: 464, endPoint x: 296, endPoint y: 302, distance: 169.7
click at [296, 302] on div "< td class = "p-2 hidden sm:!table-cell" > ${{parseFloat(invoice .adjPaymentExG…" at bounding box center [341, 358] width 553 height 572
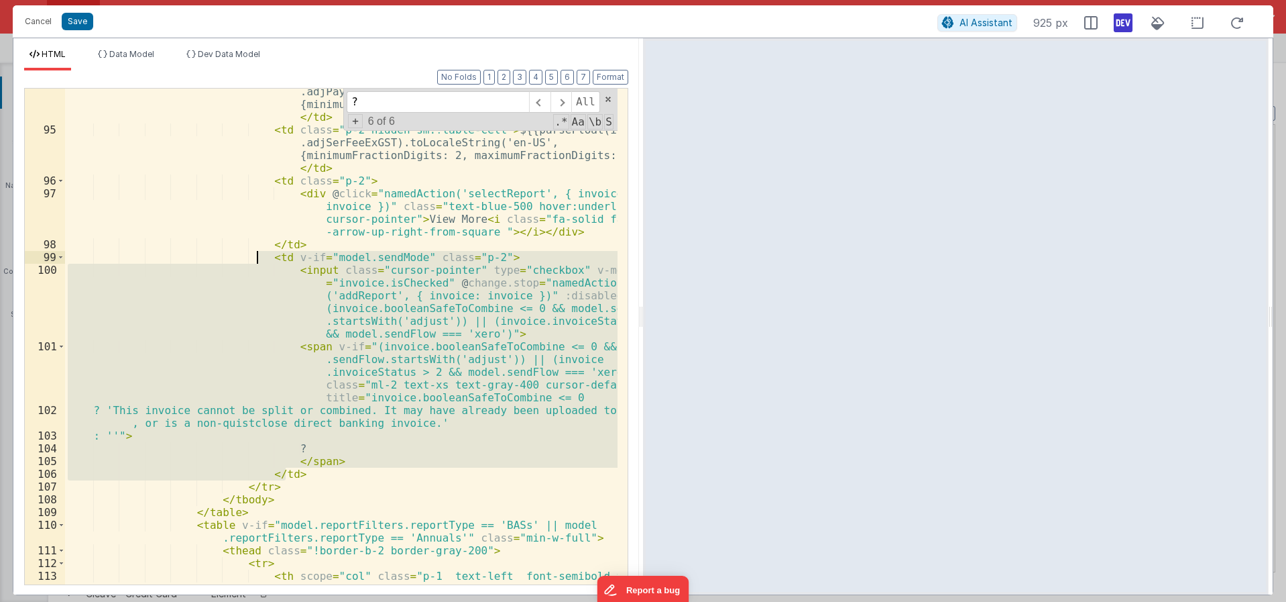
drag, startPoint x: 294, startPoint y: 471, endPoint x: 258, endPoint y: 258, distance: 217.0
click at [258, 258] on div "< td class = "p-2 hidden sm:!table-cell" > ${{parseFloat(invoice .adjPaymentExG…" at bounding box center [341, 358] width 553 height 572
click at [384, 339] on div "< td class = "p-2 hidden sm:!table-cell" > ${{parseFloat(invoice .adjPaymentExG…" at bounding box center [341, 337] width 553 height 496
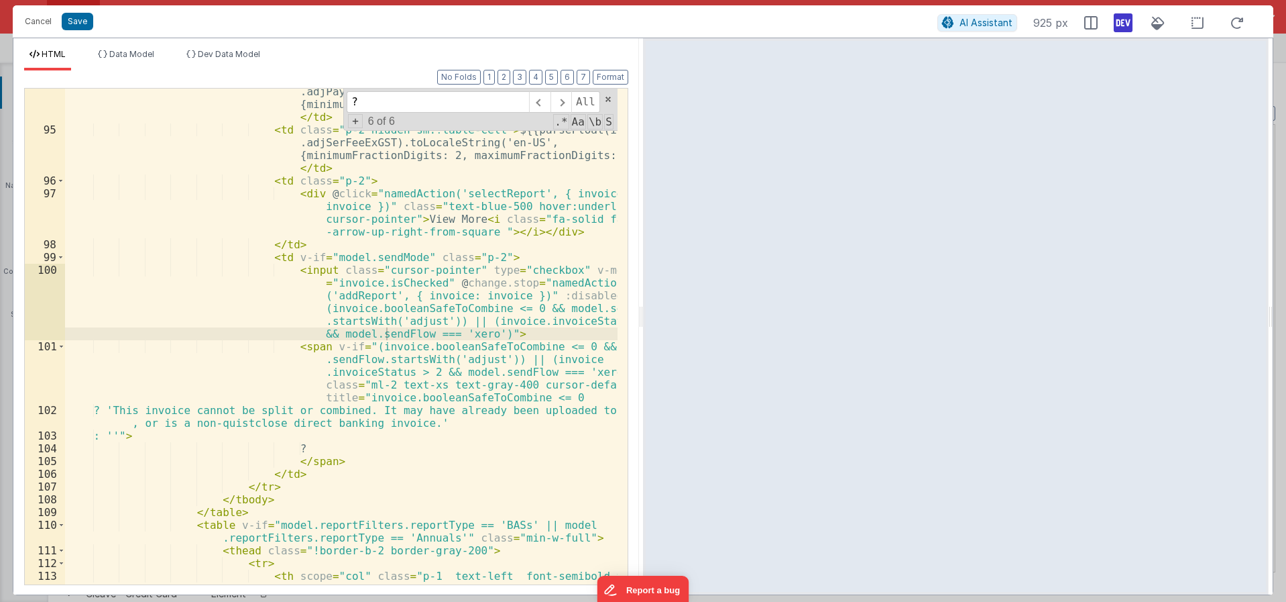
click at [313, 468] on div "< td class = "p-2 hidden sm:!table-cell" > ${{parseFloat(invoice .adjPaymentExG…" at bounding box center [341, 358] width 553 height 572
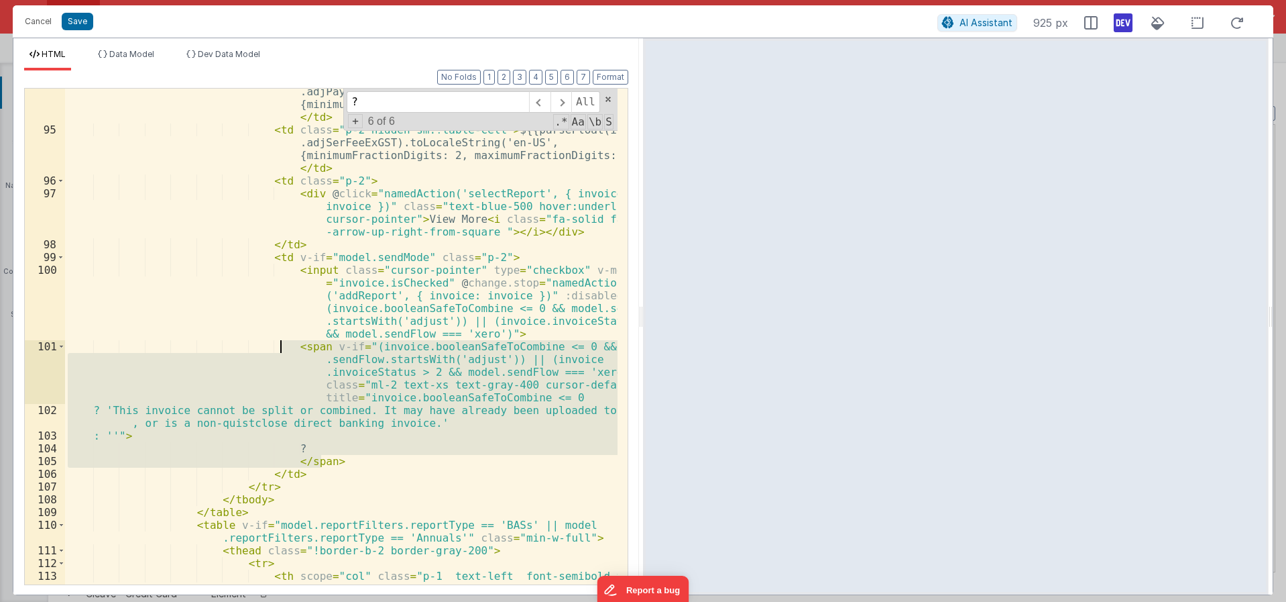
drag, startPoint x: 325, startPoint y: 461, endPoint x: 280, endPoint y: 344, distance: 125.3
click at [280, 344] on div "< td class = "p-2 hidden sm:!table-cell" > ${{parseFloat(invoice .adjPaymentExG…" at bounding box center [341, 358] width 553 height 572
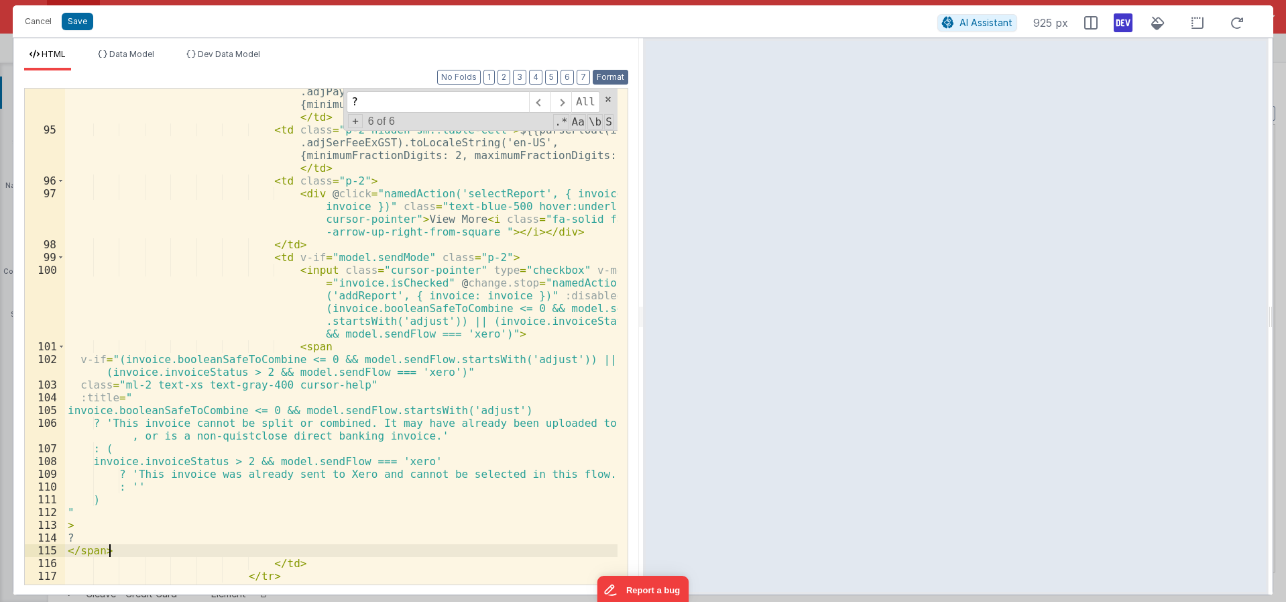
click at [602, 75] on button "Format" at bounding box center [611, 77] width 36 height 15
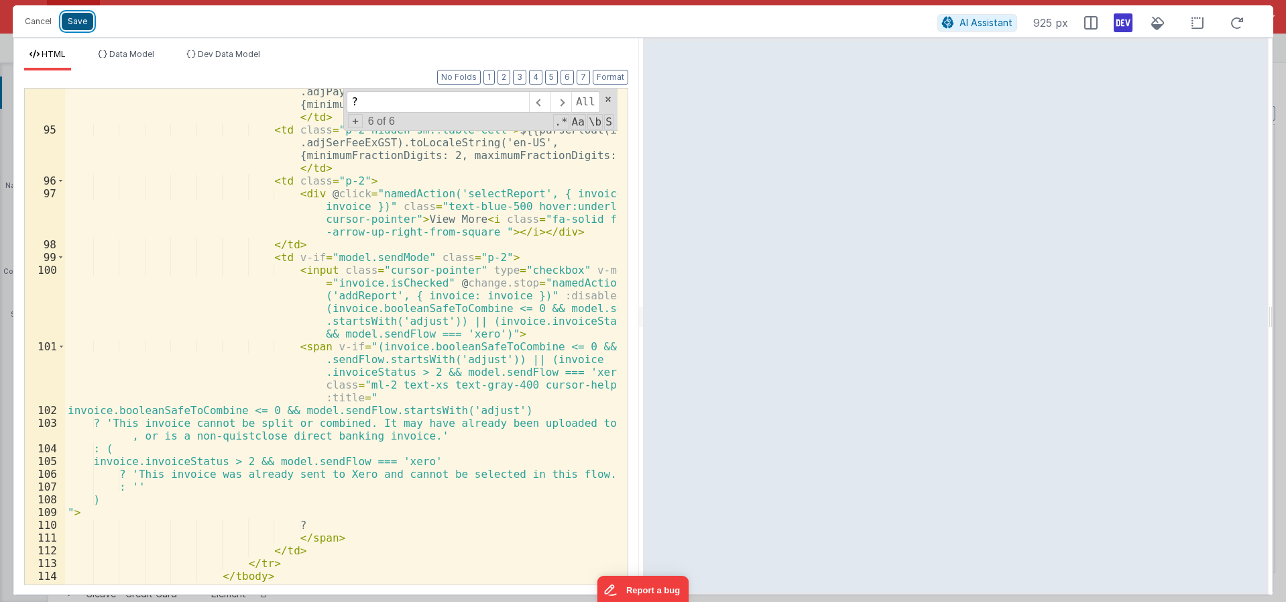
click at [82, 19] on button "Save" at bounding box center [78, 21] width 32 height 17
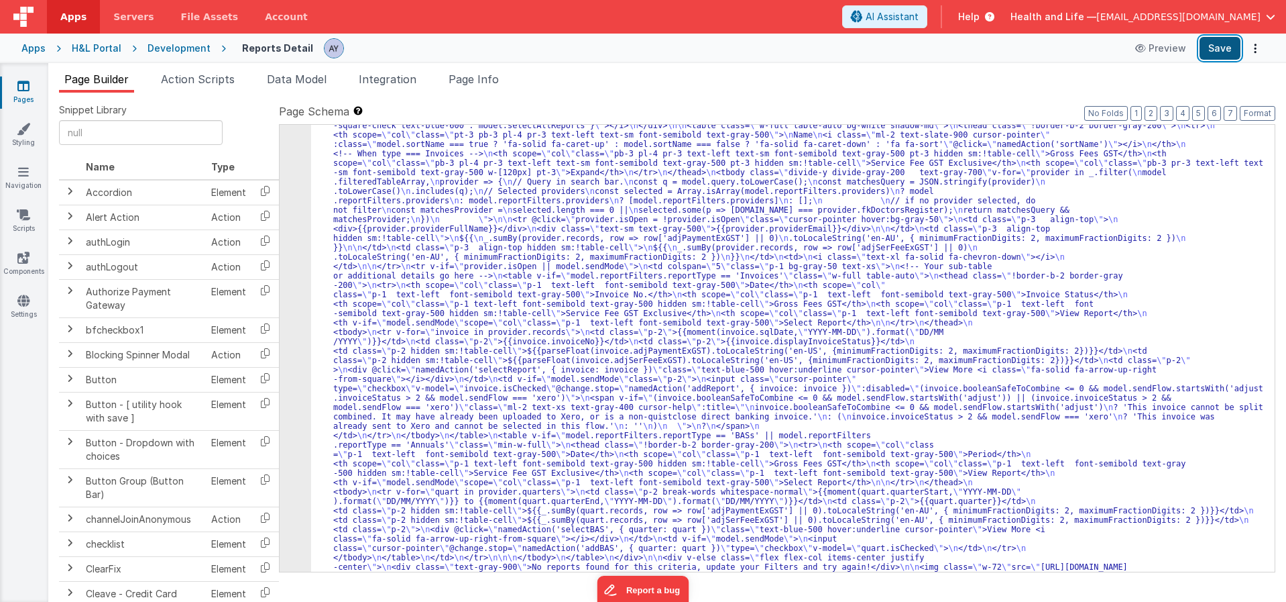
click at [1206, 50] on button "Save" at bounding box center [1220, 48] width 41 height 23
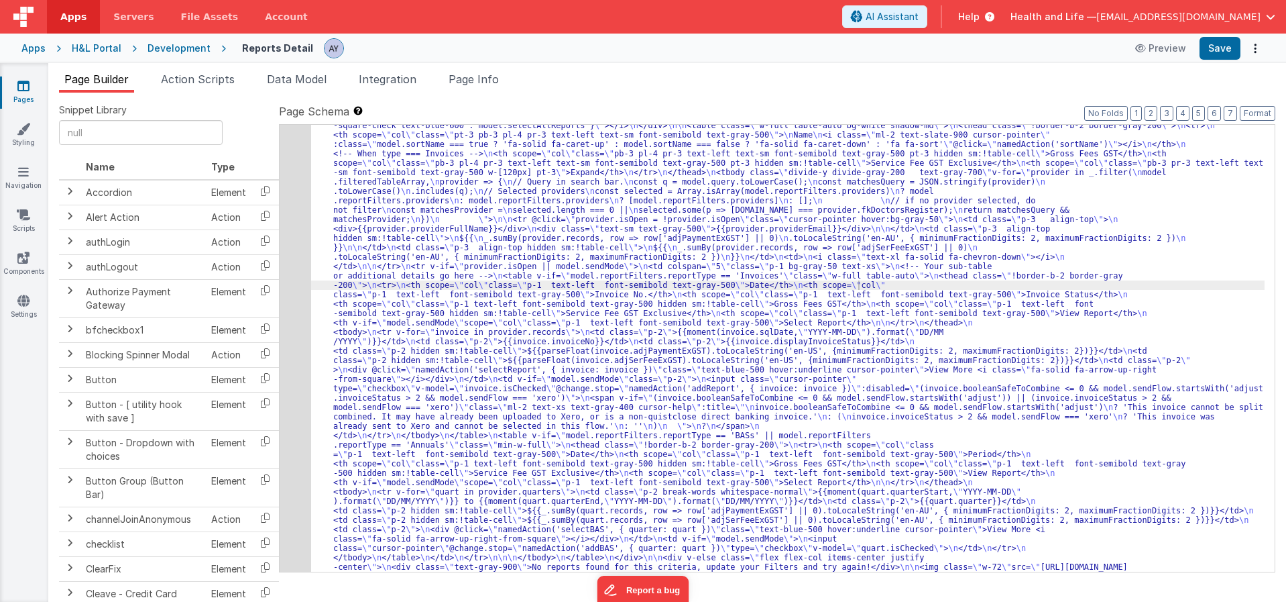
click at [176, 44] on div "Development" at bounding box center [179, 48] width 63 height 13
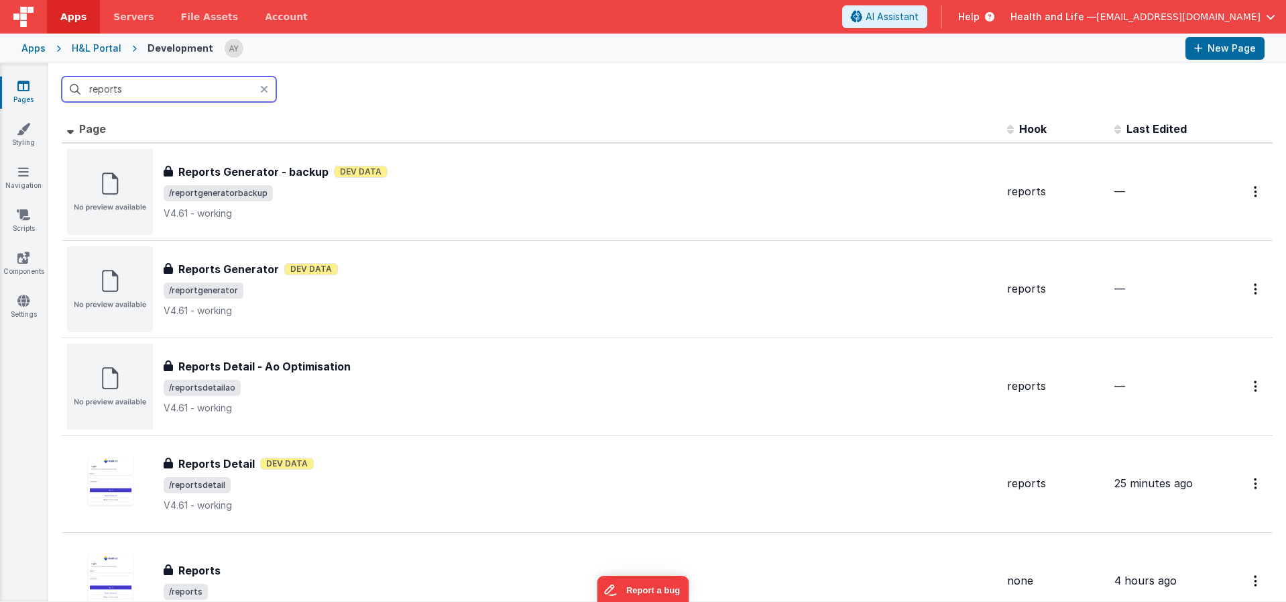
click at [210, 89] on input "reports" at bounding box center [169, 88] width 215 height 25
click at [262, 83] on div at bounding box center [268, 88] width 16 height 25
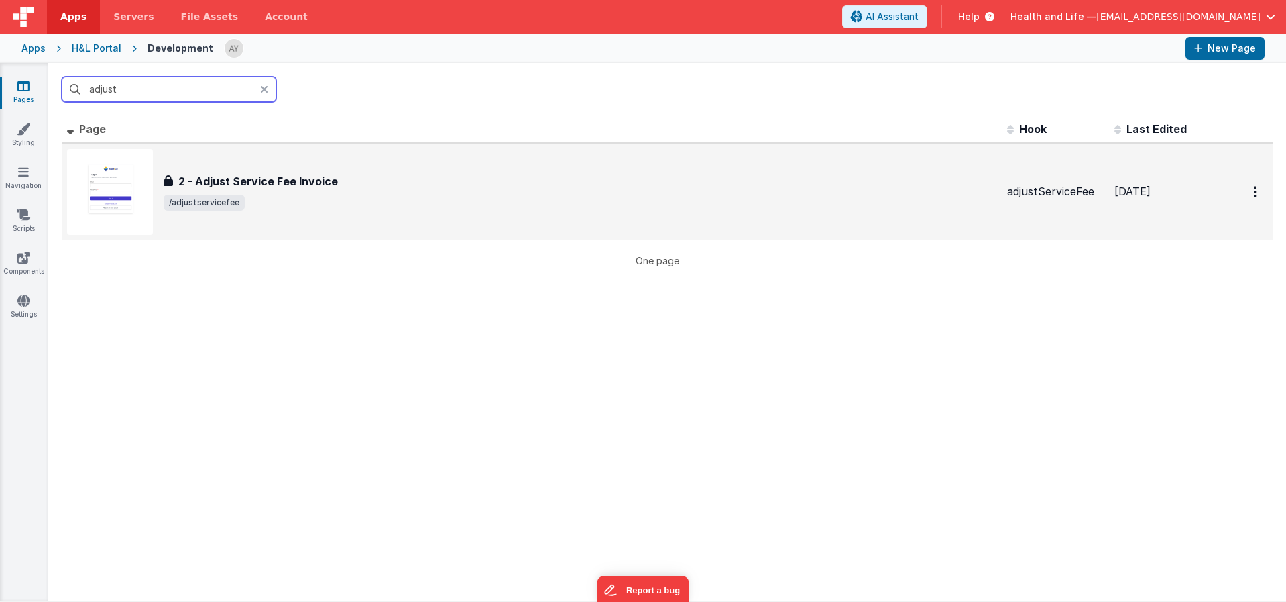
type input "adjust"
click at [264, 182] on h3 "2 - Adjust Service Fee Invoice" at bounding box center [258, 181] width 160 height 16
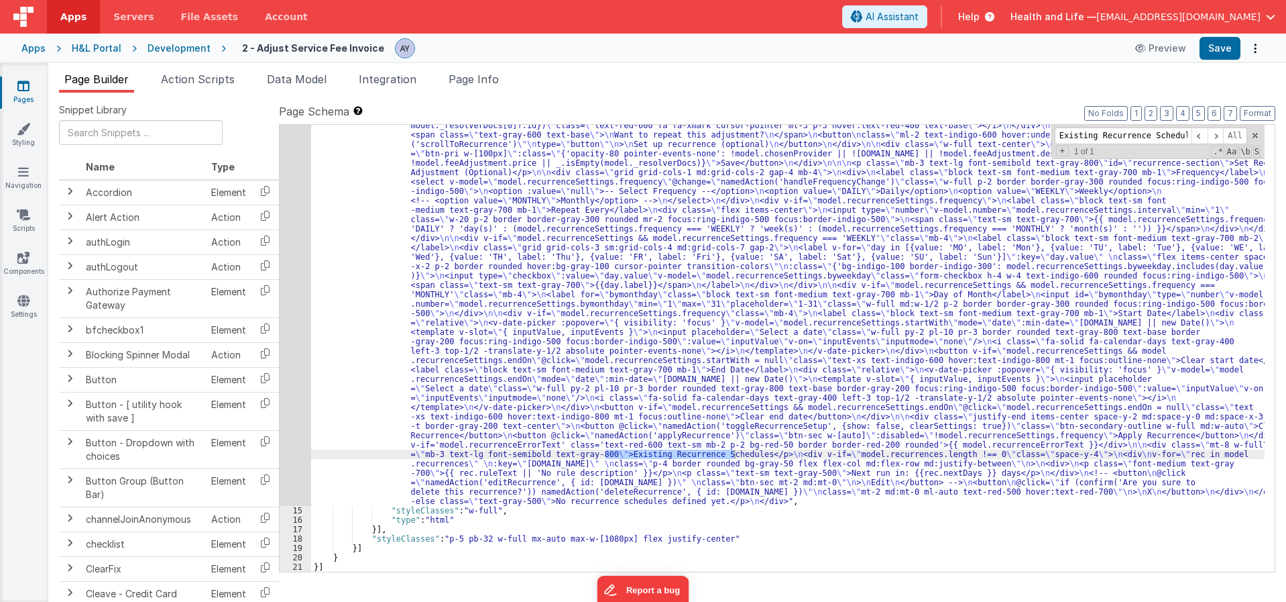
scroll to position [370, 0]
type input "Existing Recurrence Schedules"
click at [555, 414] on div ""html" : "<div class= \" flex flex-col mb-3 items-center text-center justify-ce…" at bounding box center [788, 428] width 954 height 1066
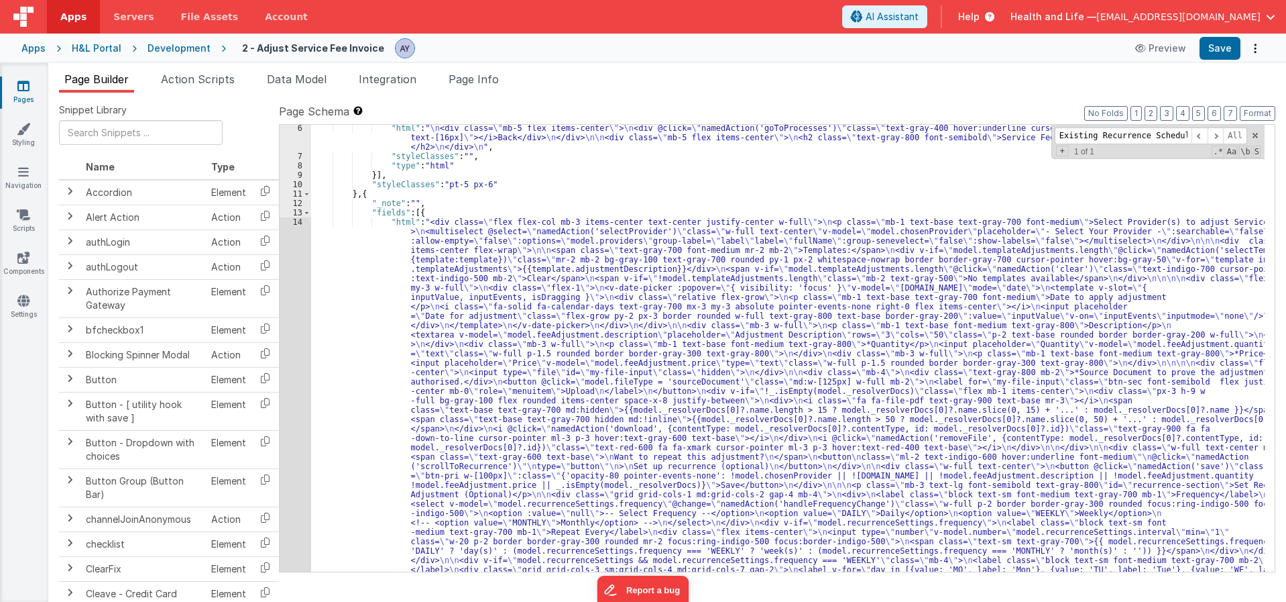
scroll to position [0, 0]
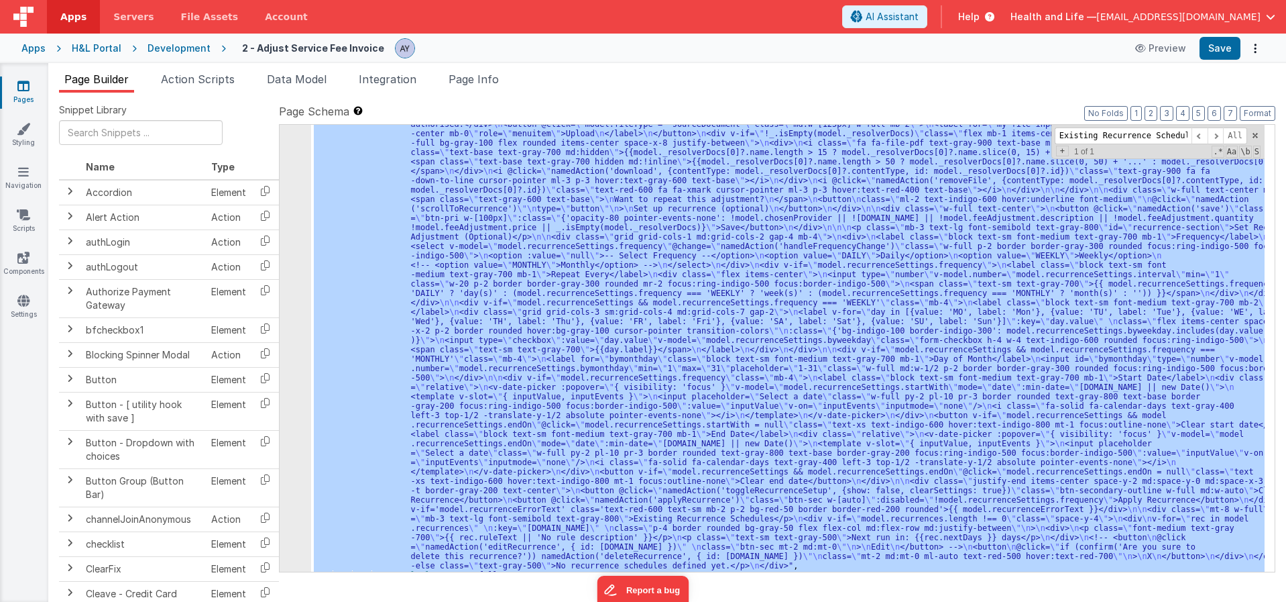
click at [297, 336] on div "14" at bounding box center [296, 265] width 32 height 610
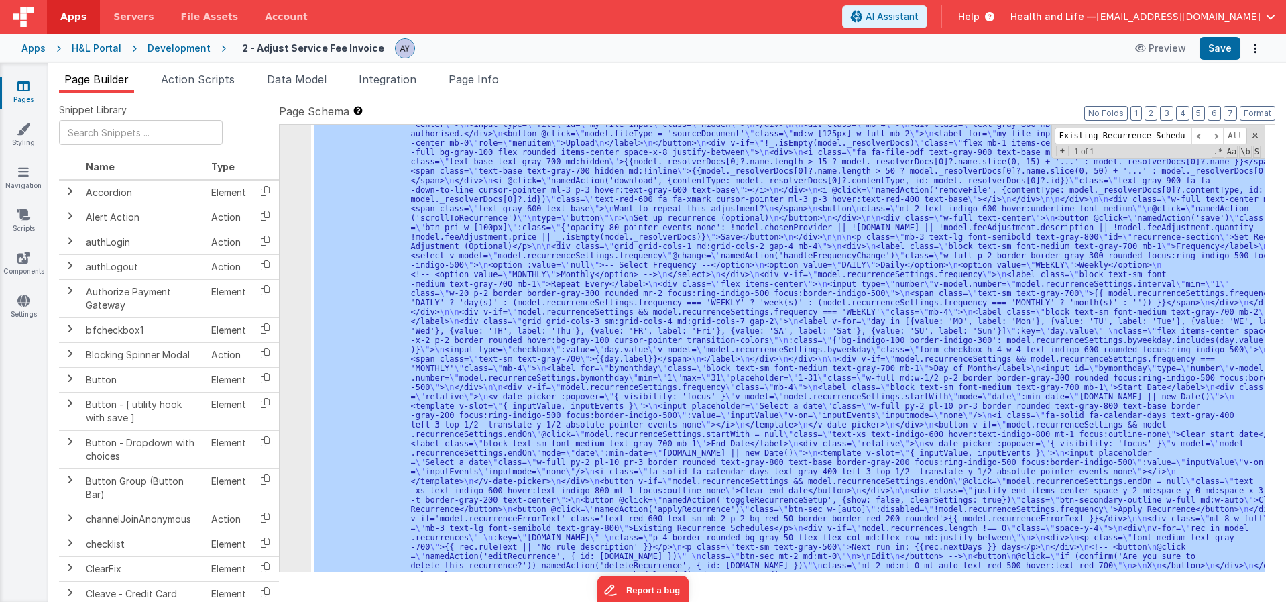
click at [297, 336] on div "14" at bounding box center [296, 274] width 32 height 610
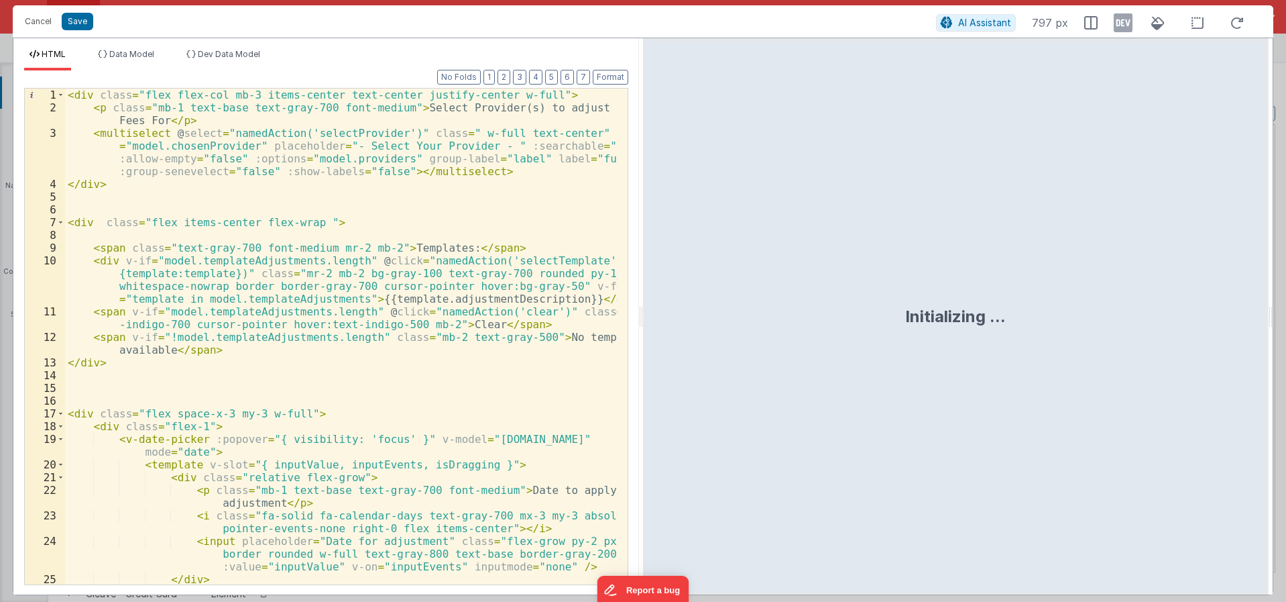
click at [410, 322] on div "< div class = "flex flex-col mb-3 items-center text-center justify-center w-ful…" at bounding box center [341, 349] width 553 height 521
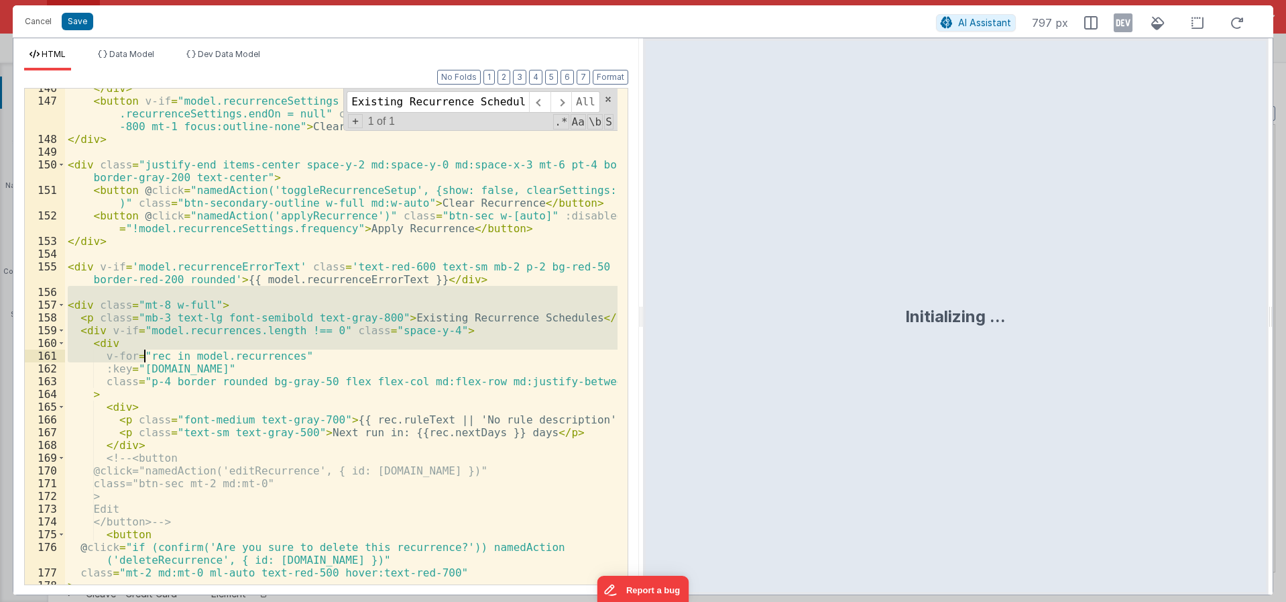
scroll to position [2741, 0]
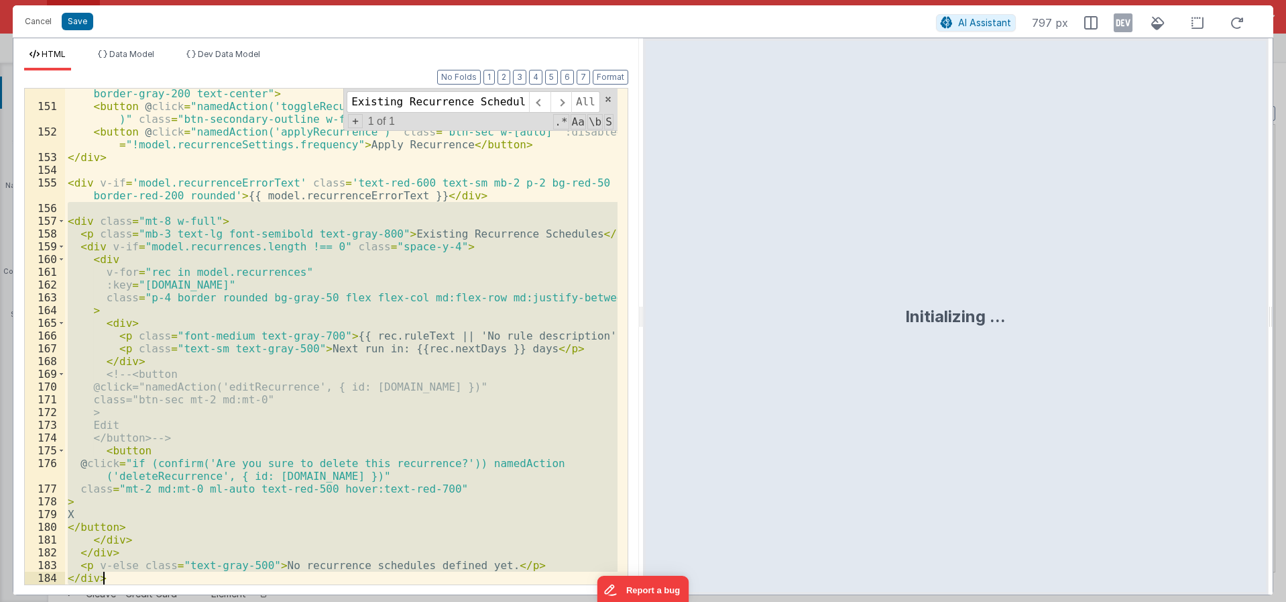
drag, startPoint x: 83, startPoint y: 306, endPoint x: 130, endPoint y: 591, distance: 288.8
click at [130, 591] on div "Format 7 6 5 4 3 2 1 No Folds 150 151 152 153 154 155 156 157 158 159 160 161 1…" at bounding box center [326, 332] width 626 height 524
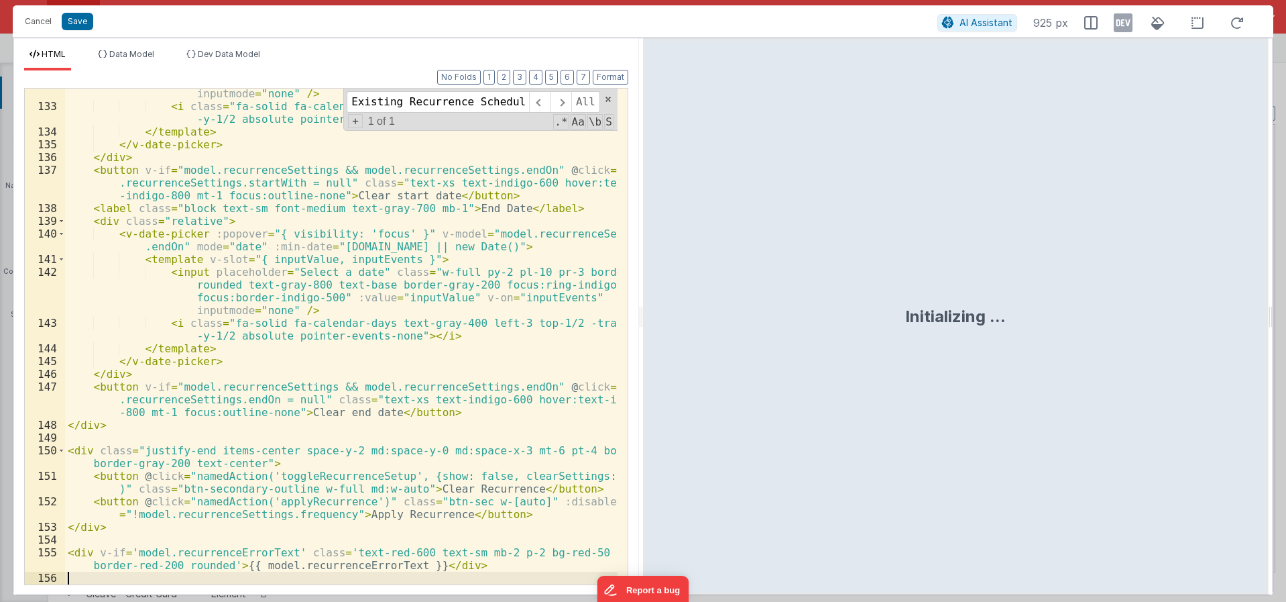
scroll to position [2371, 0]
click at [459, 100] on input "Existing Recurrence Schedules" at bounding box center [438, 101] width 182 height 21
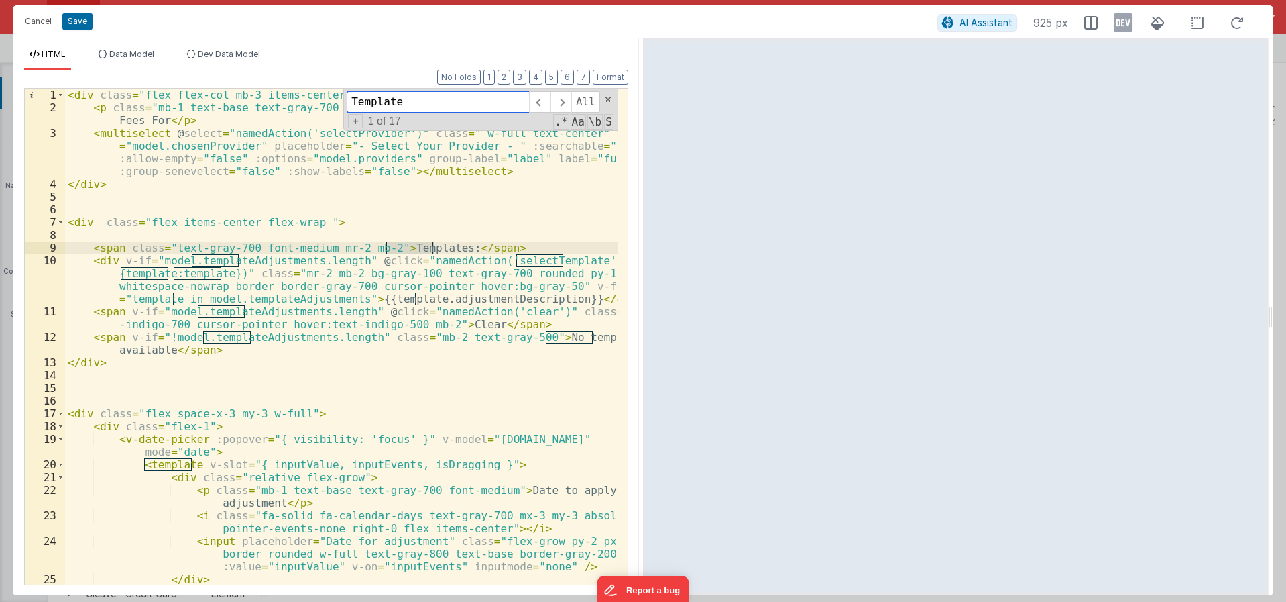
type input "Template"
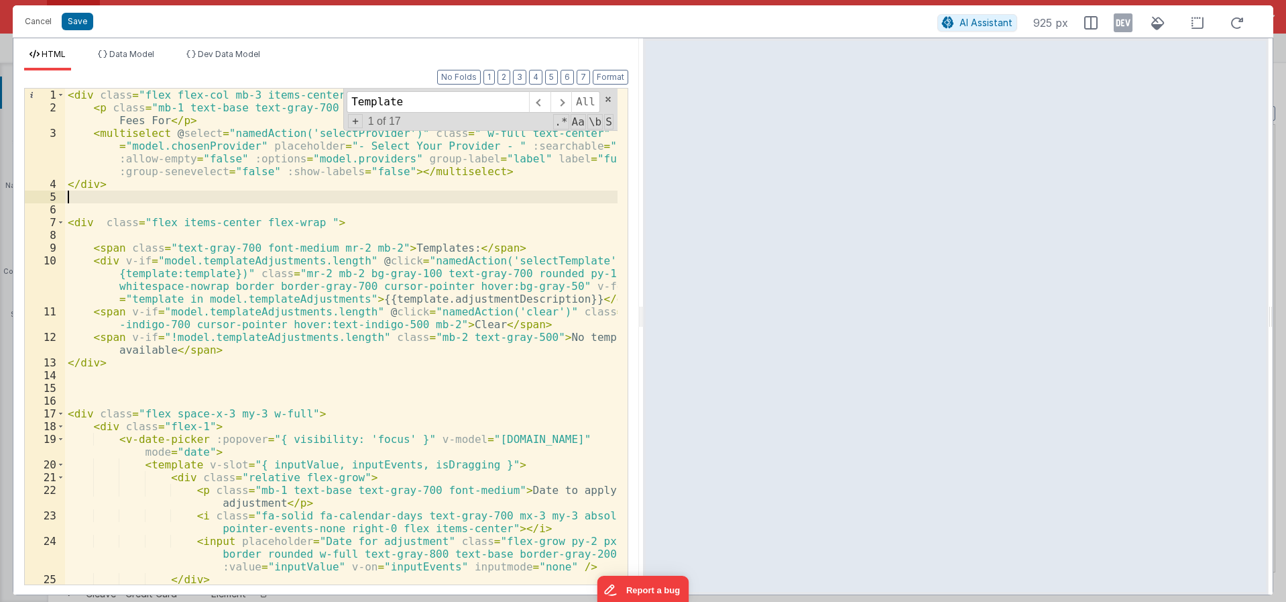
click at [285, 199] on div "< div class = "flex flex-col mb-3 items-center text-center justify-center w-ful…" at bounding box center [341, 349] width 553 height 521
click at [302, 225] on div "< div class = "flex flex-col mb-3 items-center text-center justify-center w-ful…" at bounding box center [341, 349] width 553 height 521
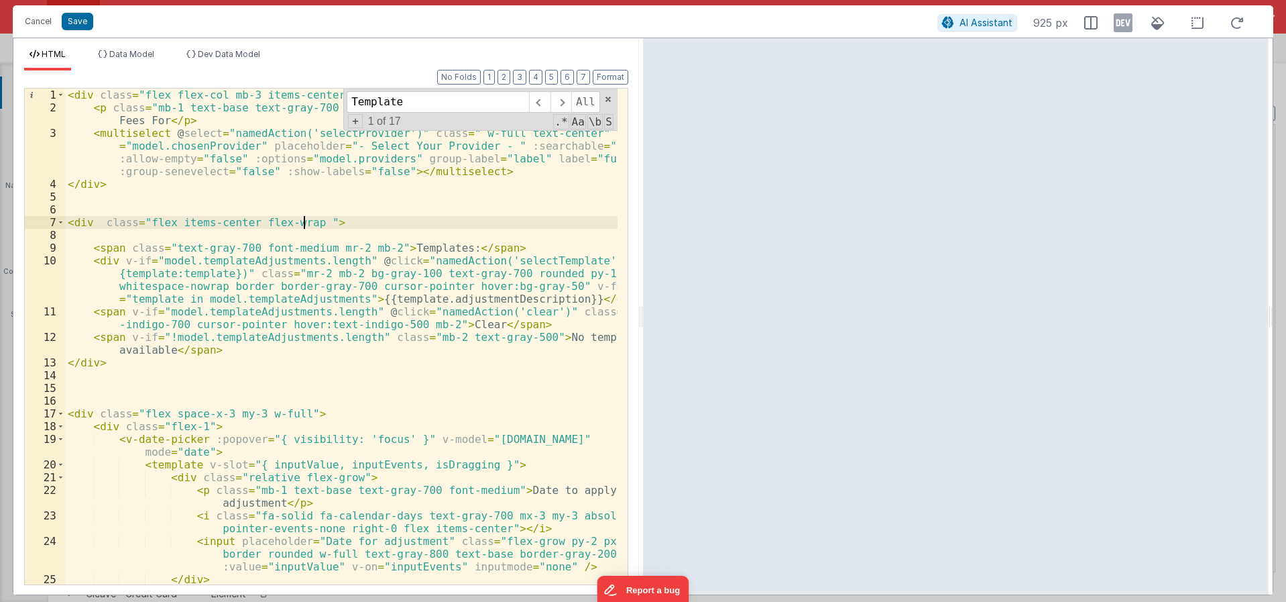
click at [357, 242] on div "< div class = "flex flex-col mb-3 items-center text-center justify-center w-ful…" at bounding box center [341, 349] width 553 height 521
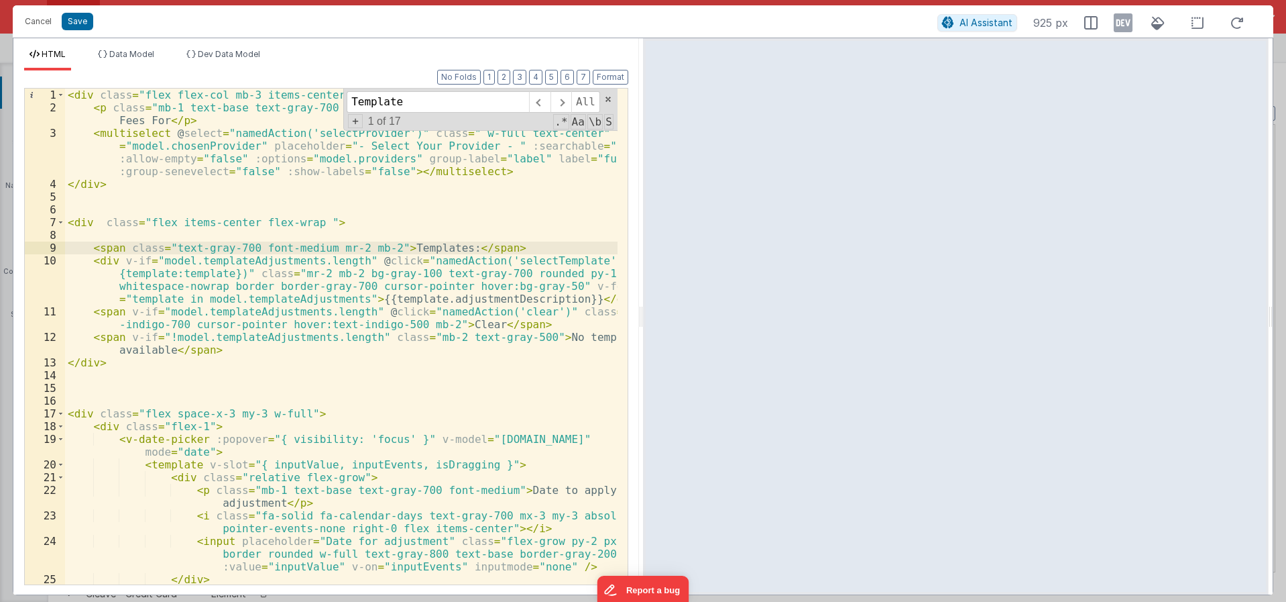
click at [390, 213] on div "< div class = "flex flex-col mb-3 items-center text-center justify-center w-ful…" at bounding box center [341, 349] width 553 height 521
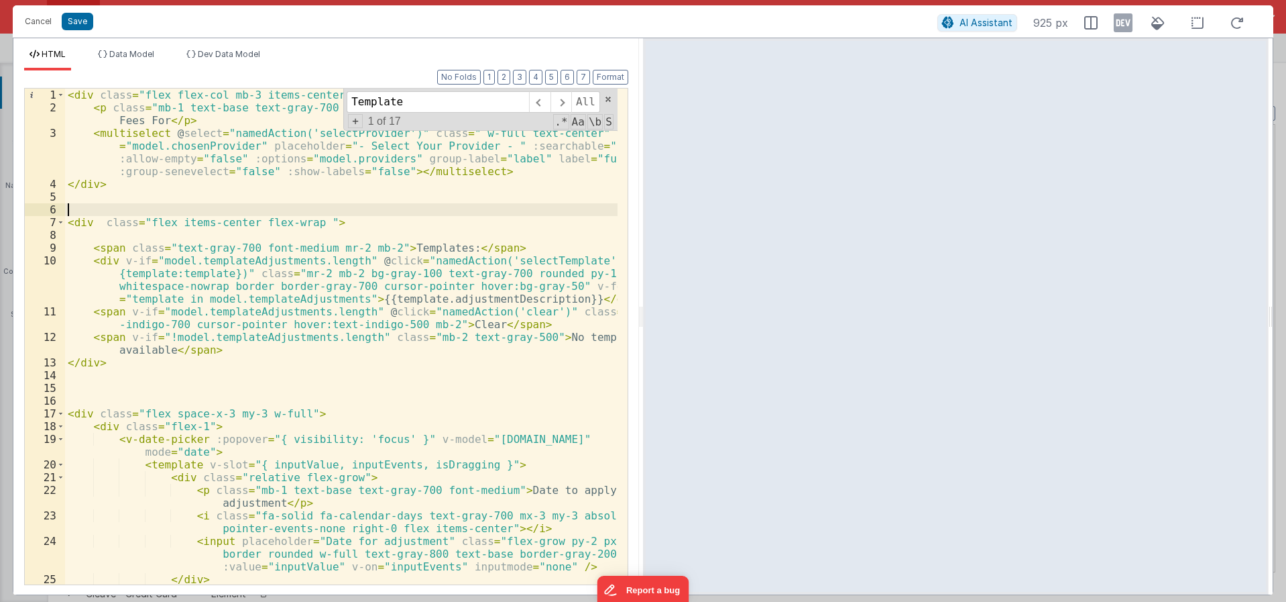
click at [365, 189] on div "< div class = "flex flex-col mb-3 items-center text-center justify-center w-ful…" at bounding box center [341, 349] width 553 height 521
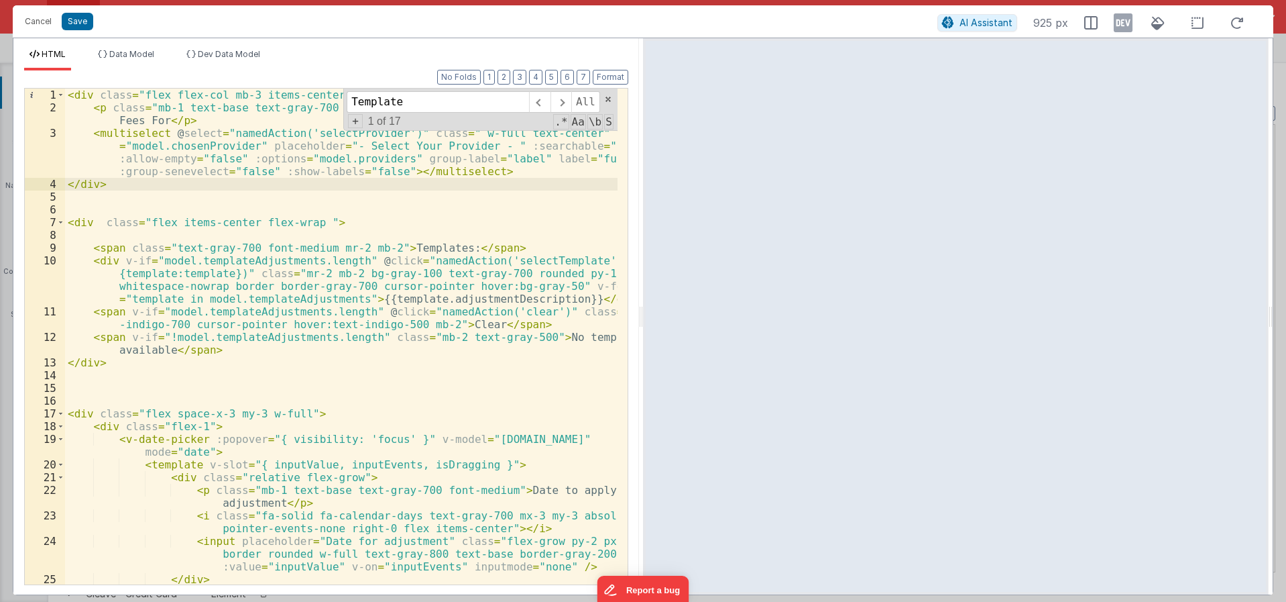
paste textarea
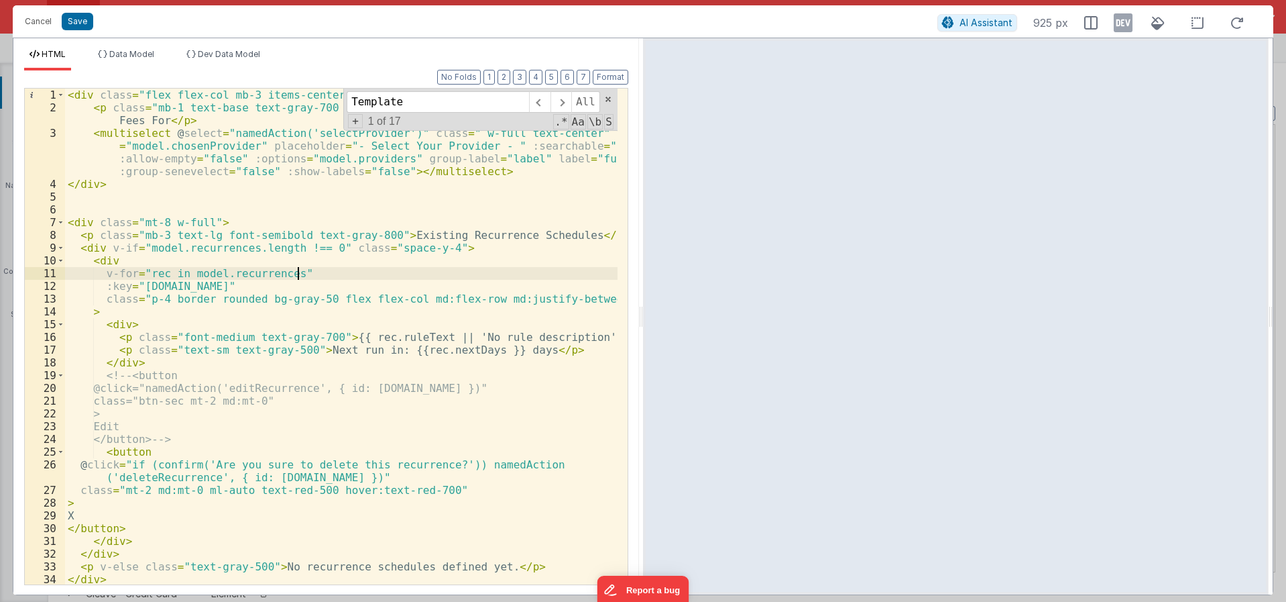
click at [409, 274] on div "< div class = "flex flex-col mb-3 items-center text-center justify-center w-ful…" at bounding box center [341, 349] width 553 height 521
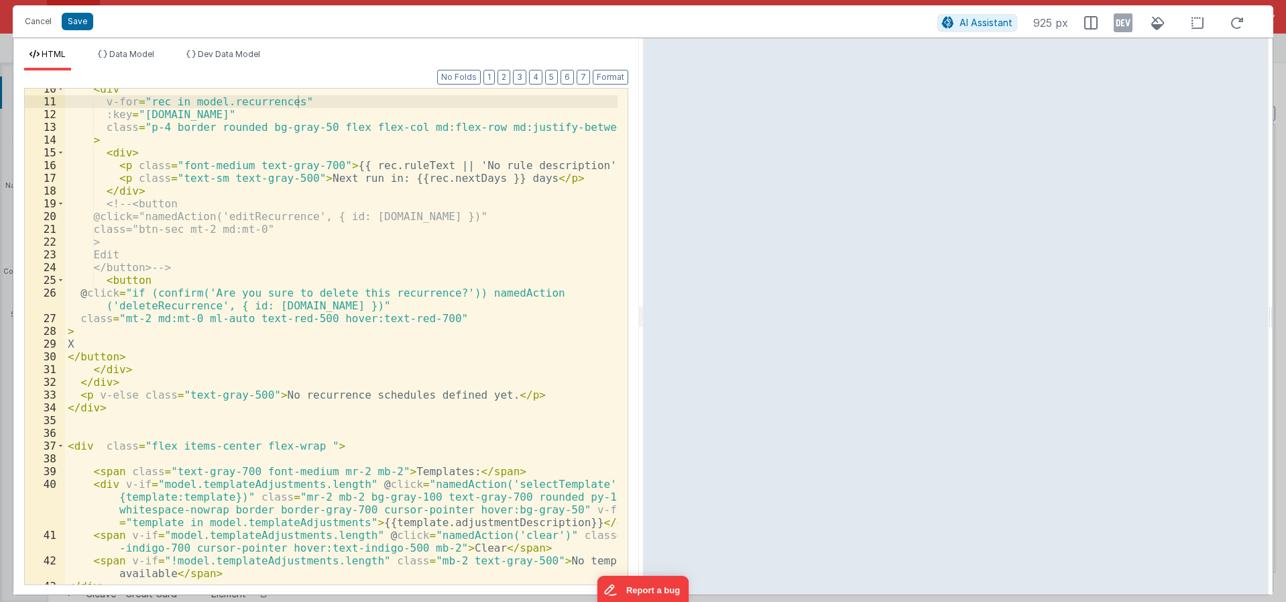
scroll to position [190, 0]
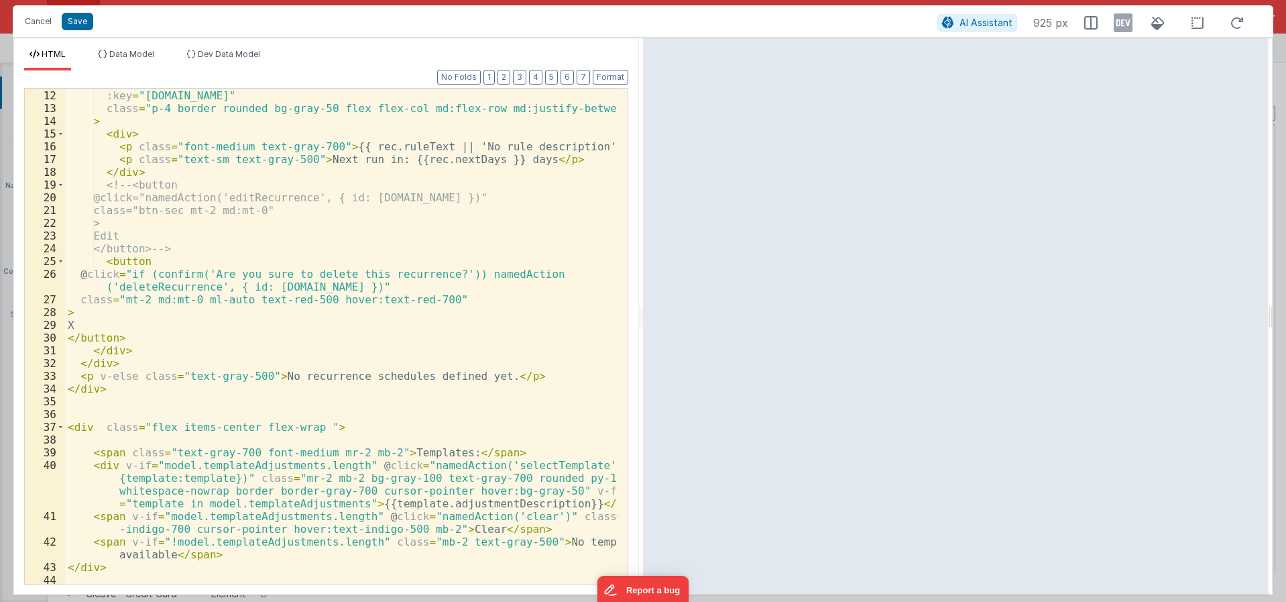
click at [479, 380] on div "v-for = "rec in model.recurrences" :key = "rec.id" class = "p-4 border rounded …" at bounding box center [341, 336] width 553 height 521
click at [468, 384] on div "v-for = "rec in model.recurrences" :key = "rec.id" class = "p-4 border rounded …" at bounding box center [341, 336] width 553 height 521
click at [499, 381] on div "v-for = "rec in model.recurrences" :key = "rec.id" class = "p-4 border rounded …" at bounding box center [341, 336] width 553 height 521
click at [179, 378] on div "v-for = "rec in model.recurrences" :key = "rec.id" class = "p-4 border rounded …" at bounding box center [341, 336] width 553 height 521
drag, startPoint x: 268, startPoint y: 377, endPoint x: 505, endPoint y: 378, distance: 236.7
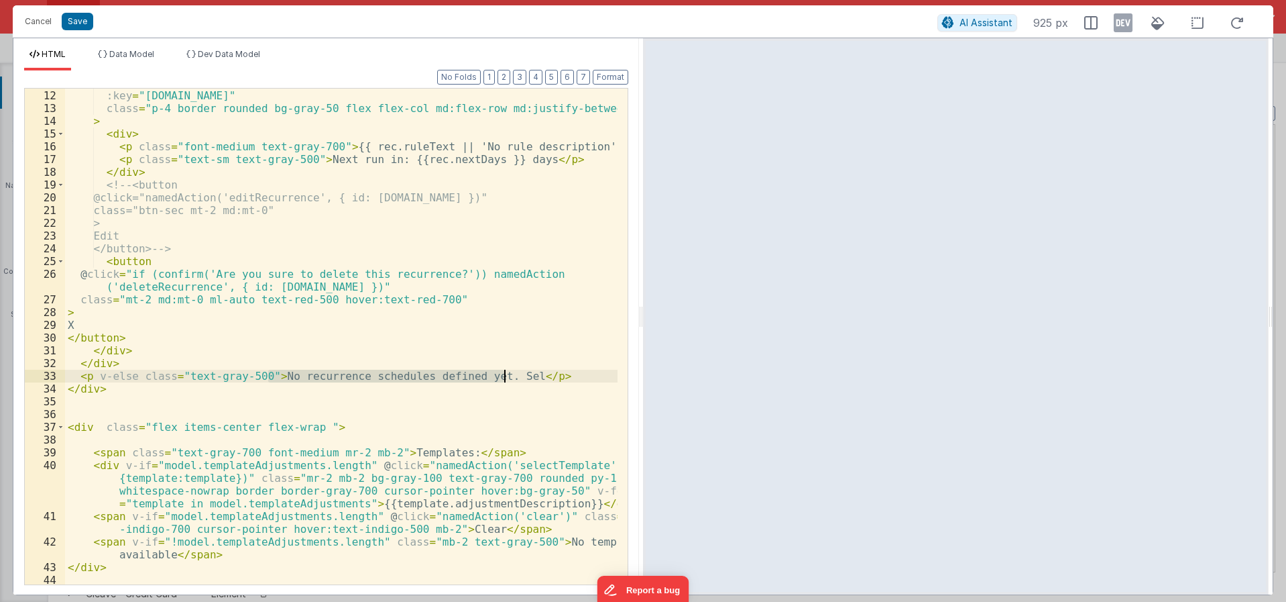
click at [505, 378] on div "v-for = "rec in model.recurrences" :key = "rec.id" class = "p-4 border rounded …" at bounding box center [341, 336] width 553 height 521
click at [505, 378] on div "v-for = "rec in model.recurrences" :key = "rec.id" class = "p-4 border rounded …" at bounding box center [341, 337] width 553 height 496
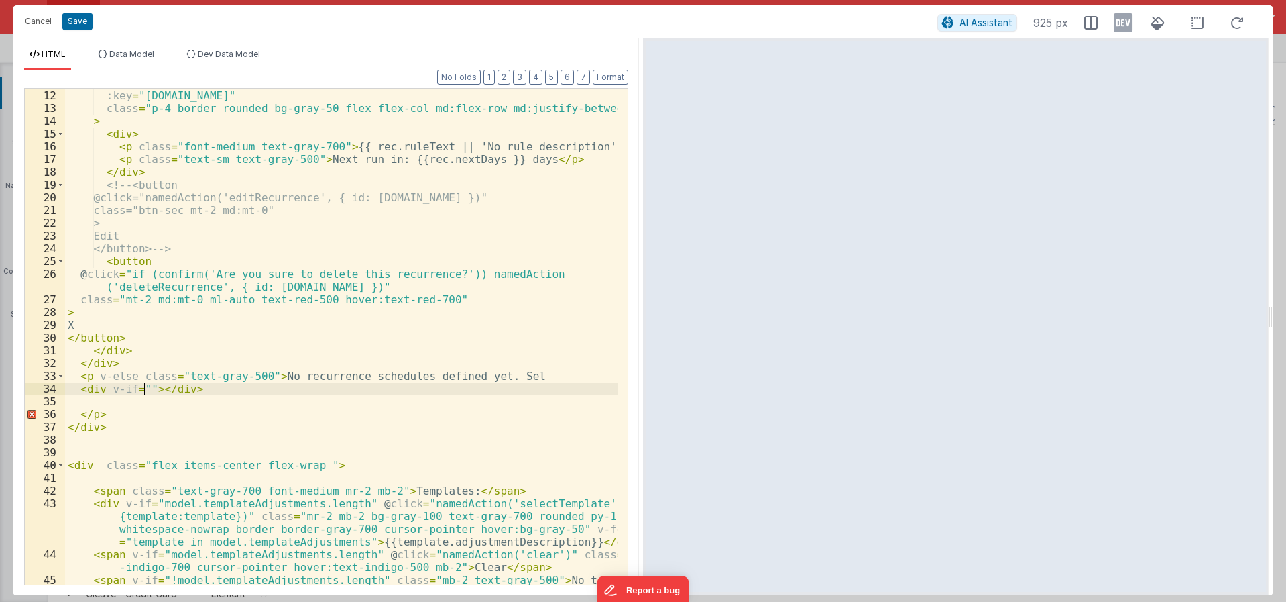
paste textarea
click at [144, 388] on div "v-for = "rec in model.recurrences" :key = "rec.id" class = "p-4 border rounded …" at bounding box center [341, 343] width 553 height 534
click at [433, 389] on div "v-for = "rec in model.recurrences" :key = "rec.id" class = "p-4 border rounded …" at bounding box center [341, 343] width 553 height 534
click at [220, 391] on div "v-for = "rec in model.recurrences" :key = "rec.id" class = "p-4 border rounded …" at bounding box center [341, 343] width 553 height 534
click at [221, 391] on div "v-for = "rec in model.recurrences" :key = "rec.id" class = "p-4 border rounded …" at bounding box center [341, 343] width 553 height 534
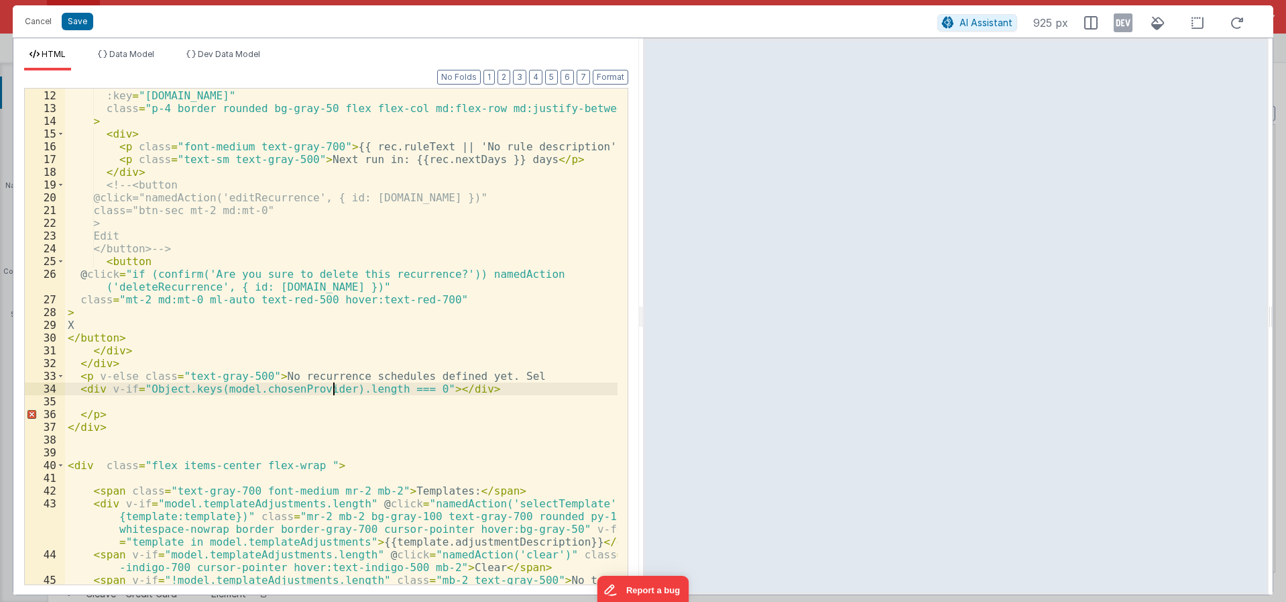
click at [339, 386] on div "v-for = "rec in model.recurrences" :key = "rec.id" class = "p-4 border rounded …" at bounding box center [341, 343] width 553 height 534
click at [429, 390] on div "v-for = "rec in model.recurrences" :key = "rec.id" class = "p-4 border rounded …" at bounding box center [341, 343] width 553 height 534
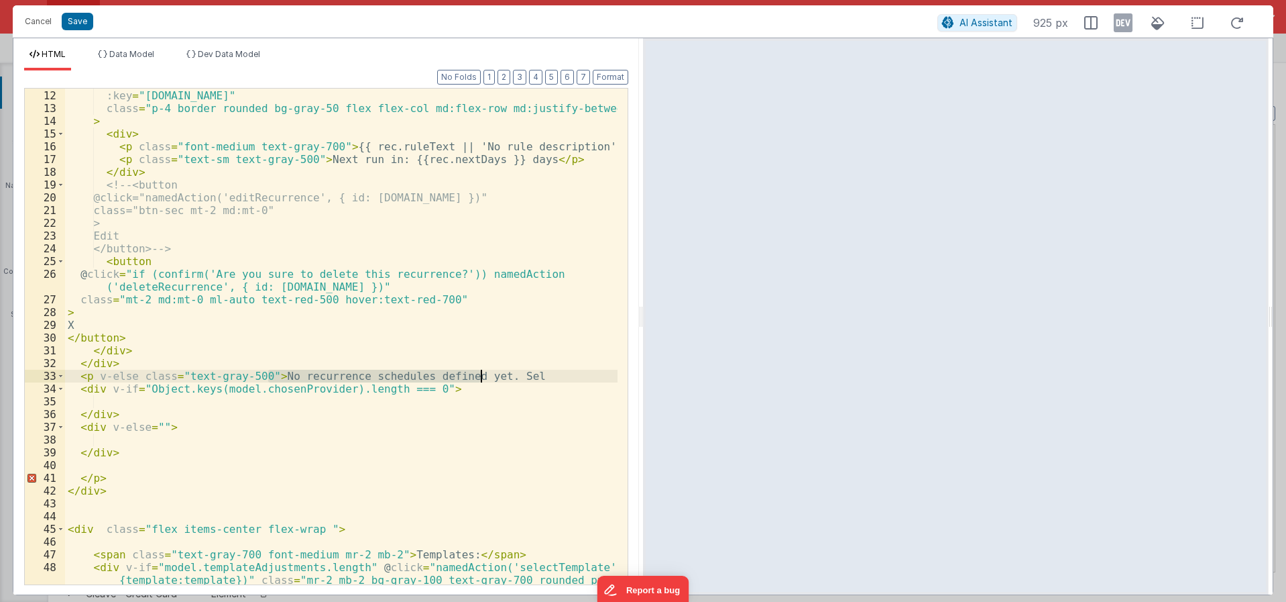
drag, startPoint x: 269, startPoint y: 374, endPoint x: 479, endPoint y: 373, distance: 210.6
click at [479, 373] on div "v-for = "rec in model.recurrences" :key = "rec.id" class = "p-4 border rounded …" at bounding box center [341, 355] width 553 height 559
click at [133, 437] on div "v-for = "rec in model.recurrences" :key = "rec.id" class = "p-4 border rounded …" at bounding box center [341, 355] width 553 height 559
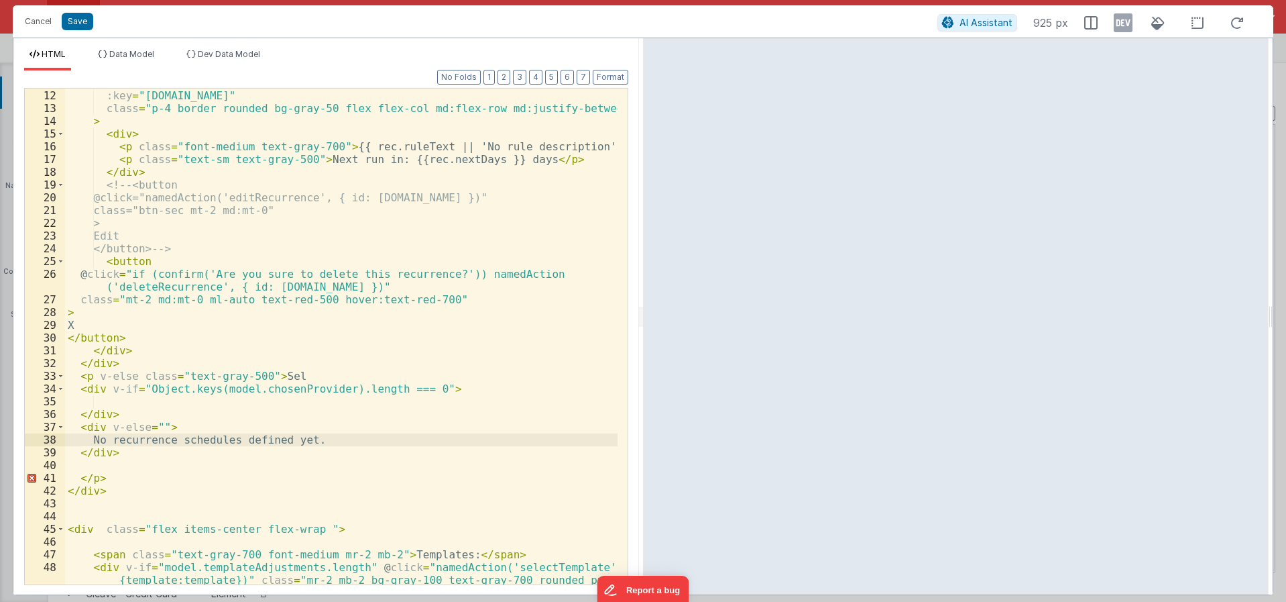
click at [303, 376] on div "v-for = "rec in model.recurrences" :key = "rec.id" class = "p-4 border rounded …" at bounding box center [341, 355] width 553 height 559
click at [148, 400] on div "v-for = "rec in model.recurrences" :key = "rec.id" class = "p-4 border rounded …" at bounding box center [341, 355] width 553 height 559
click at [99, 480] on div "v-for = "rec in model.recurrences" :key = "rec.id" class = "p-4 border rounded …" at bounding box center [341, 355] width 553 height 559
click at [181, 377] on div "v-for = "rec in model.recurrences" :key = "rec.id" class = "p-4 border rounded …" at bounding box center [341, 355] width 553 height 559
click at [84, 378] on div "v-for = "rec in model.recurrences" :key = "rec.id" class = "p-4 border rounded …" at bounding box center [341, 355] width 553 height 559
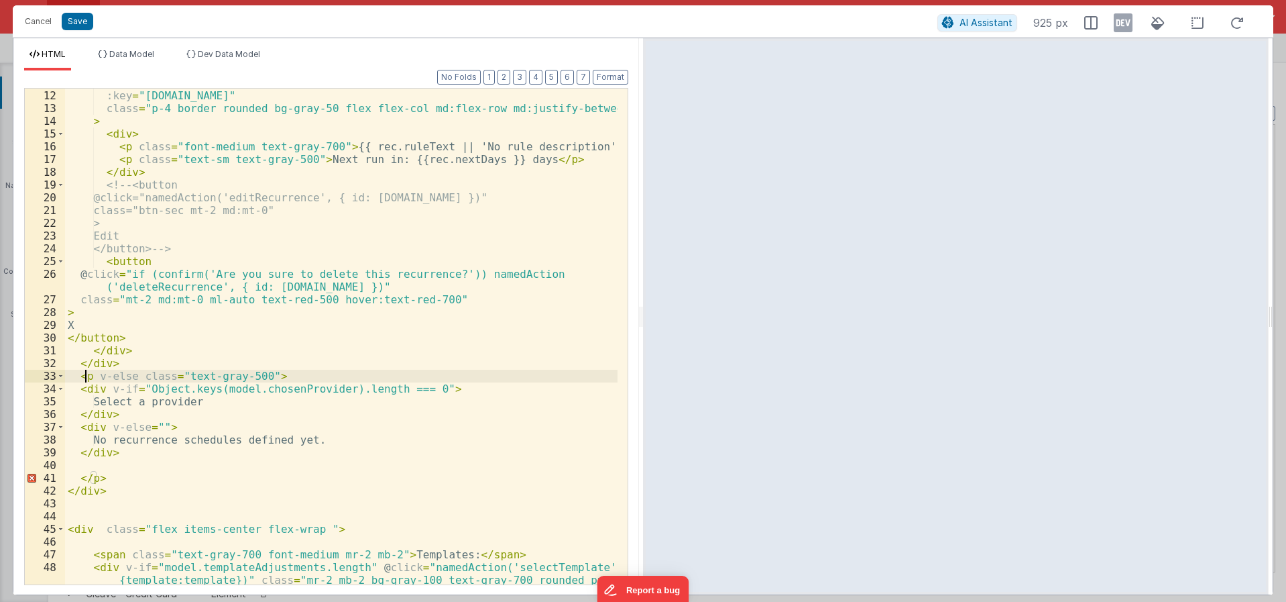
click at [89, 379] on div "v-for = "rec in model.recurrences" :key = "rec.id" class = "p-4 border rounded …" at bounding box center [341, 355] width 553 height 559
click at [97, 379] on div "v-for = "rec in model.recurrences" :key = "rec.id" class = "p-4 border rounded …" at bounding box center [341, 355] width 553 height 559
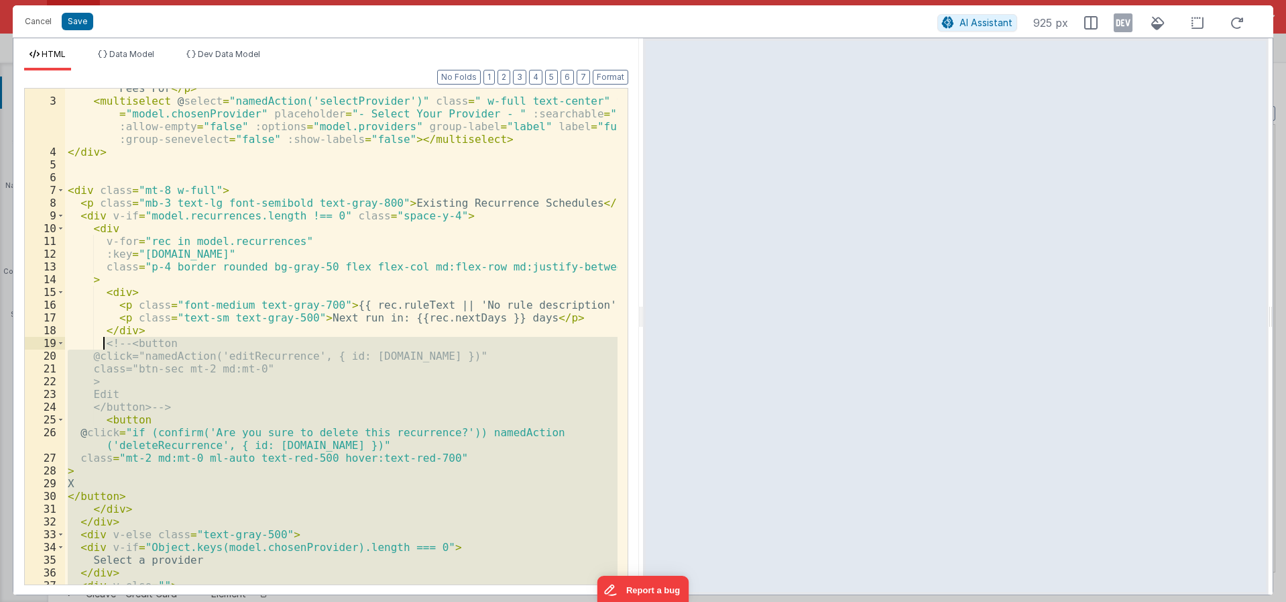
scroll to position [0, 0]
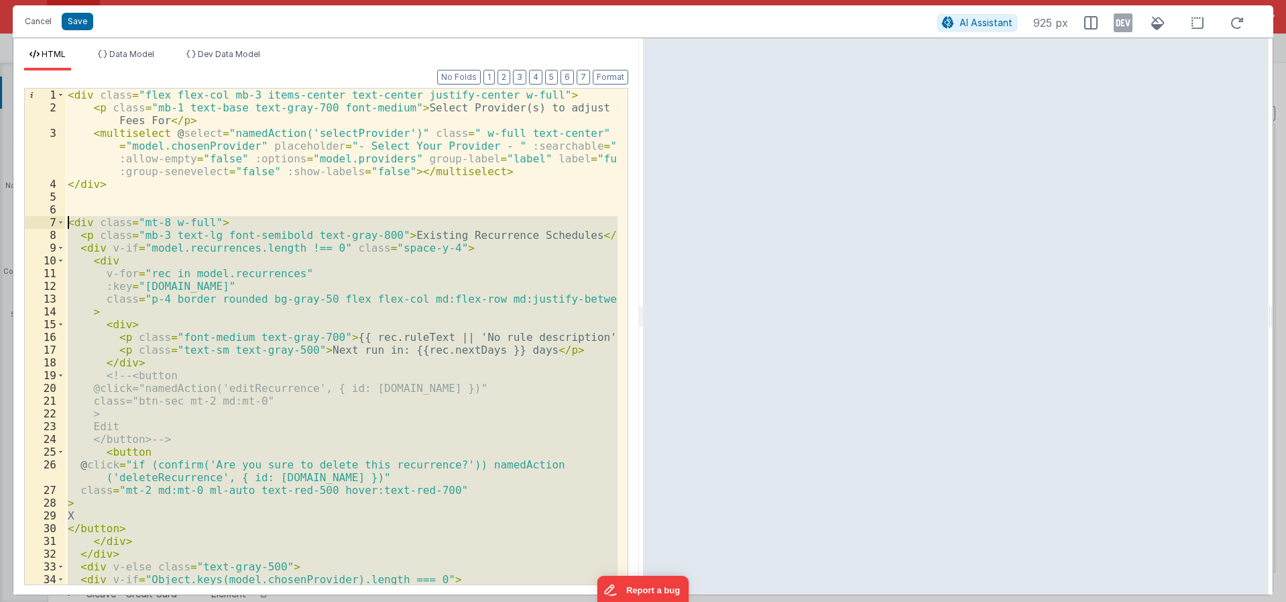
drag, startPoint x: 123, startPoint y: 486, endPoint x: 34, endPoint y: 220, distance: 281.0
click at [34, 220] on div "1 2 3 4 5 6 7 8 9 10 11 12 13 14 15 16 17 18 19 20 21 22 23 24 25 26 27 28 29 3…" at bounding box center [326, 336] width 604 height 497
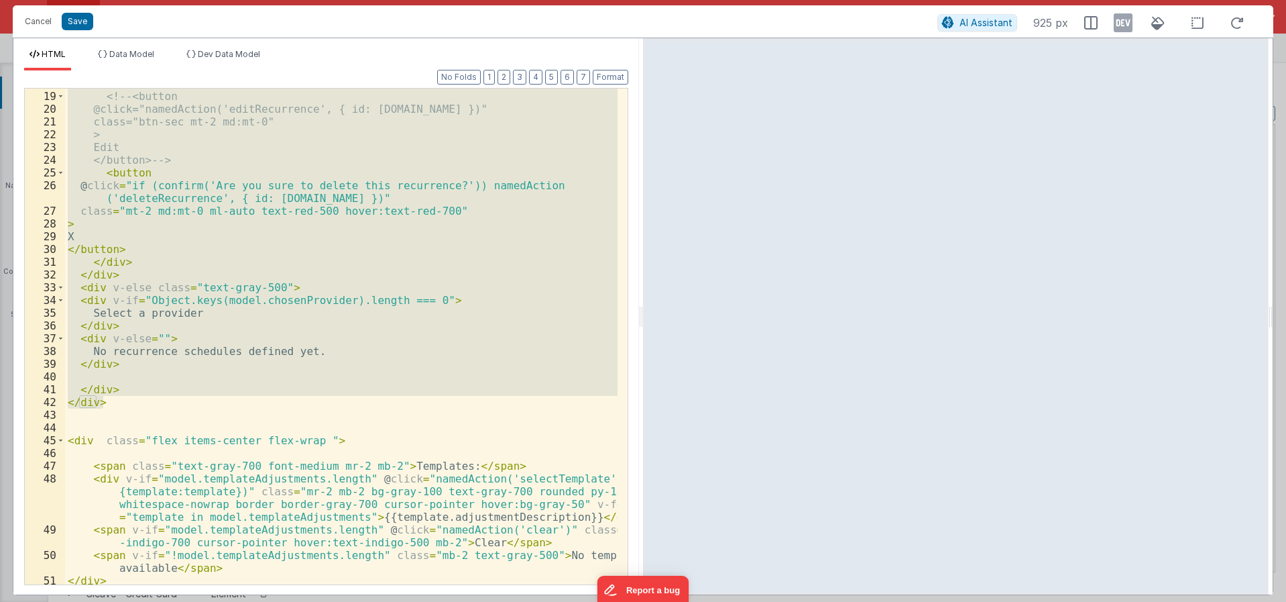
scroll to position [280, 0]
click at [309, 437] on div "<!-- <button @click="namedAction('editRecurrence', { id: rec.id })" class="btn-…" at bounding box center [341, 349] width 553 height 521
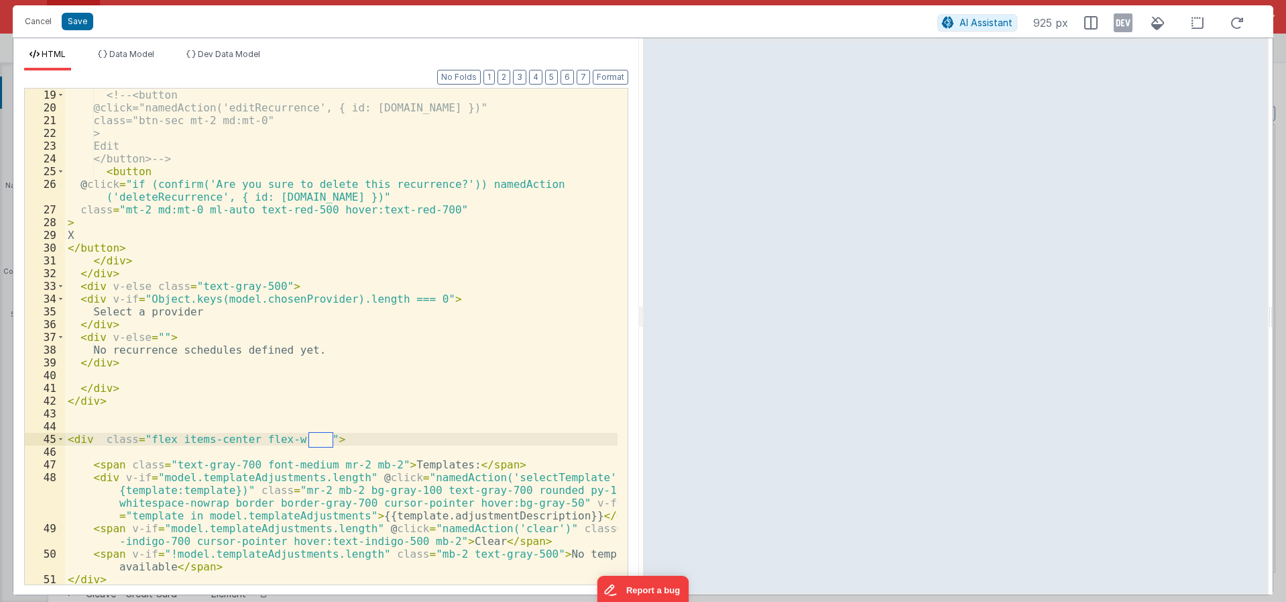
type textarea "b"
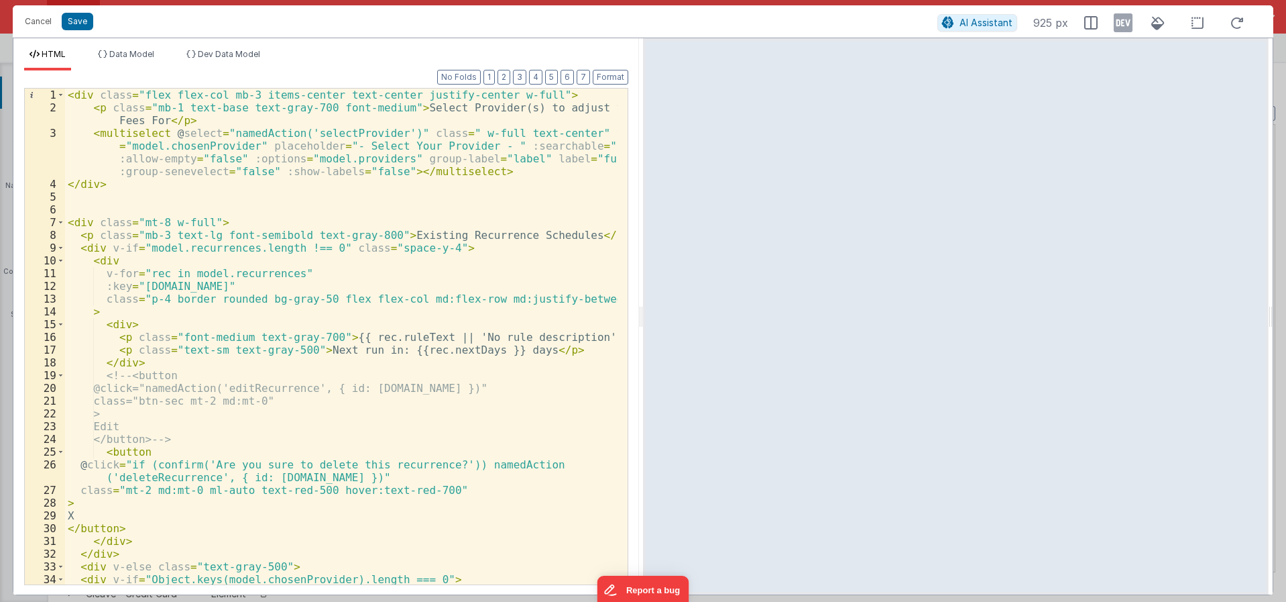
scroll to position [0, 0]
click at [528, 237] on div "< div class = "flex flex-col mb-3 items-center text-center justify-center w-ful…" at bounding box center [341, 349] width 553 height 521
click at [73, 19] on button "Save" at bounding box center [78, 21] width 32 height 17
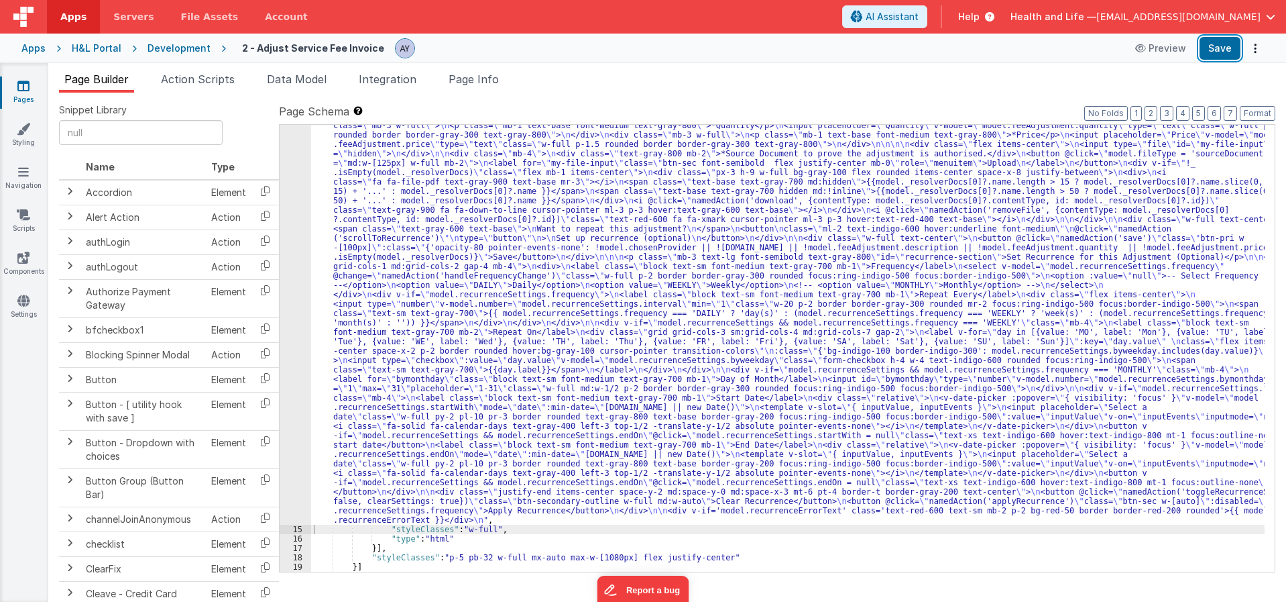
drag, startPoint x: 1209, startPoint y: 50, endPoint x: 1278, endPoint y: 26, distance: 72.5
click at [1210, 50] on button "Save" at bounding box center [1220, 48] width 41 height 23
click at [695, 288] on div ""html" : "<div class= \" flex flex-col mb-3 items-center text-center justify-ce…" at bounding box center [788, 466] width 954 height 1029
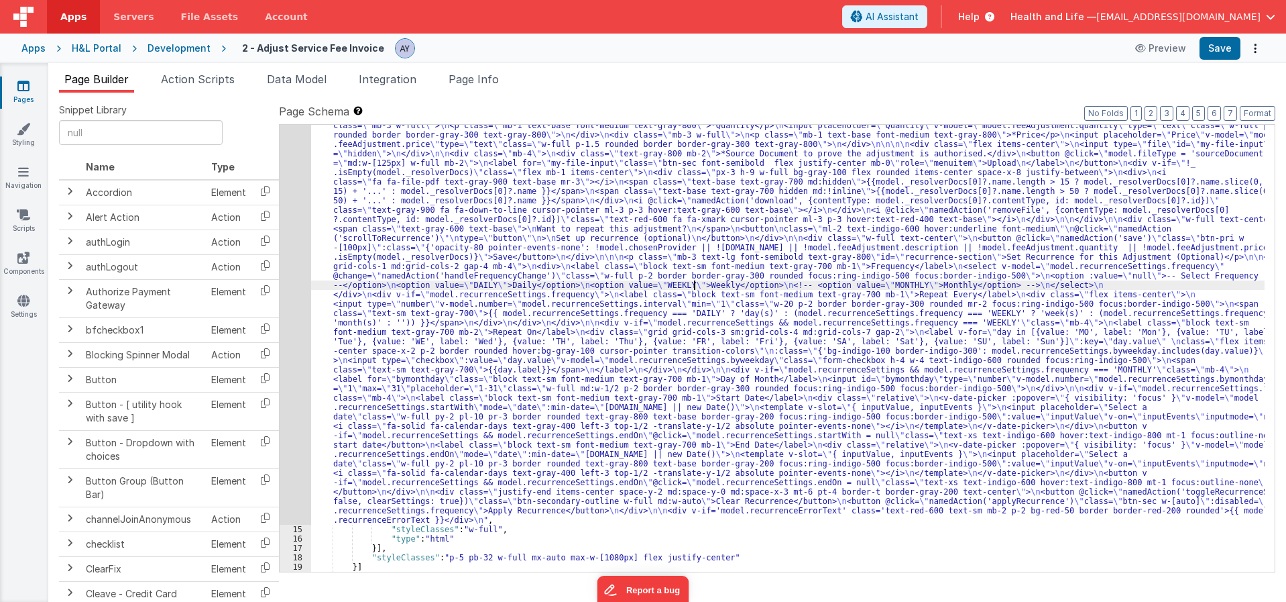
click at [297, 263] on div "14" at bounding box center [296, 238] width 32 height 573
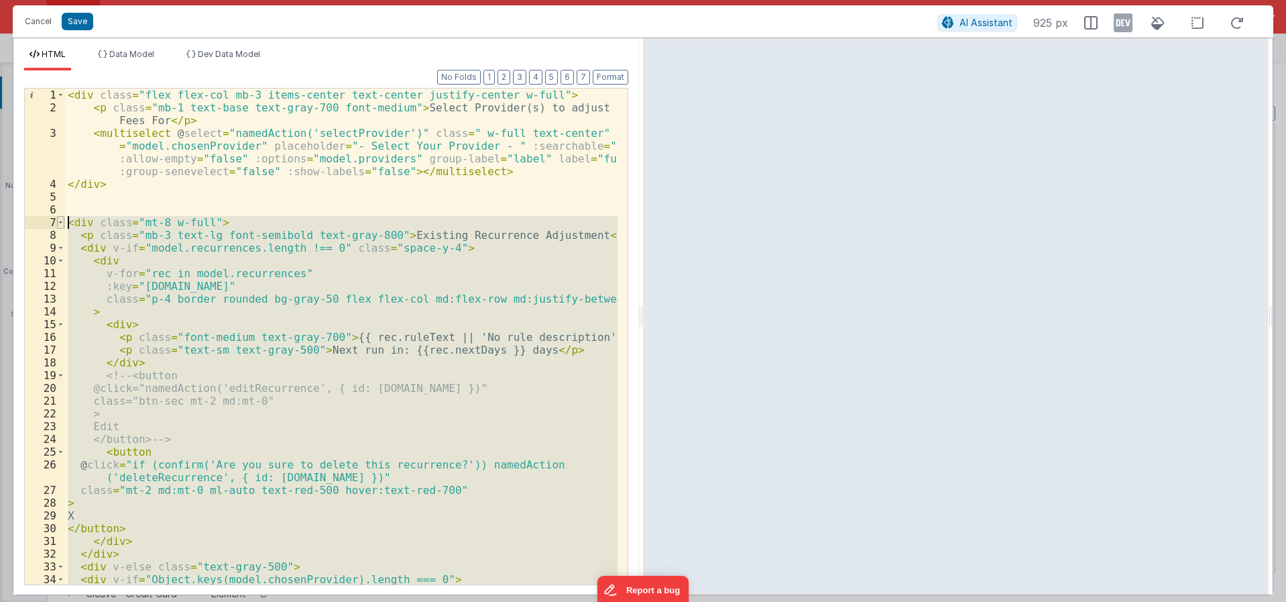
drag, startPoint x: 119, startPoint y: 414, endPoint x: 59, endPoint y: 223, distance: 200.2
click at [59, 223] on div "1 2 3 4 5 6 7 8 9 10 11 12 13 14 15 16 17 18 19 20 21 22 23 24 25 26 27 28 29 3…" at bounding box center [326, 336] width 604 height 497
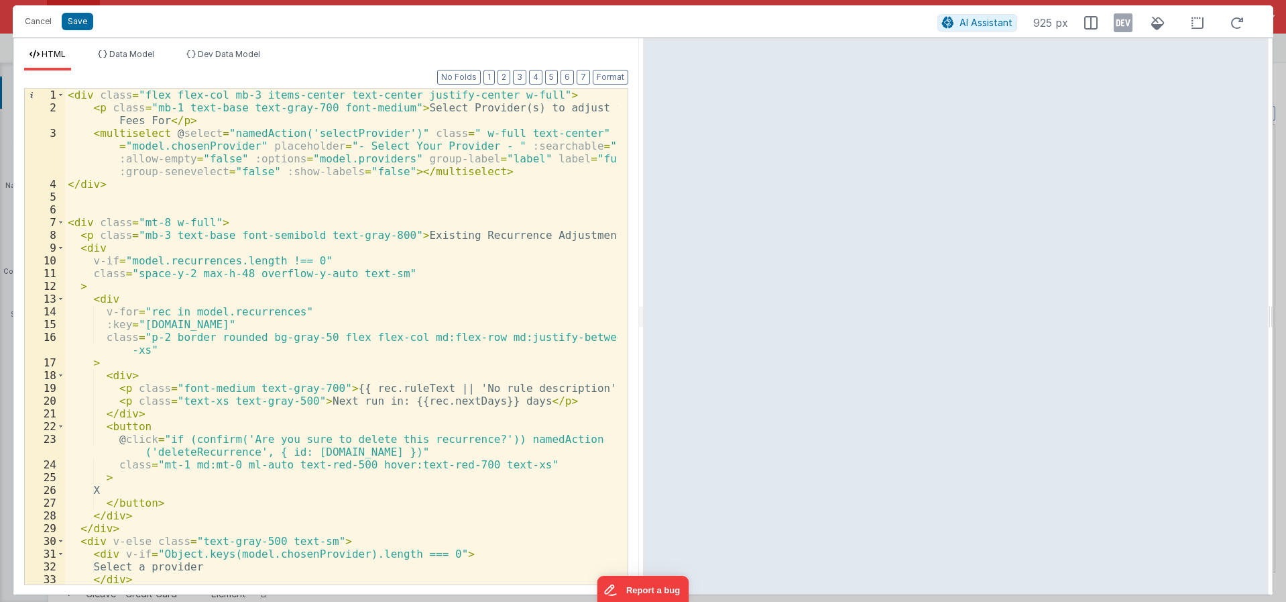
click at [196, 56] on icon at bounding box center [190, 54] width 9 height 8
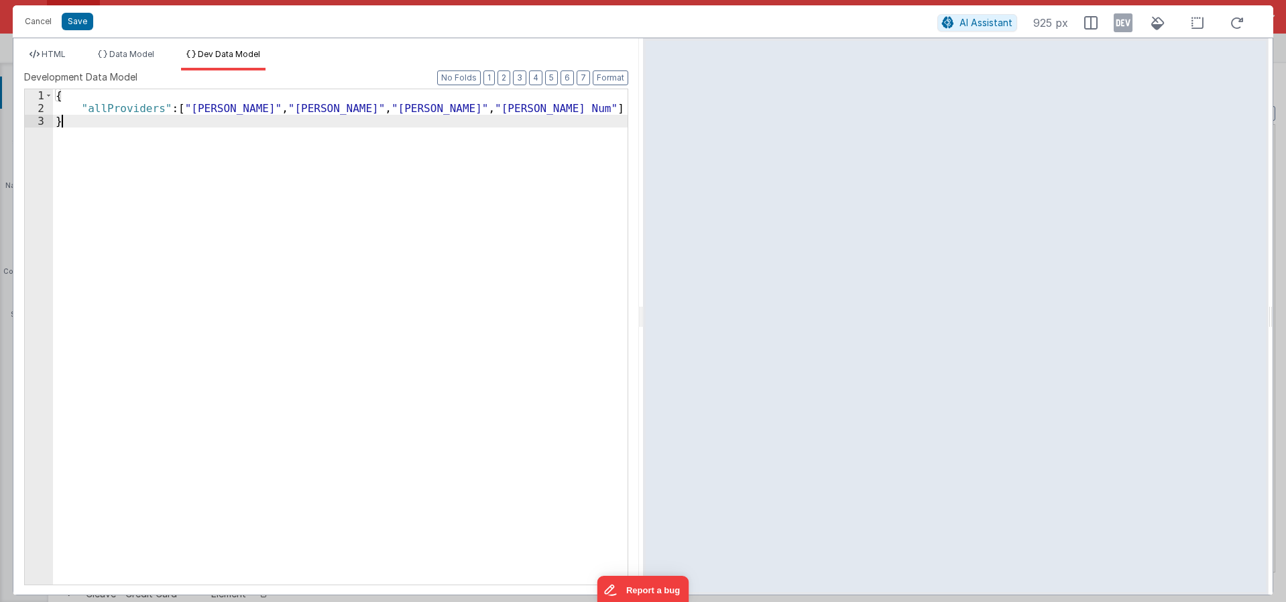
click at [178, 155] on div "{ "allProviders" : [ "Emily Johnson" , "Troy Stanleys" , "Finn Gordo" , "Faik N…" at bounding box center [340, 349] width 575 height 520
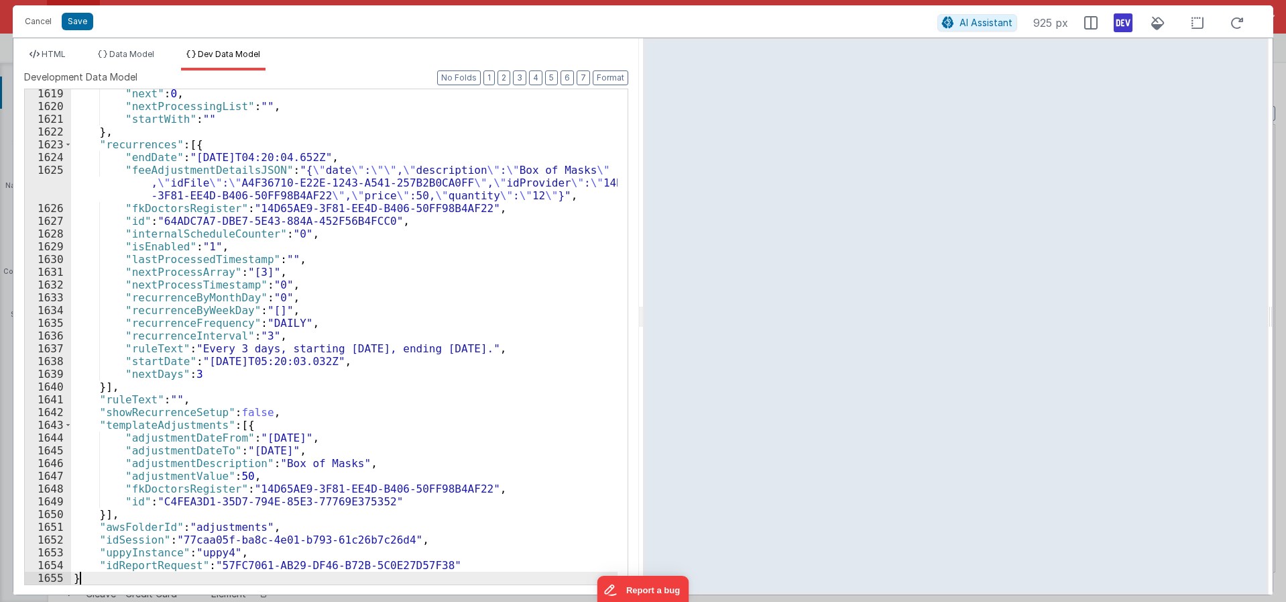
scroll to position [21000, 0]
click at [1117, 22] on icon at bounding box center [1123, 22] width 19 height 21
click at [91, 20] on button "Save" at bounding box center [78, 21] width 32 height 17
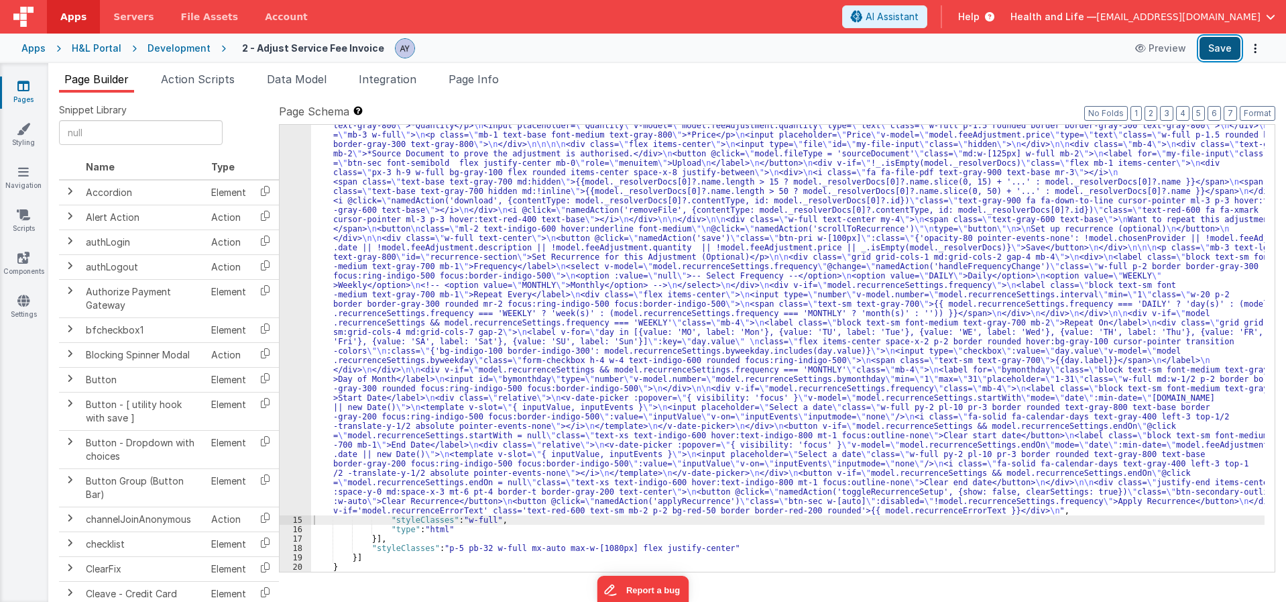
click at [1209, 57] on button "Save" at bounding box center [1220, 48] width 41 height 23
drag, startPoint x: 886, startPoint y: 349, endPoint x: 823, endPoint y: 315, distance: 71.4
click at [886, 349] on div ""html" : "<div class= \" flex flex-col mb-3 items-center text-center justify-ce…" at bounding box center [788, 461] width 954 height 1019
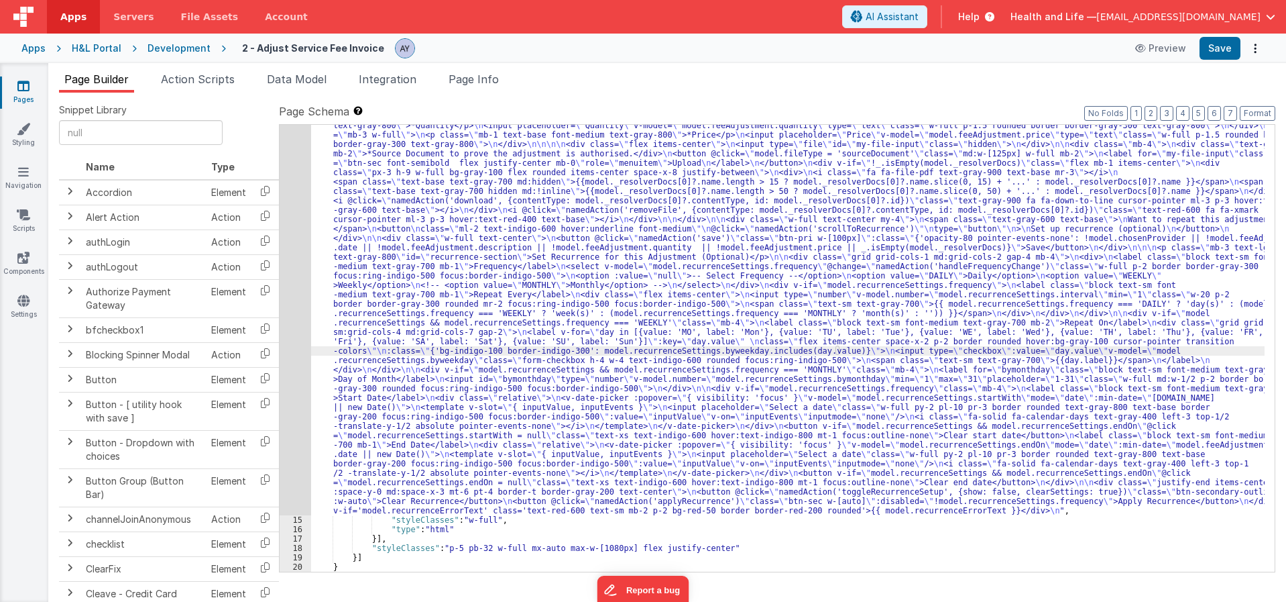
click at [212, 84] on span "Action Scripts" at bounding box center [198, 78] width 74 height 13
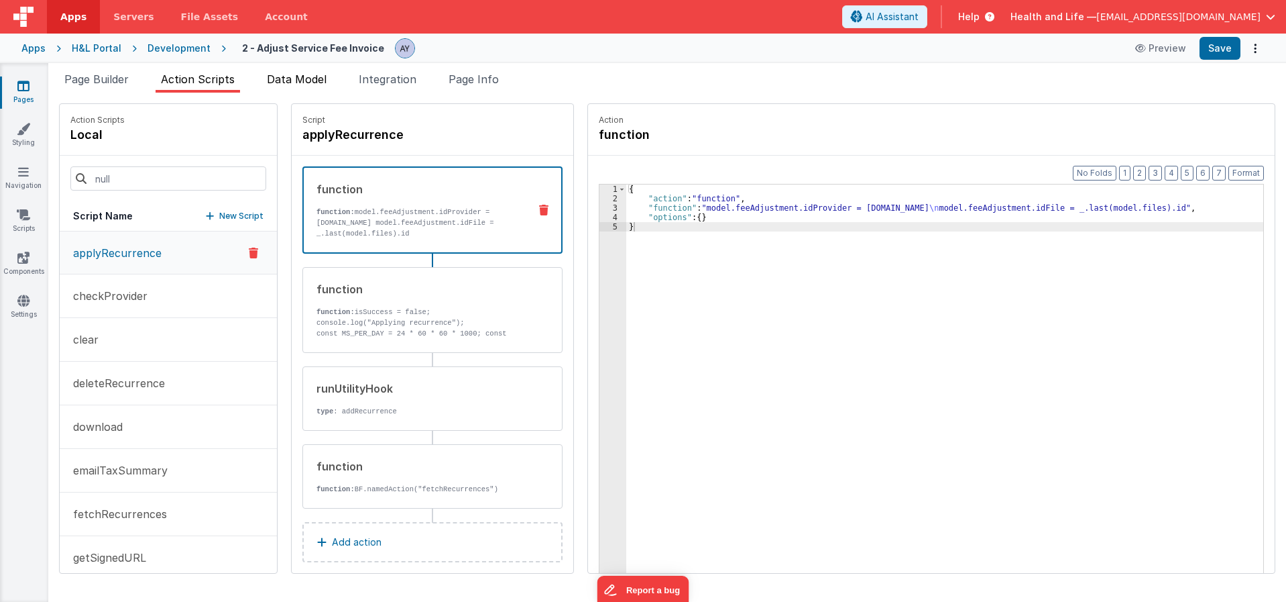
click at [330, 90] on li "Data Model" at bounding box center [297, 81] width 70 height 21
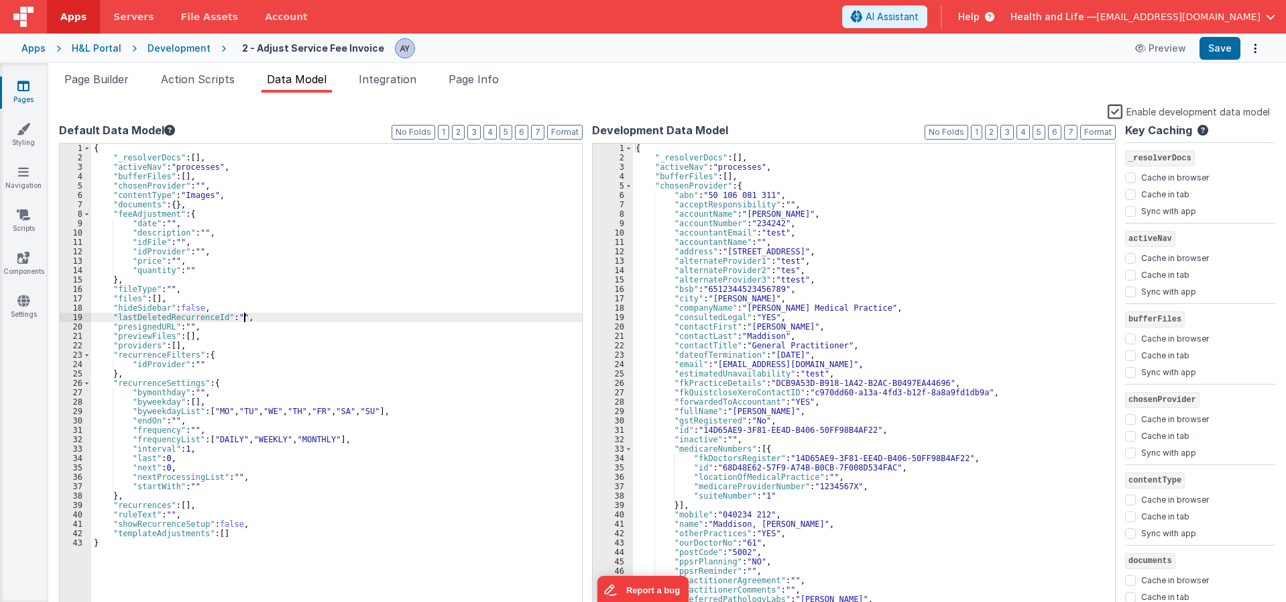
click at [310, 319] on div "{ "_resolverDocs" : [ ] , "activeNav" : "processes" , "bufferFiles" : [ ] , "ch…" at bounding box center [336, 388] width 491 height 488
click at [308, 439] on div "{ "_resolverDocs" : [ ] , "activeNav" : "processes" , "bufferFiles" : [ ] , "ch…" at bounding box center [336, 388] width 491 height 488
click at [85, 78] on span "Page Builder" at bounding box center [96, 78] width 64 height 13
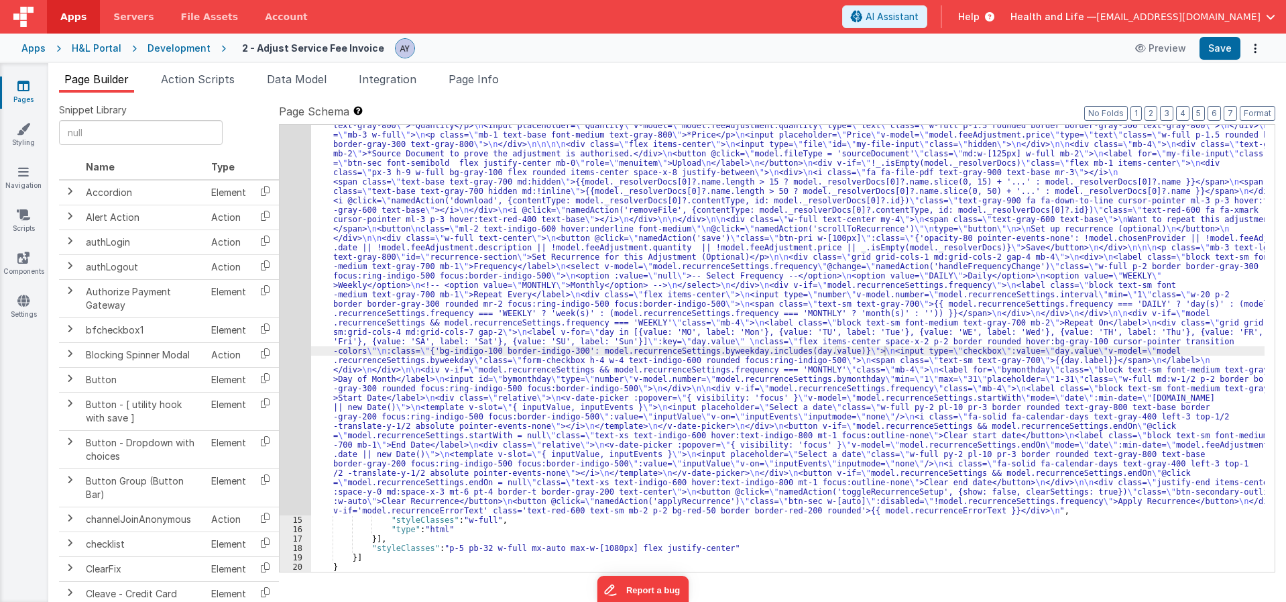
click at [342, 295] on div ""html" : "<div class= \" flex flex-col mb-3 items-center text-center justify-ce…" at bounding box center [788, 461] width 954 height 1019
click at [292, 275] on div "14" at bounding box center [296, 233] width 32 height 563
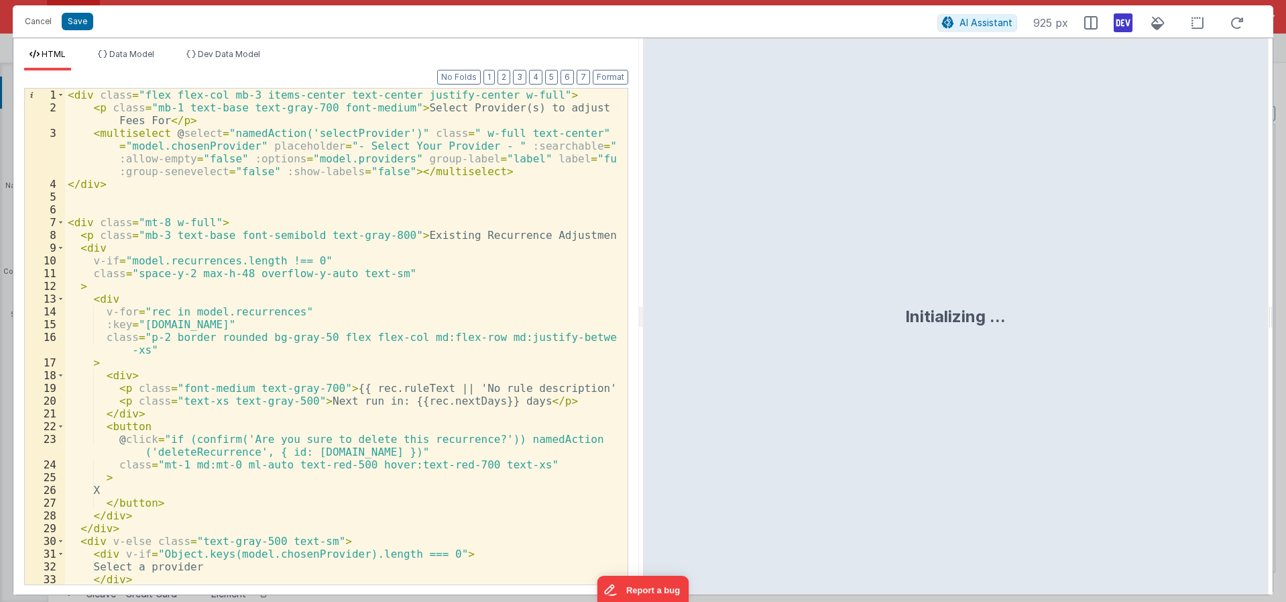
click at [319, 339] on div "< div class = "flex flex-col mb-3 items-center text-center justify-center w-ful…" at bounding box center [341, 349] width 553 height 521
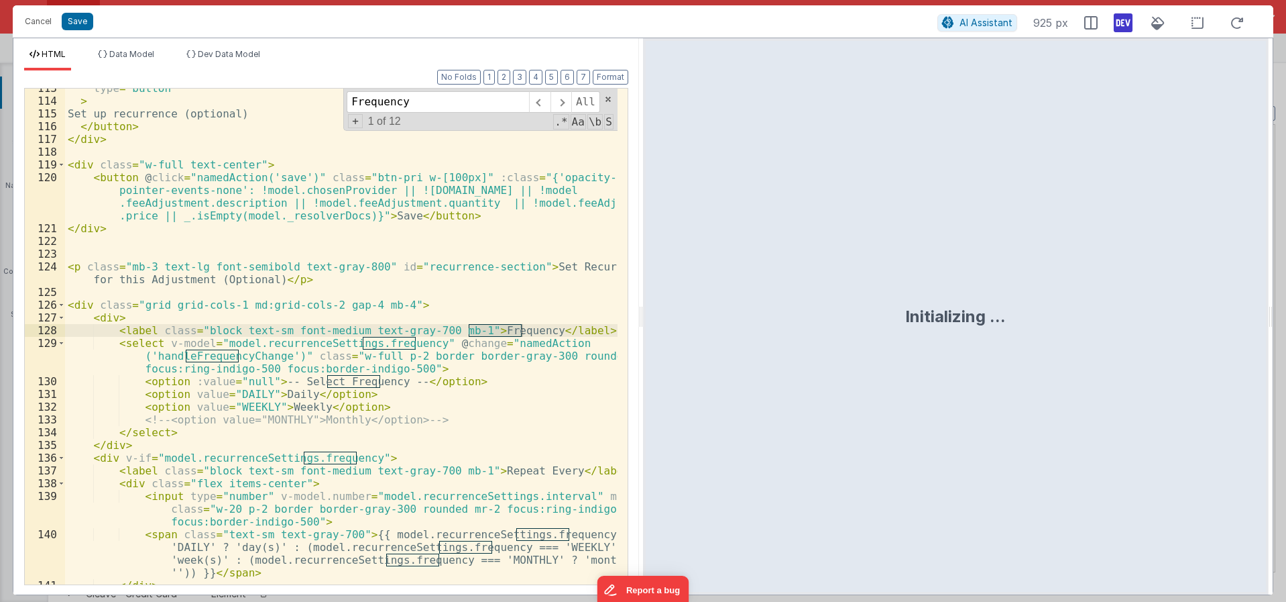
scroll to position [1817, 0]
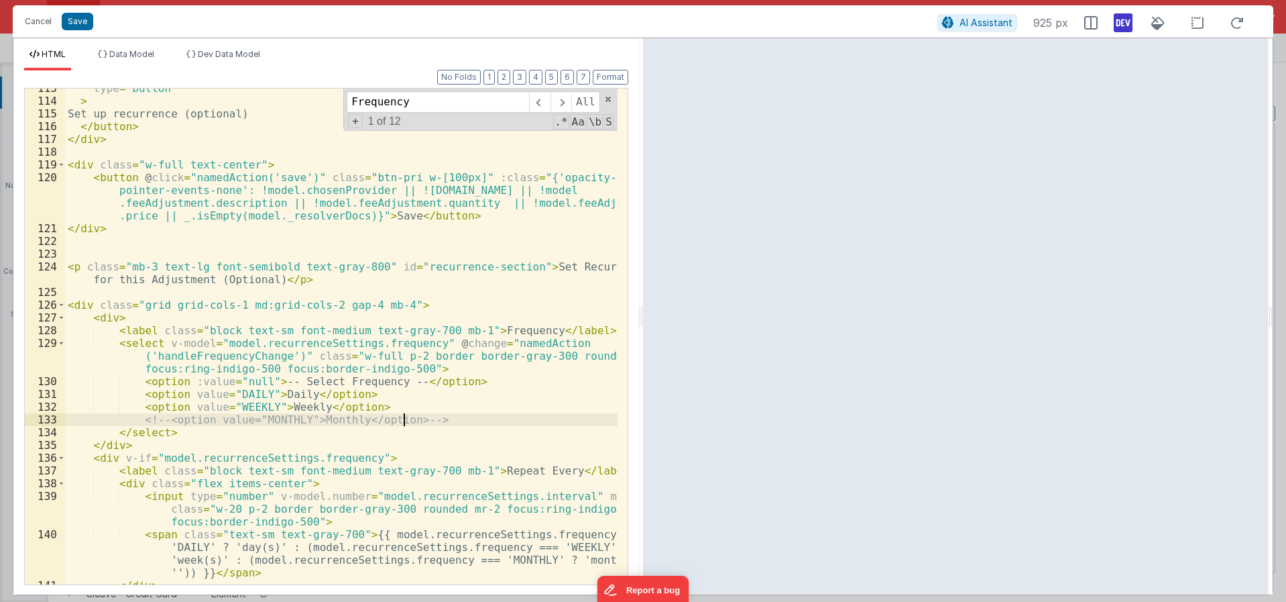
click at [402, 414] on div "type = "button" > Set up recurrence (optional) </ button > </ div > < div class…" at bounding box center [341, 342] width 553 height 521
click at [431, 420] on div "type = "button" > Set up recurrence (optional) </ button > </ div > < div class…" at bounding box center [341, 342] width 553 height 521
click at [168, 420] on div "type = "button" > Set up recurrence (optional) </ button > </ div > < div class…" at bounding box center [341, 342] width 553 height 521
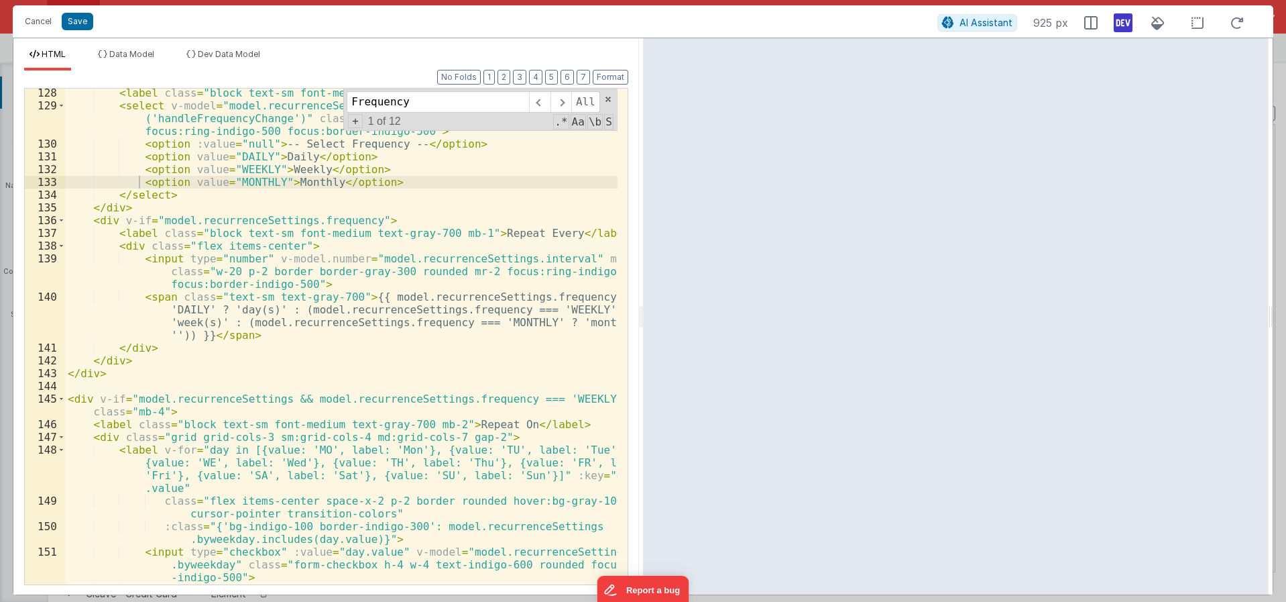
scroll to position [2054, 0]
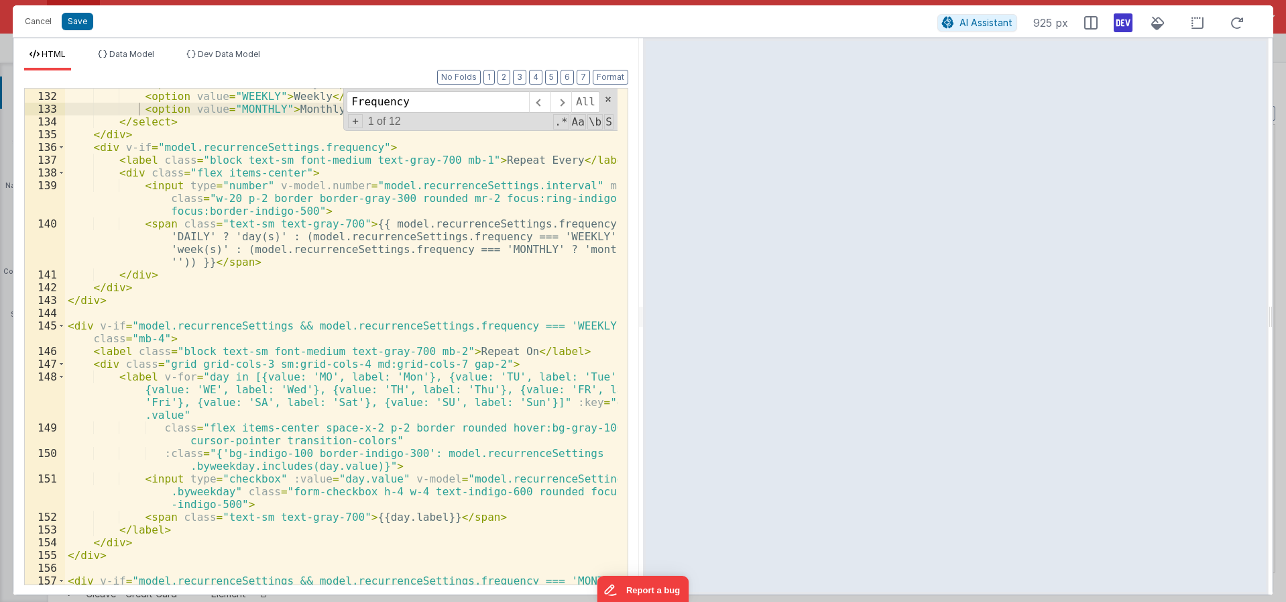
click at [447, 424] on div "< option value = "DAILY" > Daily </ option > < option value = "WEEKLY" > Weekly…" at bounding box center [341, 344] width 553 height 534
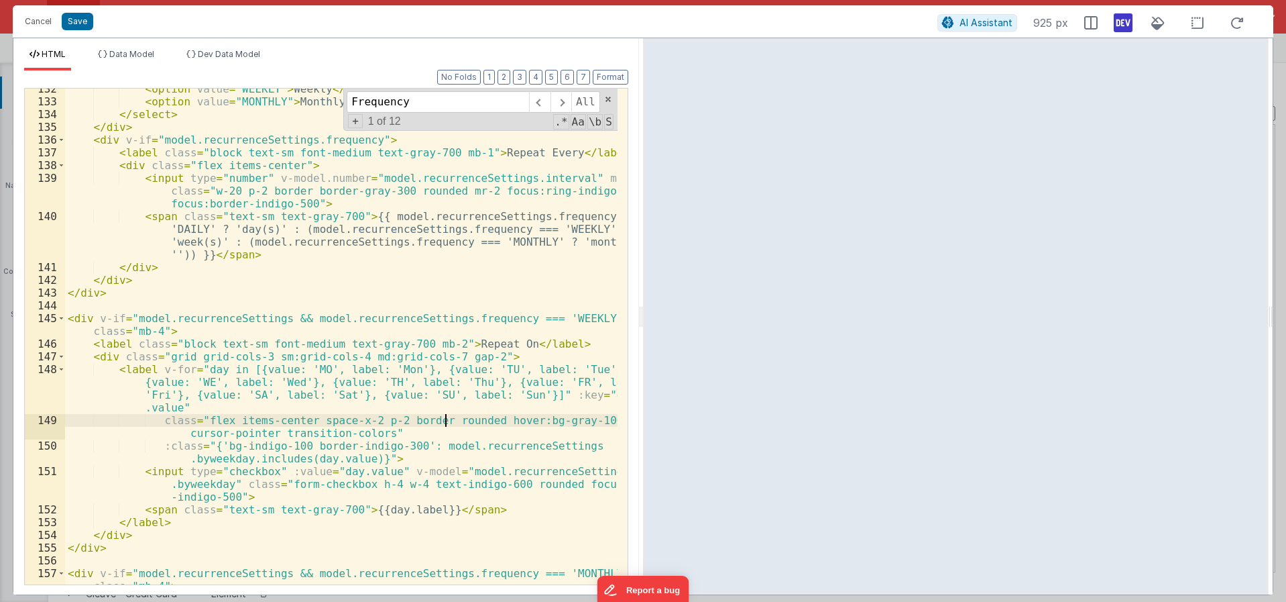
scroll to position [2135, 0]
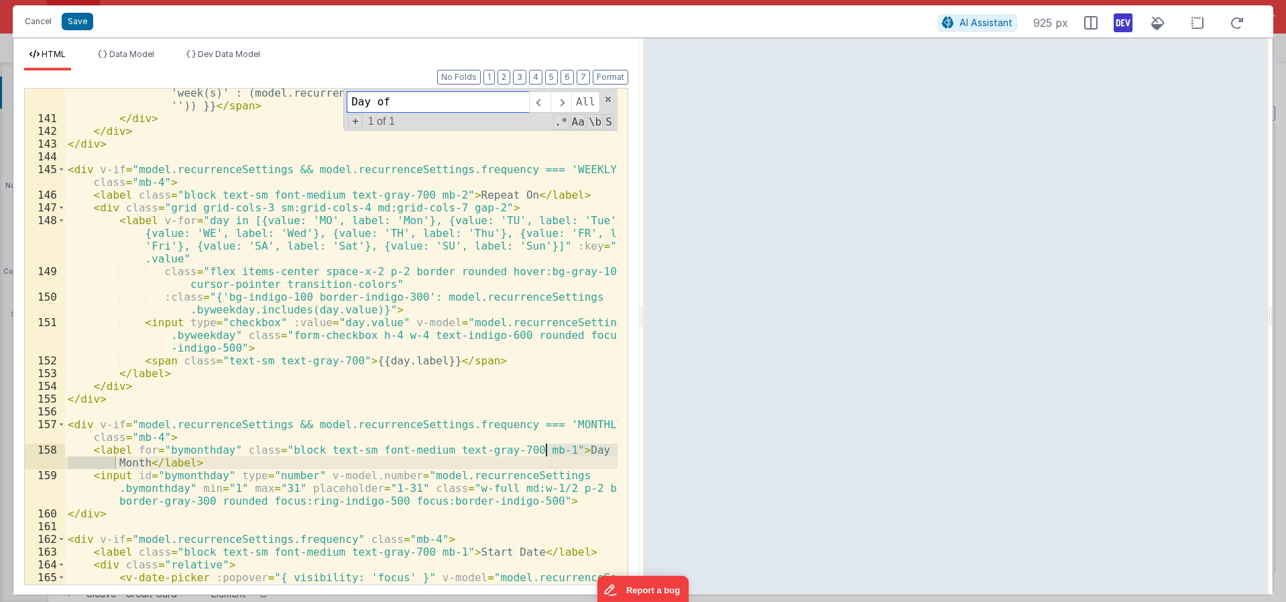
type input "Day of"
click at [551, 467] on div "< span class = "text-sm text-gray-700" > {{ model.recurrenceSettings.frequency …" at bounding box center [341, 347] width 553 height 572
click at [542, 451] on div "< span class = "text-sm text-gray-700" > {{ model.recurrenceSettings.frequency …" at bounding box center [341, 346] width 553 height 572
click at [545, 450] on div "< span class = "text-sm text-gray-700" > {{ model.recurrenceSettings.frequency …" at bounding box center [341, 346] width 553 height 572
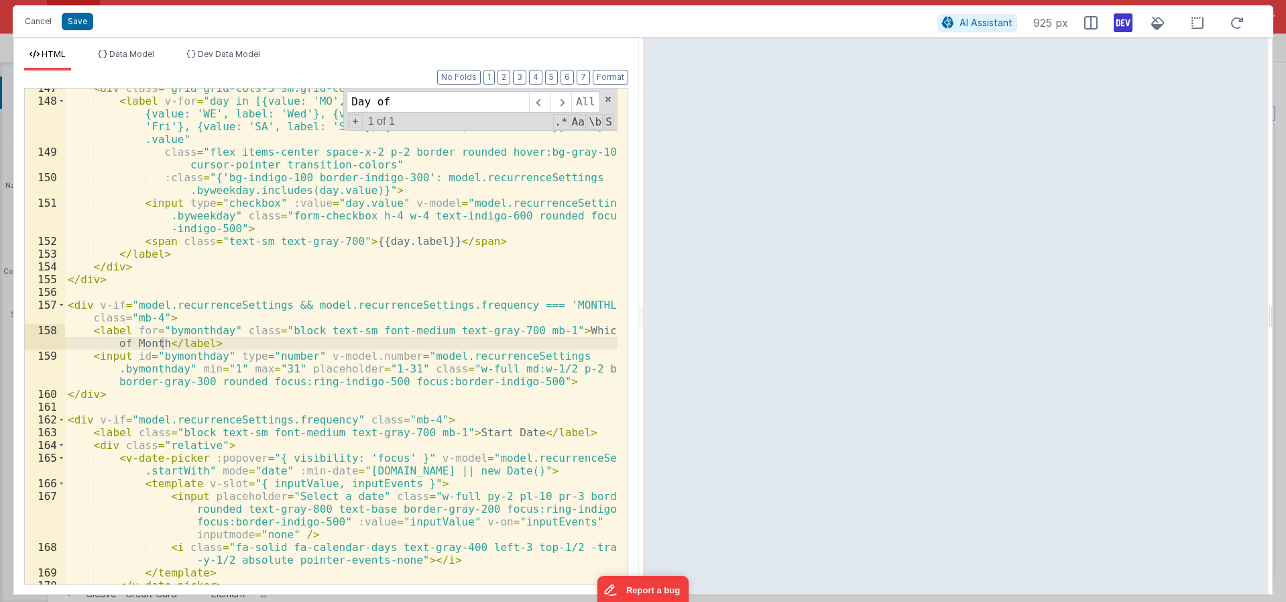
scroll to position [2403, 0]
drag, startPoint x: 216, startPoint y: 347, endPoint x: 89, endPoint y: 327, distance: 128.2
click at [89, 327] on div "< div class = "grid grid-cols-3 sm:grid-cols-4 md:grid-cols-7 gap-2" > < label …" at bounding box center [341, 341] width 553 height 521
click at [247, 360] on div "< div class = "grid grid-cols-3 sm:grid-cols-4 md:grid-cols-7 gap-2" > < label …" at bounding box center [341, 341] width 553 height 521
click at [243, 347] on div "< div class = "grid grid-cols-3 sm:grid-cols-4 md:grid-cols-7 gap-2" > < label …" at bounding box center [341, 341] width 553 height 521
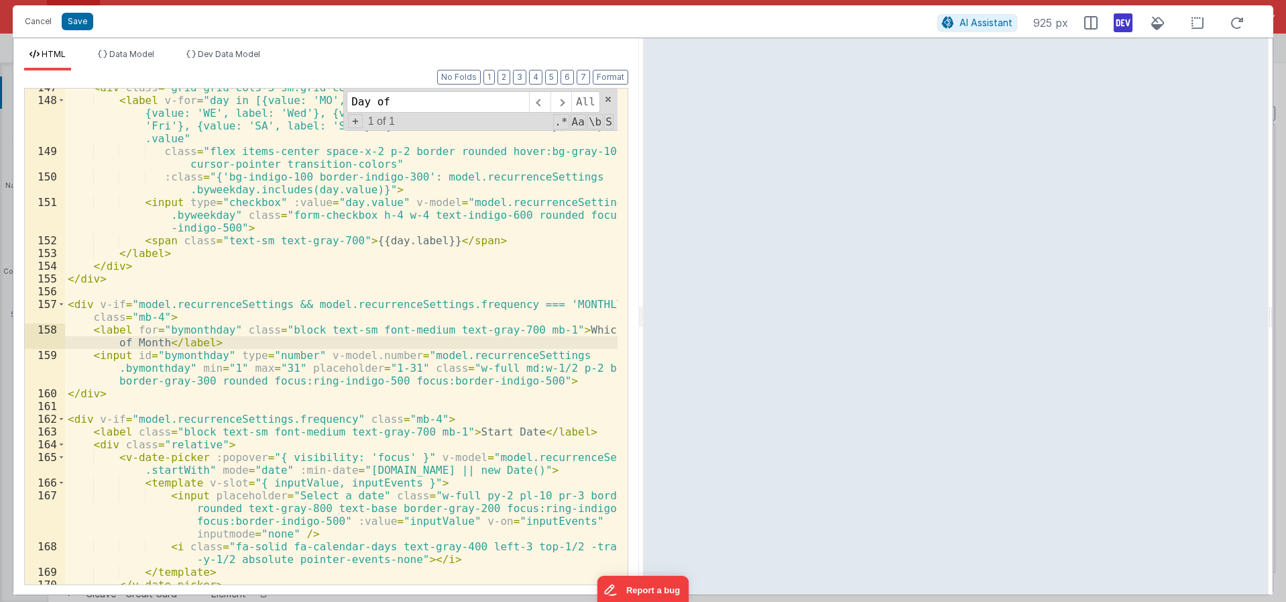
click at [161, 342] on div "< div class = "grid grid-cols-3 sm:grid-cols-4 md:grid-cols-7 gap-2" > < label …" at bounding box center [341, 341] width 553 height 521
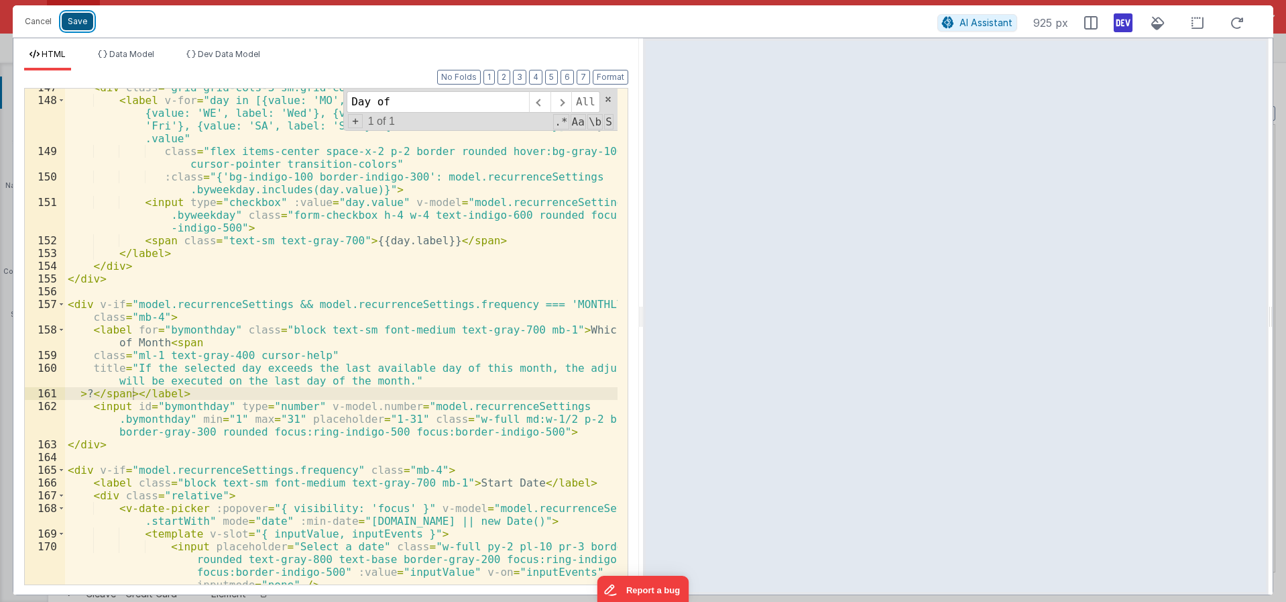
click at [71, 21] on button "Save" at bounding box center [78, 21] width 32 height 17
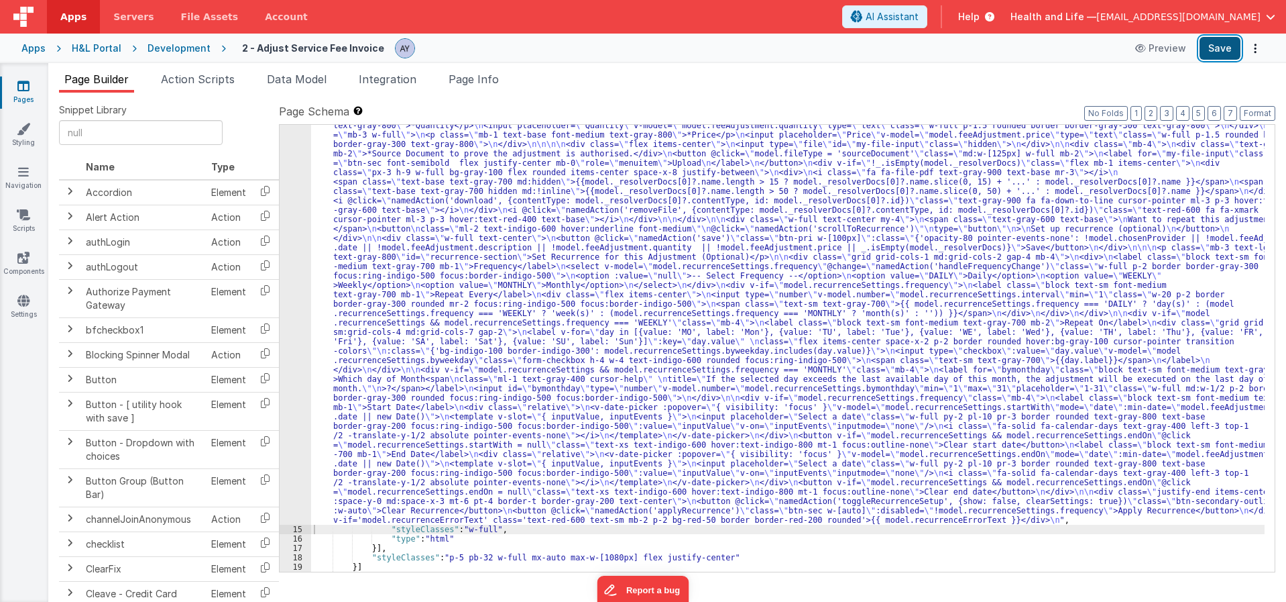
click at [1215, 56] on button "Save" at bounding box center [1220, 48] width 41 height 23
drag, startPoint x: 411, startPoint y: 86, endPoint x: 490, endPoint y: 78, distance: 78.8
click at [411, 86] on li "Integration" at bounding box center [387, 81] width 68 height 21
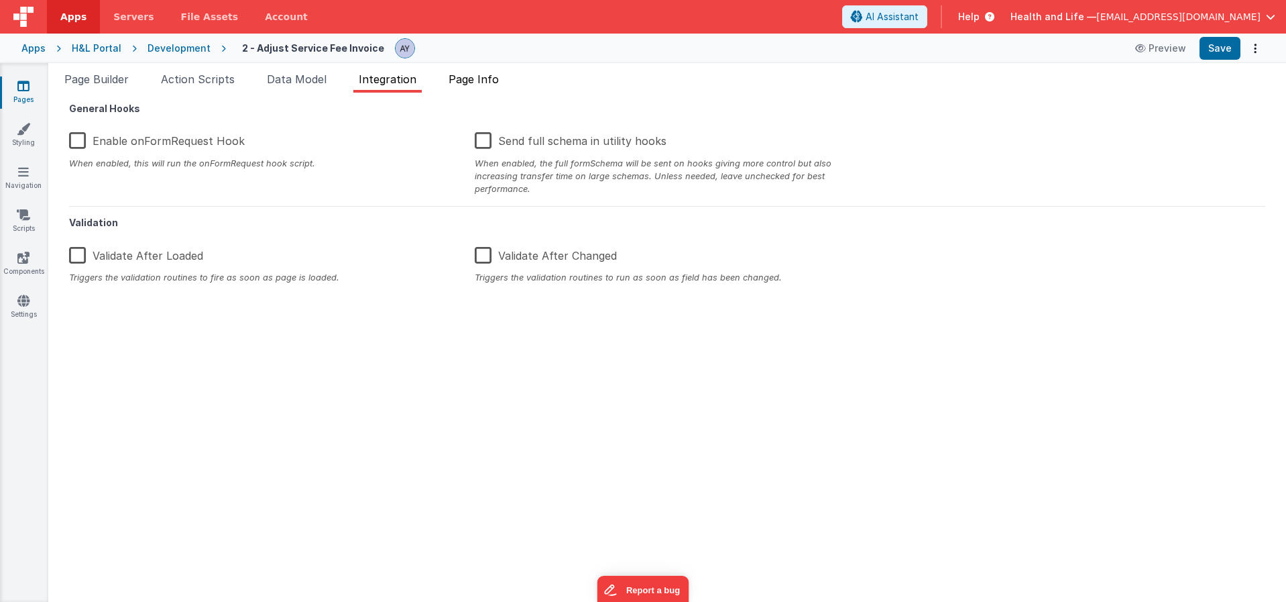
click at [490, 78] on span "Page Info" at bounding box center [474, 78] width 50 height 13
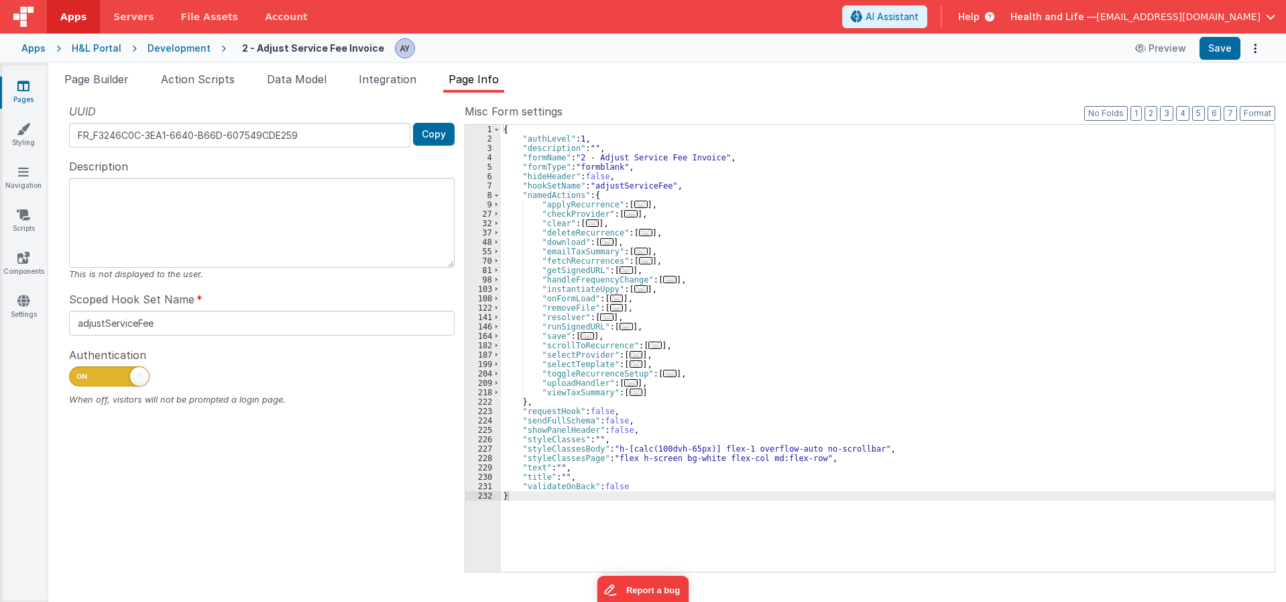
click at [634, 206] on span "..." at bounding box center [640, 204] width 13 height 7
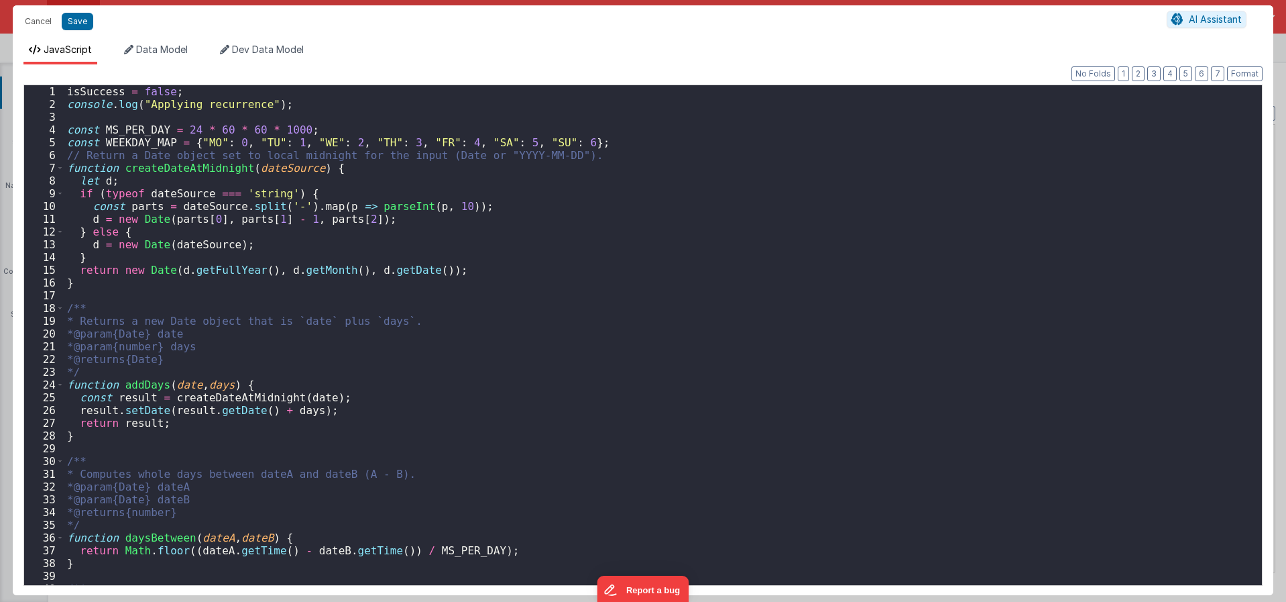
scroll to position [389, 0]
click at [461, 280] on div "isSuccess = false ; console . log ( "Applying recurrence" ) ; const MS_PER_DAY …" at bounding box center [658, 347] width 1188 height 525
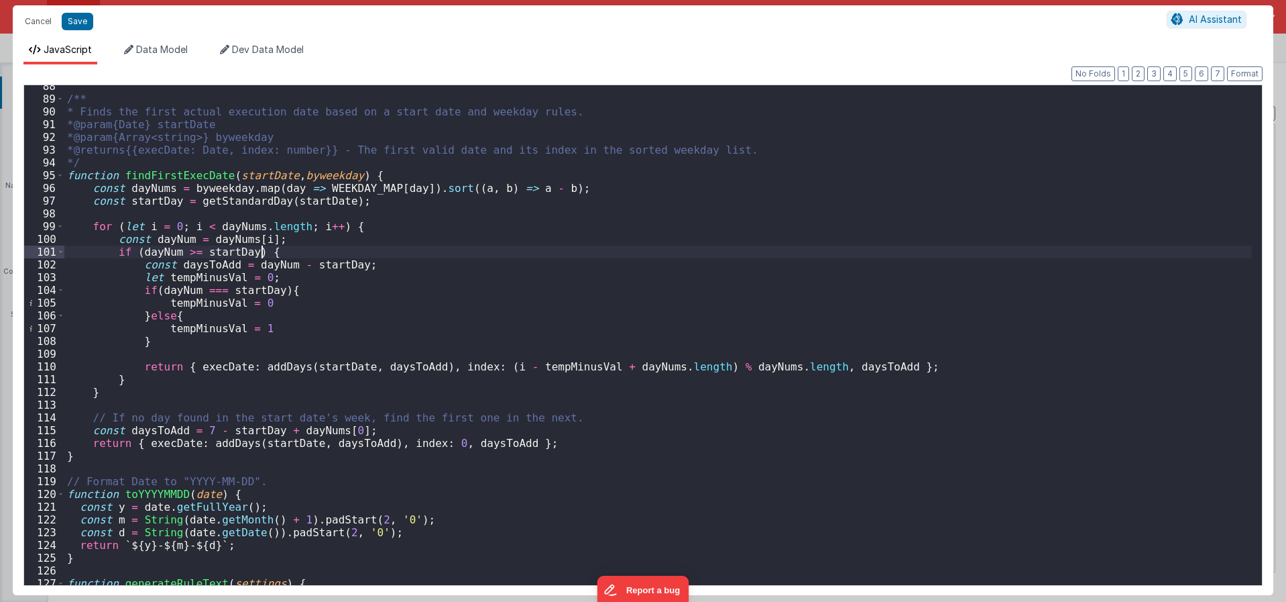
click at [441, 253] on div "/** * Finds the first actual execution date based on a start date and weekday r…" at bounding box center [658, 342] width 1188 height 525
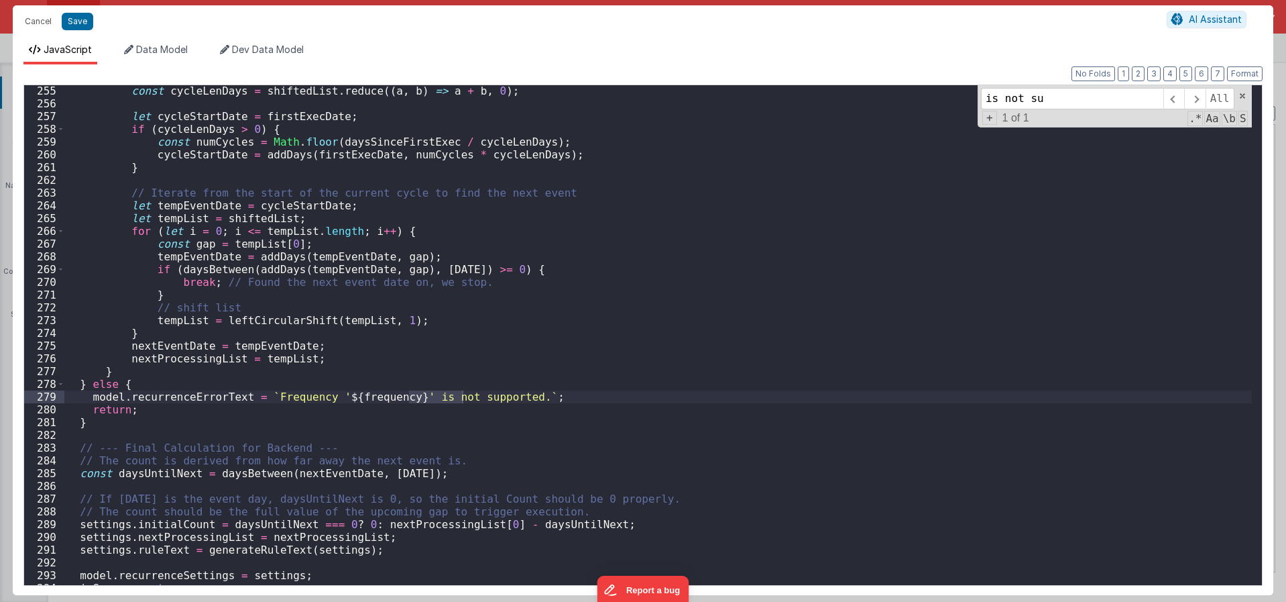
scroll to position [3238, 0]
type input "is not su"
click at [87, 381] on div "const cycleLenDays = shiftedList . reduce (( a , b ) => a + b , 0 ) ; let cycle…" at bounding box center [658, 346] width 1188 height 525
click at [91, 382] on div "const cycleLenDays = shiftedList . reduce (( a , b ) => a + b , 0 ) ; let cycle…" at bounding box center [658, 346] width 1188 height 525
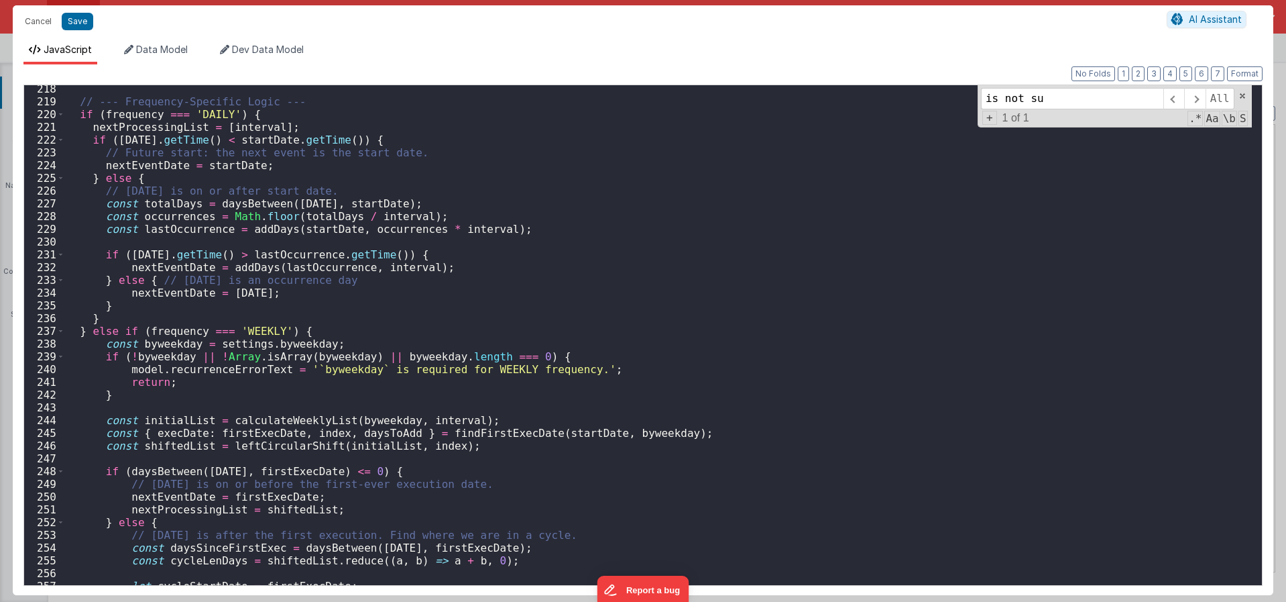
scroll to position [2766, 0]
drag, startPoint x: 144, startPoint y: 334, endPoint x: 272, endPoint y: 331, distance: 128.1
click at [272, 331] on div "// --- Frequency-Specific Logic --- if ( frequency === 'DAILY' ) { nextProcessi…" at bounding box center [658, 346] width 1188 height 525
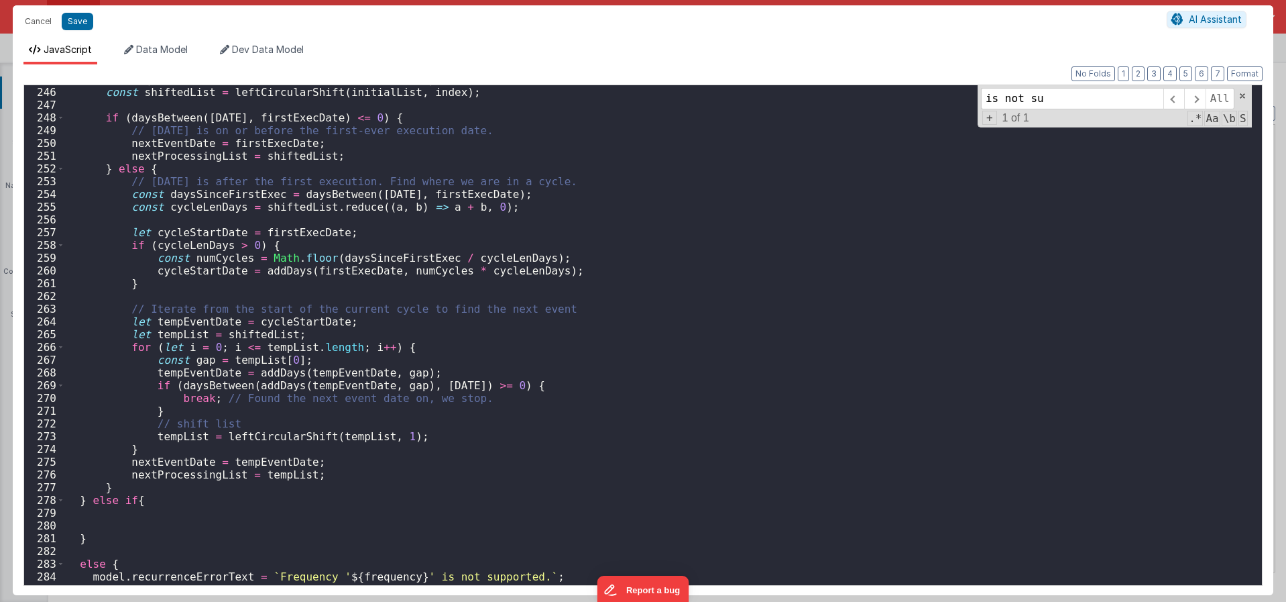
scroll to position [3168, 0]
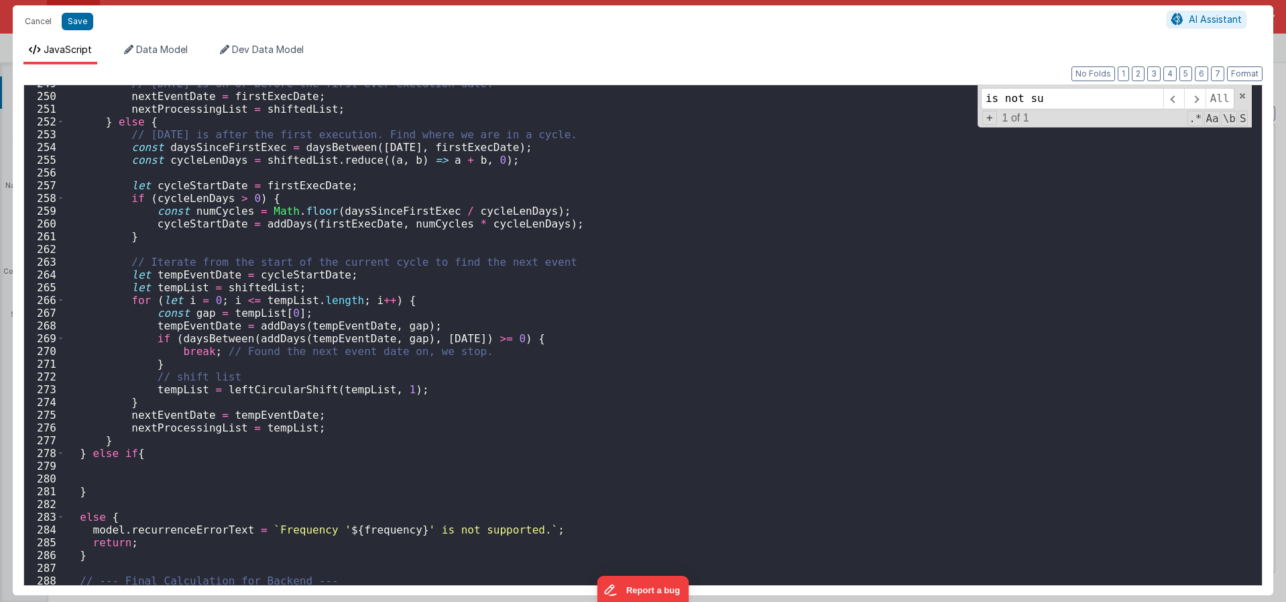
click at [165, 473] on div "// Today is on or before the first-ever execution date. nextEventDate = firstEx…" at bounding box center [658, 339] width 1188 height 525
click at [174, 453] on div "// Today is on or before the first-ever execution date. nextEventDate = firstEx…" at bounding box center [658, 339] width 1188 height 525
click at [132, 451] on div "// Today is on or before the first-ever execution date. nextEventDate = firstEx…" at bounding box center [658, 339] width 1188 height 525
paste textarea
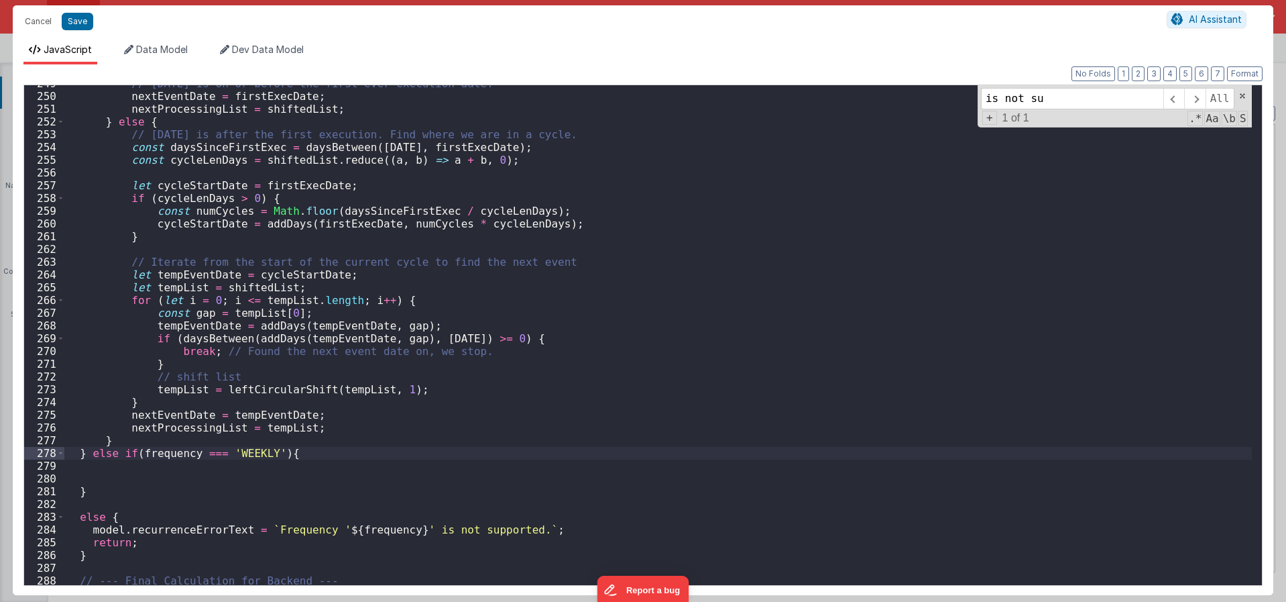
click at [300, 472] on div "// Today is on or before the first-ever execution date. nextEventDate = firstEx…" at bounding box center [658, 339] width 1188 height 525
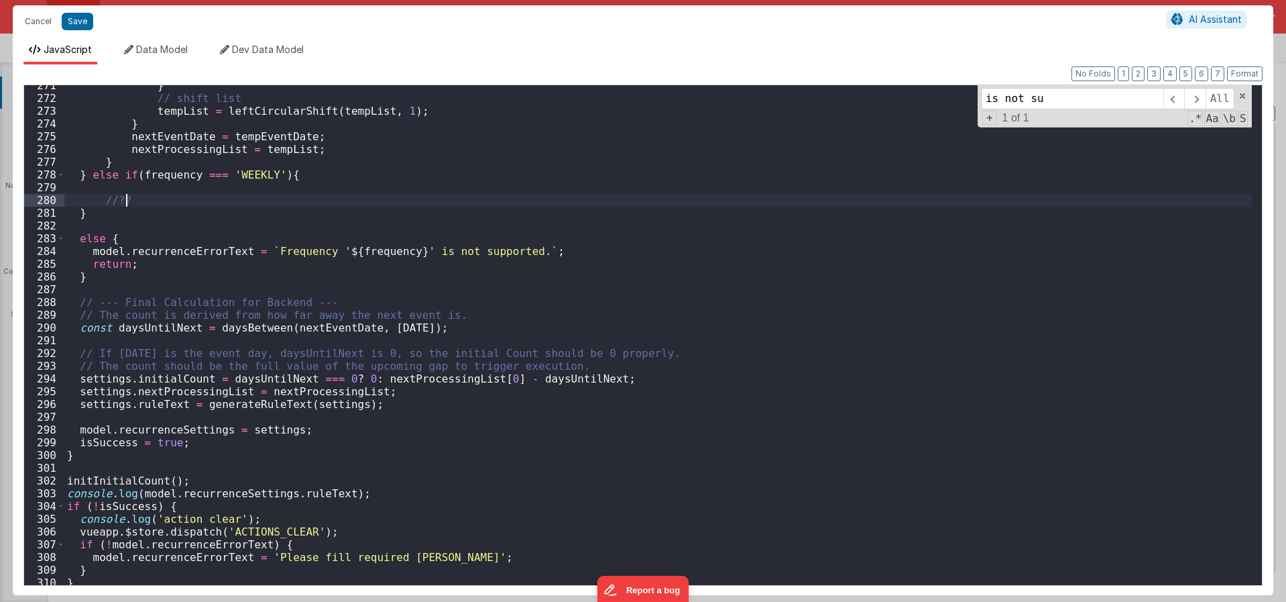
scroll to position [3463, 0]
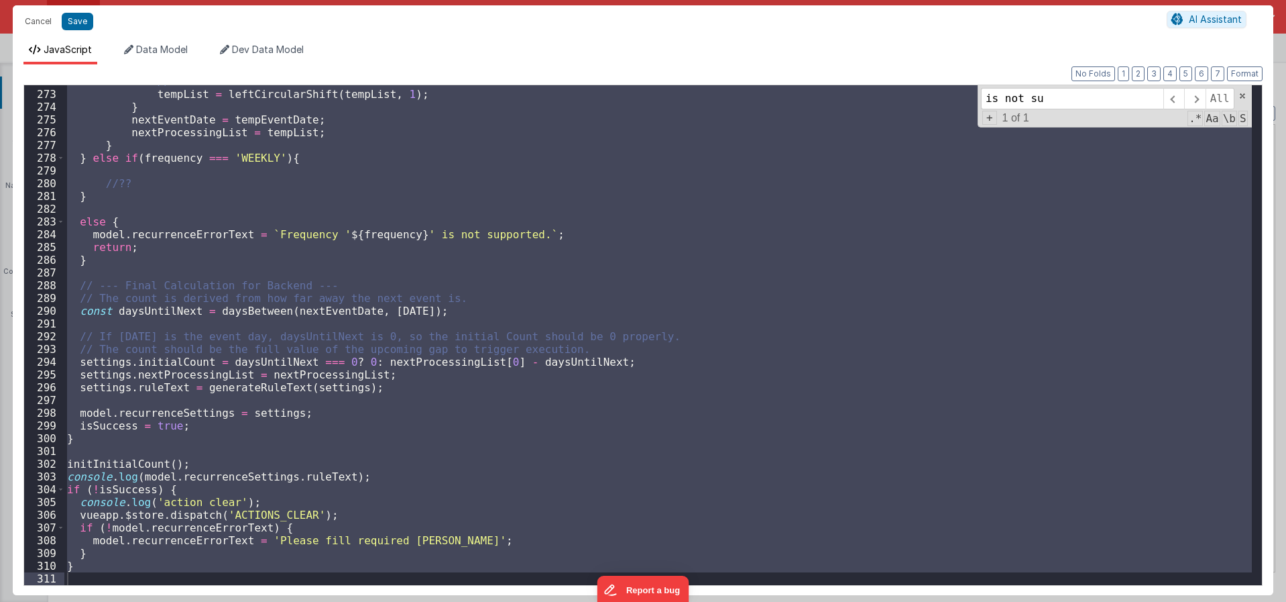
click at [636, 406] on div "// shift list tempList = leftCircularShift ( tempList , 1 ) ; } nextEventDate =…" at bounding box center [658, 335] width 1188 height 500
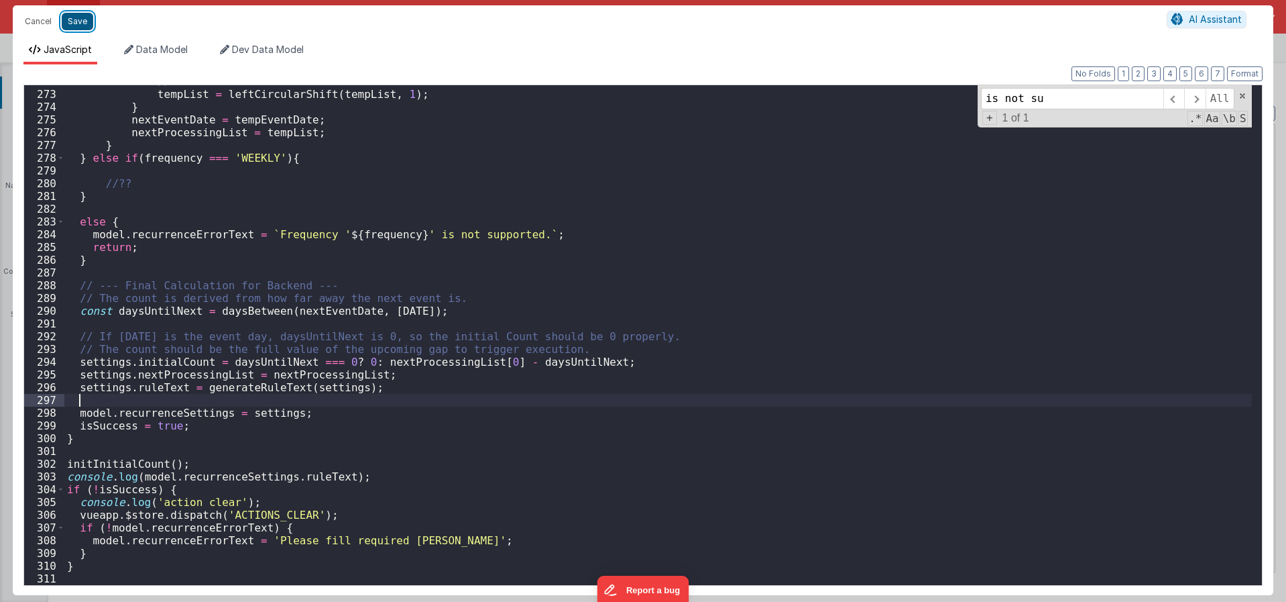
click at [77, 21] on button "Save" at bounding box center [78, 21] width 32 height 17
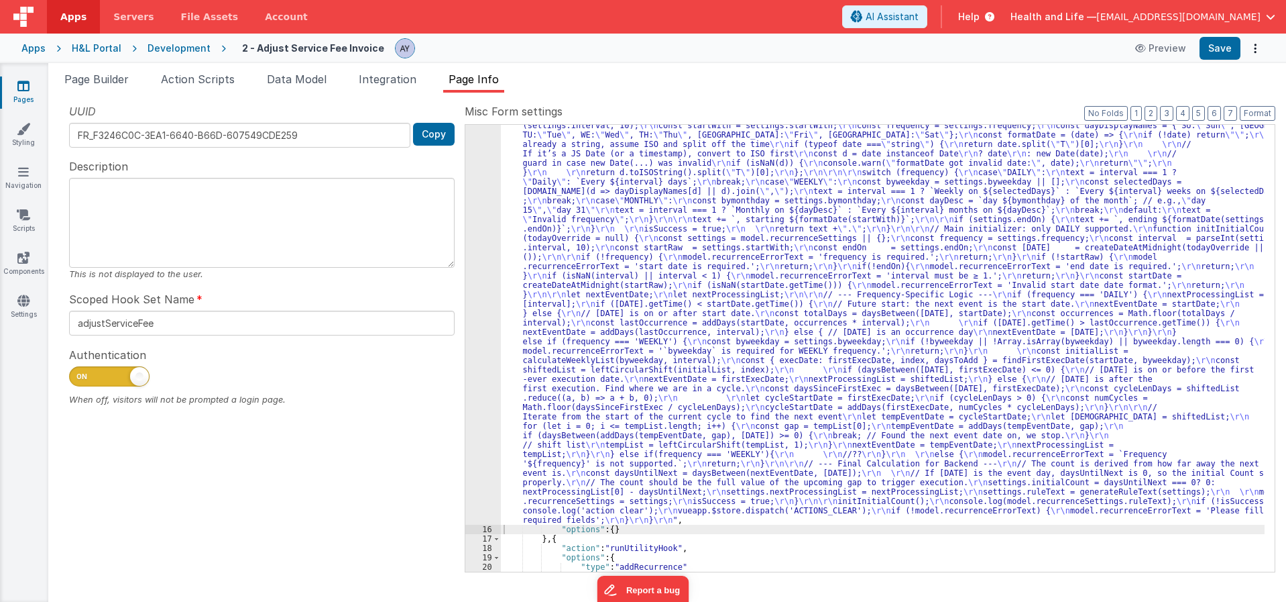
drag, startPoint x: 671, startPoint y: 377, endPoint x: 633, endPoint y: 373, distance: 37.8
click at [671, 377] on div ""function" : "isSuccess = false; \r\n console.log( \" Applying recurrence \" );…" at bounding box center [883, 423] width 764 height 1113
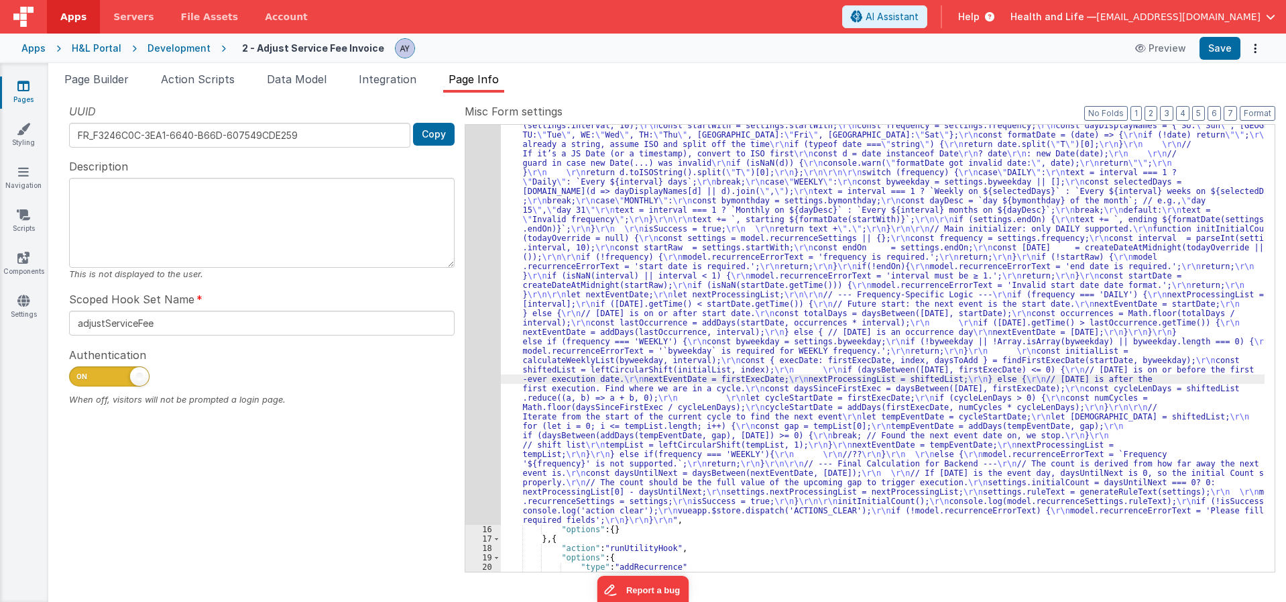
click at [475, 331] on div "15" at bounding box center [483, 195] width 36 height 657
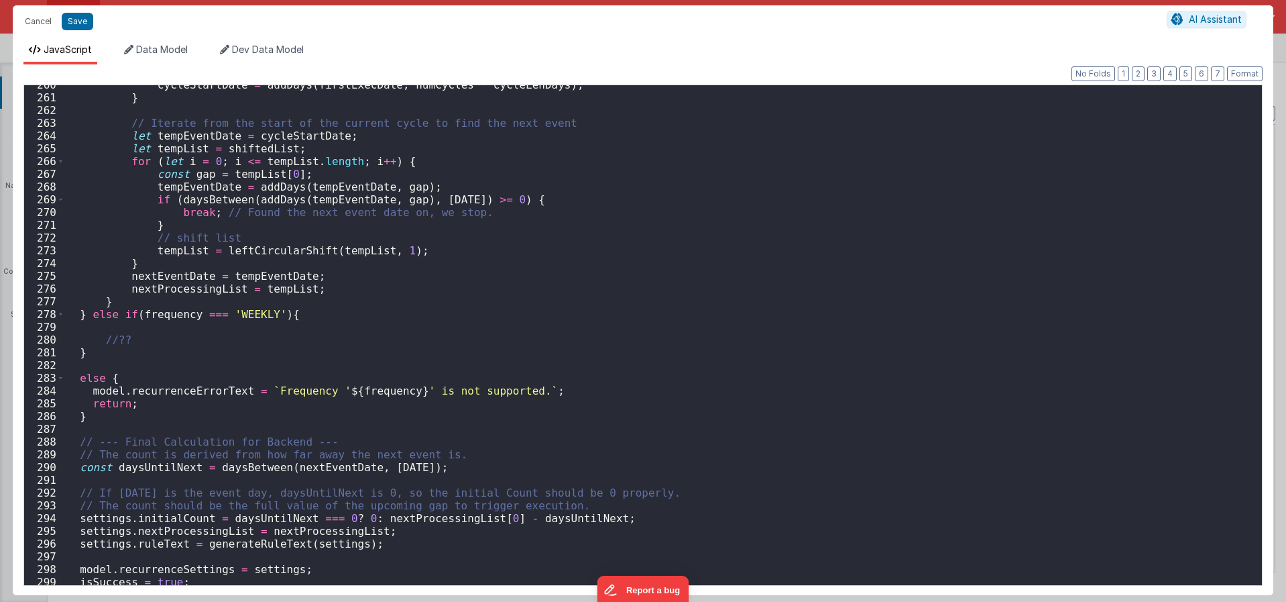
scroll to position [3303, 0]
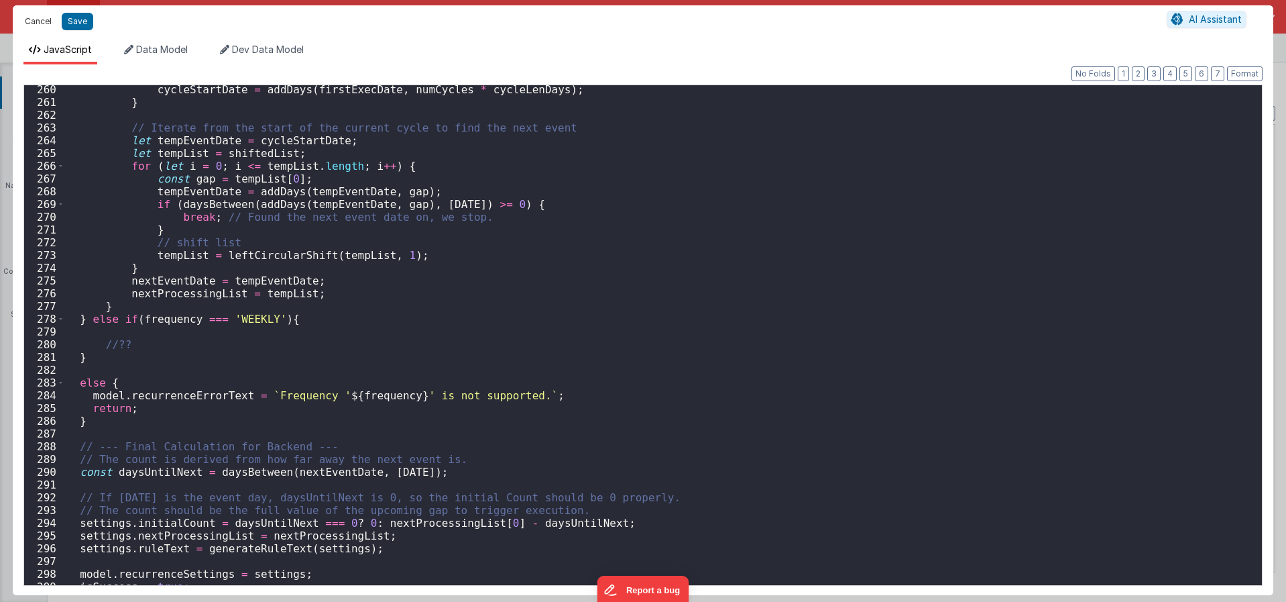
click at [29, 22] on button "Cancel" at bounding box center [38, 21] width 40 height 19
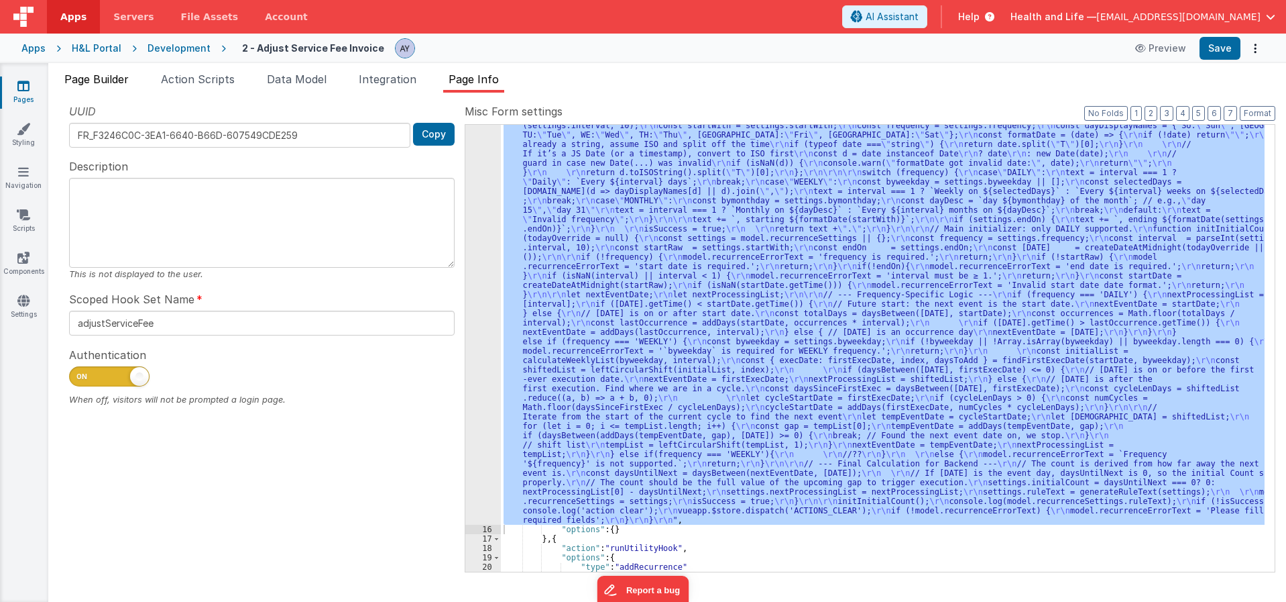
click at [109, 78] on span "Page Builder" at bounding box center [96, 78] width 64 height 13
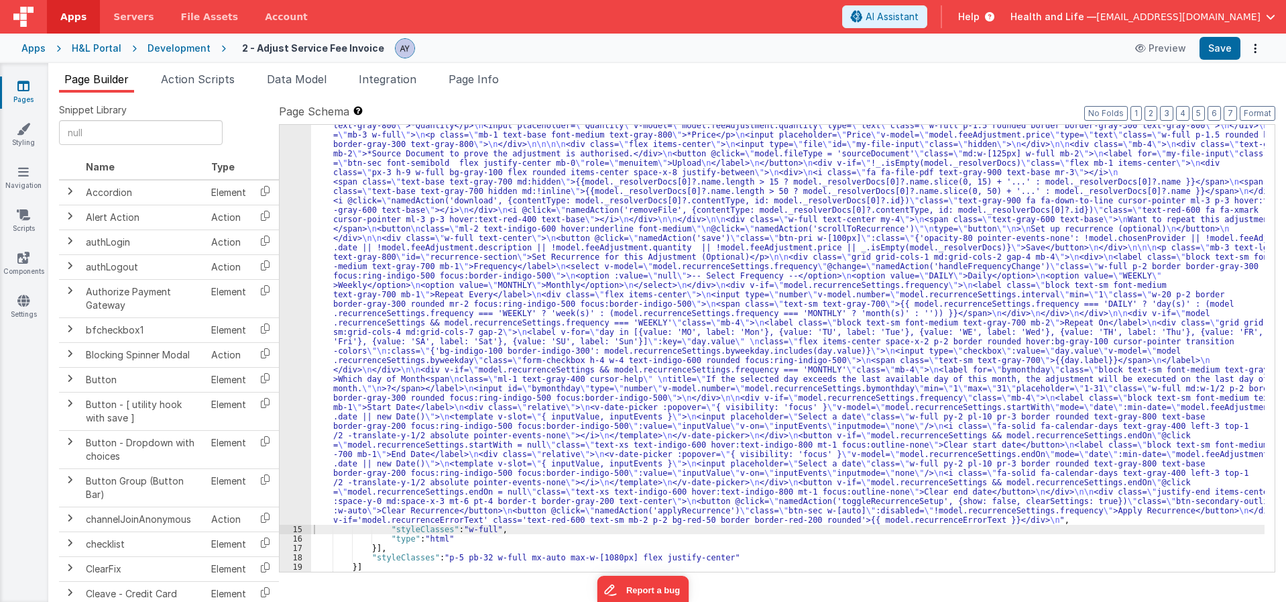
drag, startPoint x: 560, startPoint y: 447, endPoint x: 359, endPoint y: 400, distance: 206.7
click at [559, 445] on div ""html" : "<div class= \" flex flex-col mb-3 items-center text-center justify-ce…" at bounding box center [788, 466] width 954 height 1029
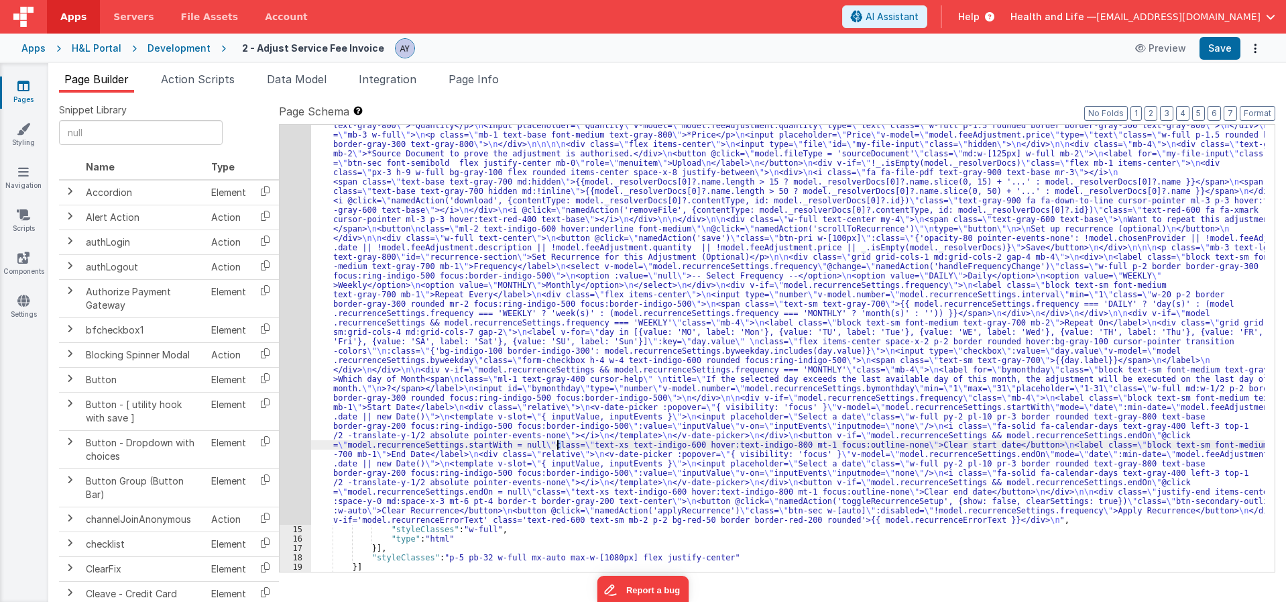
click at [308, 391] on div "14" at bounding box center [296, 238] width 32 height 573
click at [291, 378] on div "14" at bounding box center [296, 238] width 32 height 573
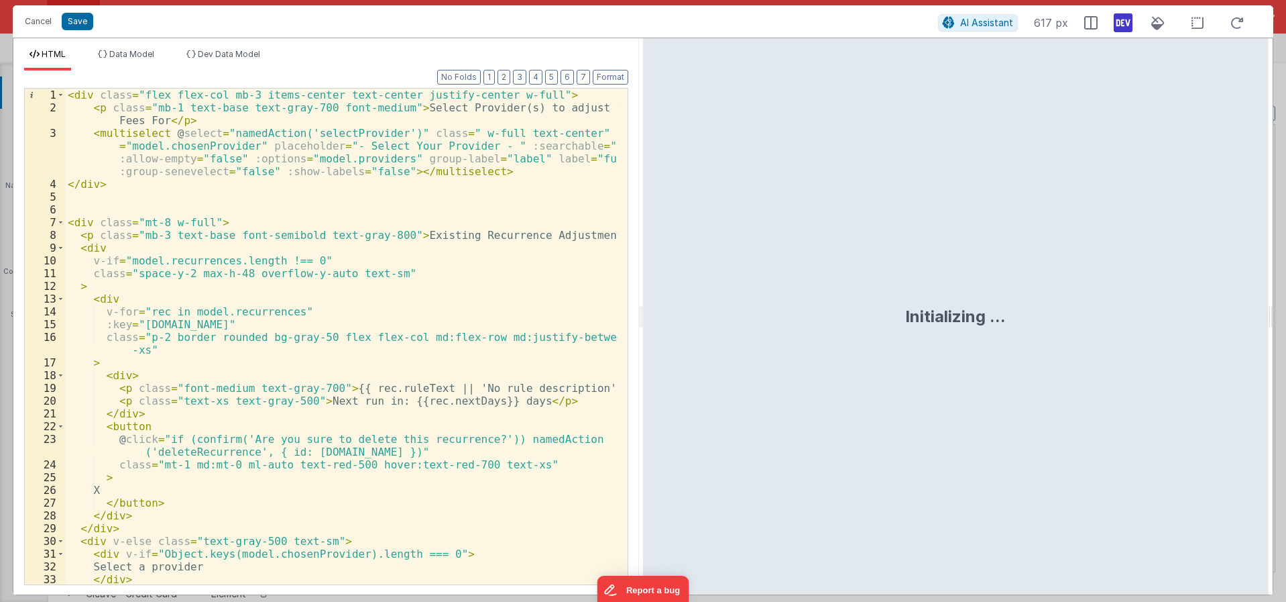
click at [435, 374] on div "< div class = "flex flex-col mb-3 items-center text-center justify-center w-ful…" at bounding box center [341, 349] width 553 height 521
drag, startPoint x: 349, startPoint y: 36, endPoint x: 338, endPoint y: 70, distance: 35.2
click at [349, 36] on div "Cancel Save AI Assistant 617 px" at bounding box center [643, 21] width 1261 height 32
click at [251, 267] on div "< div class = "flex flex-col mb-3 items-center text-center justify-center w-ful…" at bounding box center [341, 349] width 553 height 521
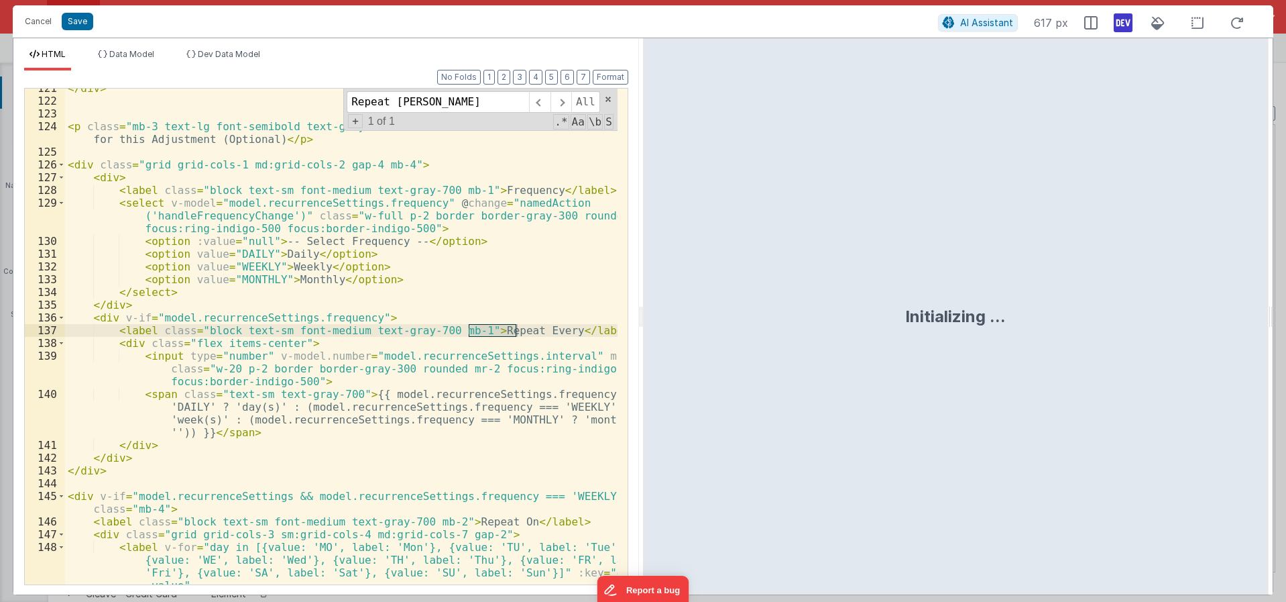
scroll to position [1957, 0]
type input "Repeat every"
click at [355, 417] on div "</ div > < p class = "mb-3 text-lg font-semibold text-gray-800" id = "recurrenc…" at bounding box center [341, 361] width 553 height 559
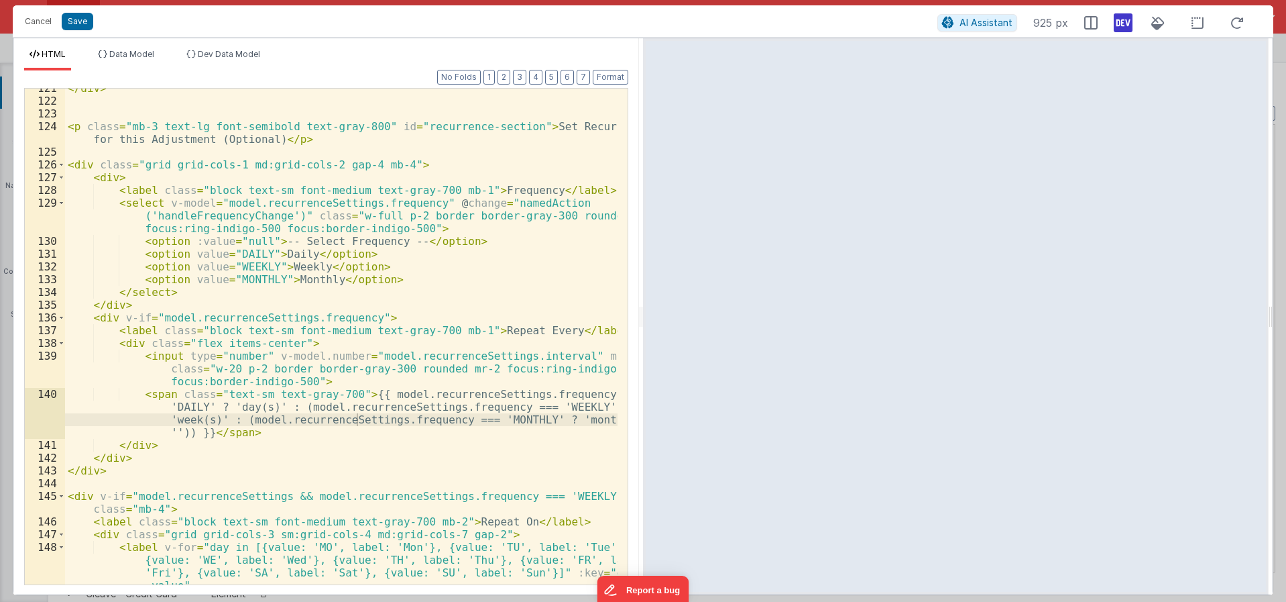
click at [488, 412] on div "</ div > < p class = "mb-3 text-lg font-semibold text-gray-800" id = "recurrenc…" at bounding box center [341, 361] width 553 height 559
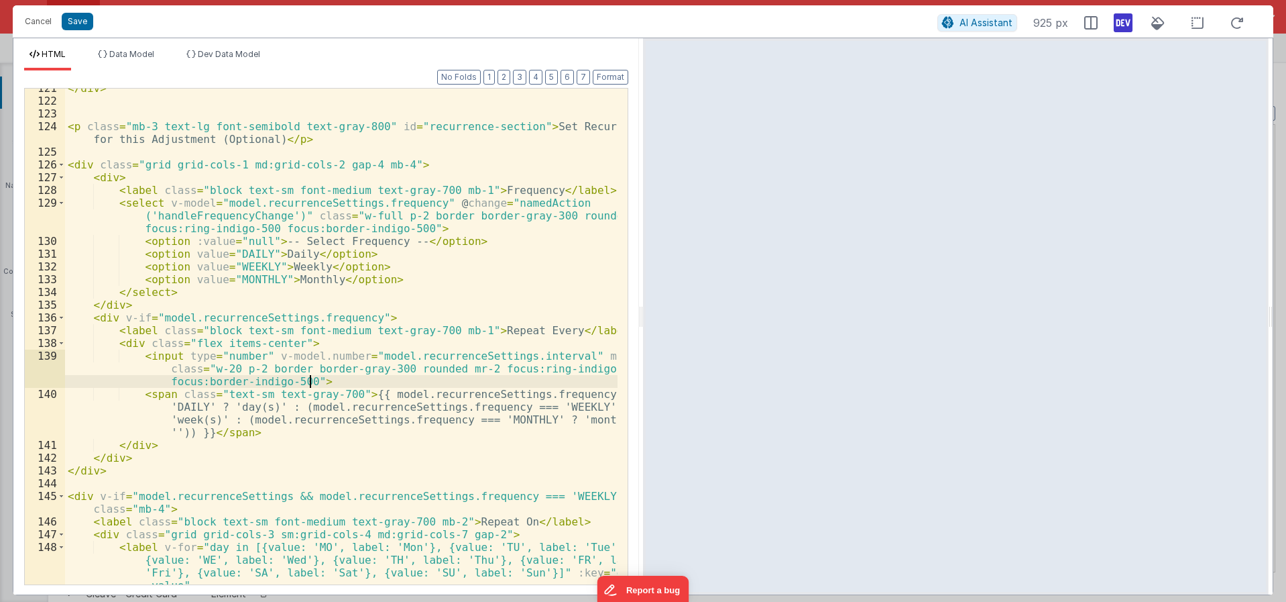
click at [308, 377] on div "</ div > < p class = "mb-3 text-lg font-semibold text-gray-800" id = "recurrenc…" at bounding box center [341, 361] width 553 height 559
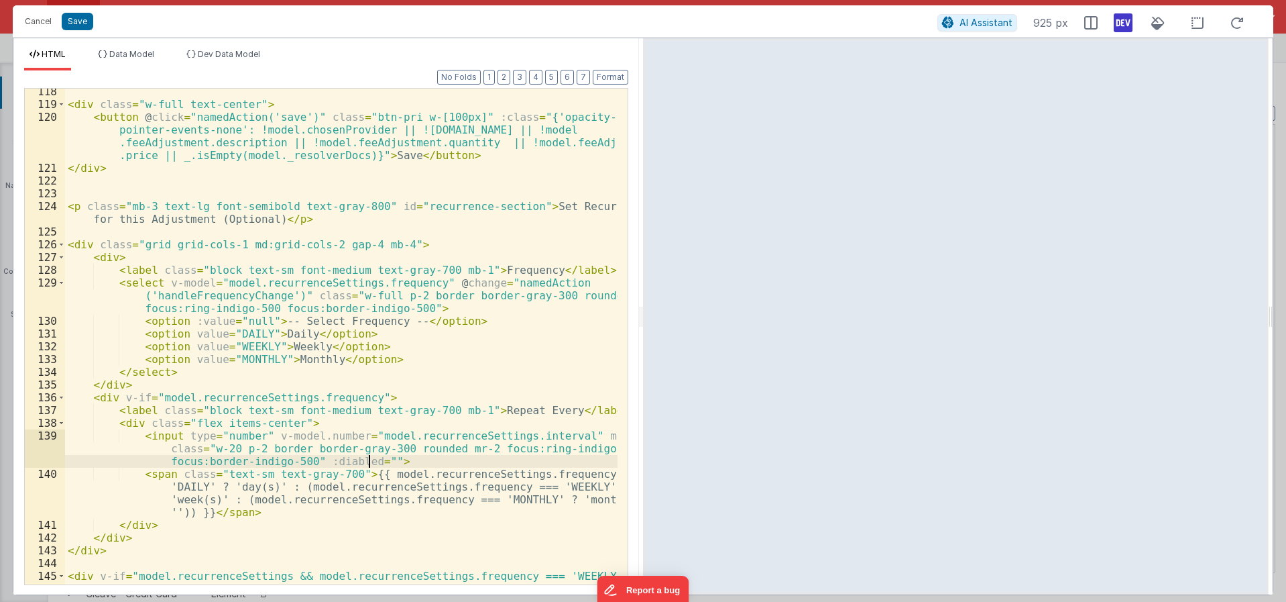
scroll to position [1876, 0]
click at [368, 459] on div "< div class = "w-full text-center" > < button @ click = "namedAction('save')" c…" at bounding box center [341, 353] width 553 height 534
paste textarea
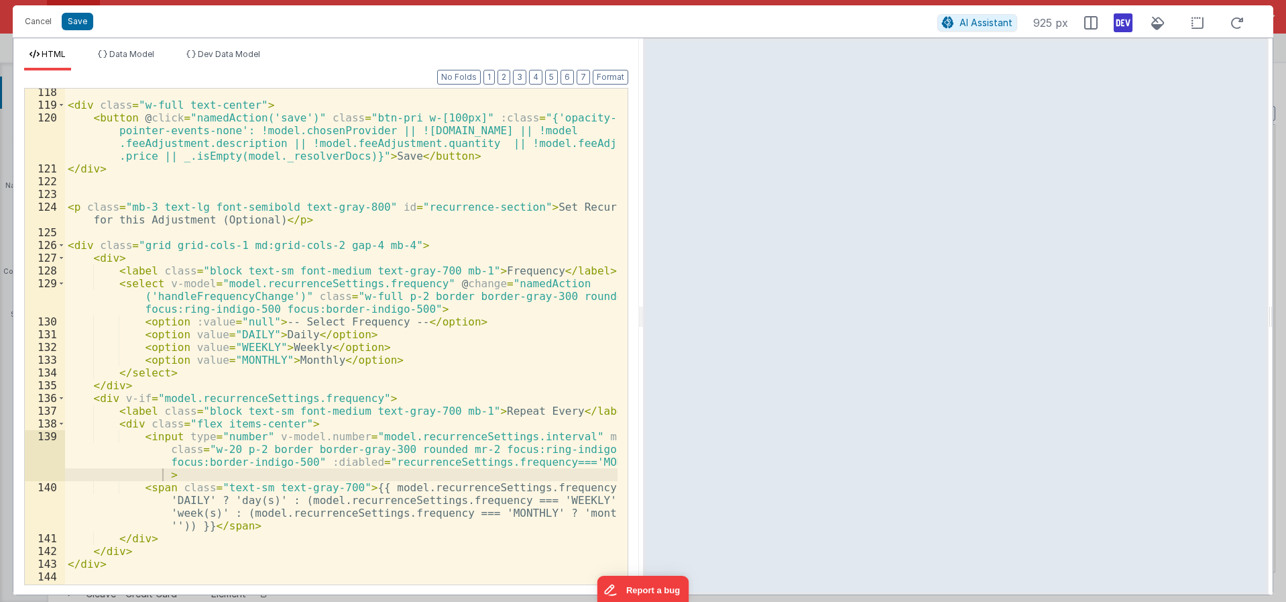
click at [787, 597] on div "Cancel Save AI Assistant 925 px HTML Data Model Dev Data Model Format 7 6 5 4 3…" at bounding box center [643, 301] width 1286 height 602
click at [447, 461] on div "< div class = "w-full text-center" > < button @ click = "namedAction('save')" c…" at bounding box center [341, 353] width 553 height 534
click at [479, 463] on div "< div class = "w-full text-center" > < button @ click = "namedAction('save')" c…" at bounding box center [341, 353] width 553 height 534
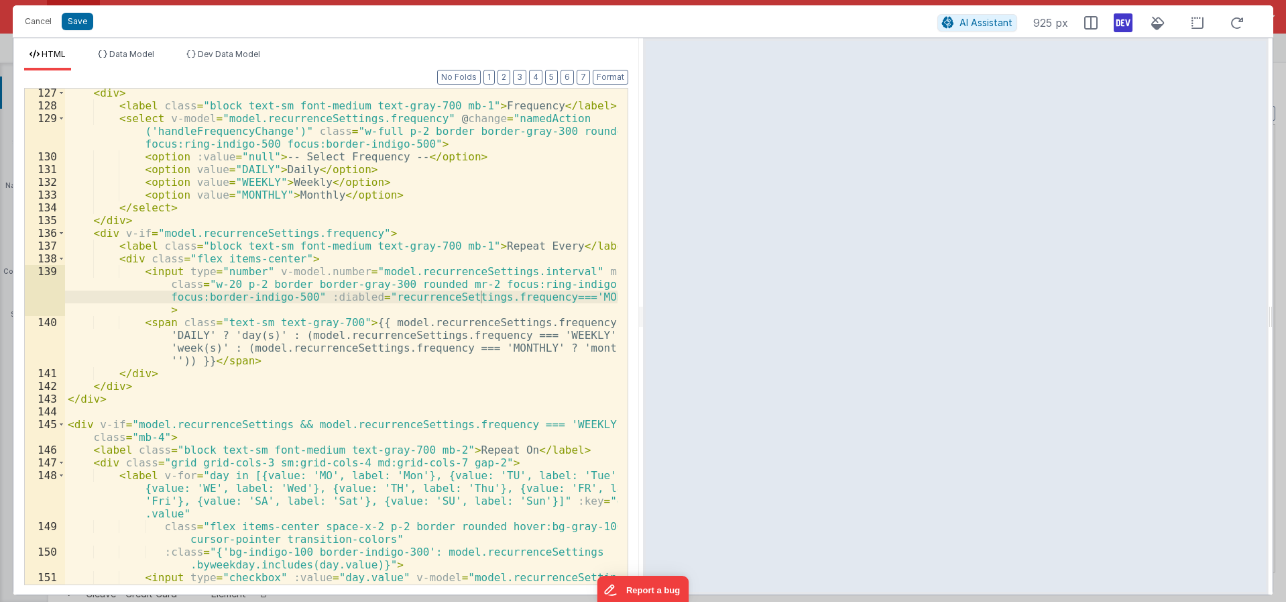
scroll to position [2041, 0]
click at [330, 300] on div "< div > < label class = "block text-sm font-medium text-gray-700 mb-1" > Freque…" at bounding box center [341, 359] width 553 height 547
drag, startPoint x: 310, startPoint y: 295, endPoint x: 612, endPoint y: 296, distance: 301.8
click at [612, 296] on div "< div > < label class = "block text-sm font-medium text-gray-700 mb-1" > Freque…" at bounding box center [341, 359] width 553 height 547
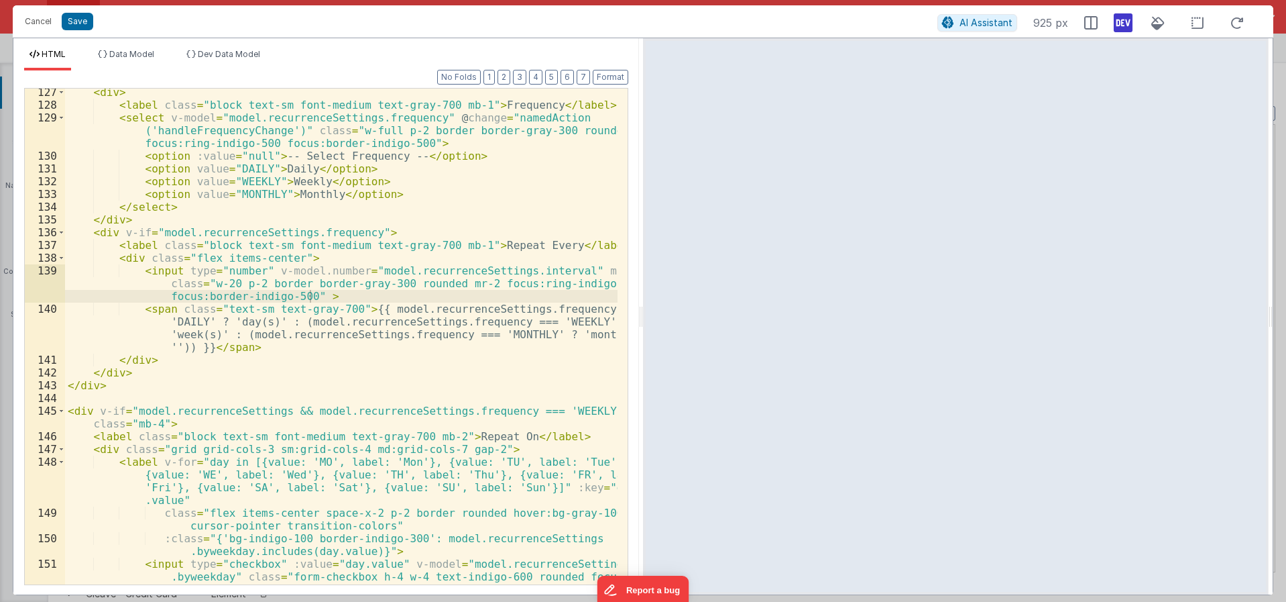
click at [345, 285] on div "< div > < label class = "block text-sm font-medium text-gray-700 mb-1" > Freque…" at bounding box center [341, 359] width 553 height 547
click at [310, 291] on div "< div > < label class = "block text-sm font-medium text-gray-700 mb-1" > Freque…" at bounding box center [341, 359] width 553 height 547
click at [318, 296] on div "< div > < label class = "block text-sm font-medium text-gray-700 mb-1" > Freque…" at bounding box center [341, 359] width 553 height 547
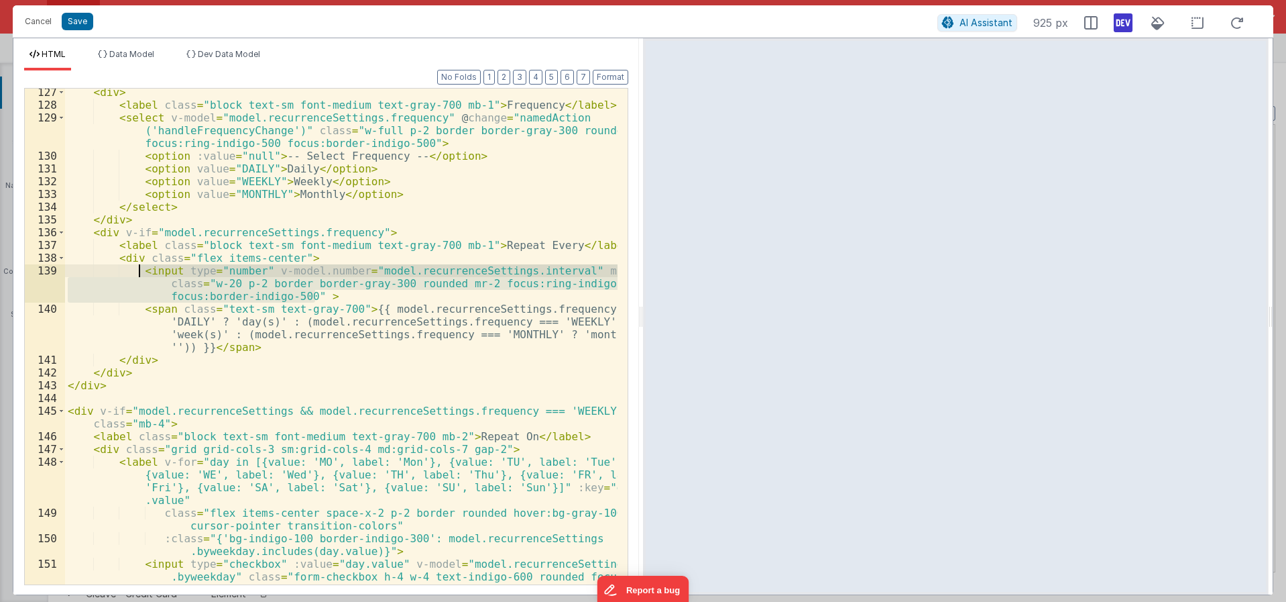
drag, startPoint x: 321, startPoint y: 298, endPoint x: 139, endPoint y: 266, distance: 184.6
click at [139, 266] on div "< div > < label class = "block text-sm font-medium text-gray-700 mb-1" > Freque…" at bounding box center [341, 359] width 553 height 547
drag, startPoint x: 290, startPoint y: 288, endPoint x: 298, endPoint y: 292, distance: 9.9
click at [290, 288] on div "< div > < label class = "block text-sm font-medium text-gray-700 mb-1" > Freque…" at bounding box center [341, 337] width 553 height 496
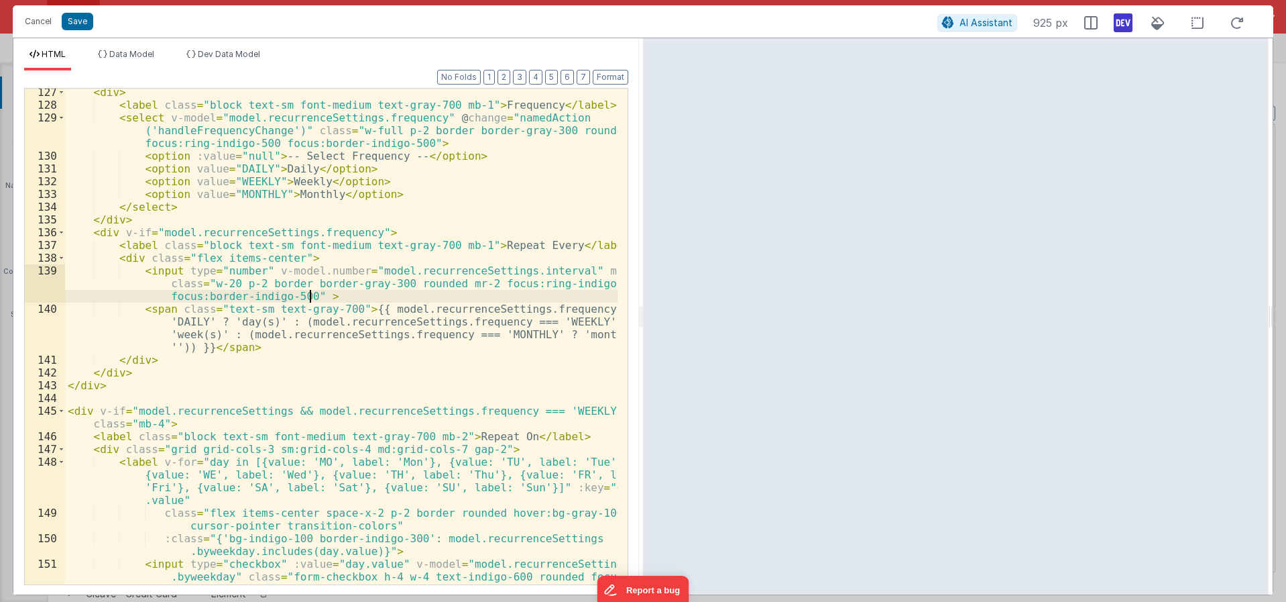
click at [307, 294] on div "< div > < label class = "block text-sm font-medium text-gray-700 mb-1" > Freque…" at bounding box center [341, 359] width 553 height 547
drag, startPoint x: 382, startPoint y: 358, endPoint x: 348, endPoint y: 338, distance: 39.1
click at [381, 357] on div "< div > < label class = "block text-sm font-medium text-gray-700 mb-1" > Freque…" at bounding box center [341, 359] width 553 height 547
click at [307, 297] on div "< div > < label class = "block text-sm font-medium text-gray-700 mb-1" > Freque…" at bounding box center [341, 359] width 553 height 547
click at [333, 308] on div "< div > < label class = "block text-sm font-medium text-gray-700 mb-1" > Freque…" at bounding box center [341, 359] width 553 height 547
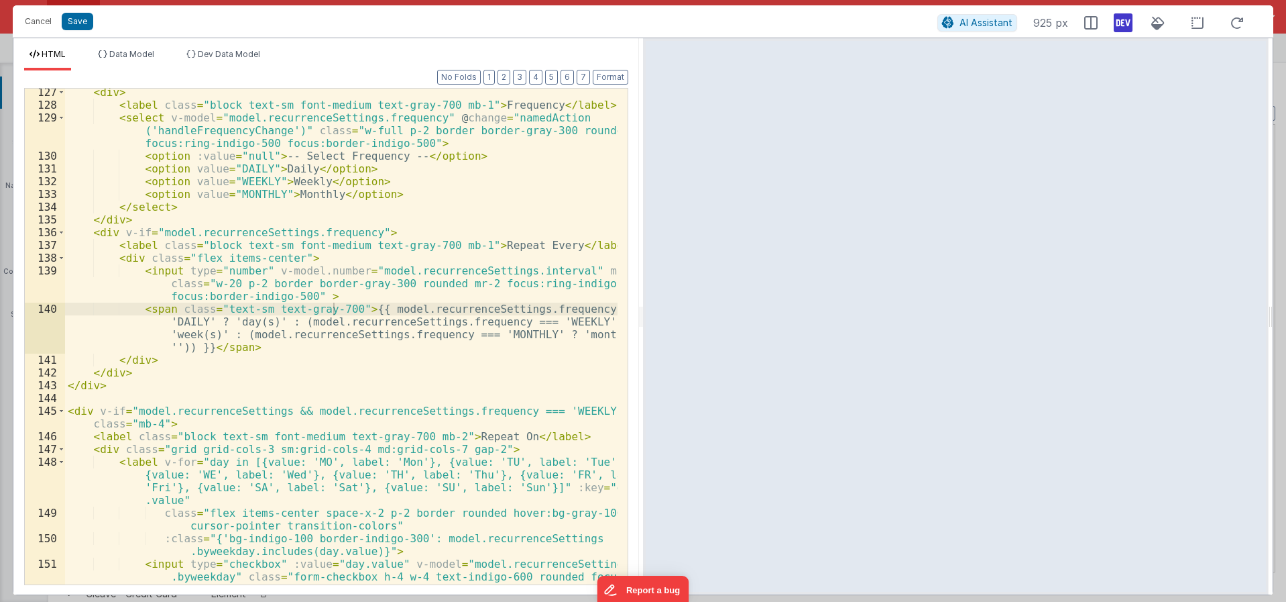
click at [347, 312] on div "< div > < label class = "block text-sm font-medium text-gray-700 mb-1" > Freque…" at bounding box center [341, 359] width 553 height 547
click at [298, 253] on div "< div > < label class = "block text-sm font-medium text-gray-700 mb-1" > Freque…" at bounding box center [341, 359] width 553 height 547
click at [283, 259] on div "< div > < label class = "block text-sm font-medium text-gray-700 mb-1" > Freque…" at bounding box center [341, 359] width 553 height 547
click at [291, 304] on div "< div > < label class = "block text-sm font-medium text-gray-700 mb-1" > Freque…" at bounding box center [341, 359] width 553 height 547
click at [306, 294] on div "< div > < label class = "block text-sm font-medium text-gray-700 mb-1" > Freque…" at bounding box center [341, 359] width 553 height 547
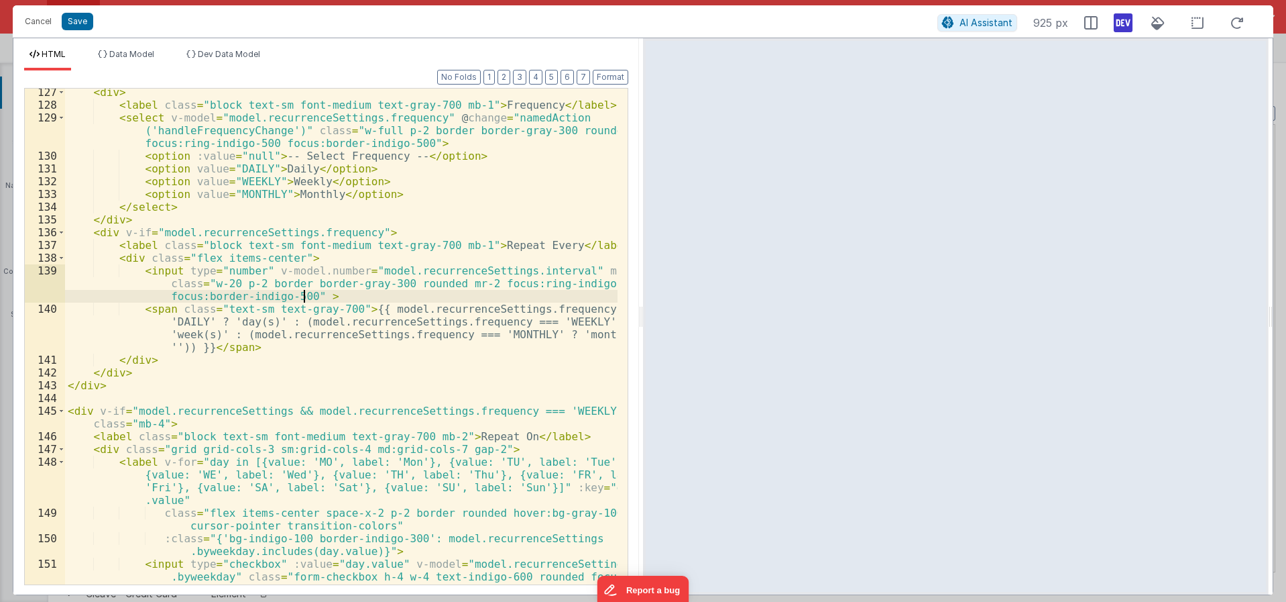
click at [309, 296] on div "< div > < label class = "block text-sm font-medium text-gray-700 mb-1" > Freque…" at bounding box center [341, 359] width 553 height 547
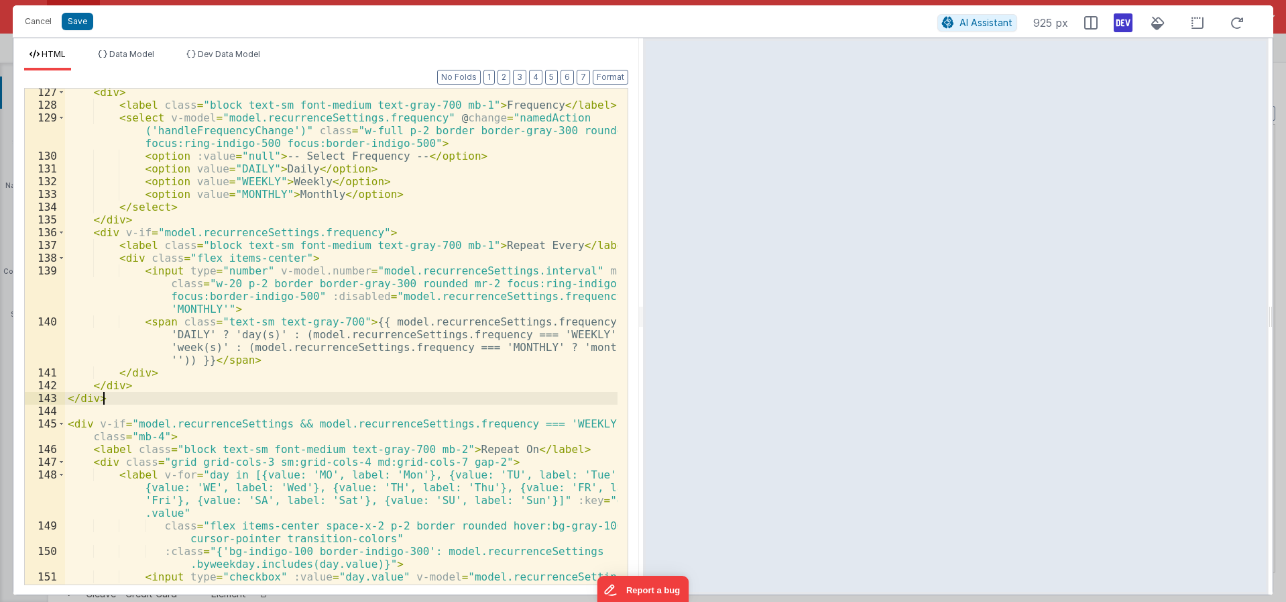
click at [481, 397] on div "< div > < label class = "block text-sm font-medium text-gray-700 mb-1" > Freque…" at bounding box center [341, 359] width 553 height 547
click at [589, 297] on div "< div > < label class = "block text-sm font-medium text-gray-700 mb-1" > Freque…" at bounding box center [341, 359] width 553 height 547
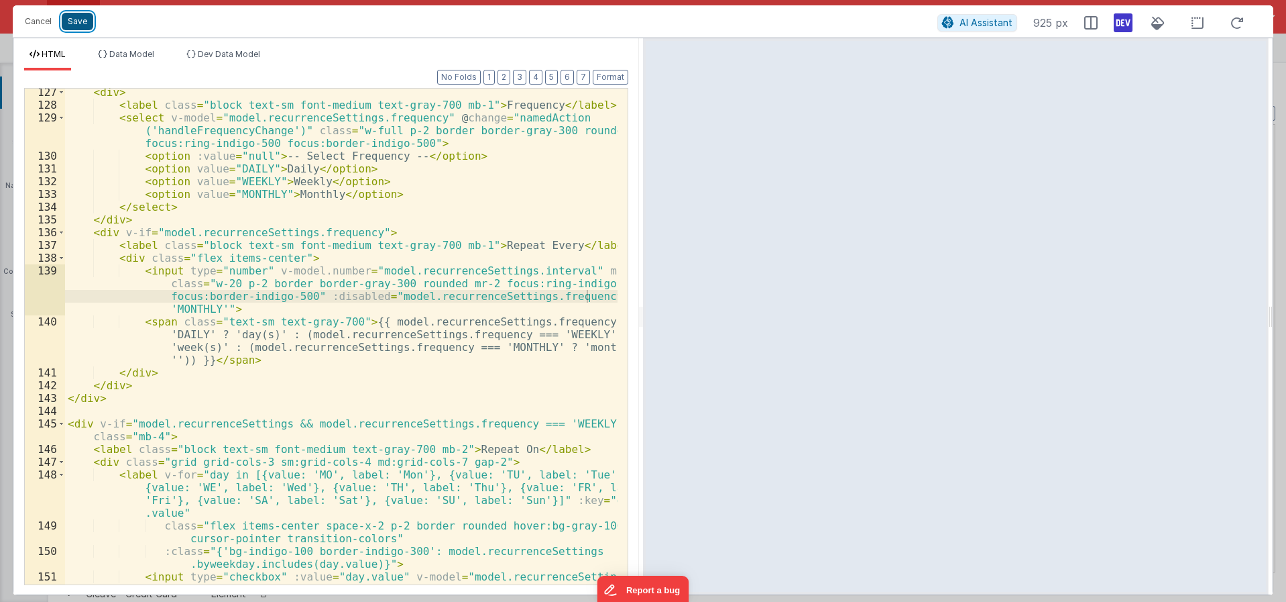
click at [77, 25] on button "Save" at bounding box center [78, 21] width 32 height 17
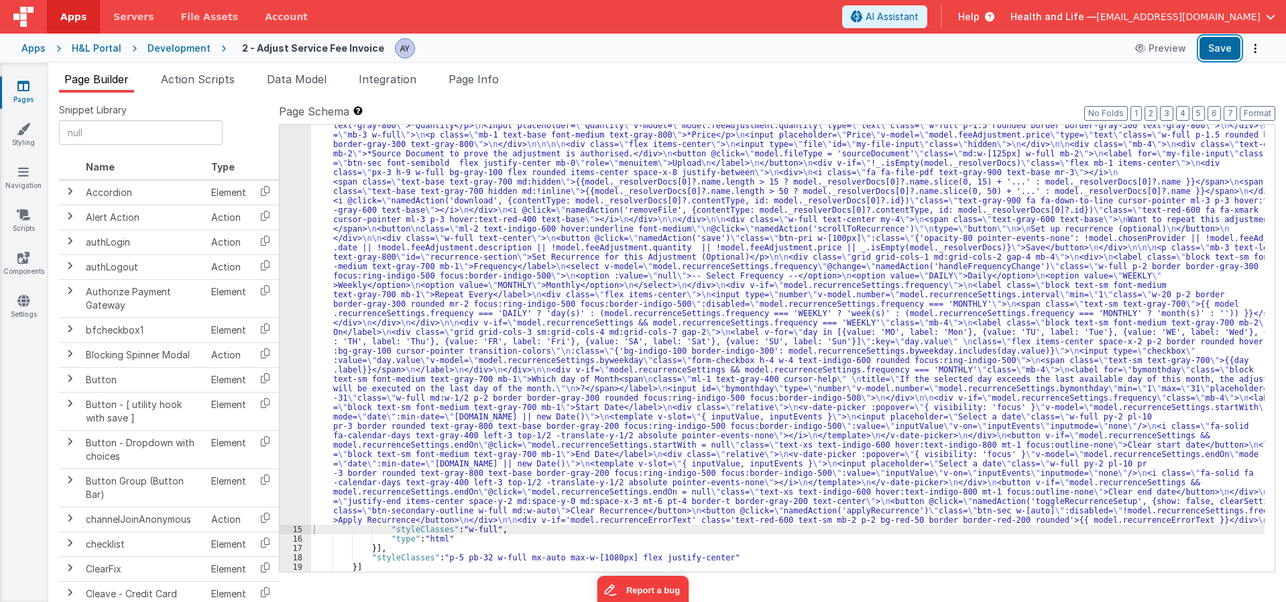
drag, startPoint x: 1217, startPoint y: 52, endPoint x: 1258, endPoint y: 105, distance: 66.4
click at [1217, 52] on button "Save" at bounding box center [1220, 48] width 41 height 23
click at [472, 90] on li "Page Info" at bounding box center [473, 81] width 61 height 21
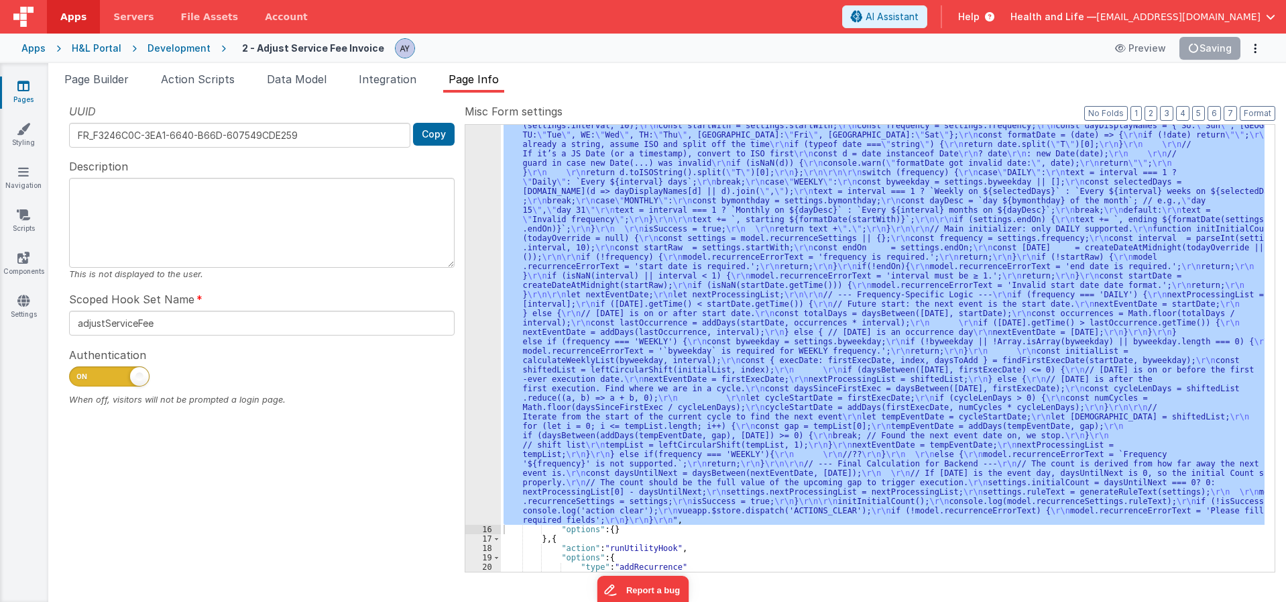
click at [515, 257] on div ""function" : "isSuccess = false; \r\n console.log( \" Applying recurrence \" );…" at bounding box center [883, 348] width 764 height 447
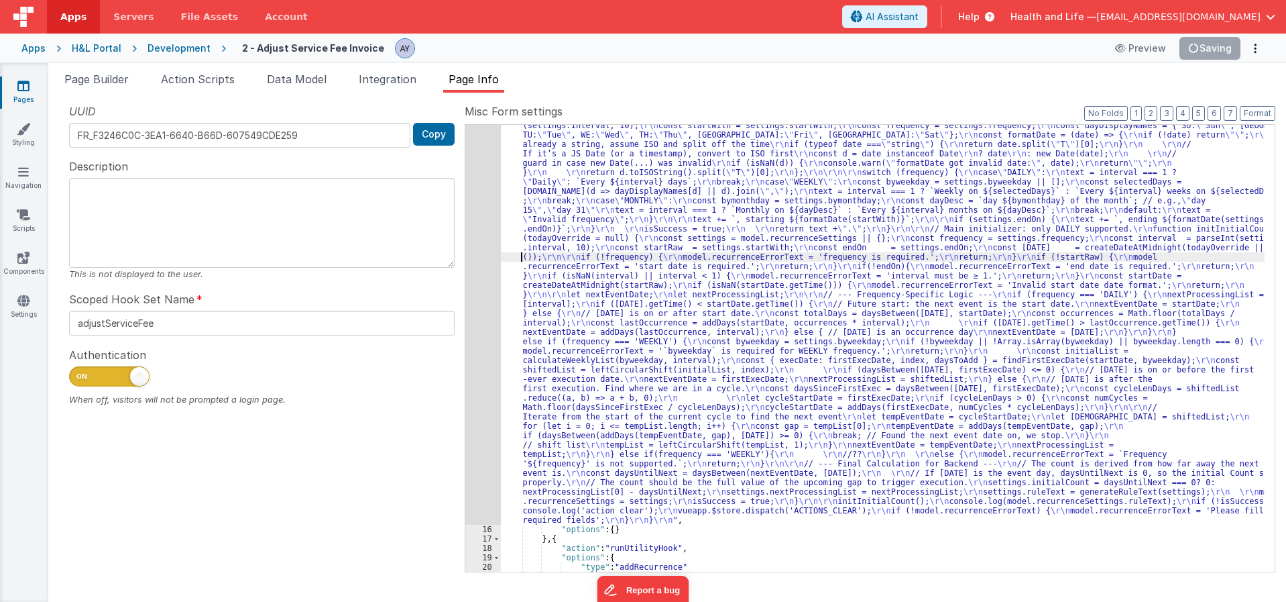
click at [469, 257] on div "15" at bounding box center [483, 195] width 36 height 657
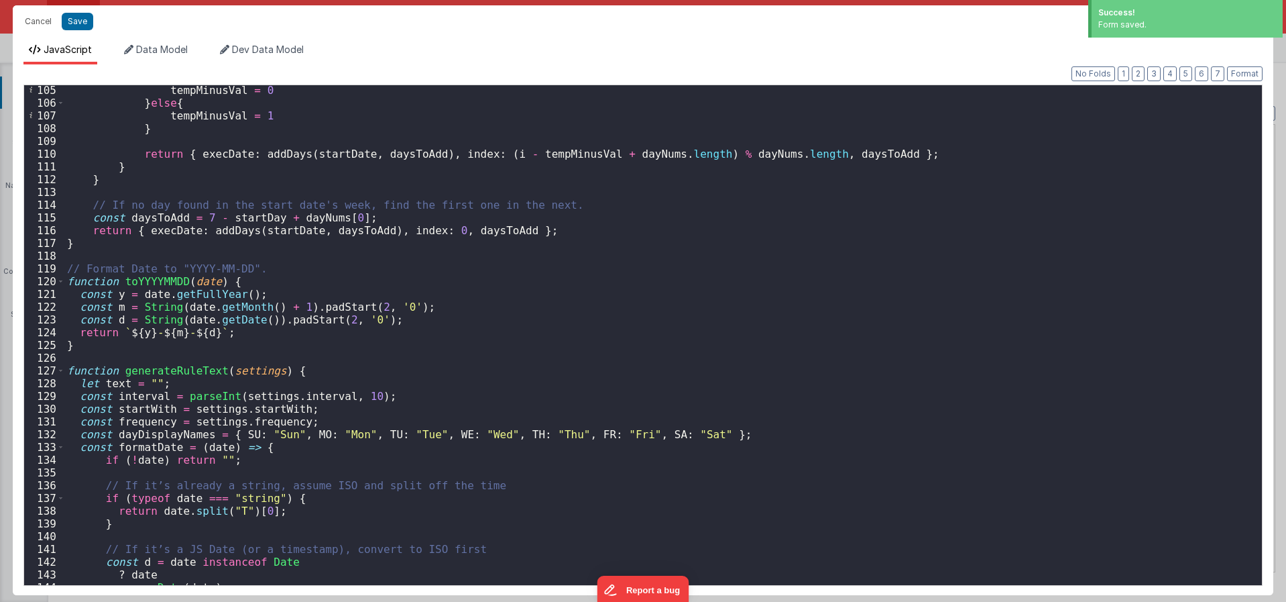
scroll to position [1515, 0]
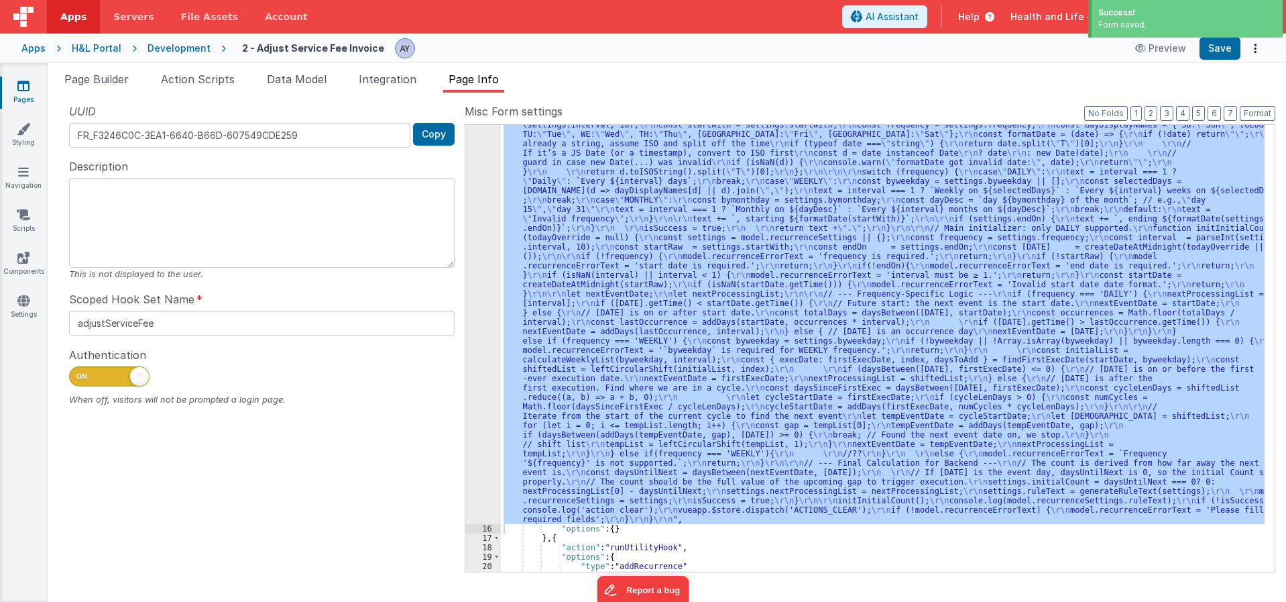
click at [638, 312] on div ""function" : "isSuccess = false; \r\n console.log( \" Applying recurrence \" );…" at bounding box center [883, 348] width 764 height 447
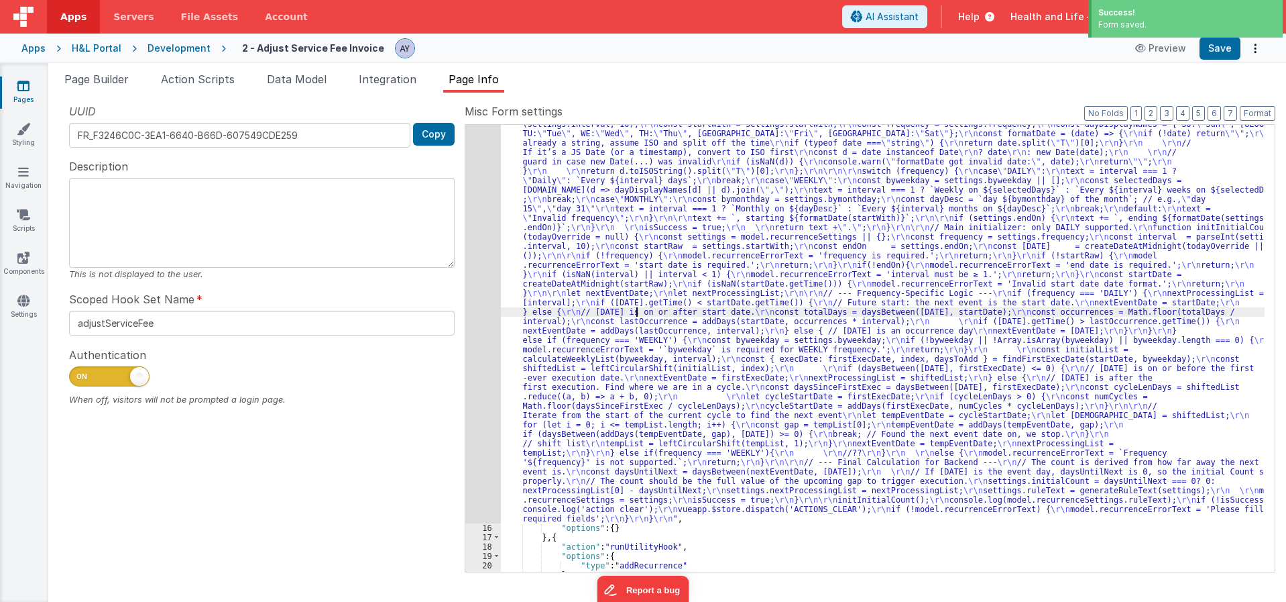
scroll to position [391, 0]
click at [481, 274] on div "15" at bounding box center [483, 193] width 36 height 657
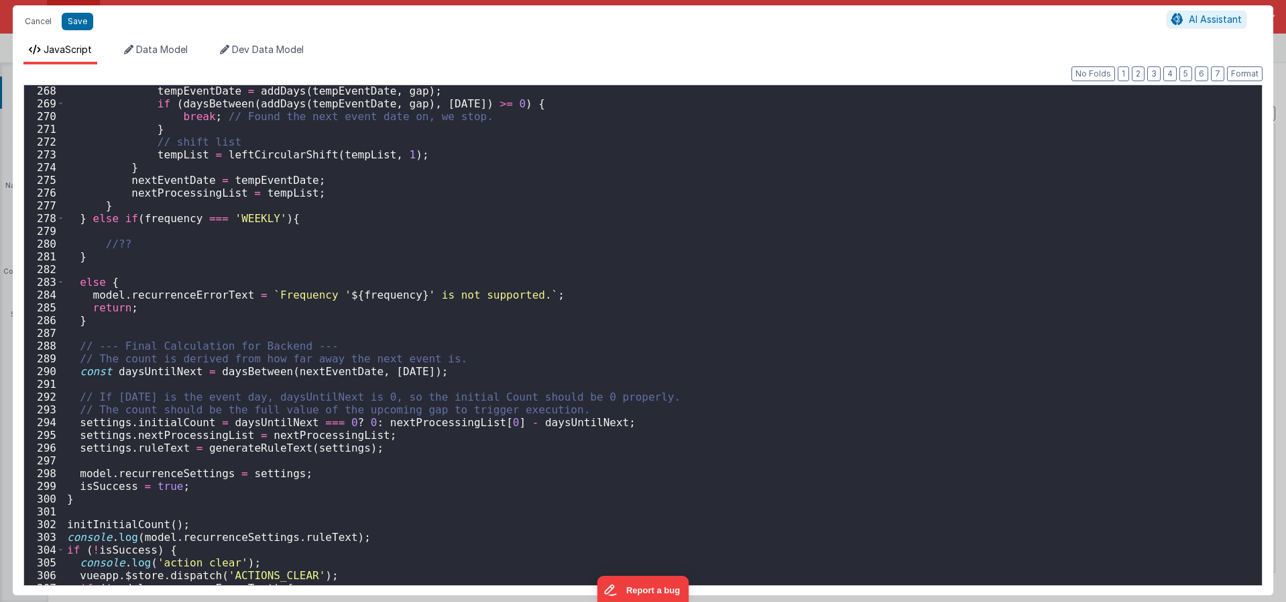
scroll to position [3403, 0]
click at [245, 217] on div "tempEventDate = addDays ( tempEventDate , gap ) ; if ( daysBetween ( addDays ( …" at bounding box center [658, 346] width 1188 height 525
click at [246, 370] on div "tempEventDate = addDays ( tempEventDate , gap ) ; if ( daysBetween ( addDays ( …" at bounding box center [658, 346] width 1188 height 525
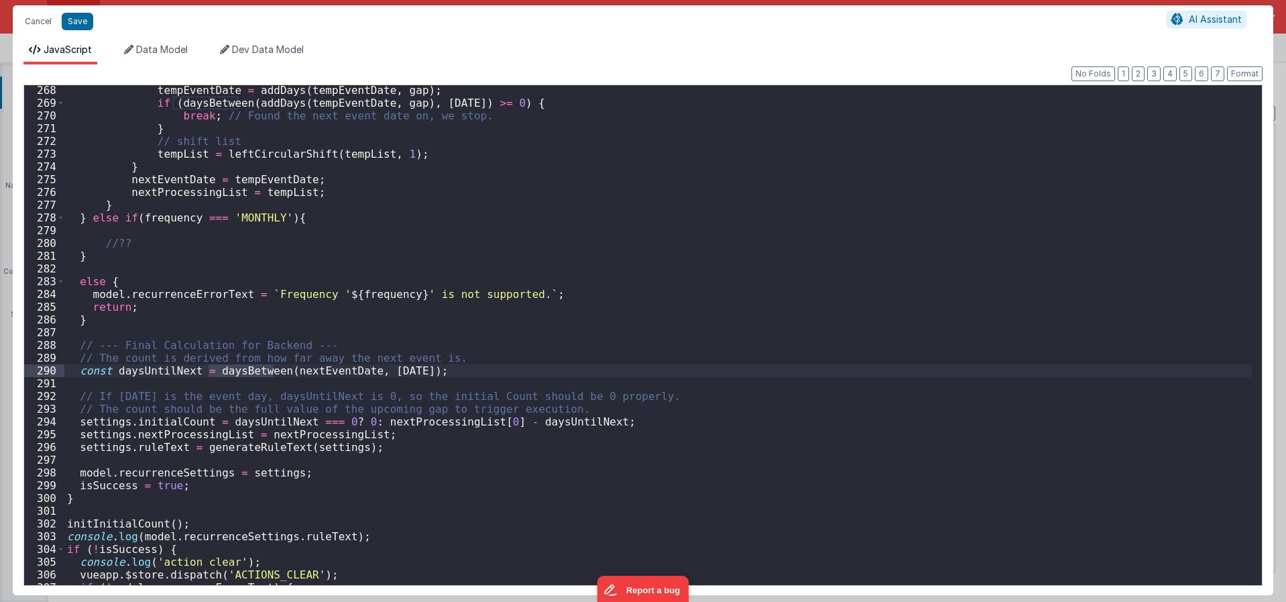
click at [332, 372] on div "tempEventDate = addDays ( tempEventDate , gap ) ; if ( daysBetween ( addDays ( …" at bounding box center [658, 346] width 1188 height 525
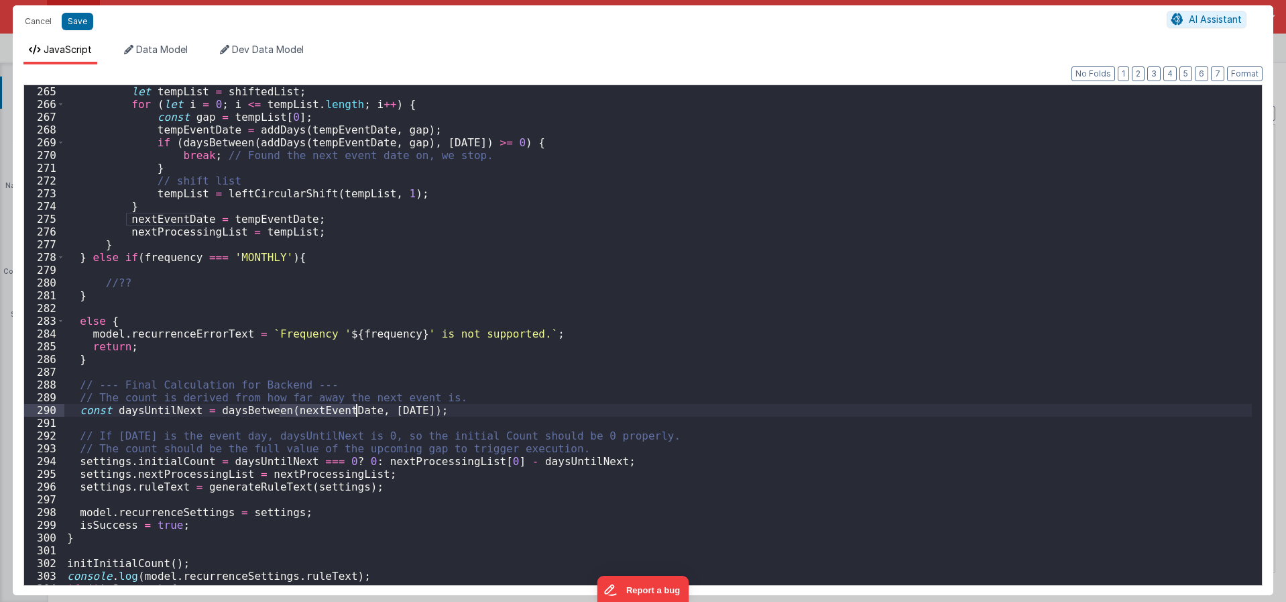
click at [447, 365] on div "let tempList = shiftedList ; for ( let i = 0 ; i <= tempList . length ; i ++ ) …" at bounding box center [658, 347] width 1188 height 525
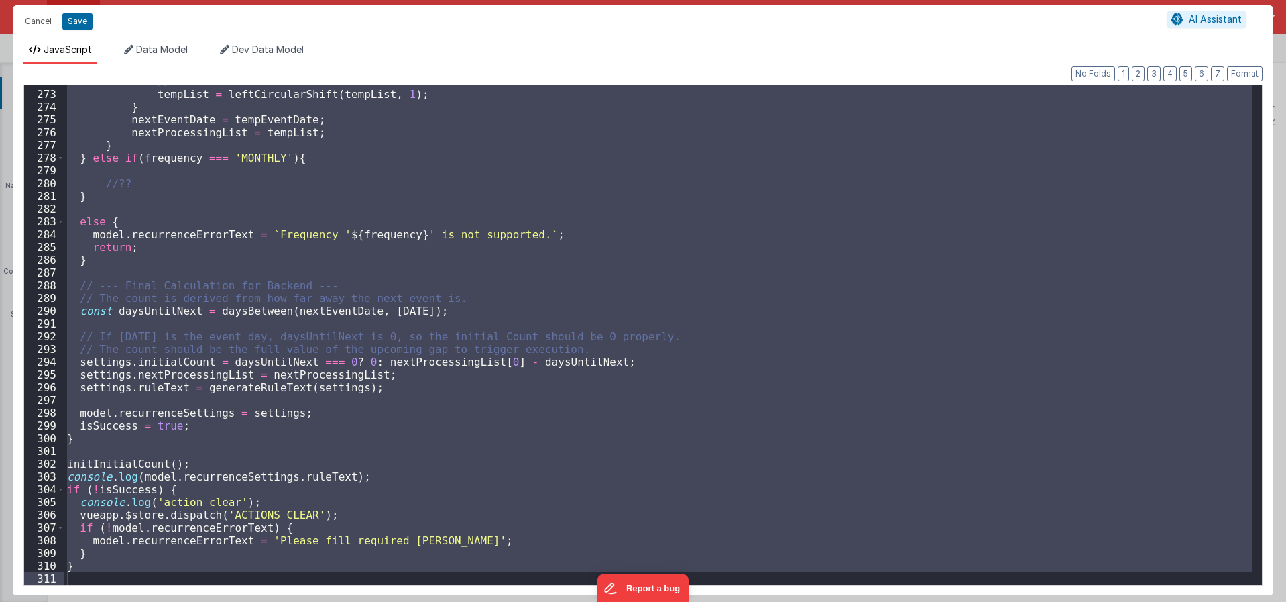
click at [549, 547] on div "// shift list tempList = leftCircularShift ( tempList , 1 ) ; } nextEventDate =…" at bounding box center [658, 335] width 1188 height 500
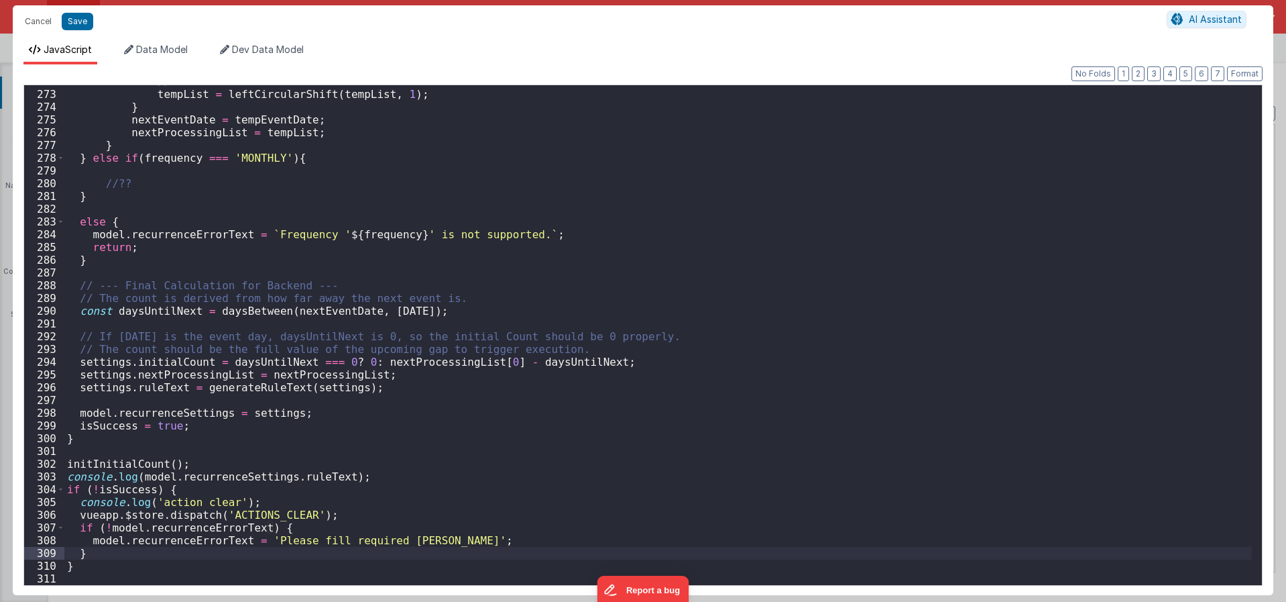
click at [115, 372] on div "// shift list tempList = leftCircularShift ( tempList , 1 ) ; } nextEventDate =…" at bounding box center [658, 337] width 1188 height 525
click at [179, 405] on div "// shift list tempList = leftCircularShift ( tempList , 1 ) ; } nextEventDate =…" at bounding box center [658, 337] width 1188 height 525
click at [199, 380] on div "// shift list tempList = leftCircularShift ( tempList , 1 ) ; } nextEventDate =…" at bounding box center [658, 337] width 1188 height 525
click at [210, 392] on div "// shift list tempList = leftCircularShift ( tempList , 1 ) ; } nextEventDate =…" at bounding box center [658, 337] width 1188 height 525
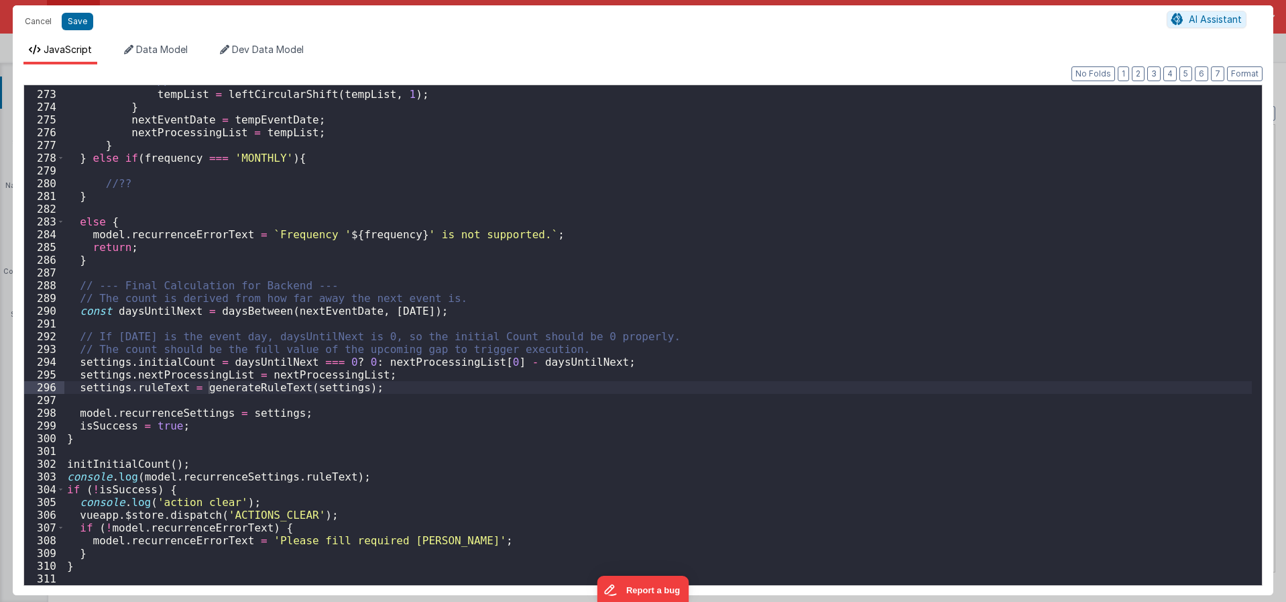
click at [154, 388] on div "// shift list tempList = leftCircularShift ( tempList , 1 ) ; } nextEventDate =…" at bounding box center [658, 337] width 1188 height 525
click at [263, 392] on div "// shift list tempList = leftCircularShift ( tempList , 1 ) ; } nextEventDate =…" at bounding box center [658, 337] width 1188 height 525
click at [319, 390] on div "// shift list tempList = leftCircularShift ( tempList , 1 ) ; } nextEventDate =…" at bounding box center [658, 337] width 1188 height 525
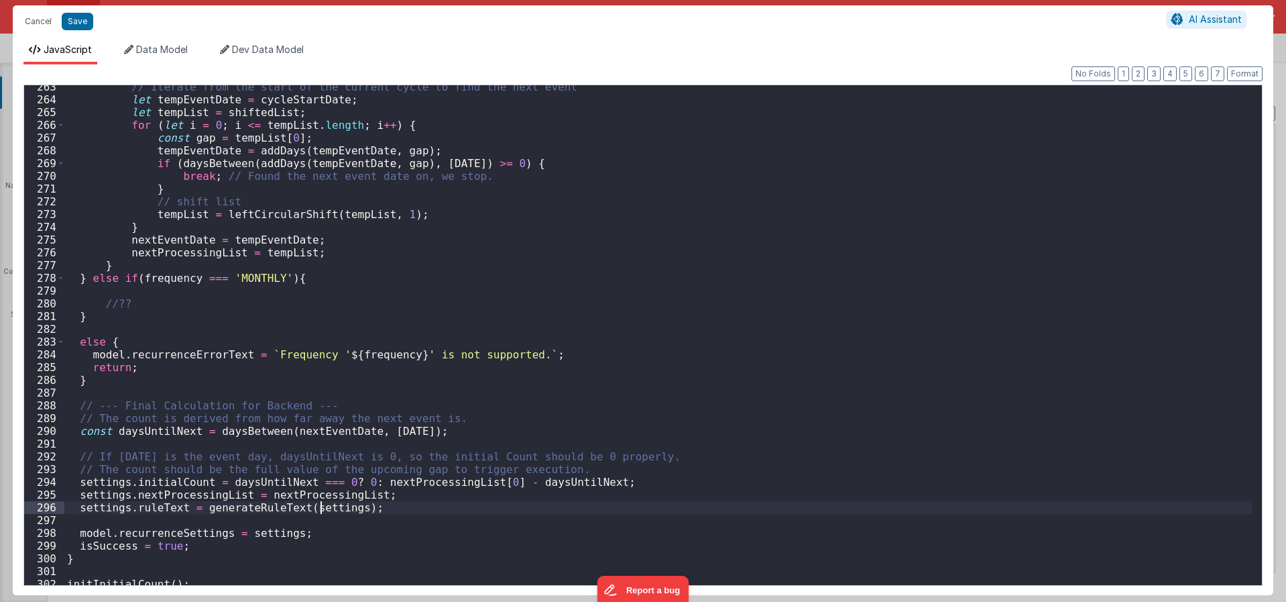
scroll to position [3343, 0]
click at [89, 497] on div "// Iterate from the start of the current cycle to find the next event let tempE…" at bounding box center [658, 342] width 1188 height 525
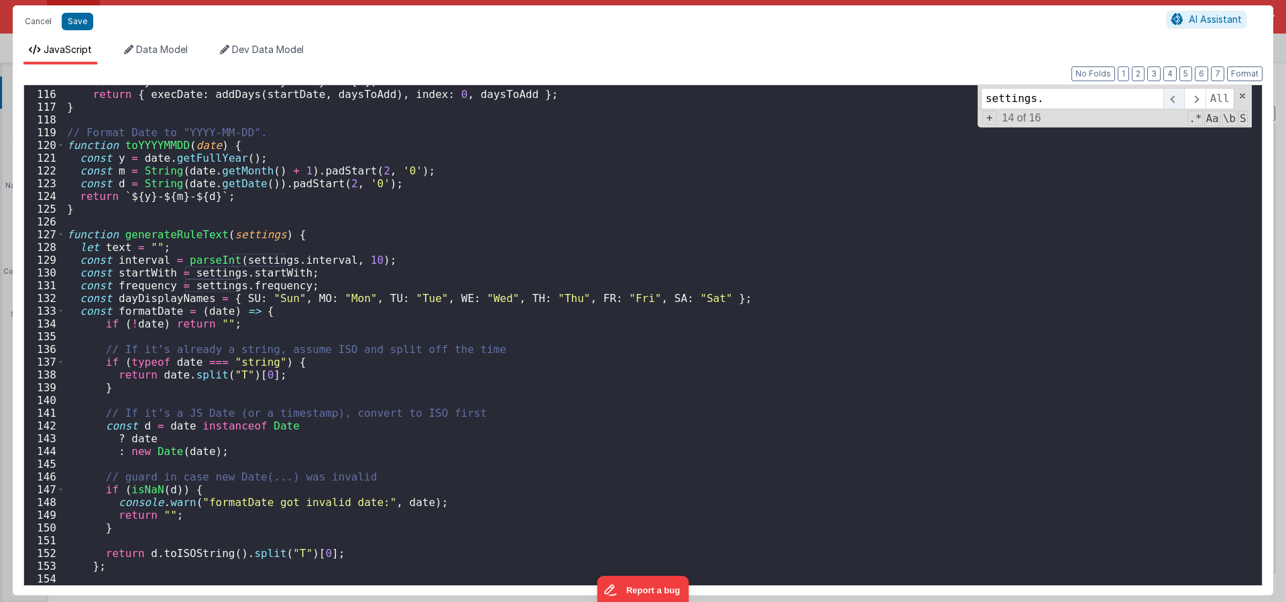
type input "settings."
click at [1168, 103] on span at bounding box center [1174, 98] width 21 height 21
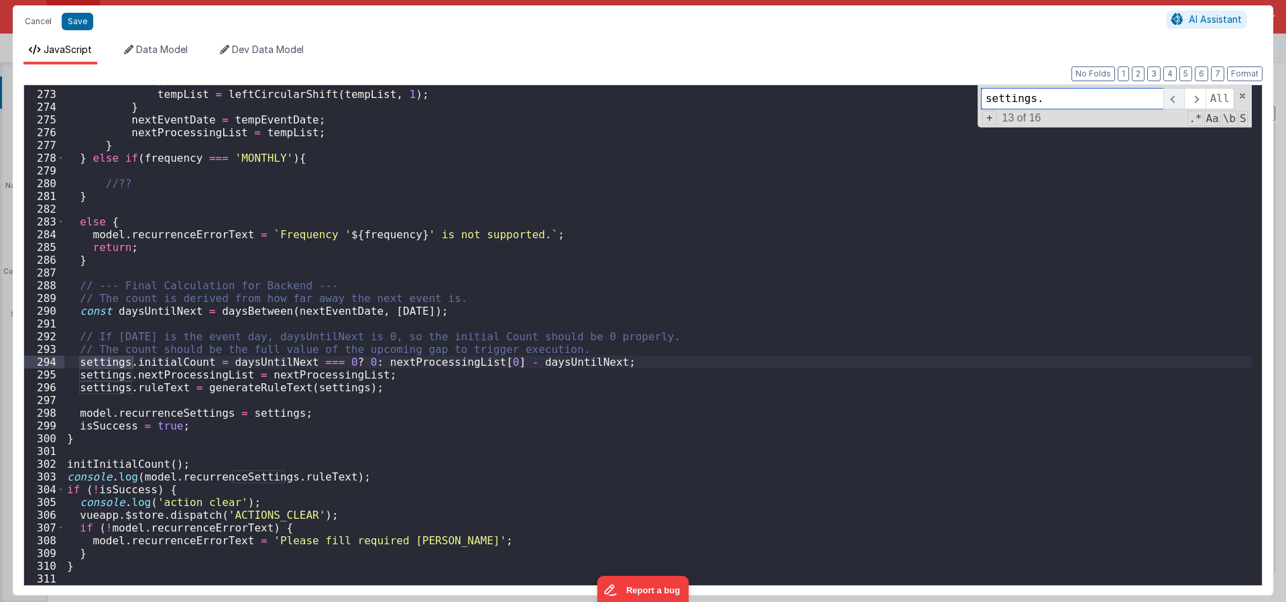
click at [1168, 103] on span at bounding box center [1174, 98] width 21 height 21
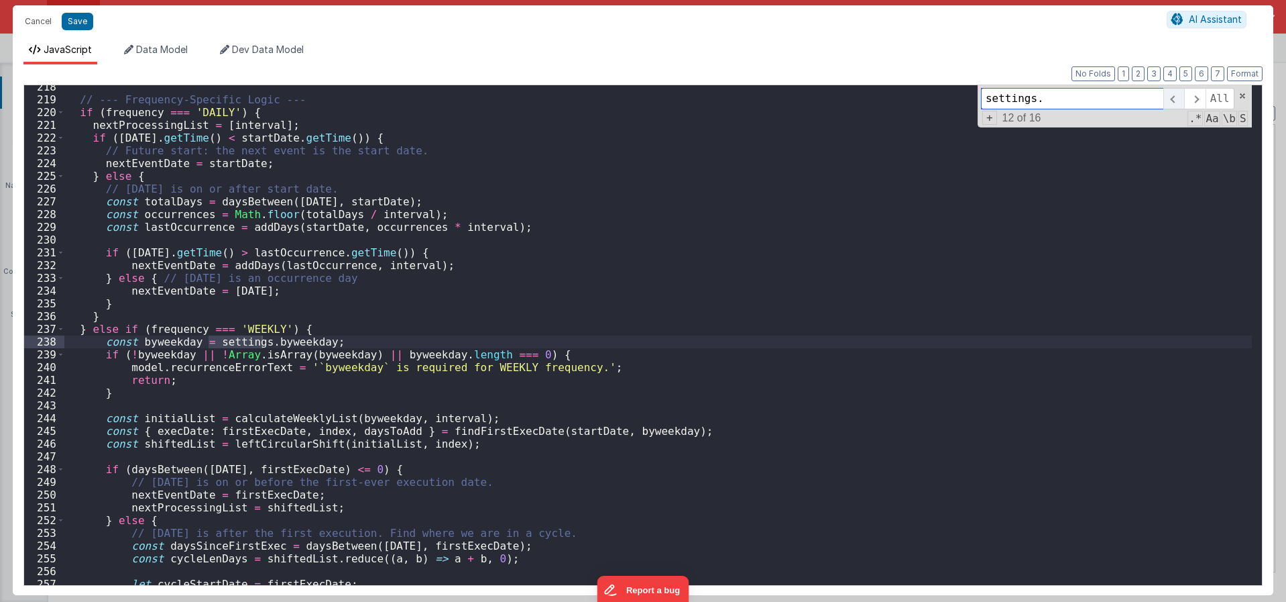
click at [1168, 103] on span at bounding box center [1174, 98] width 21 height 21
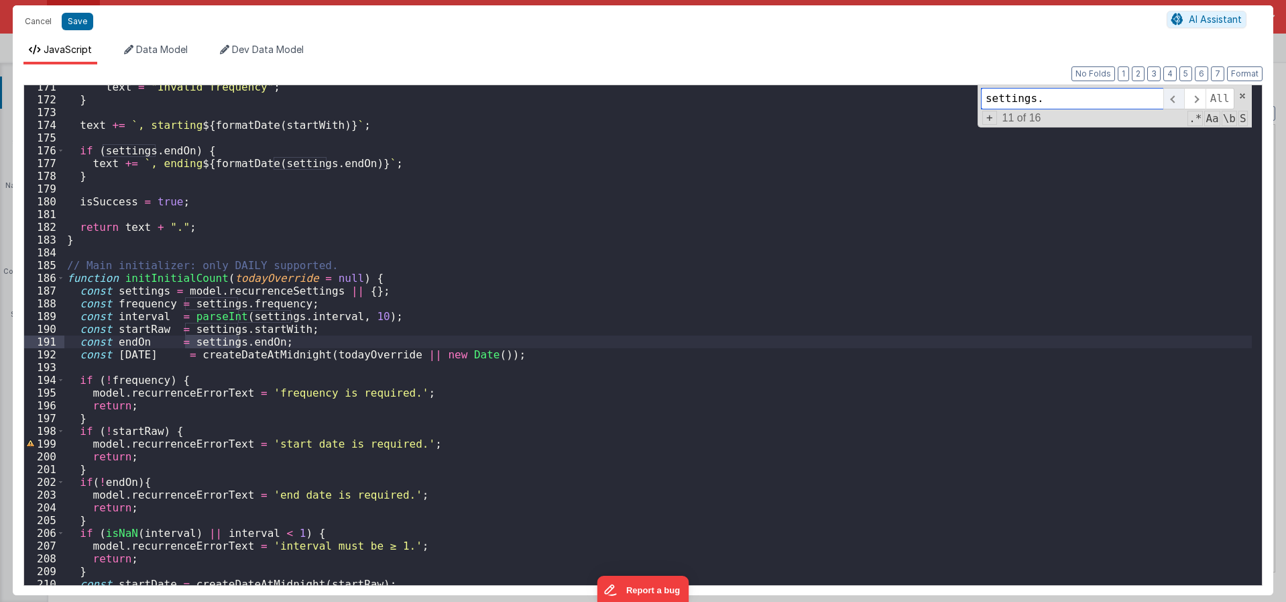
scroll to position [2171, 0]
click at [1168, 103] on span at bounding box center [1174, 98] width 21 height 21
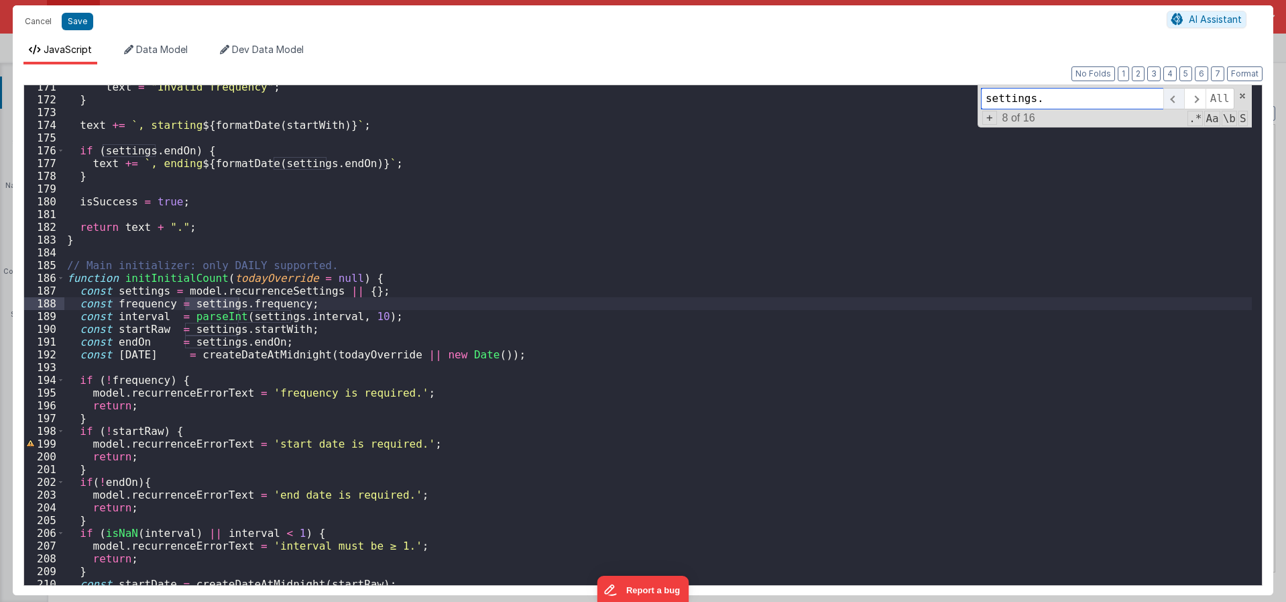
click at [1168, 103] on span at bounding box center [1174, 98] width 21 height 21
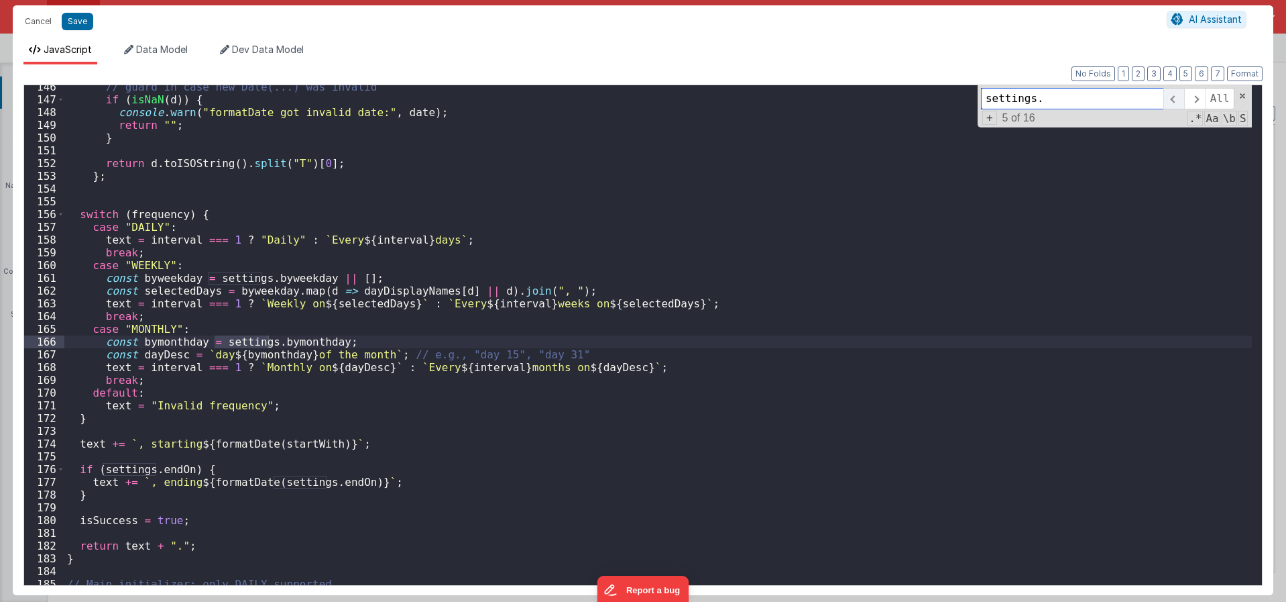
scroll to position [1853, 0]
click at [1168, 103] on span at bounding box center [1174, 98] width 21 height 21
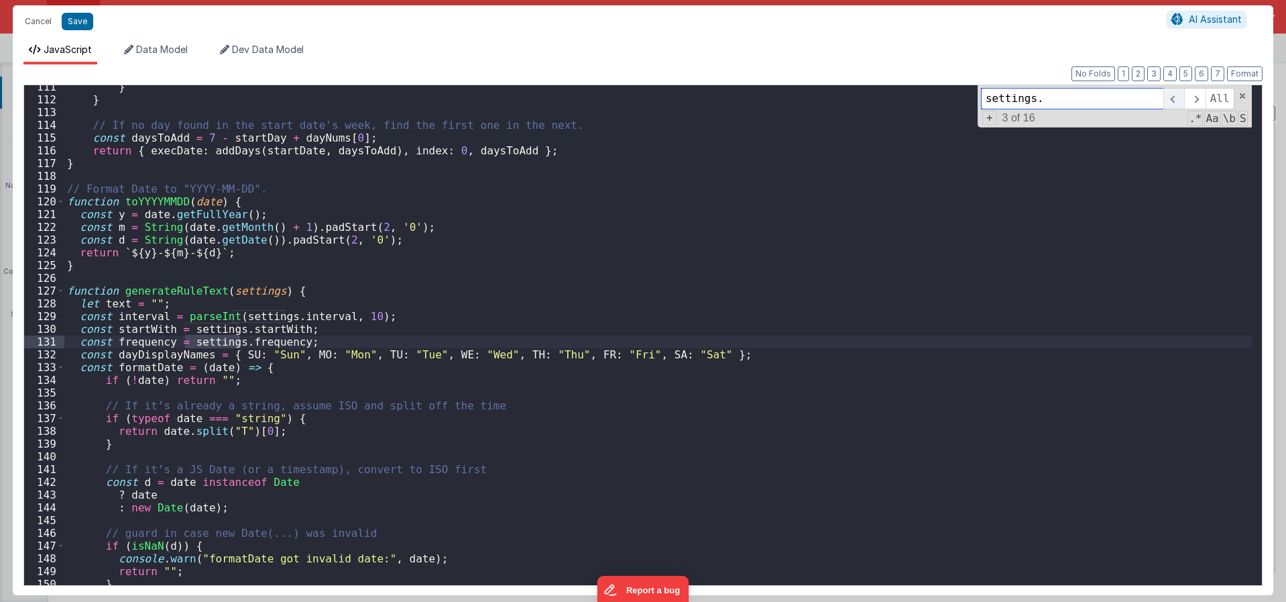
click at [1168, 103] on span at bounding box center [1174, 98] width 21 height 21
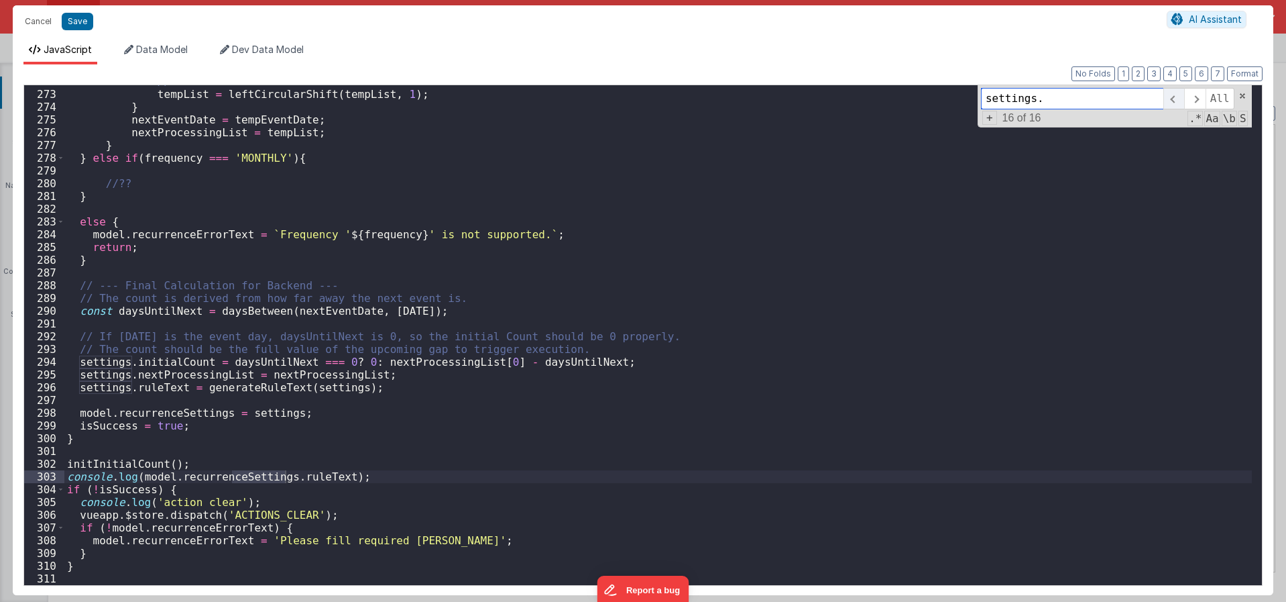
scroll to position [3463, 0]
click at [1168, 103] on span at bounding box center [1174, 98] width 21 height 21
click at [459, 388] on div "// shift list tempList = leftCircularShift ( tempList , 1 ) ; } nextEventDate =…" at bounding box center [658, 337] width 1188 height 525
drag, startPoint x: 203, startPoint y: 363, endPoint x: 80, endPoint y: 365, distance: 123.4
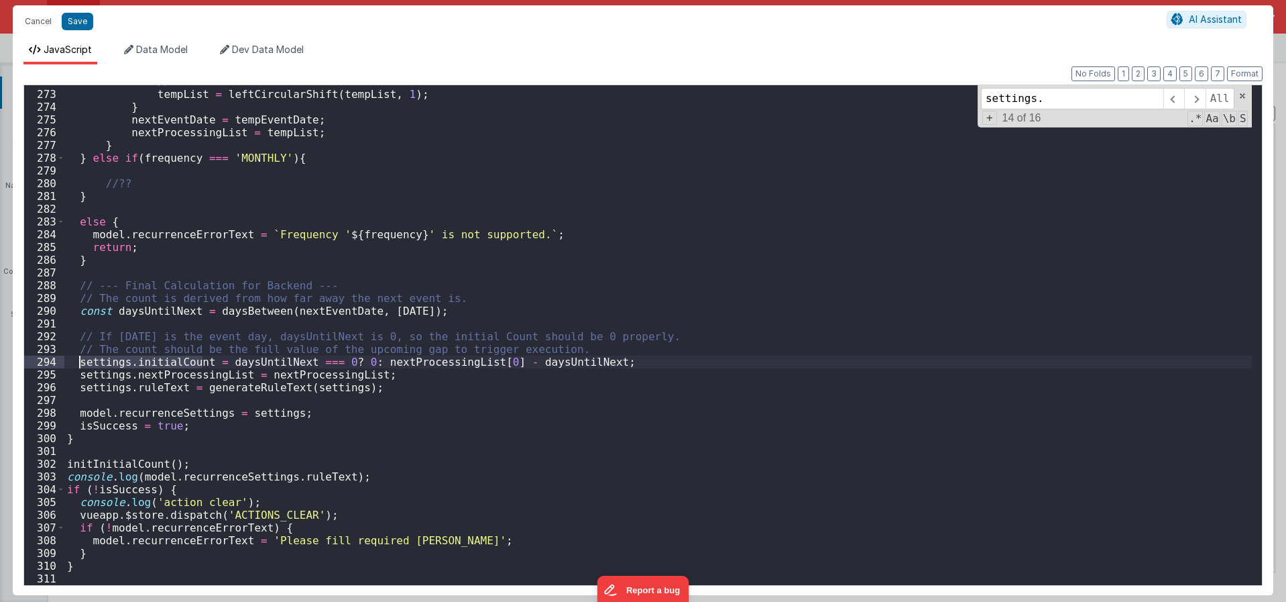
click at [80, 365] on div "// shift list tempList = leftCircularShift ( tempList , 1 ) ; } nextEventDate =…" at bounding box center [658, 337] width 1188 height 525
click at [288, 357] on div "// shift list tempList = leftCircularShift ( tempList , 1 ) ; } nextEventDate =…" at bounding box center [658, 337] width 1188 height 525
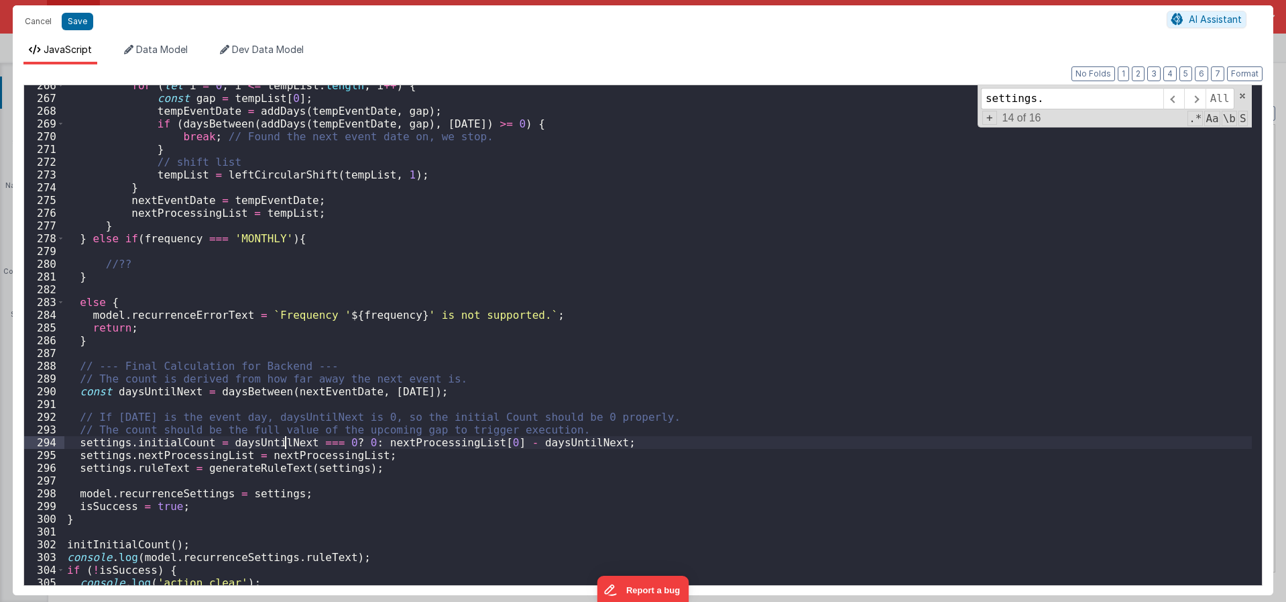
scroll to position [3383, 0]
click at [345, 459] on div "for ( let i = 0 ; i <= tempList . length ; i ++ ) { const gap = tempList [ 0 ] …" at bounding box center [658, 341] width 1188 height 525
click at [194, 263] on div "for ( let i = 0 ; i <= tempList . length ; i ++ ) { const gap = tempList [ 0 ] …" at bounding box center [658, 341] width 1188 height 525
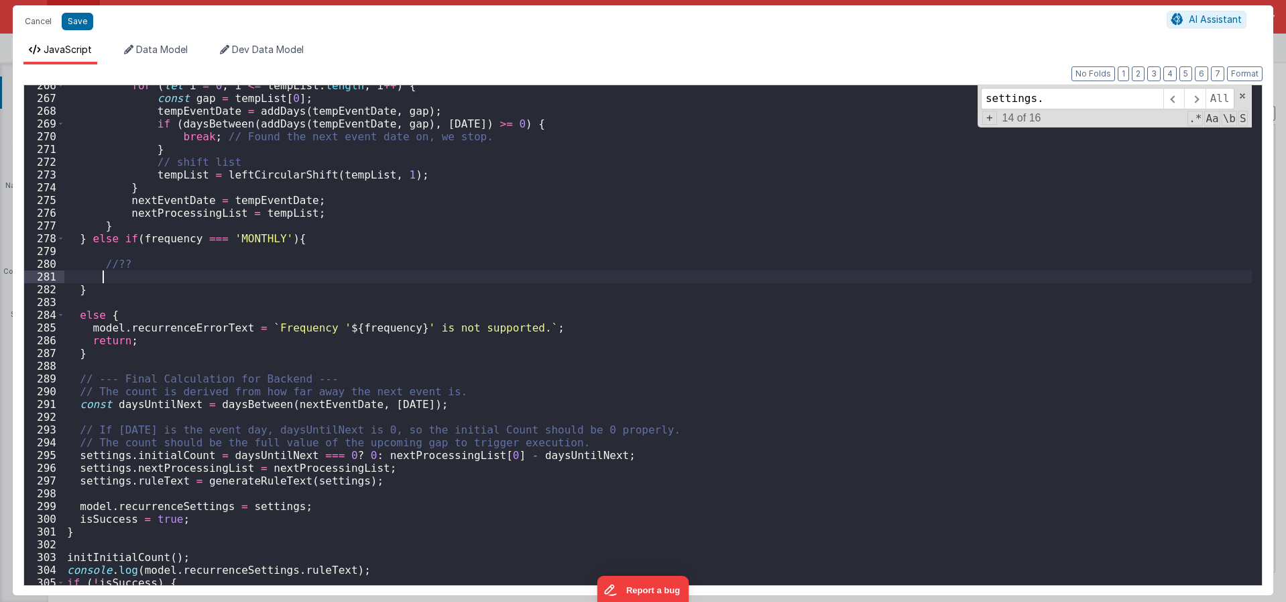
paste textarea
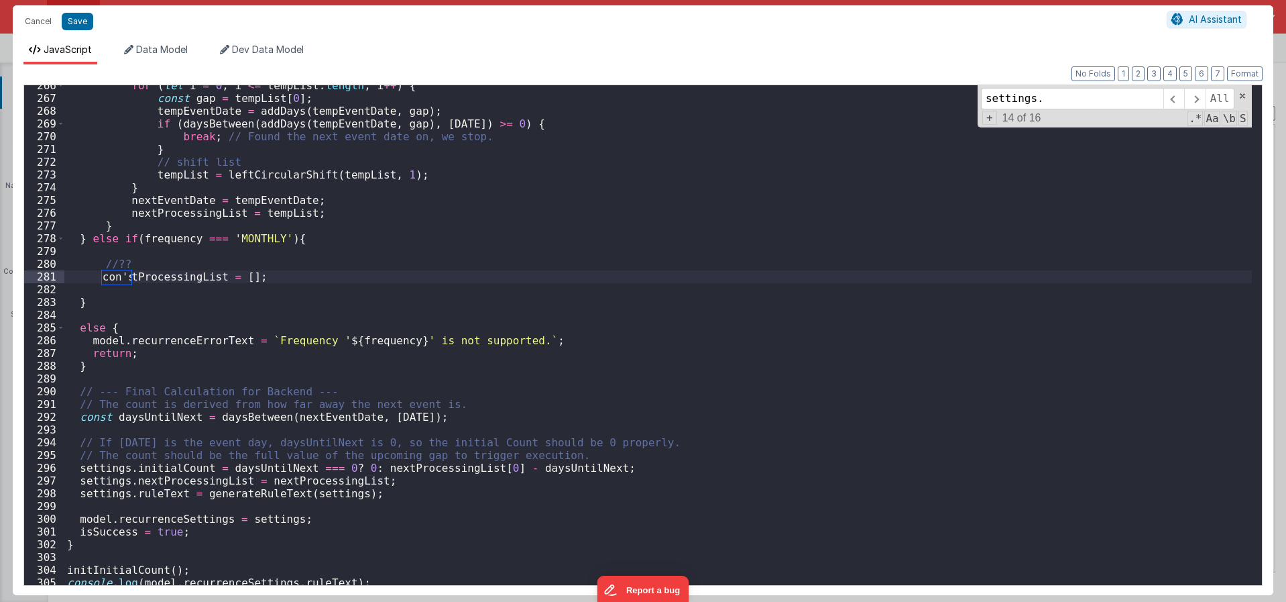
type textarea "con's't"
click at [259, 464] on div "for ( let i = 0 ; i <= tempList . length ; i ++ ) { const gap = tempList [ 0 ] …" at bounding box center [658, 341] width 1188 height 525
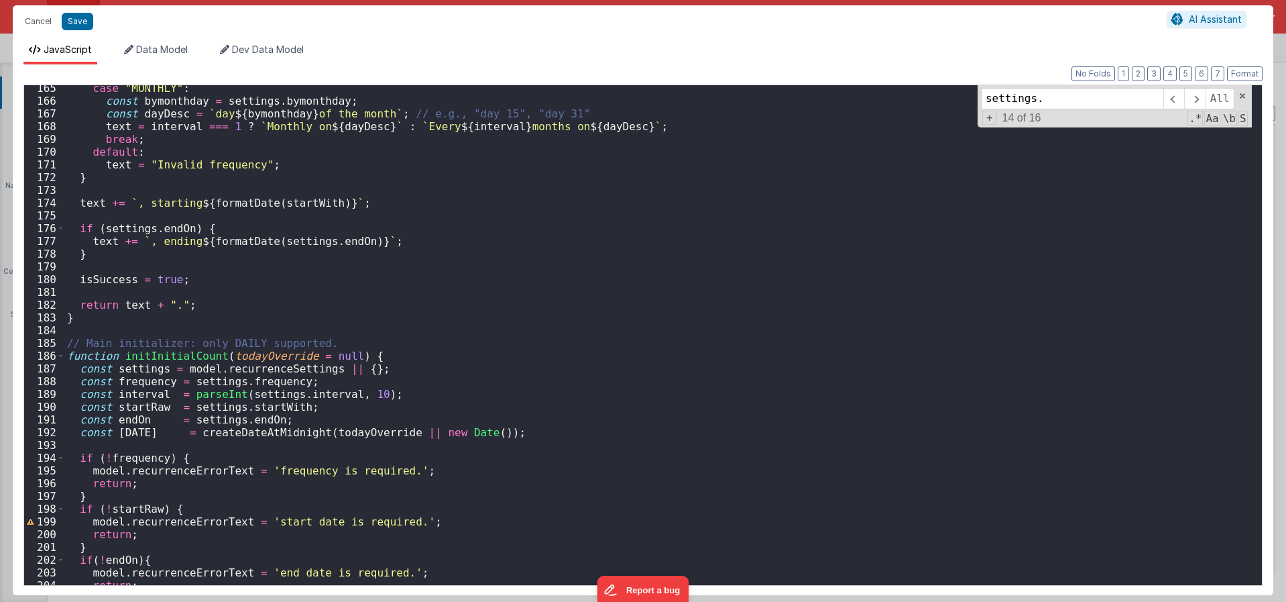
scroll to position [2093, 0]
click at [1176, 89] on span at bounding box center [1174, 98] width 21 height 21
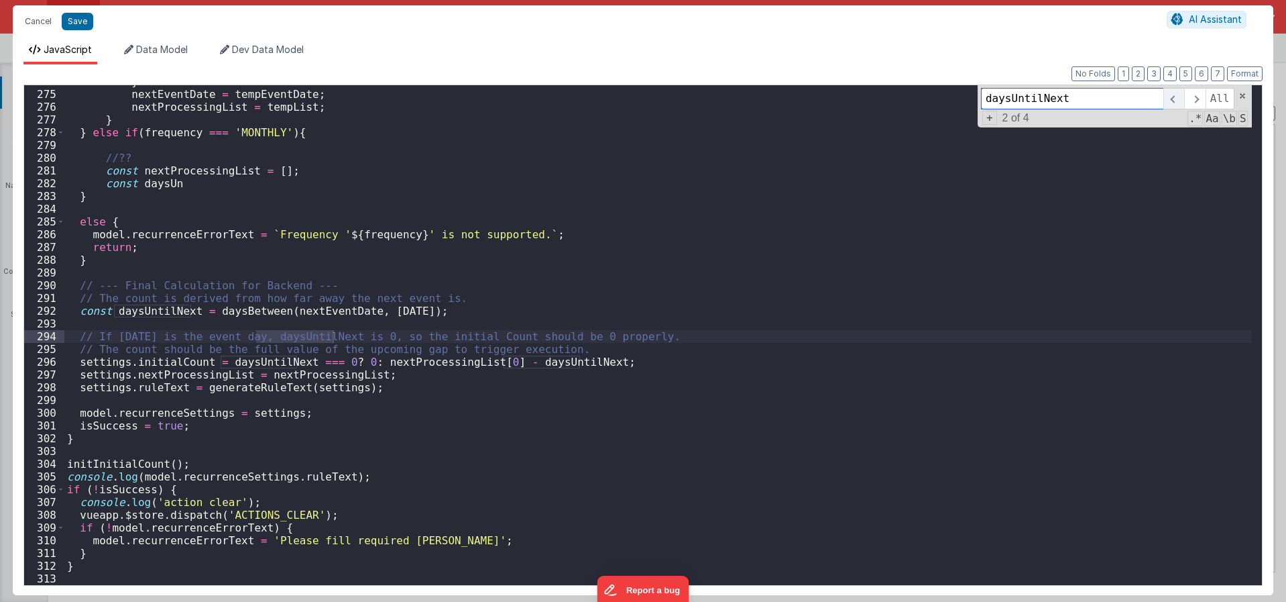
click at [1176, 91] on span at bounding box center [1174, 98] width 21 height 21
drag, startPoint x: 421, startPoint y: 315, endPoint x: 76, endPoint y: 310, distance: 345.4
click at [76, 310] on div "} nextEventDate = tempEventDate ; nextProcessingList = tempList ; } } else if (…" at bounding box center [658, 337] width 1188 height 525
click at [227, 296] on div "} nextEventDate = tempEventDate ; nextProcessingList = tempList ; } } else if (…" at bounding box center [658, 337] width 1188 height 525
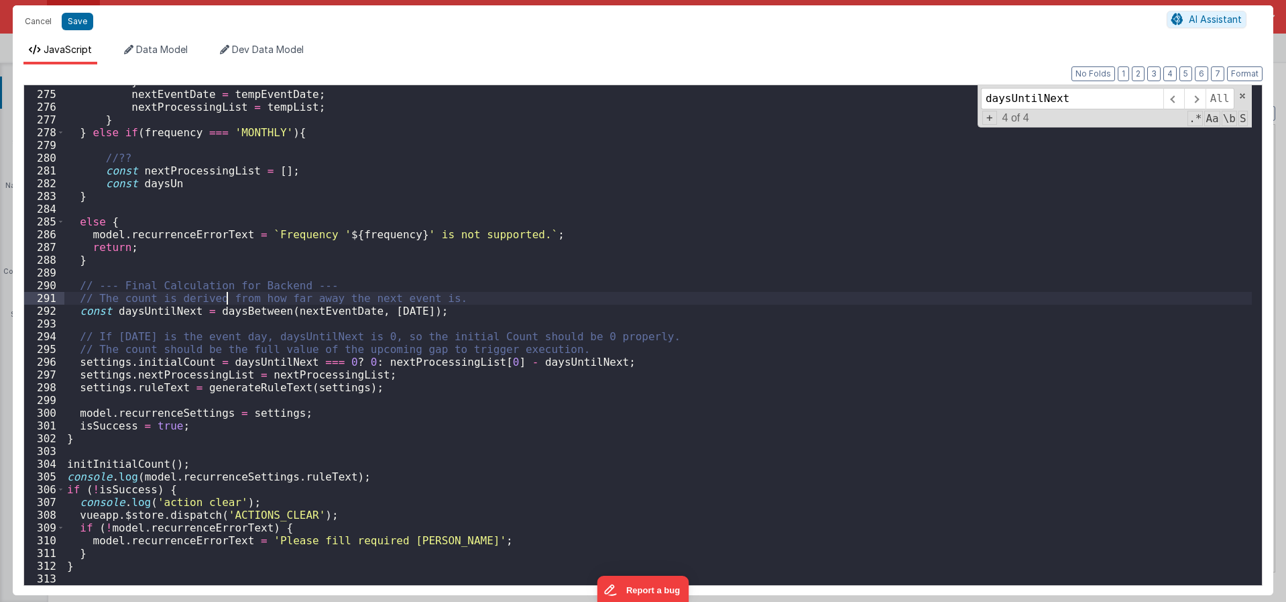
click at [388, 355] on div "} nextEventDate = tempEventDate ; nextProcessingList = tempList ; } } else if (…" at bounding box center [658, 337] width 1188 height 525
click at [389, 355] on div "} nextEventDate = tempEventDate ; nextProcessingList = tempList ; } } else if (…" at bounding box center [658, 337] width 1188 height 525
click at [393, 362] on div "} nextEventDate = tempEventDate ; nextProcessingList = tempList ; } } else if (…" at bounding box center [658, 337] width 1188 height 525
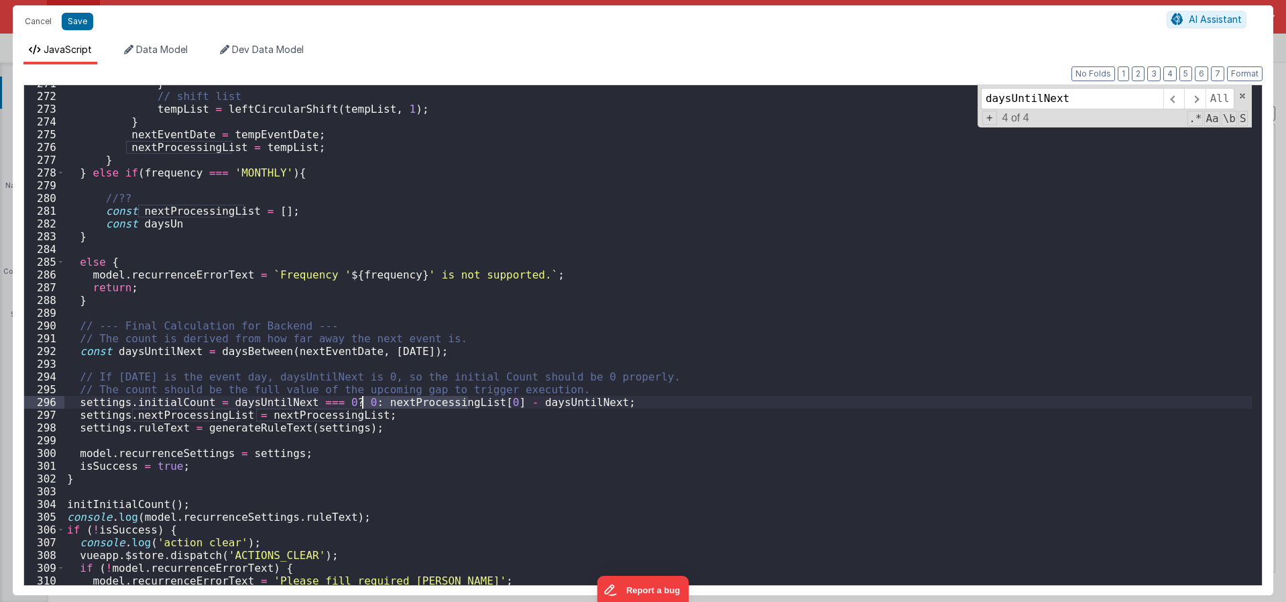
scroll to position [3448, 0]
click at [520, 402] on div "} // shift list tempList = leftCircularShift ( tempList , 1 ) ; } nextEventDate…" at bounding box center [658, 339] width 1188 height 525
click at [328, 353] on div "} // shift list tempList = leftCircularShift ( tempList , 1 ) ; } nextEventDate…" at bounding box center [658, 339] width 1188 height 525
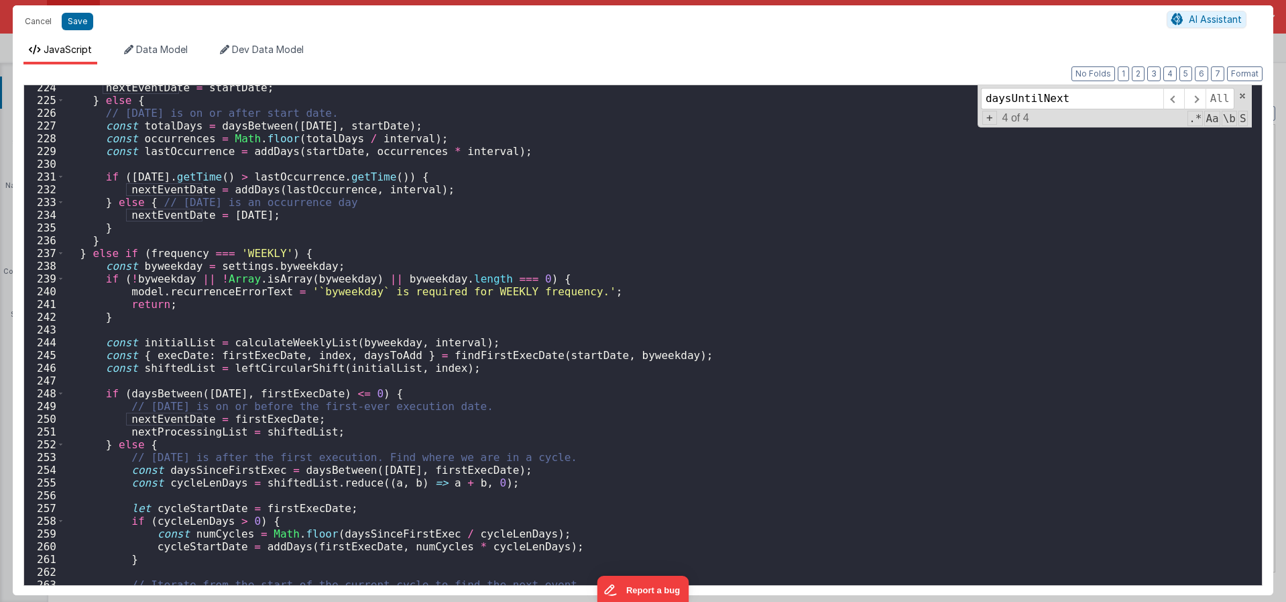
scroll to position [2845, 0]
click at [174, 418] on div "nextEventDate = startDate ; } else { // Today is on or after start date. const …" at bounding box center [658, 343] width 1188 height 525
click at [248, 418] on div "nextEventDate = startDate ; } else { // Today is on or after start date. const …" at bounding box center [658, 343] width 1188 height 525
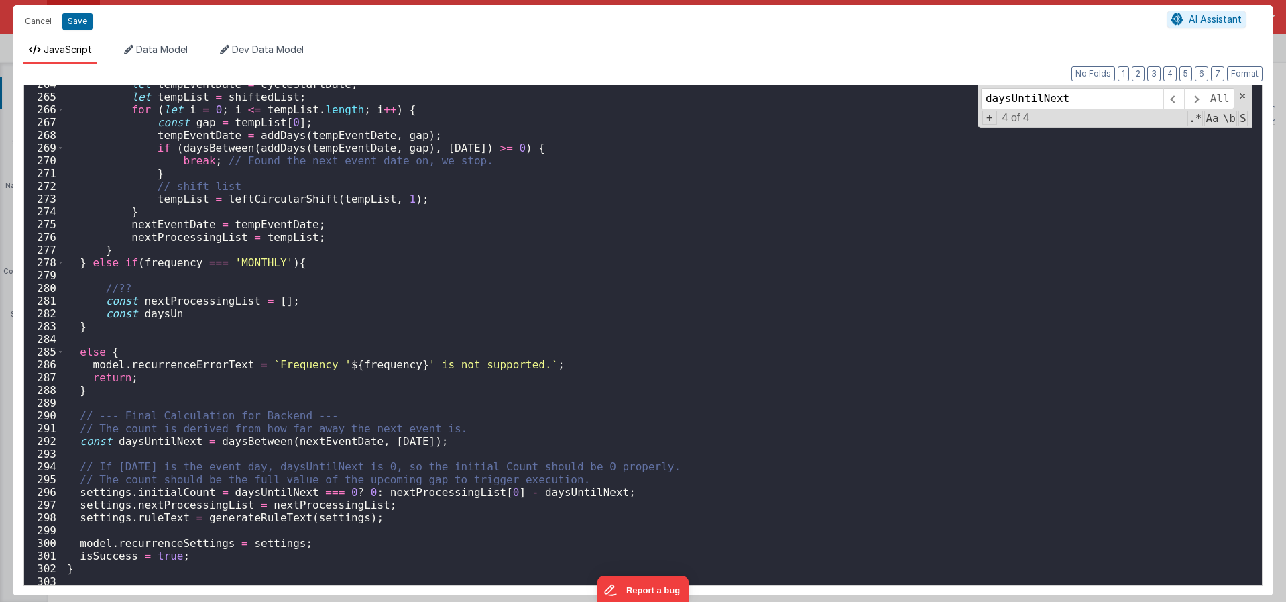
scroll to position [3361, 0]
click at [389, 223] on div "let tempEventDate = cycleStartDate ; let tempList = shiftedList ; for ( let i =…" at bounding box center [658, 338] width 1188 height 525
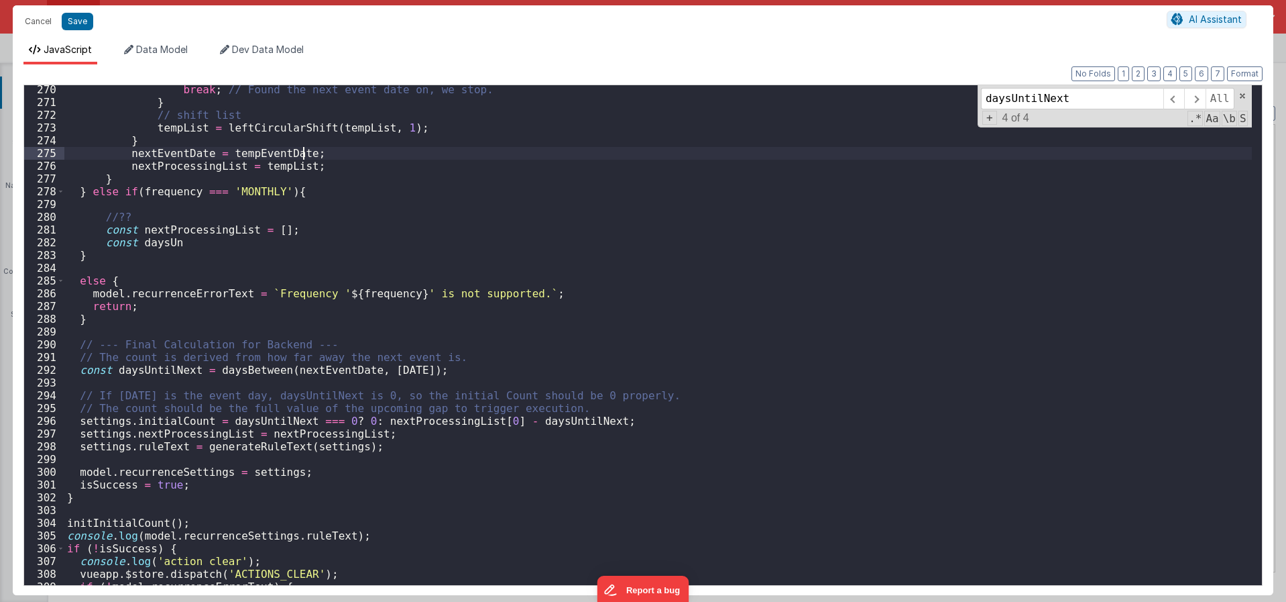
scroll to position [3442, 0]
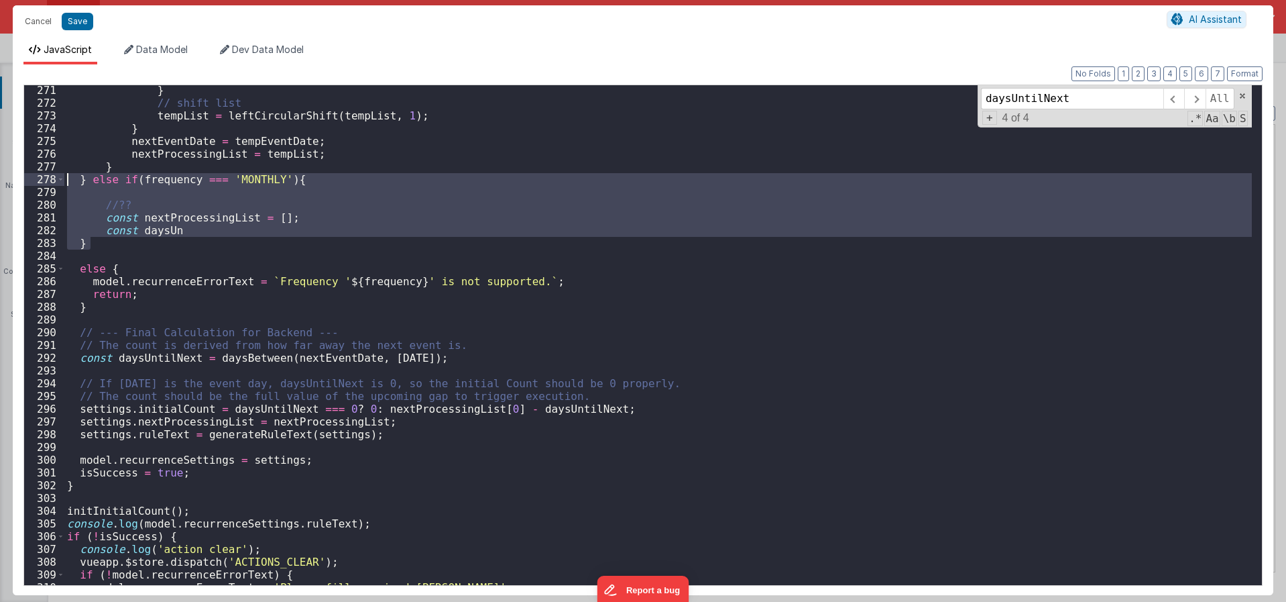
drag, startPoint x: 107, startPoint y: 247, endPoint x: 52, endPoint y: 176, distance: 90.4
click at [52, 176] on div "271 272 273 274 275 276 277 278 279 280 281 282 283 284 285 286 287 288 289 290…" at bounding box center [642, 334] width 1239 height 501
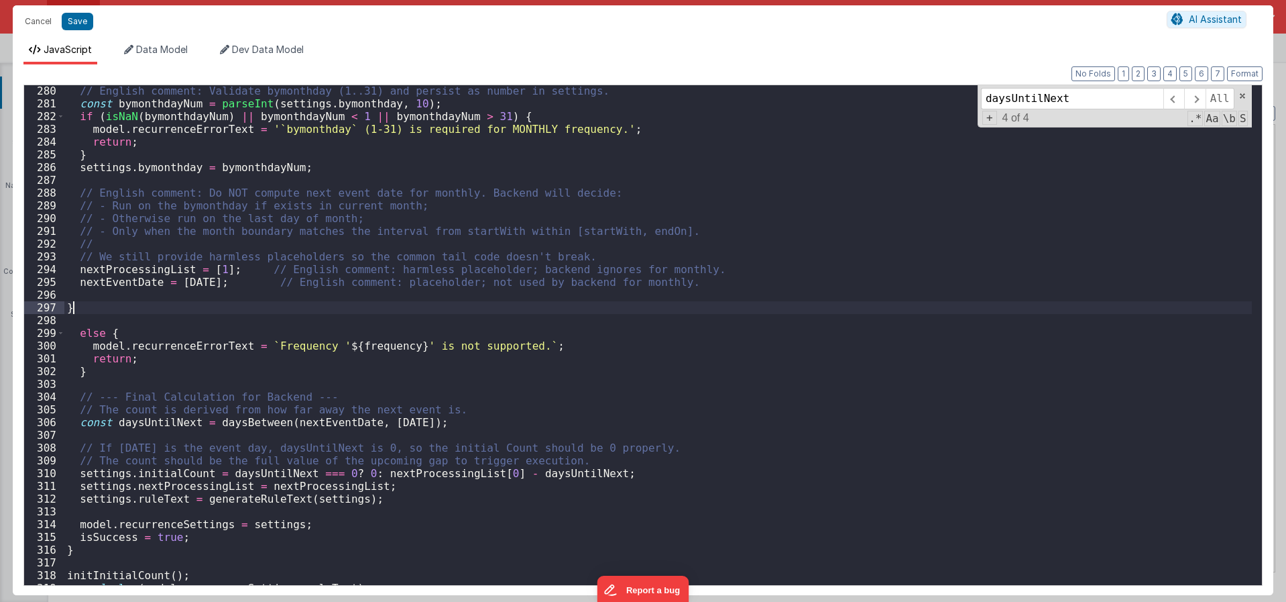
scroll to position [3556, 0]
click at [251, 497] on div "// English comment: Validate bymonthday (1..31) and persist as number in settin…" at bounding box center [658, 346] width 1188 height 525
click at [251, 497] on div "// English comment: Validate bymonthday (1..31) and persist as number in settin…" at bounding box center [658, 347] width 1188 height 525
type input "generateRuleText"
click at [1172, 99] on span at bounding box center [1174, 98] width 21 height 21
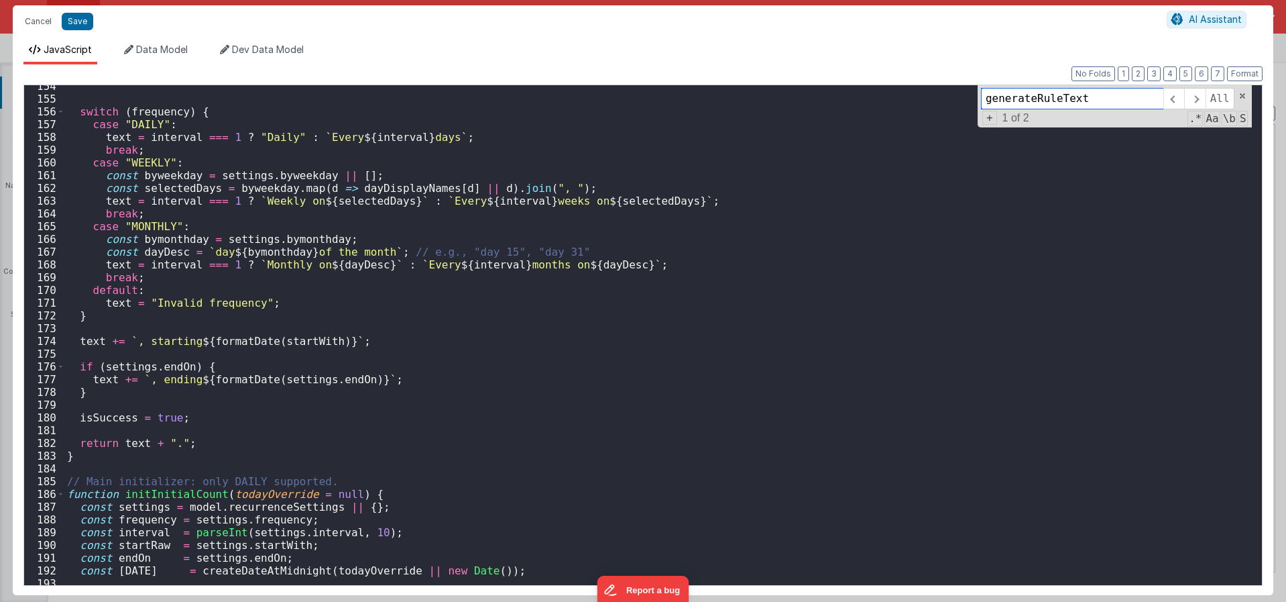
scroll to position [1956, 0]
click at [80, 18] on button "Save" at bounding box center [78, 21] width 32 height 17
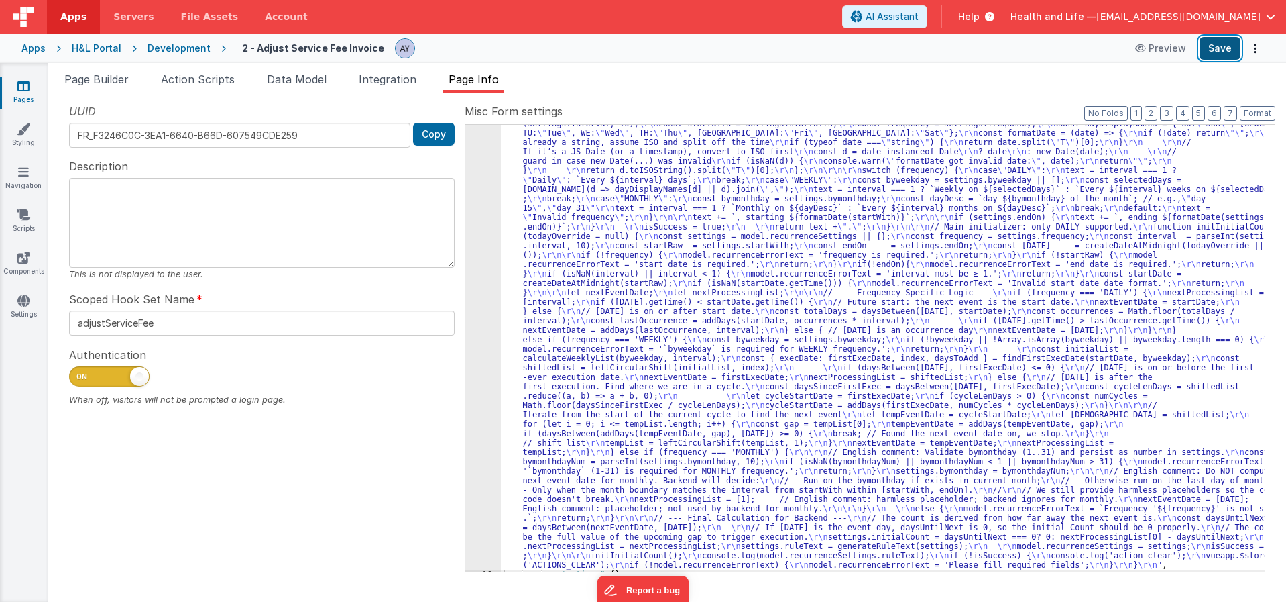
click at [1223, 53] on button "Save" at bounding box center [1220, 48] width 41 height 23
click at [420, 548] on div "UUID FR_F3246C0C-3EA1-6640-B66D-607549CDE259 Copy Description This is not displ…" at bounding box center [262, 336] width 406 height 467
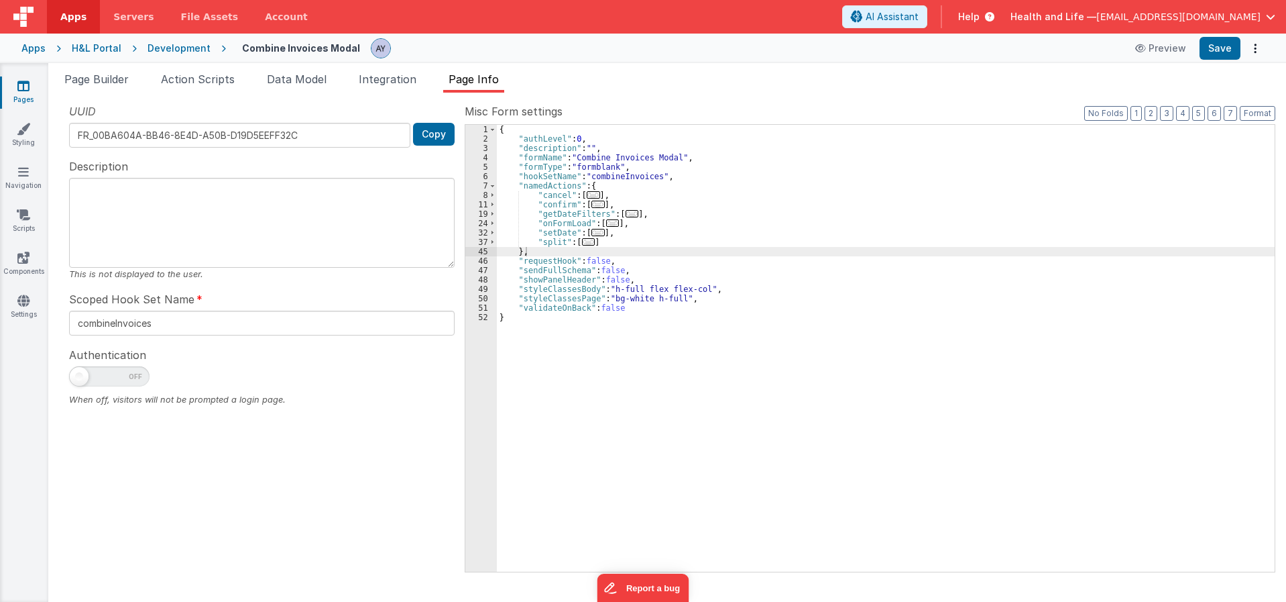
click at [673, 400] on div "{ "authLevel" : 0 , "description" : "" , "formName" : "Combine Invoices Modal" …" at bounding box center [886, 357] width 778 height 465
click at [173, 109] on div "UUID FR_00BA604A-BB46-8E4D-A50B-D19D5EEFF32C Copy" at bounding box center [262, 125] width 386 height 44
